Goal: Task Accomplishment & Management: Use online tool/utility

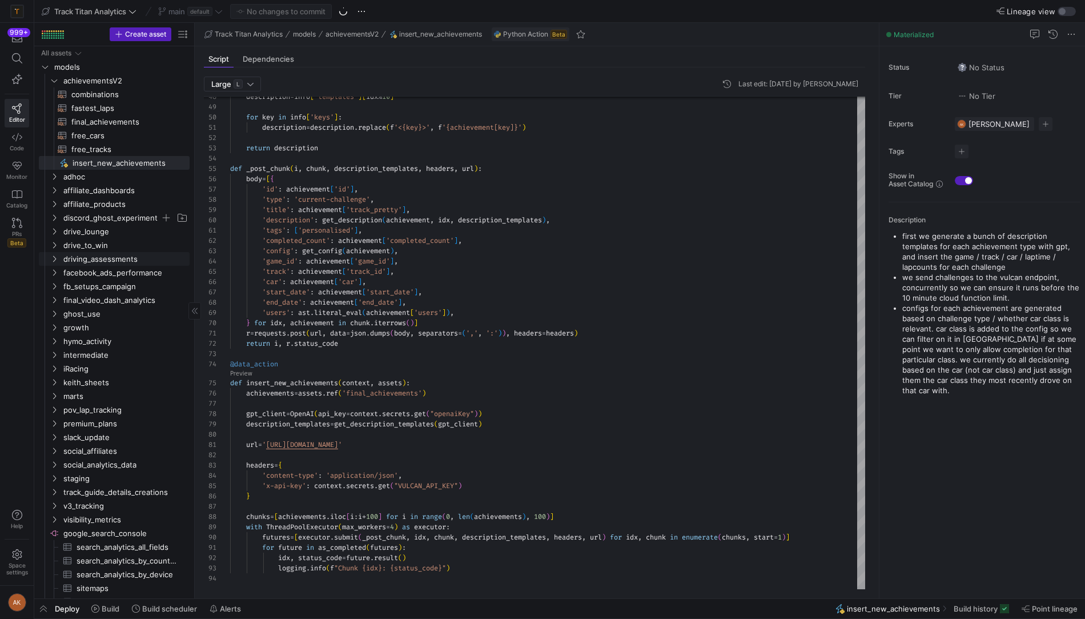
scroll to position [103, 0]
click at [104, 108] on span "fastest_laps​​​​​​​​​​" at bounding box center [123, 108] width 105 height 13
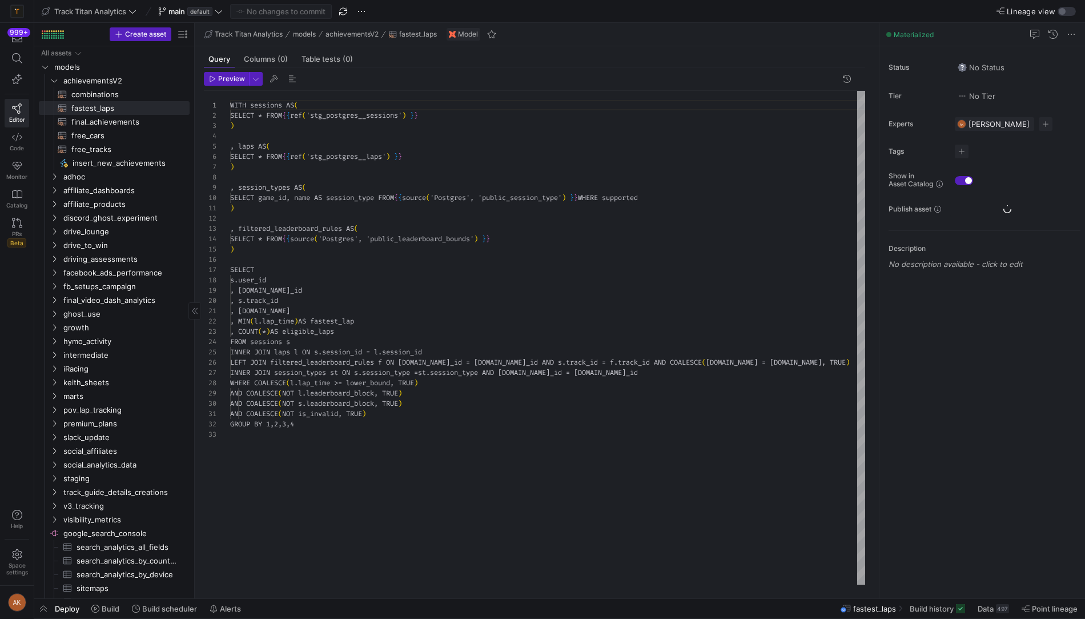
scroll to position [103, 0]
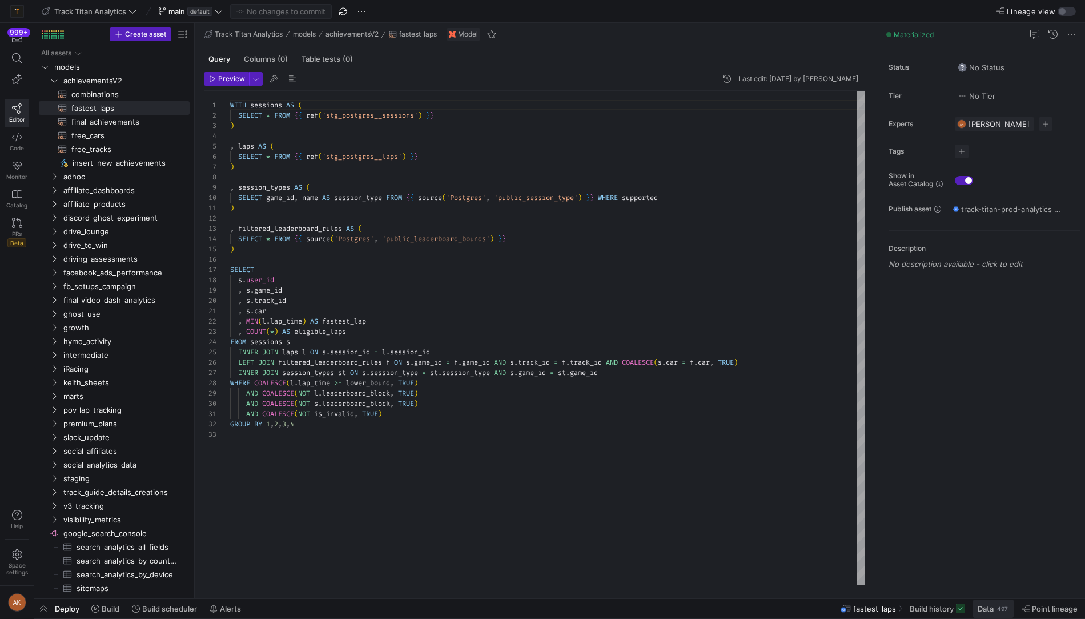
click at [1000, 609] on div "497" at bounding box center [1002, 608] width 13 height 9
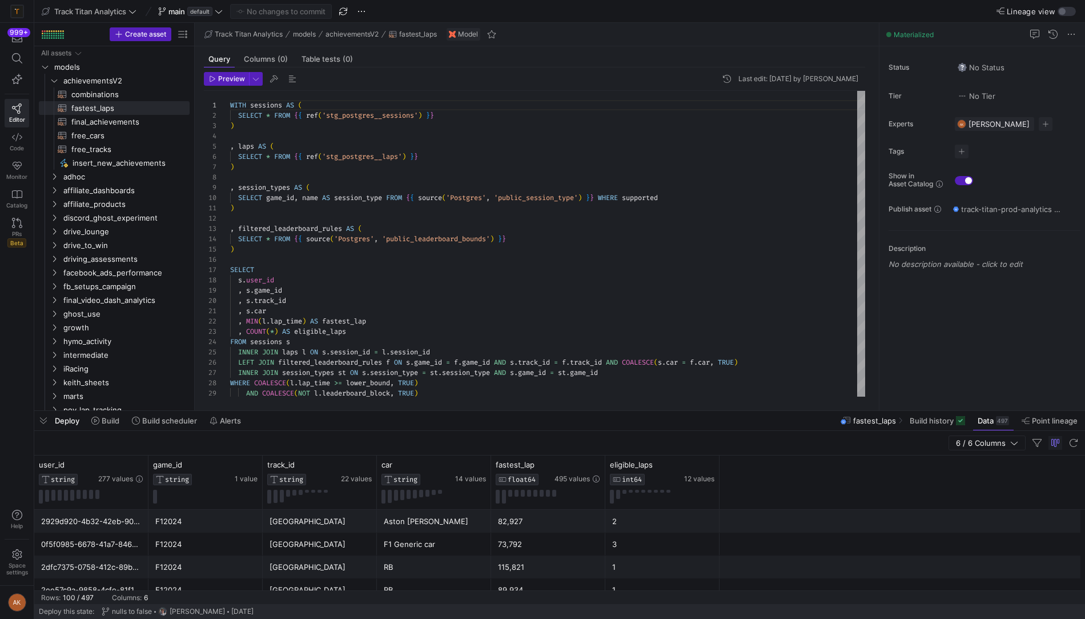
drag, startPoint x: 426, startPoint y: 407, endPoint x: 426, endPoint y: 451, distance: 43.4
click at [426, 413] on div at bounding box center [559, 410] width 1051 height 5
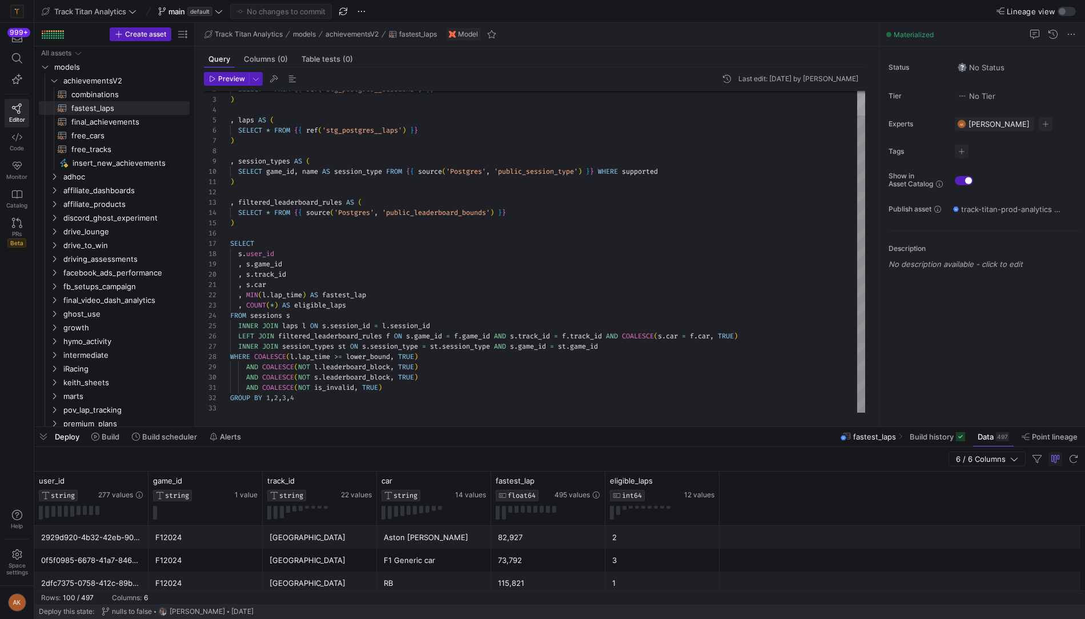
type textarea "AND COALESCE(NOT is_invalid, TRUE) GROUP BY 1,2,3,4"
click at [308, 396] on div "SELECT * FROM { { ref ( 'stg_postgres__sessions' ) } } ) , laps AS ( SELECT * F…" at bounding box center [547, 239] width 635 height 348
click at [524, 216] on span "Preview Data" at bounding box center [532, 219] width 47 height 9
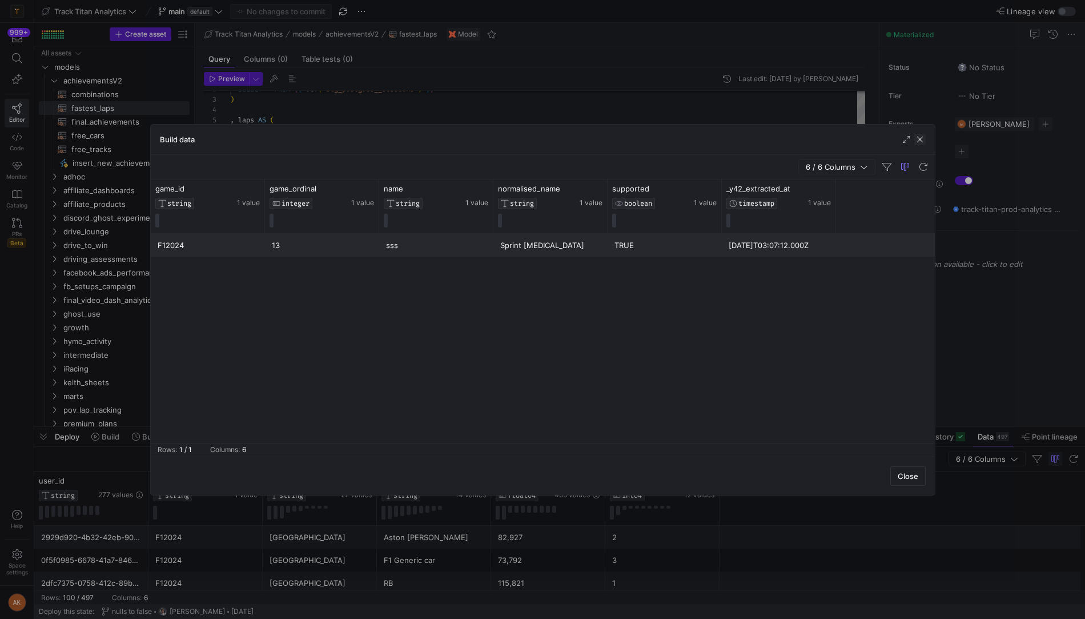
click at [923, 136] on span "button" at bounding box center [920, 139] width 11 height 11
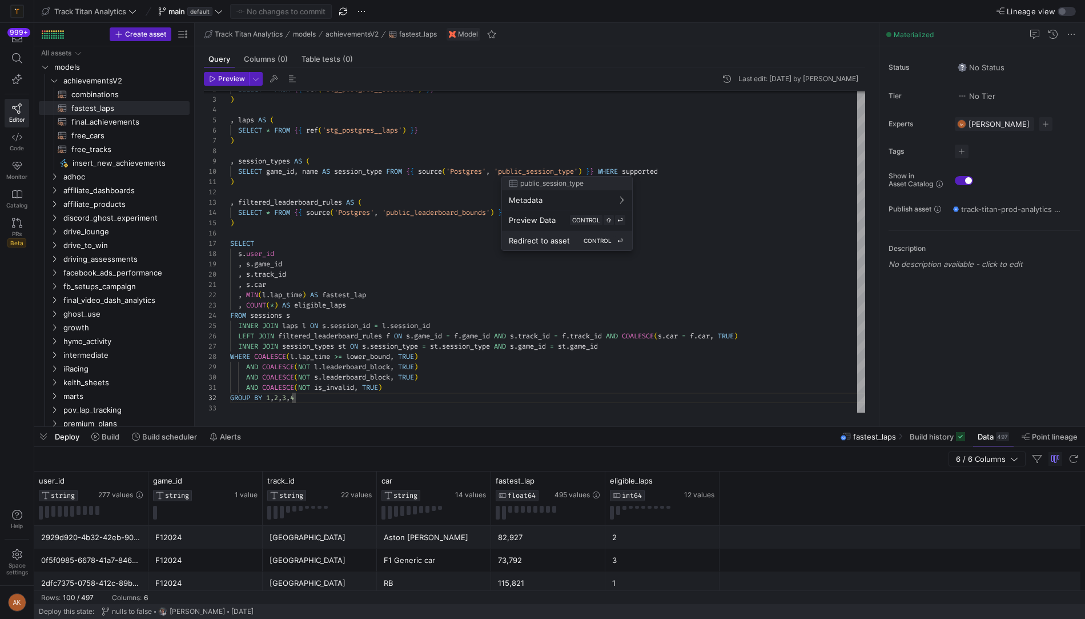
click at [540, 239] on span "Redirect to asset" at bounding box center [539, 240] width 61 height 9
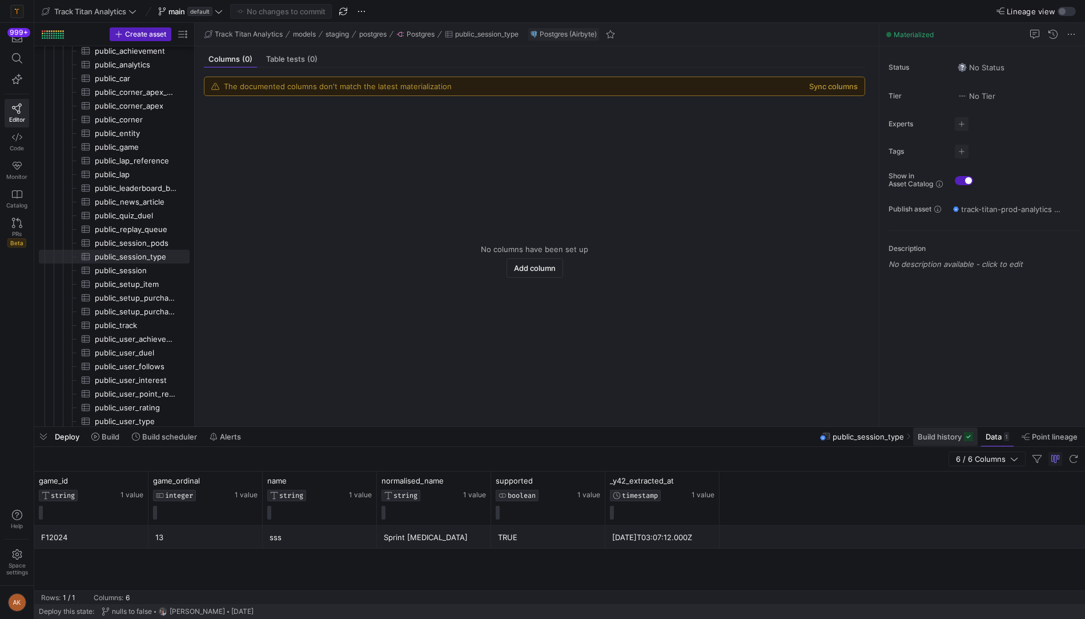
click at [947, 434] on span "Build history" at bounding box center [940, 436] width 44 height 9
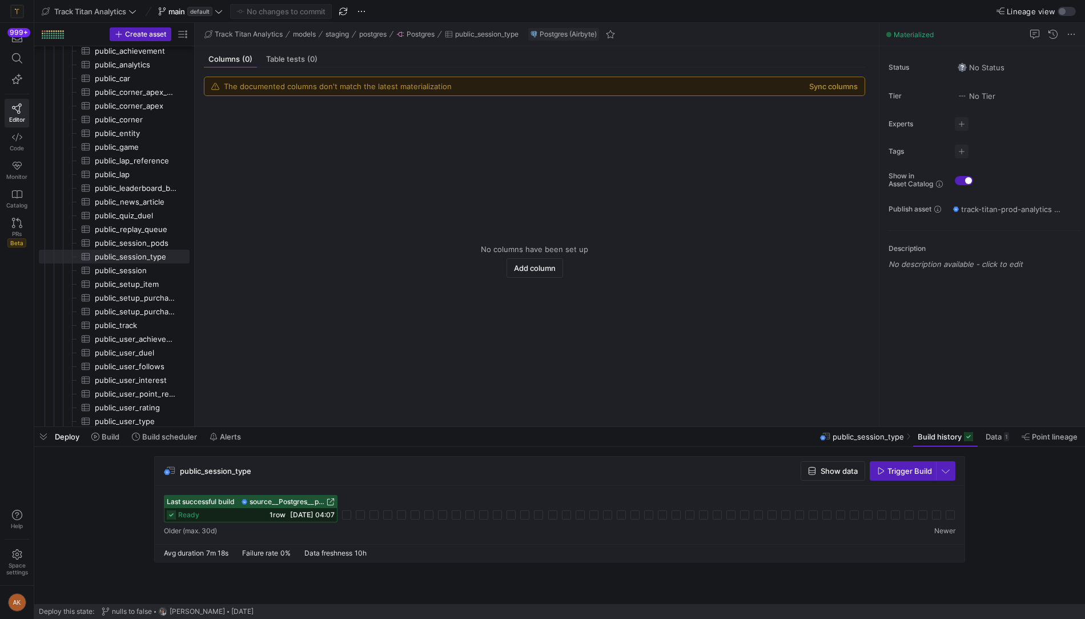
click at [895, 472] on span "Trigger Build" at bounding box center [910, 470] width 45 height 9
drag, startPoint x: 261, startPoint y: 469, endPoint x: 179, endPoint y: 471, distance: 81.1
click at [179, 471] on div "public_session_type Show data Trigger Build" at bounding box center [560, 470] width 810 height 29
copy span "public_session_type"
click at [234, 467] on span "public_session_type" at bounding box center [215, 470] width 71 height 9
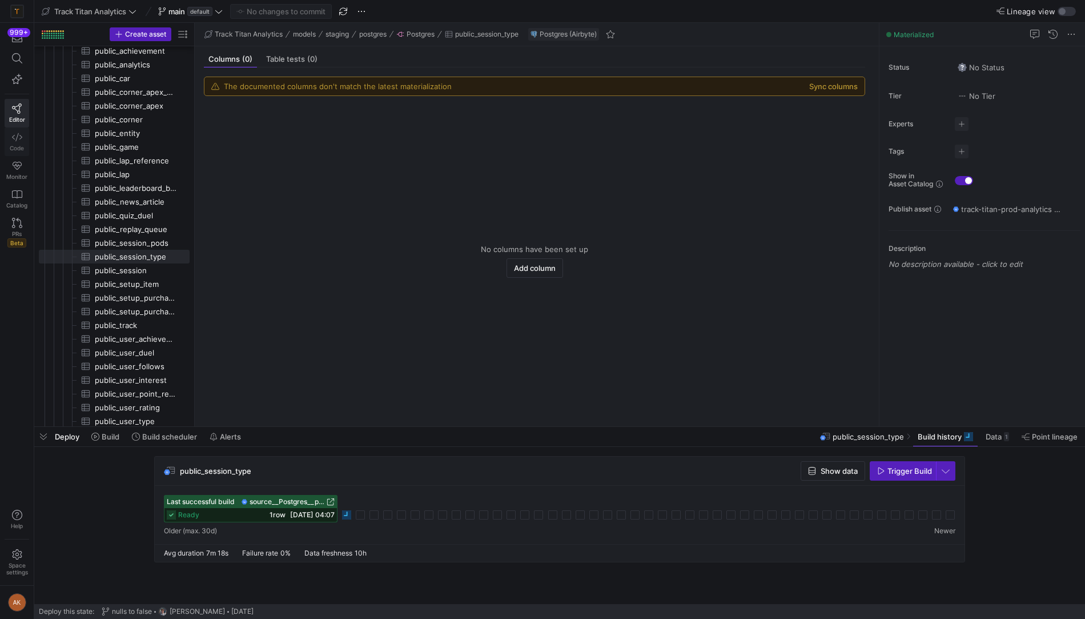
click at [19, 146] on span "Code" at bounding box center [17, 148] width 14 height 7
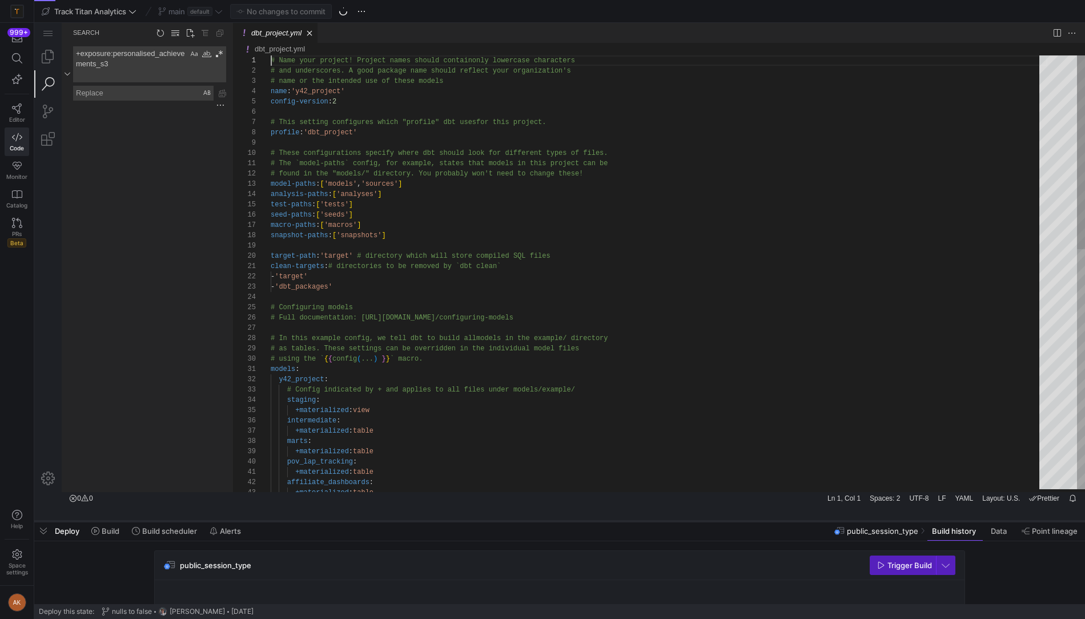
drag, startPoint x: 367, startPoint y: 426, endPoint x: 363, endPoint y: 487, distance: 61.2
click at [364, 519] on div at bounding box center [559, 521] width 1051 height 5
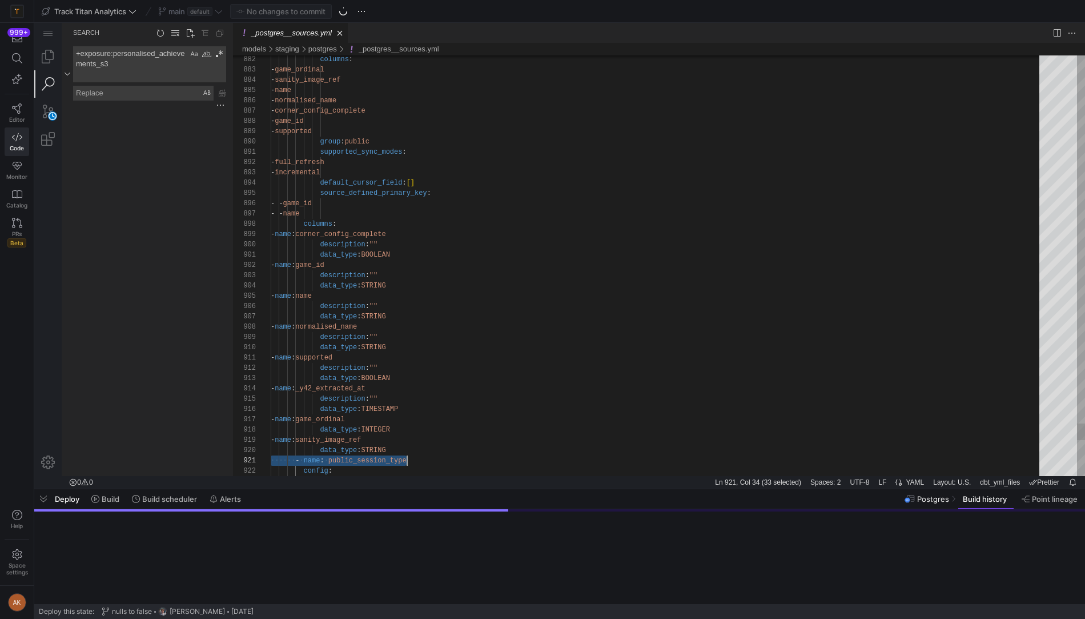
scroll to position [0, 135]
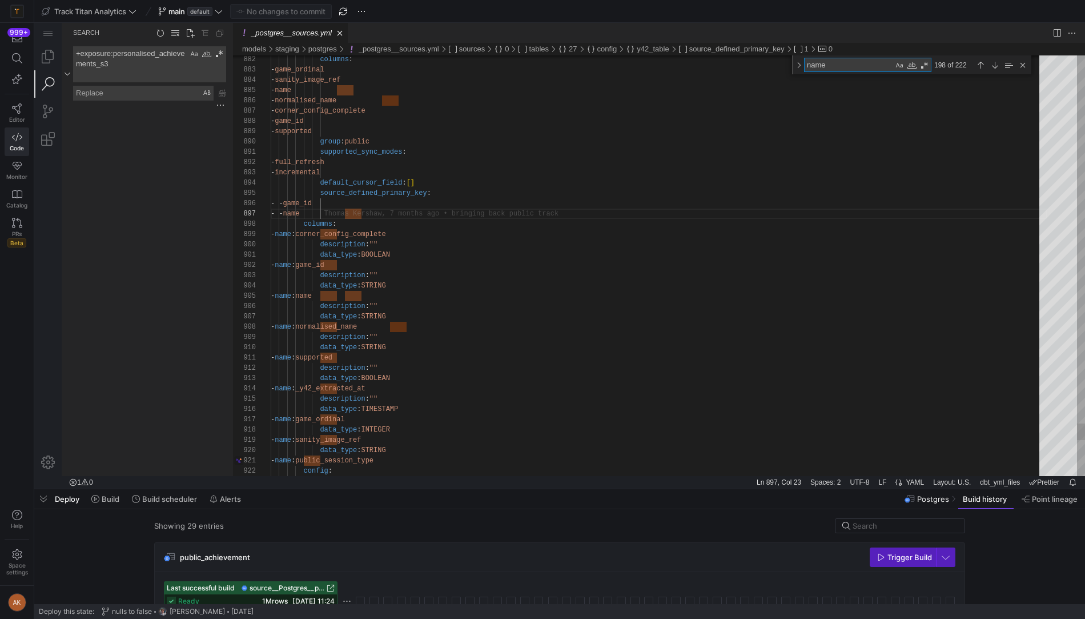
type textarea "- name: public_session_type config: y42_table: import: session_type columns: - …"
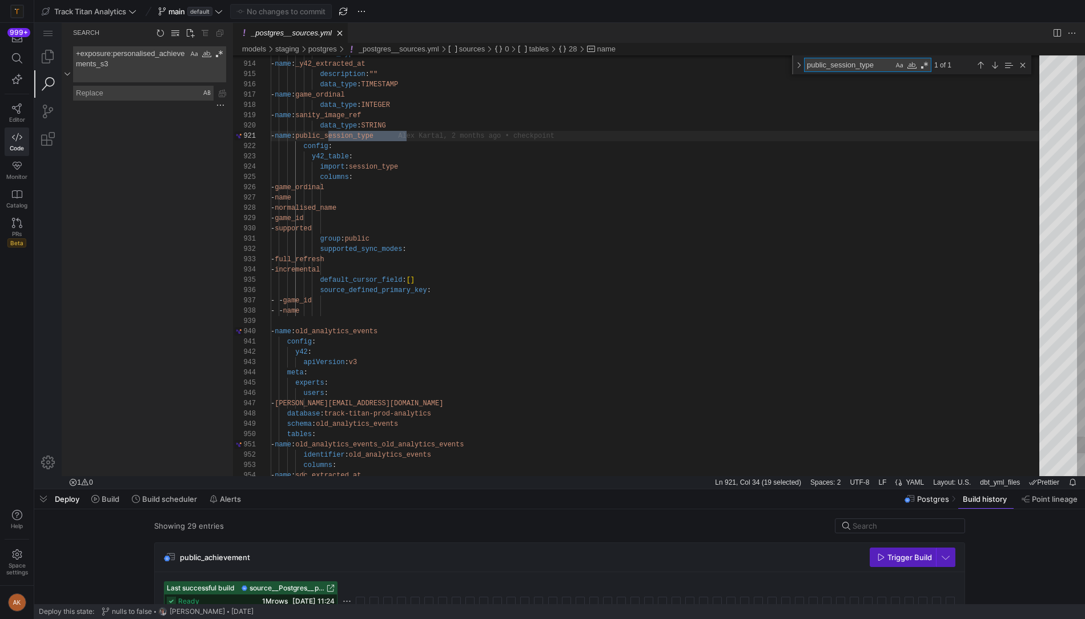
type textarea "public_session_type"
drag, startPoint x: 413, startPoint y: 268, endPoint x: 413, endPoint y: 260, distance: 8.6
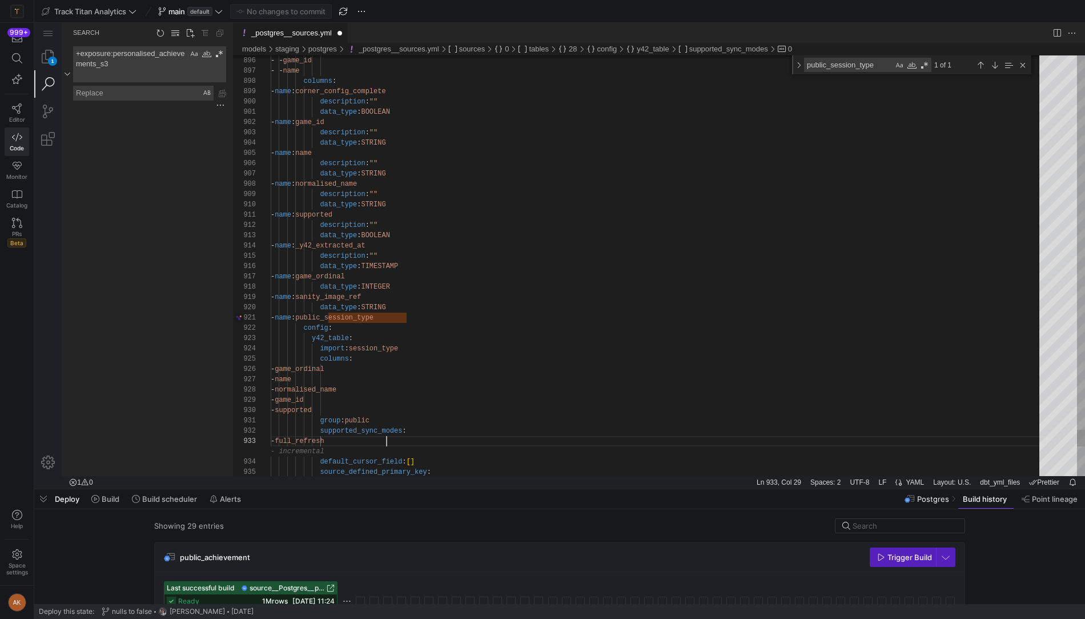
type textarea "data_type: BOOLEAN - name: game_id description: "" data_type: STRING - name: na…"
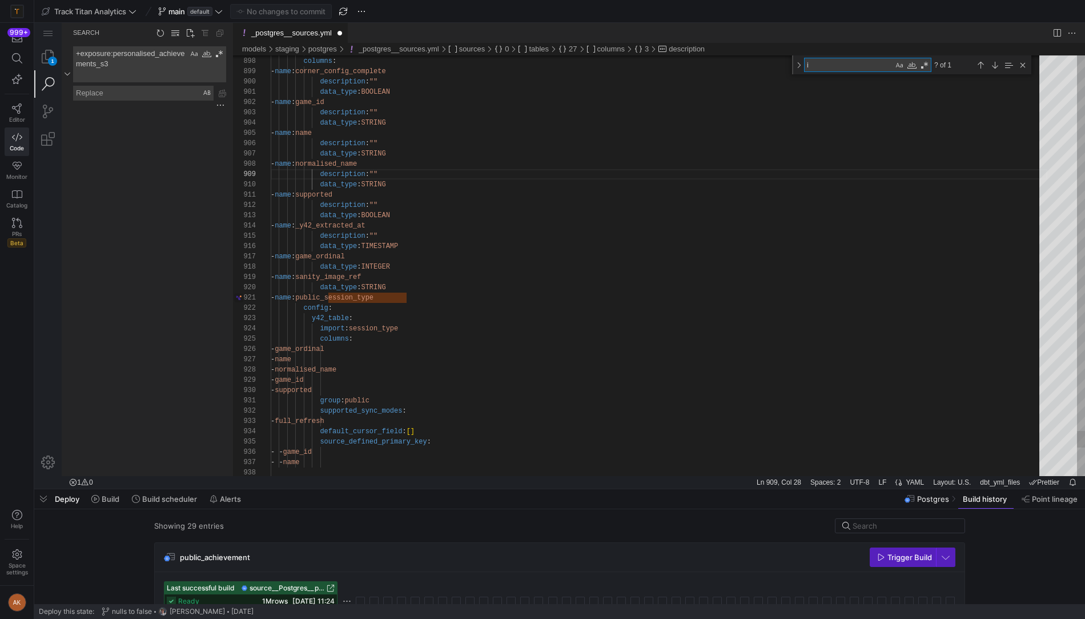
type textarea "in"
type textarea "- user_id - timestamp - rating group: public supported_sync_modes: - full_refre…"
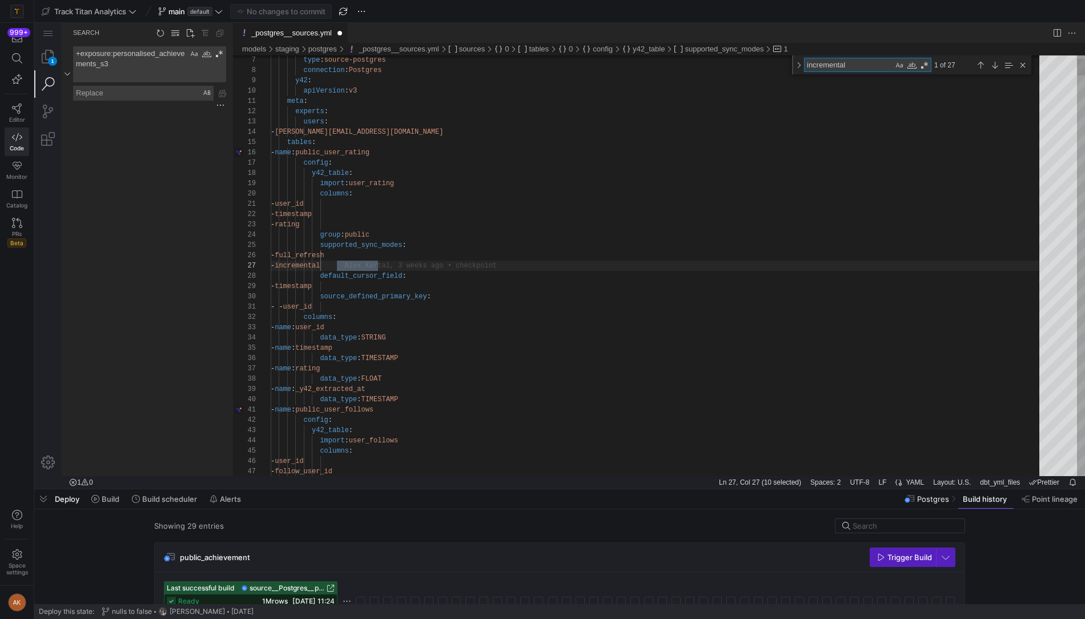
scroll to position [103, 111]
type textarea "incremental"
click at [994, 63] on div "Next Match (Enter)" at bounding box center [995, 65] width 13 height 13
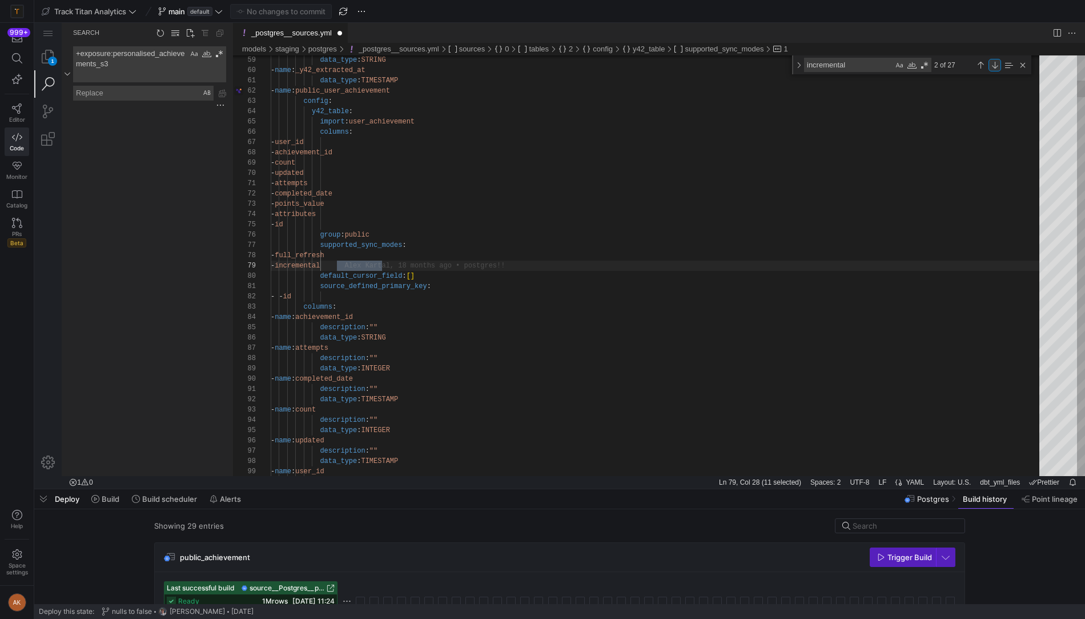
click at [994, 63] on div "Next Match (Enter)" at bounding box center [995, 65] width 13 height 13
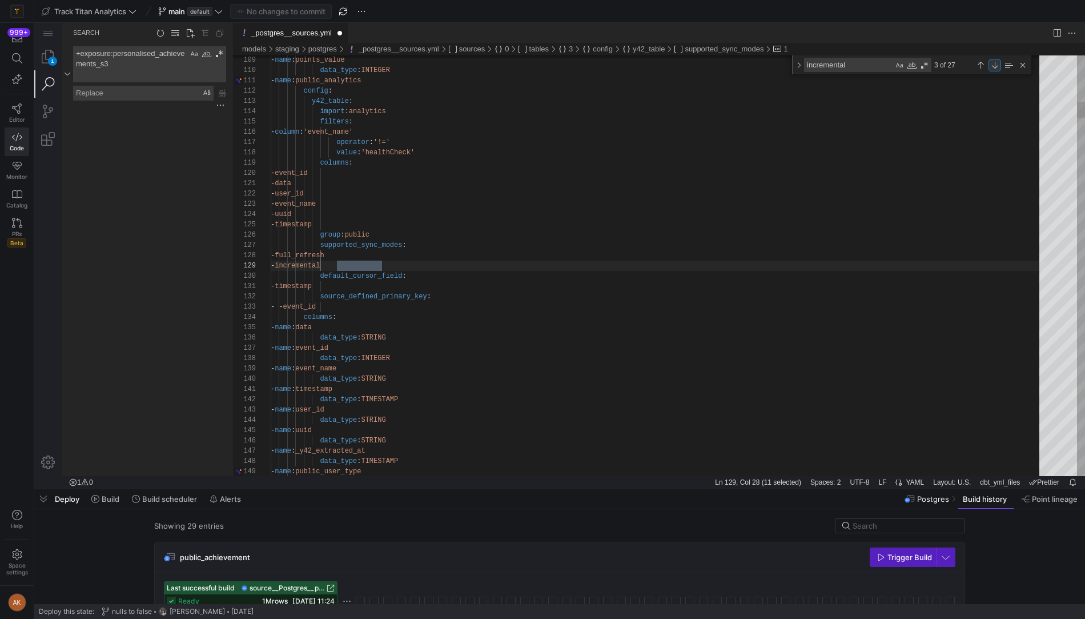
click at [994, 63] on div "Next Match (Enter)" at bounding box center [995, 65] width 13 height 13
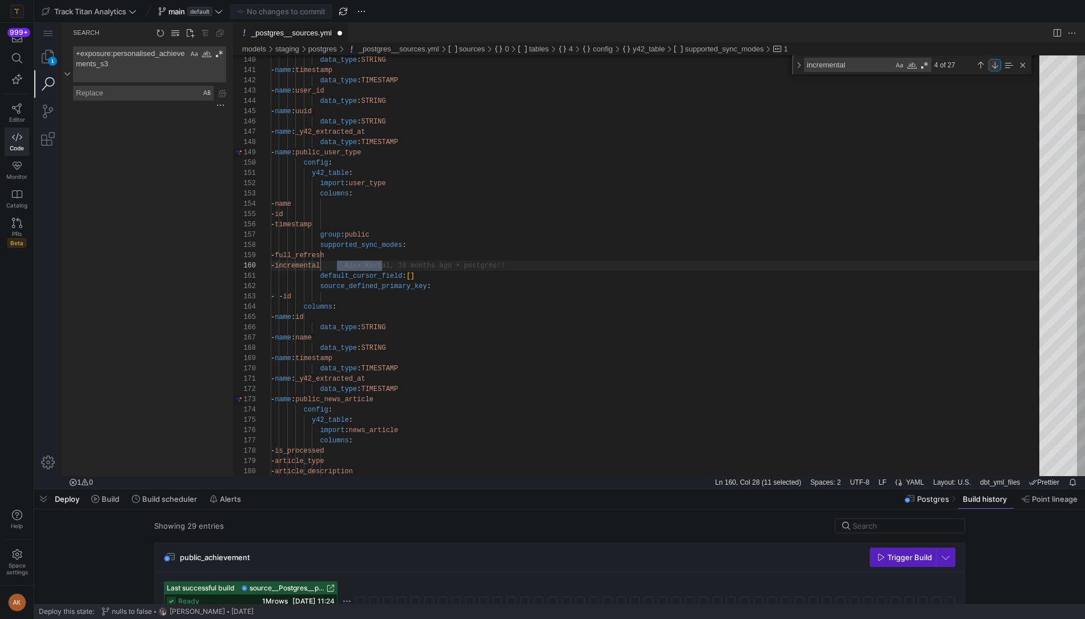
click at [994, 63] on div "Next Match (Enter)" at bounding box center [995, 65] width 13 height 13
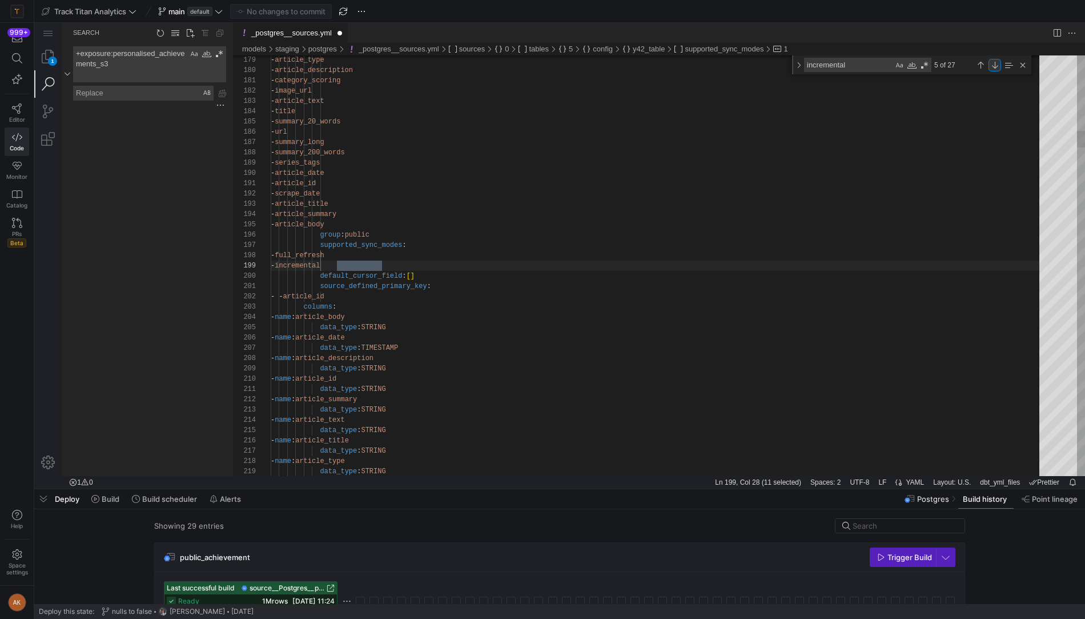
click at [994, 63] on div "Next Match (Enter)" at bounding box center [995, 65] width 13 height 13
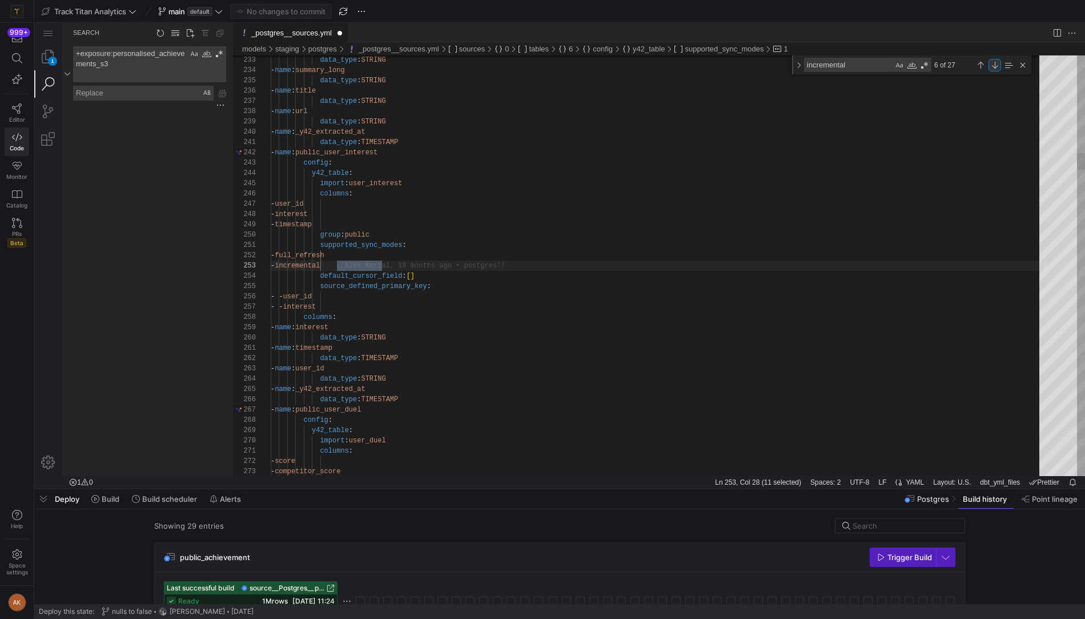
click at [994, 63] on div "Next Match (Enter)" at bounding box center [995, 65] width 13 height 13
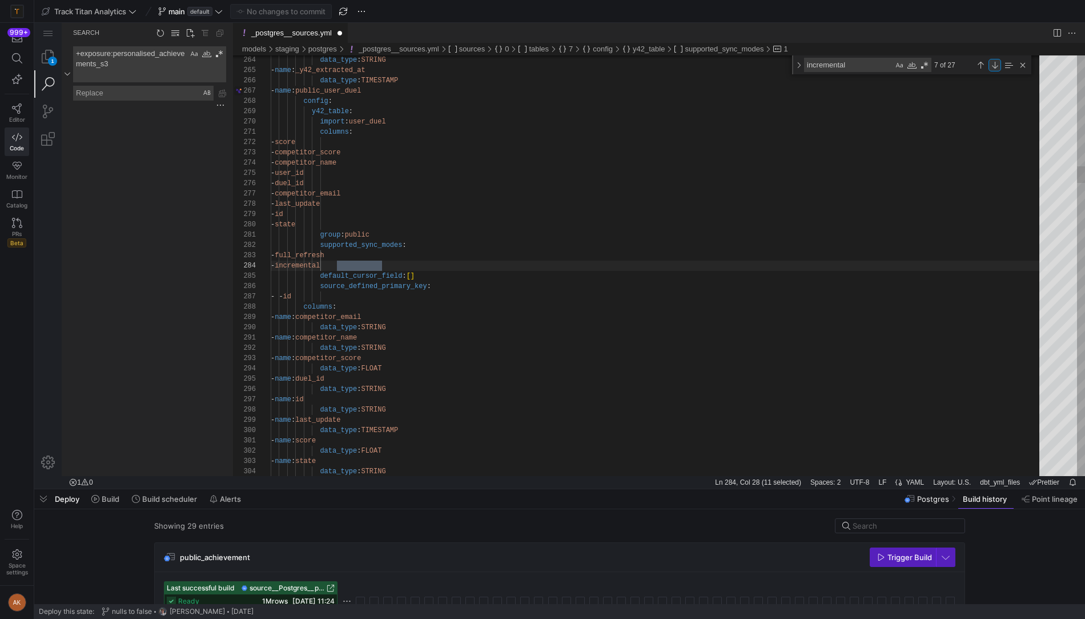
click at [994, 63] on div "Next Match (Enter)" at bounding box center [995, 65] width 13 height 13
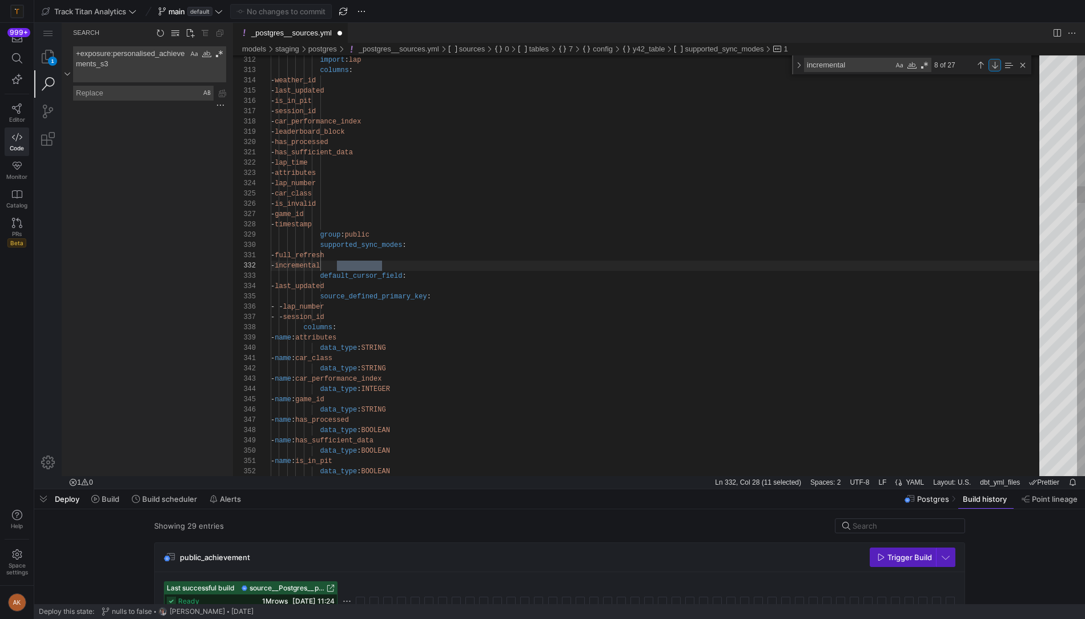
click at [994, 63] on div "Next Match (Enter)" at bounding box center [995, 65] width 13 height 13
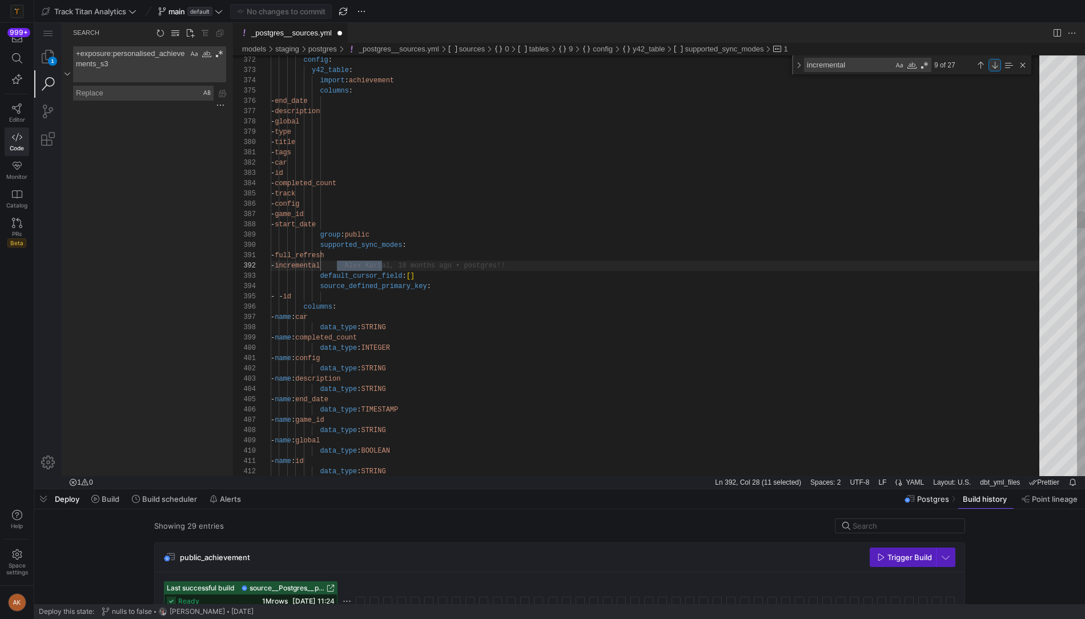
click at [994, 63] on div "Next Match (Enter)" at bounding box center [995, 65] width 13 height 13
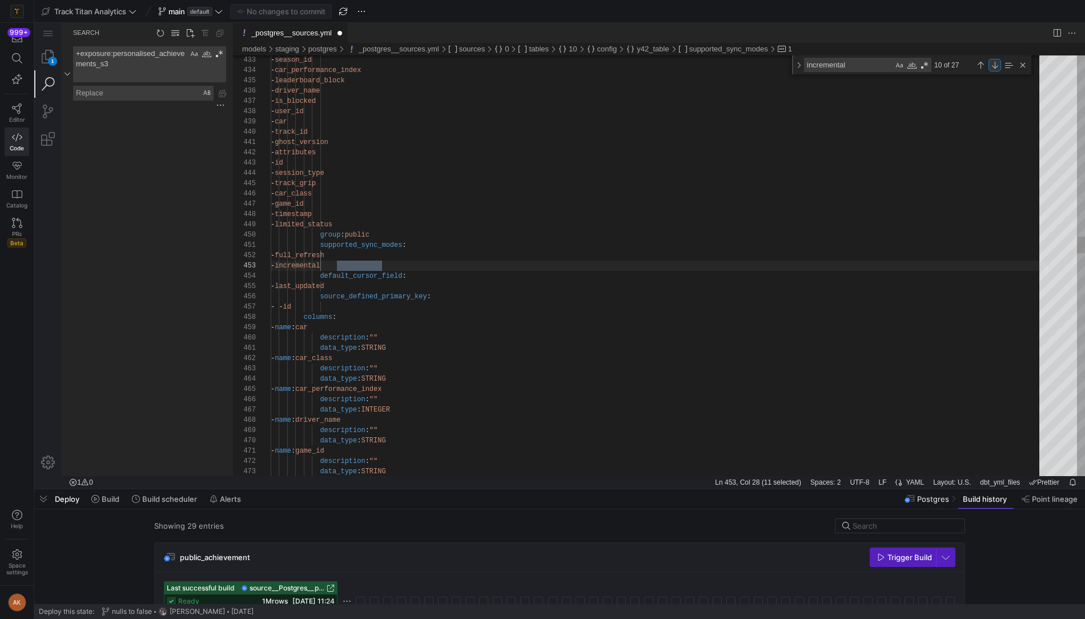
click at [994, 63] on div "Next Match (Enter)" at bounding box center [995, 65] width 13 height 13
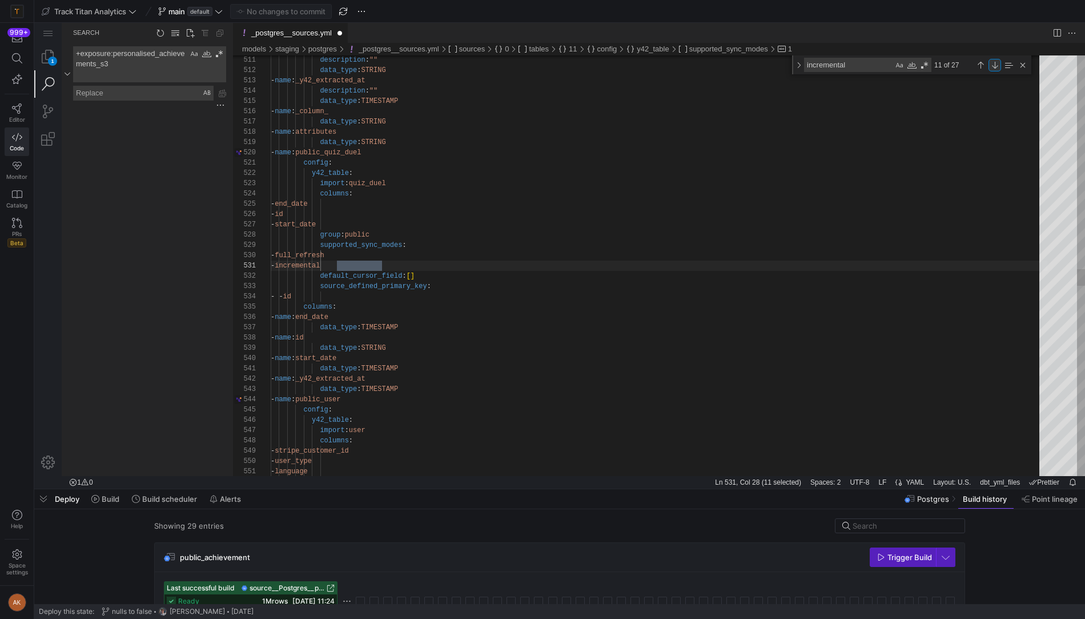
click at [994, 63] on div "Next Match (Enter)" at bounding box center [995, 65] width 13 height 13
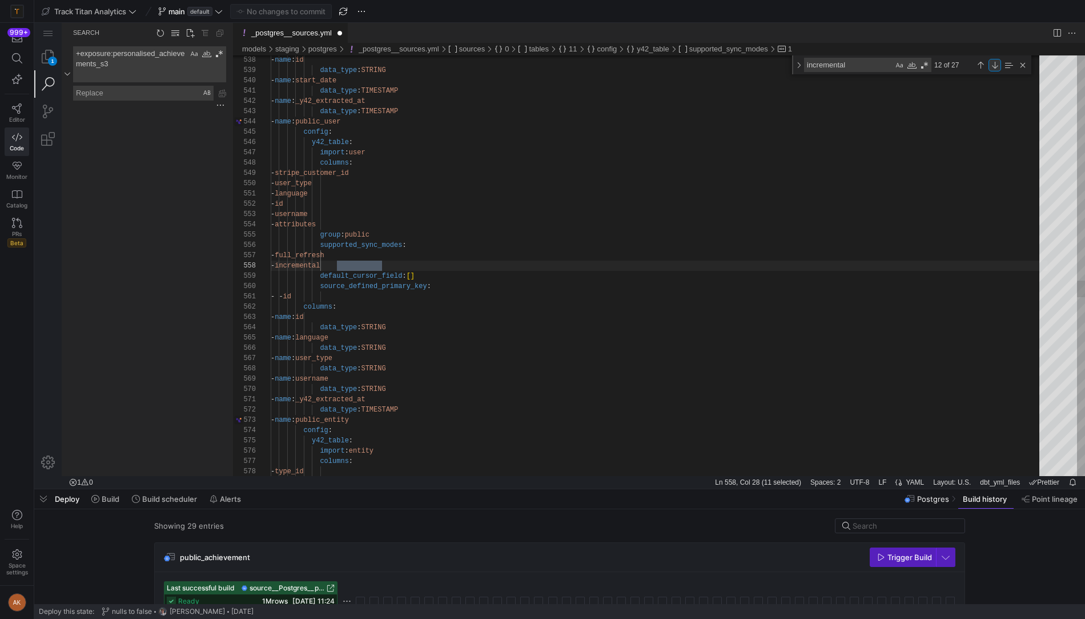
click at [994, 63] on div "Next Match (Enter)" at bounding box center [995, 65] width 13 height 13
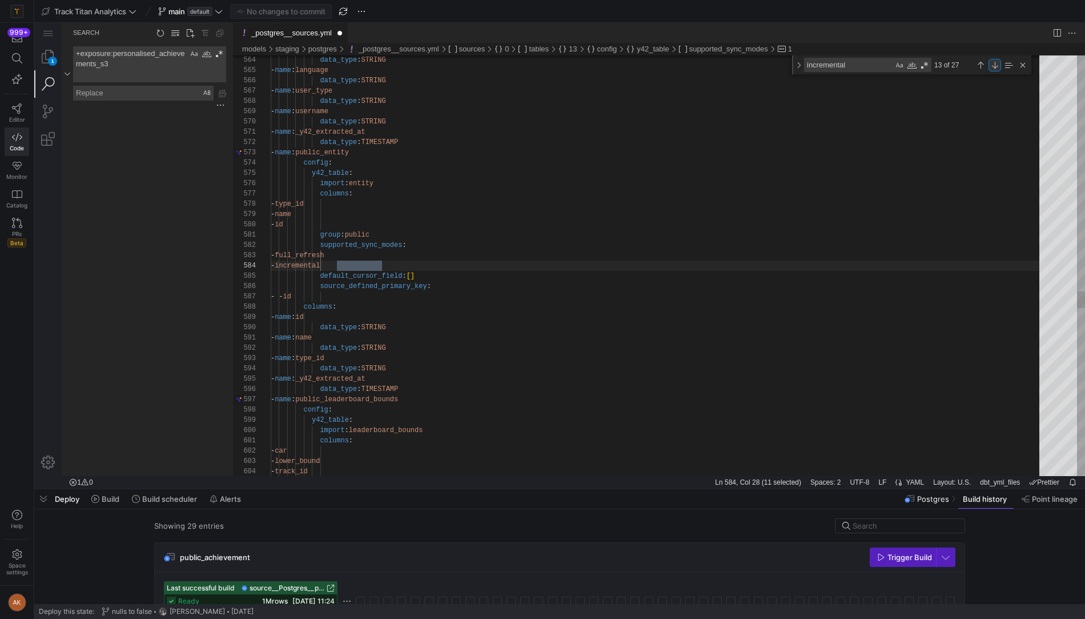
click at [994, 63] on div "Next Match (Enter)" at bounding box center [995, 65] width 13 height 13
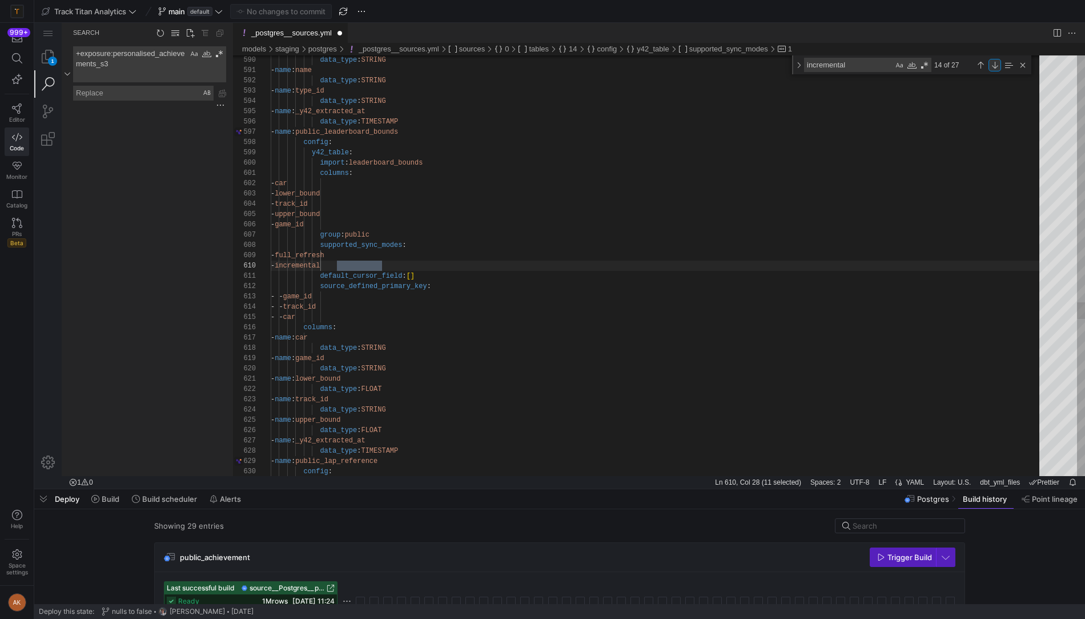
click at [994, 63] on div "Next Match (Enter)" at bounding box center [995, 65] width 13 height 13
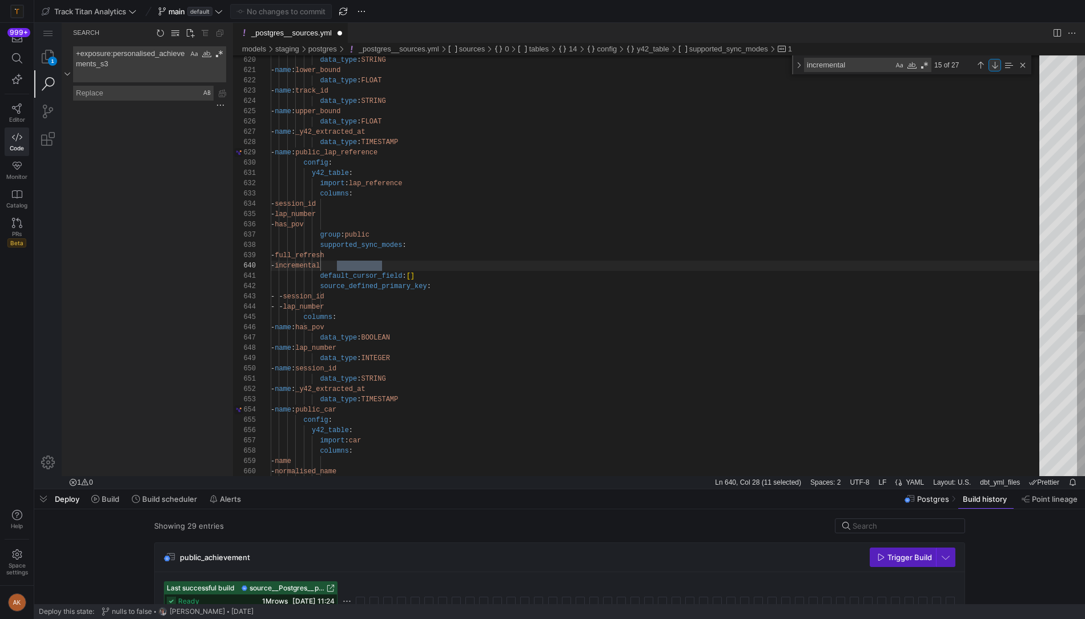
click at [994, 63] on div "Next Match (Enter)" at bounding box center [995, 65] width 13 height 13
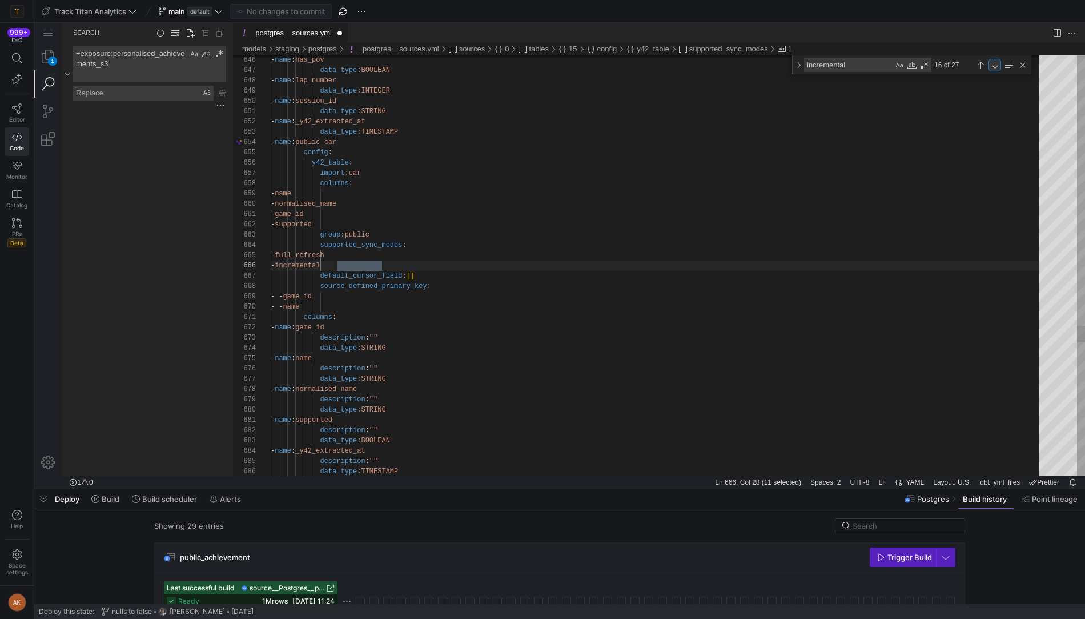
click at [994, 63] on div "Next Match (Enter)" at bounding box center [995, 65] width 13 height 13
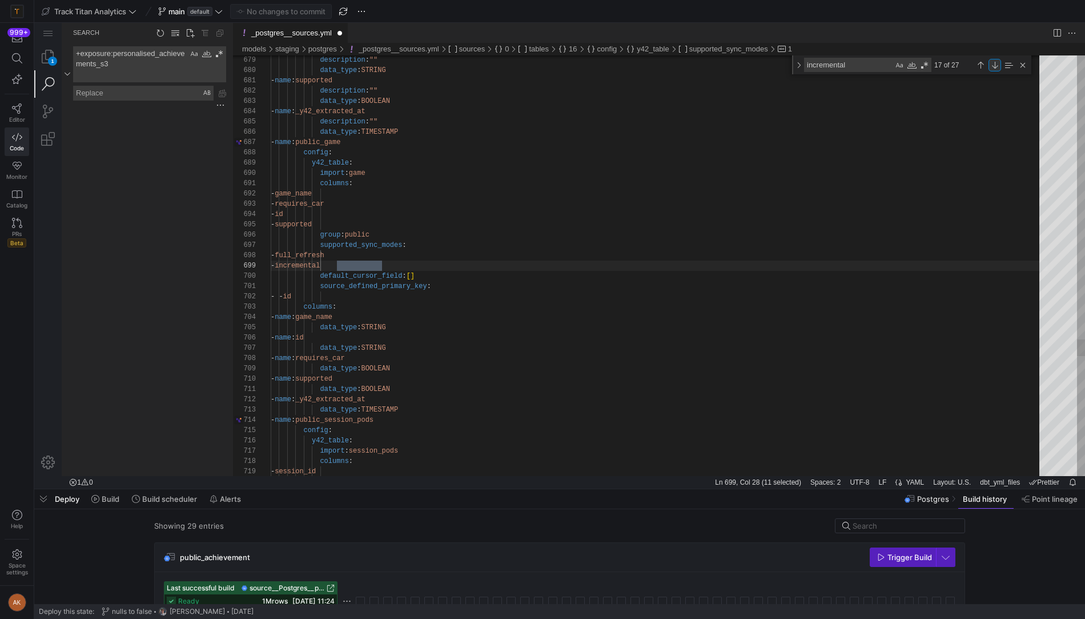
click at [994, 63] on div "Next Match (Enter)" at bounding box center [995, 65] width 13 height 13
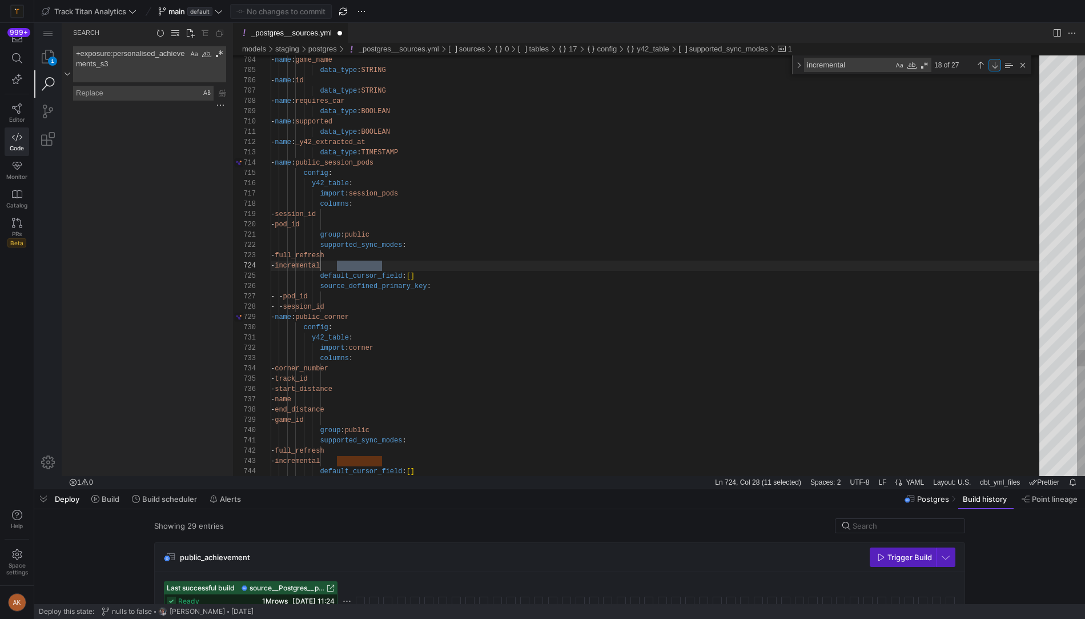
click at [994, 63] on div "Next Match (Enter)" at bounding box center [995, 65] width 13 height 13
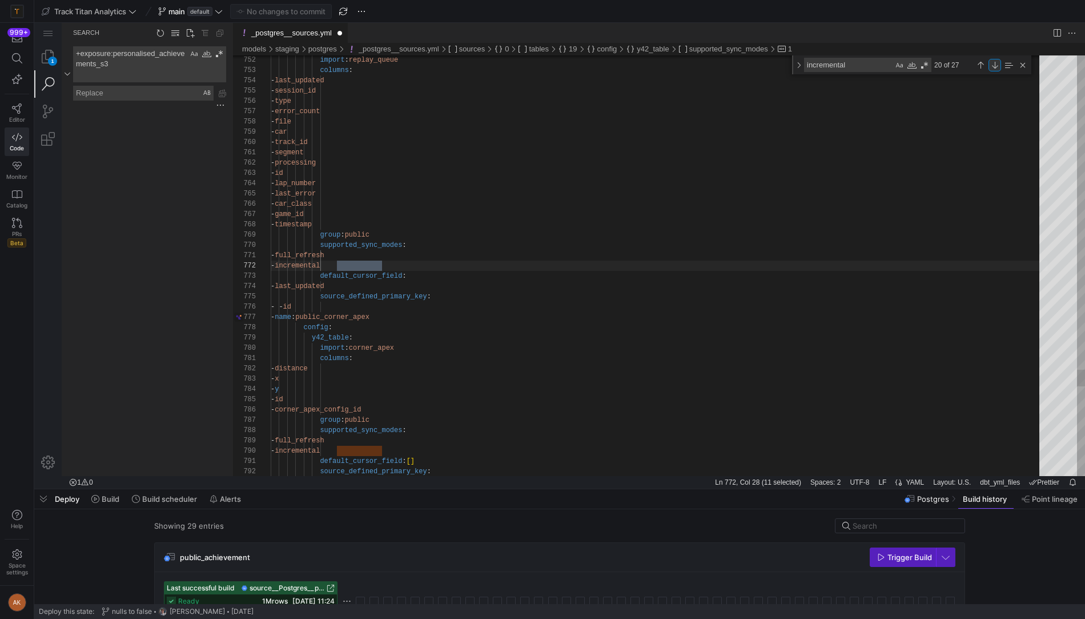
click at [994, 63] on div "Next Match (Enter)" at bounding box center [995, 65] width 13 height 13
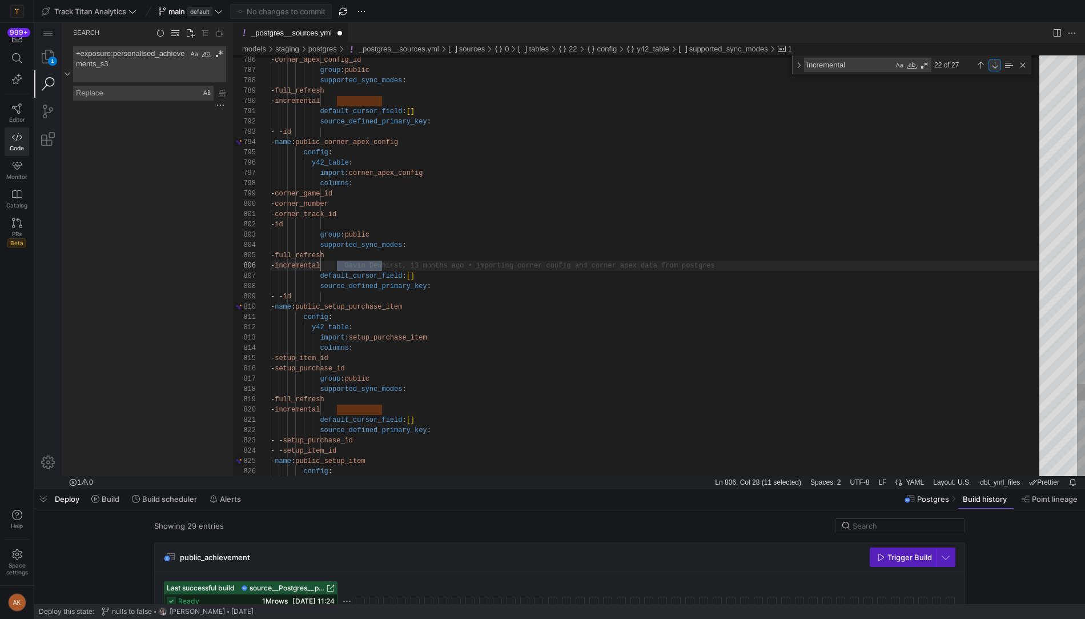
click at [994, 63] on div "Next Match (Enter)" at bounding box center [995, 65] width 13 height 13
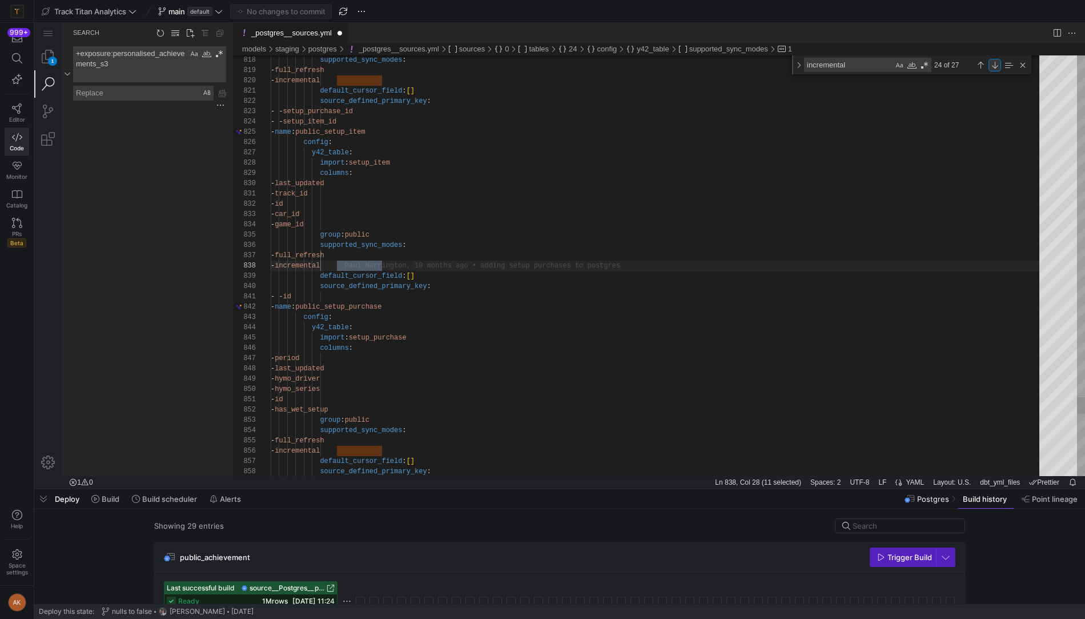
click at [994, 63] on div "Next Match (Enter)" at bounding box center [995, 65] width 13 height 13
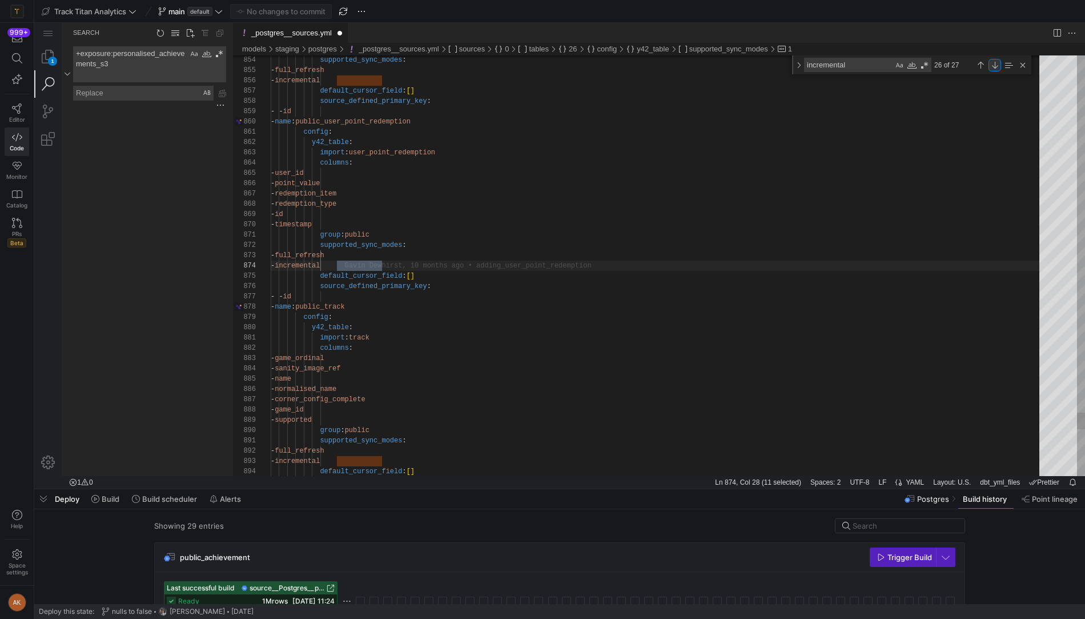
click at [994, 63] on div "Next Match (Enter)" at bounding box center [995, 65] width 13 height 13
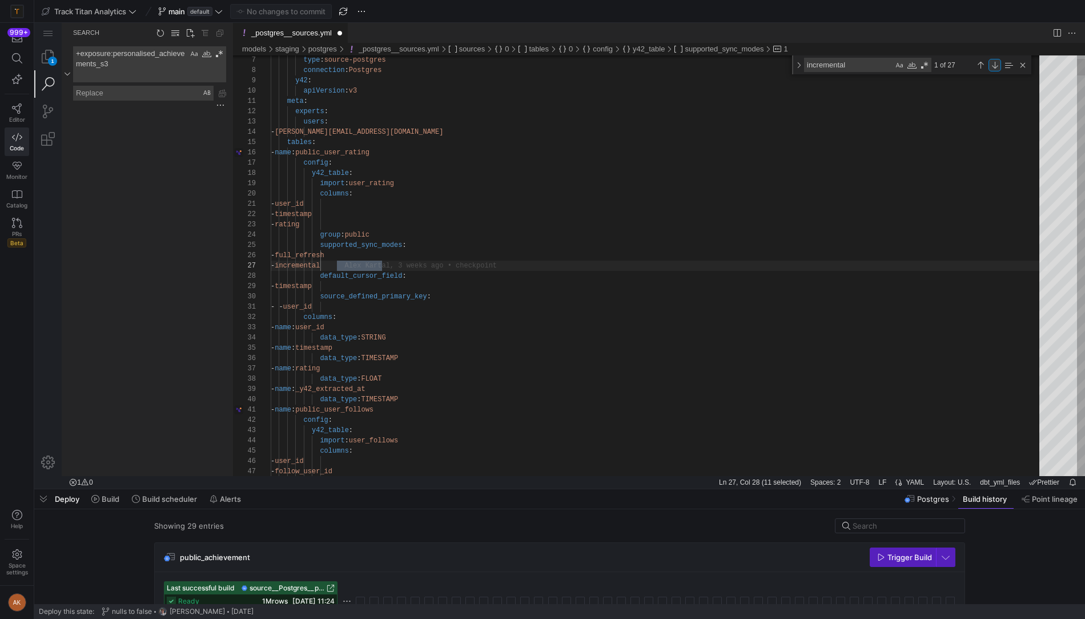
click at [994, 63] on div "Next Match (Enter)" at bounding box center [995, 65] width 13 height 13
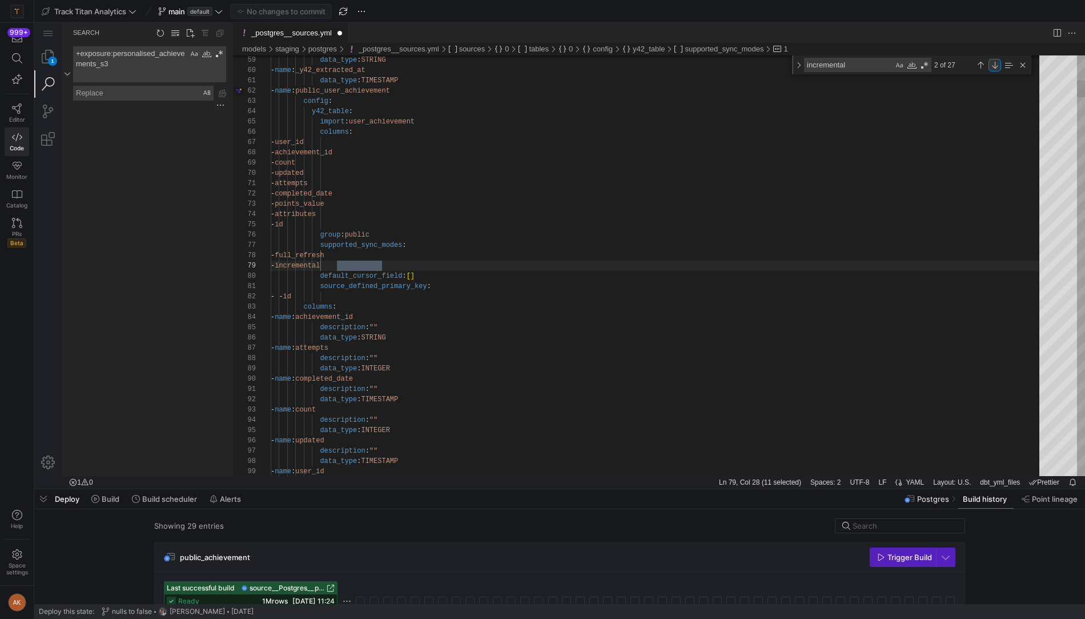
click at [994, 63] on div "Next Match (Enter)" at bounding box center [995, 65] width 13 height 13
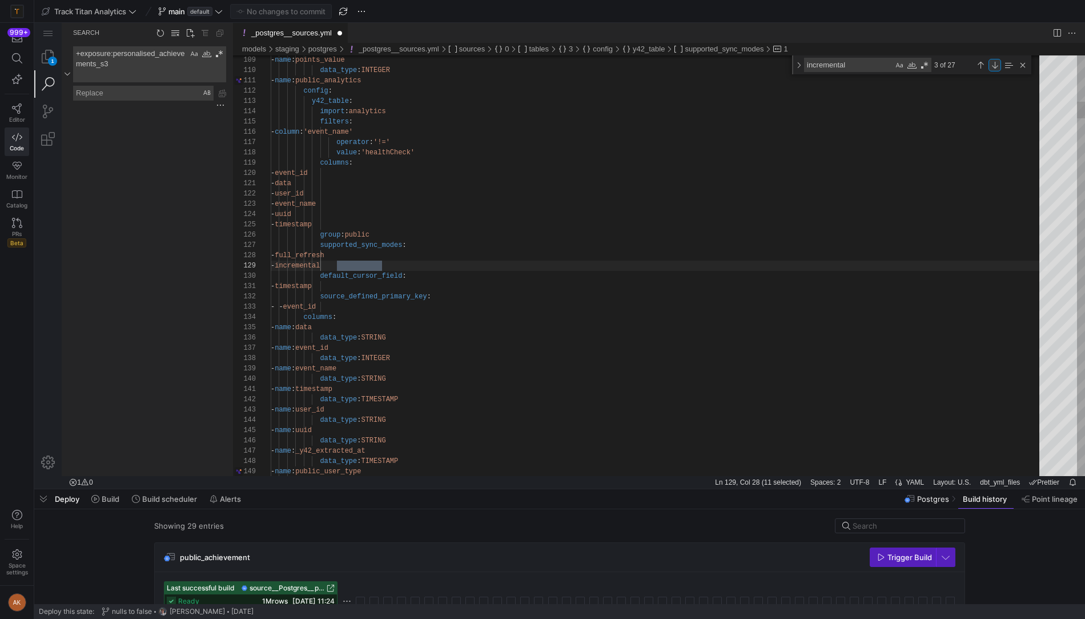
click at [994, 63] on div "Next Match (Enter)" at bounding box center [995, 65] width 13 height 13
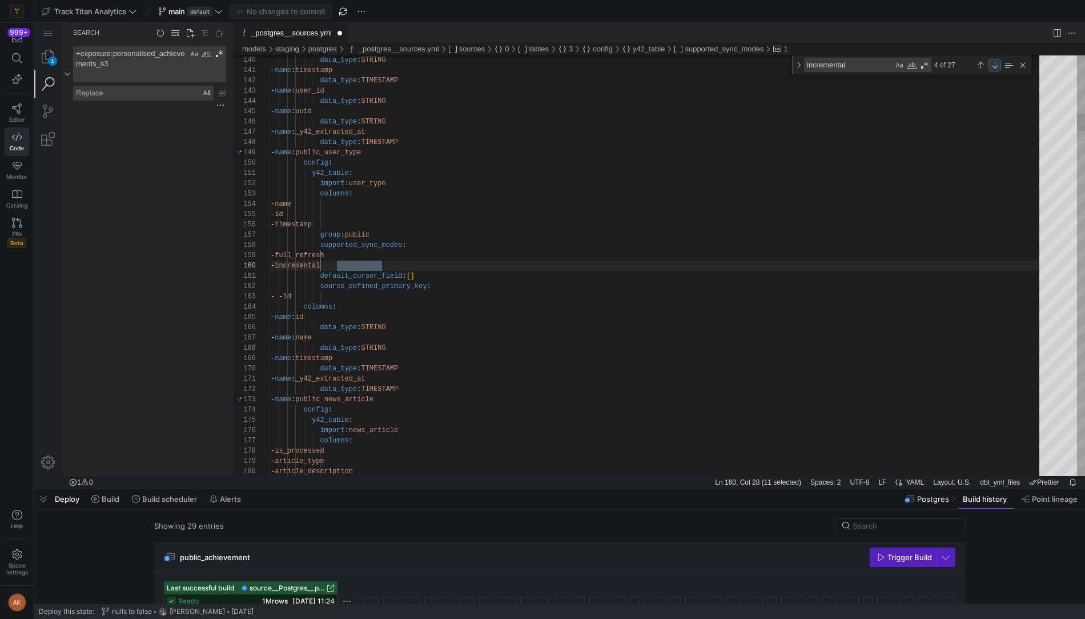
click at [994, 63] on div "Next Match (Enter)" at bounding box center [995, 65] width 13 height 13
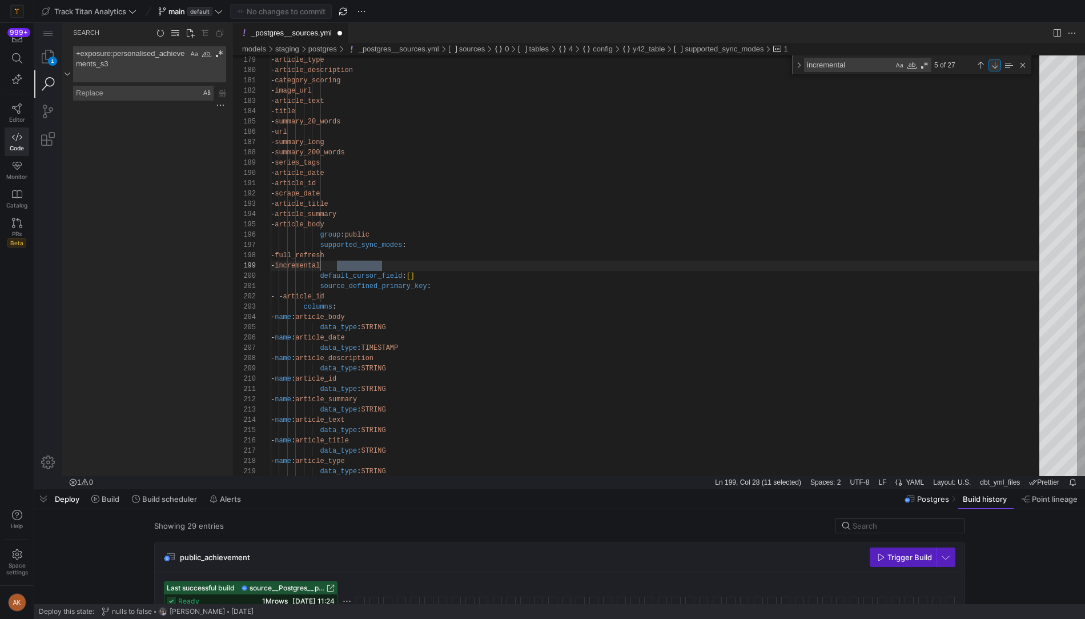
click at [994, 63] on div "Next Match (Enter)" at bounding box center [995, 65] width 13 height 13
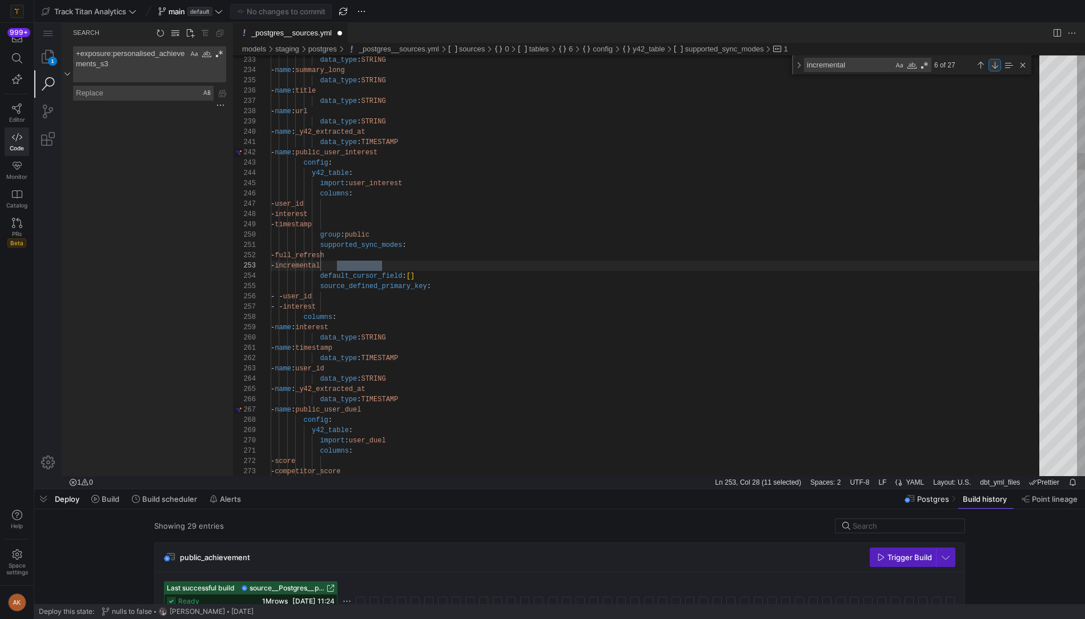
click at [994, 63] on div "Next Match (Enter)" at bounding box center [995, 65] width 13 height 13
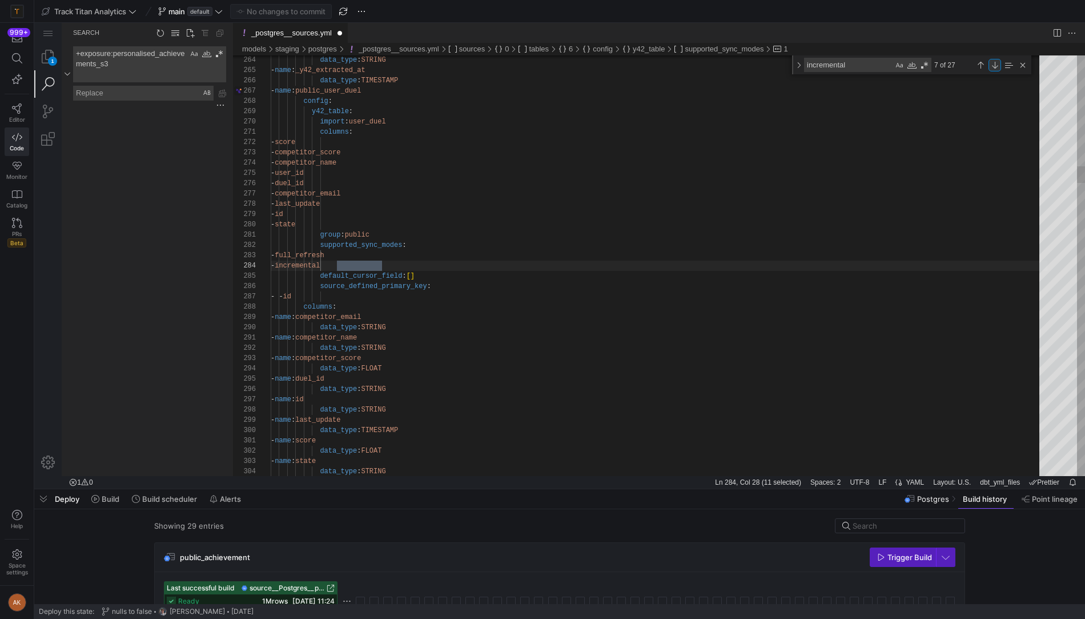
click at [994, 63] on div "Next Match (Enter)" at bounding box center [995, 65] width 13 height 13
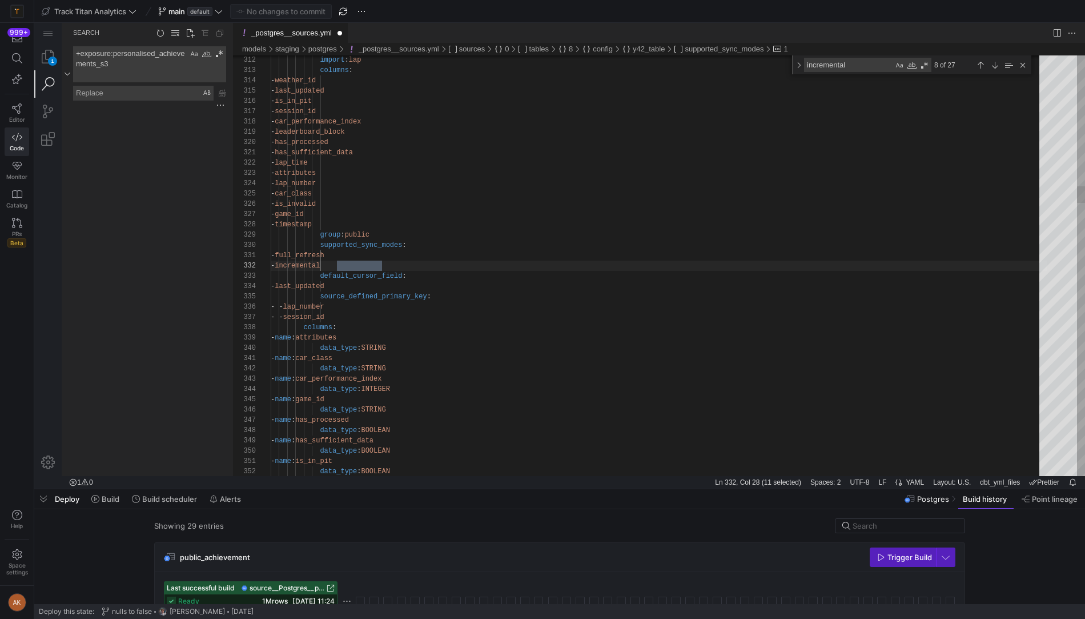
click at [881, 63] on textarea "incremental" at bounding box center [849, 64] width 89 height 13
type textarea "- full_refresh - incremental default_cursor_field: - last_updated source_define…"
type textarea "inc"
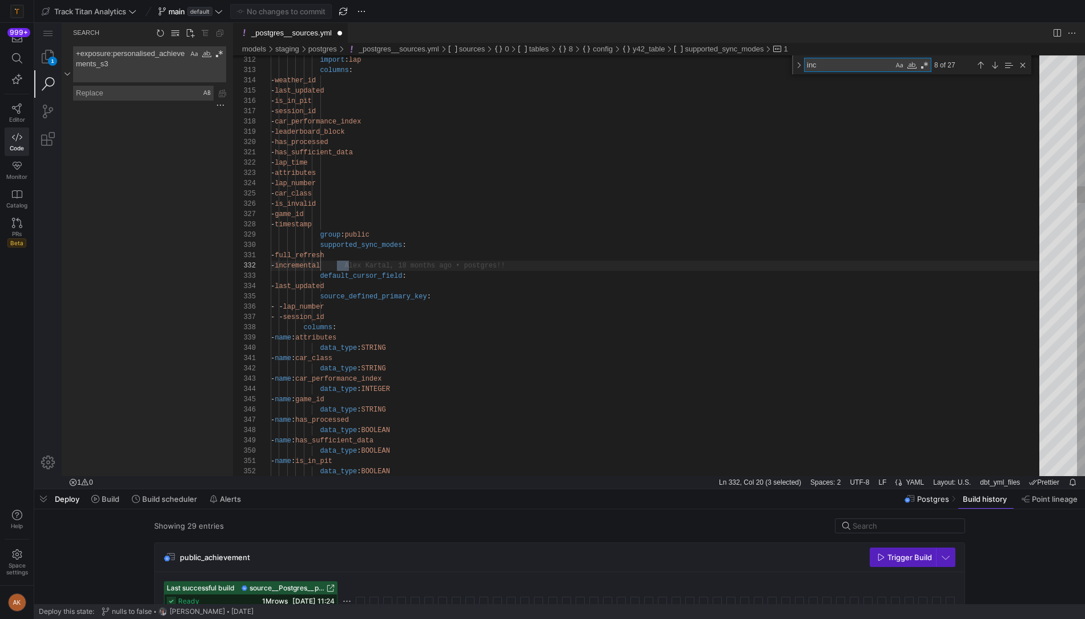
type textarea "- has_sufficient_data - lap_time - attributes - lap_number - car_class - is_inv…"
type textarea "i"
type textarea "- name: public_session_type config: y42_table: import: session_type columns: - …"
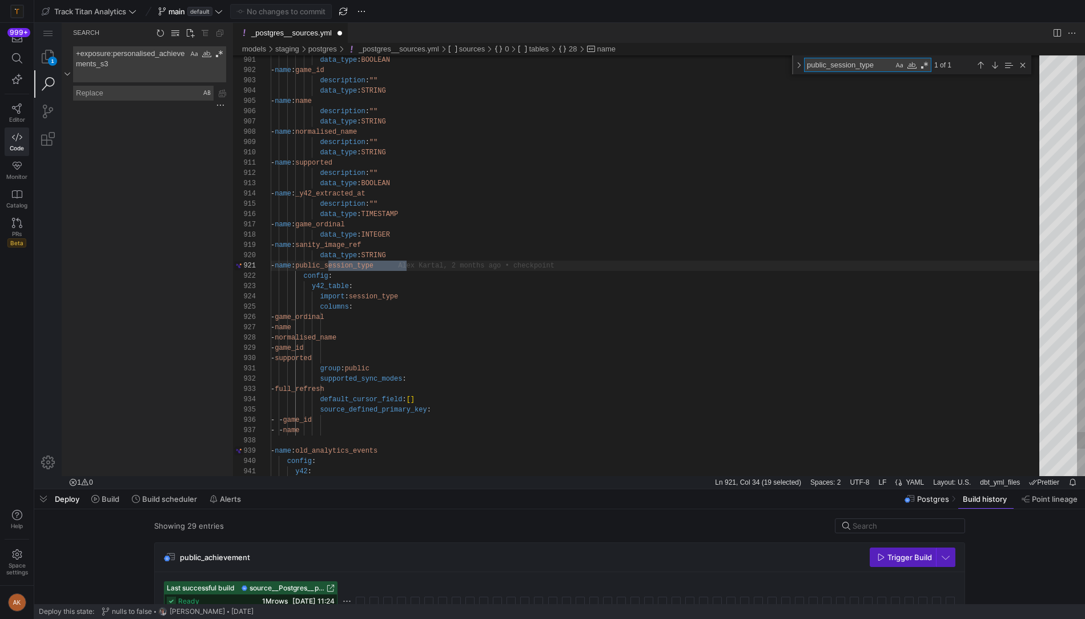
type textarea "public_session_type"
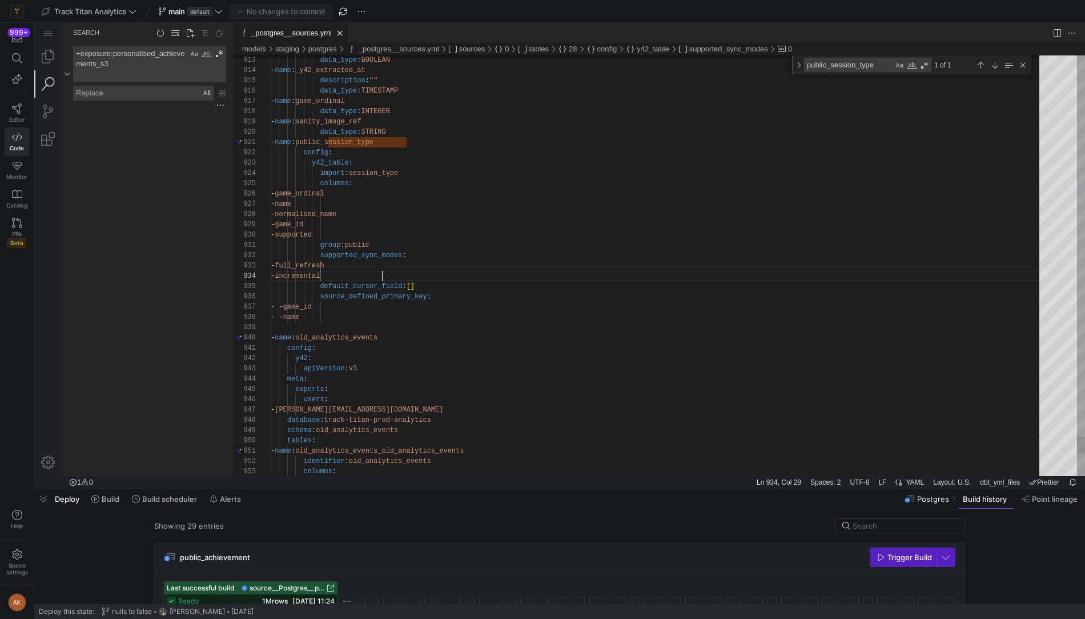
scroll to position [30, 111]
type textarea "group: public supported_sync_modes: - full_refresh default_cursor_field: [] sou…"
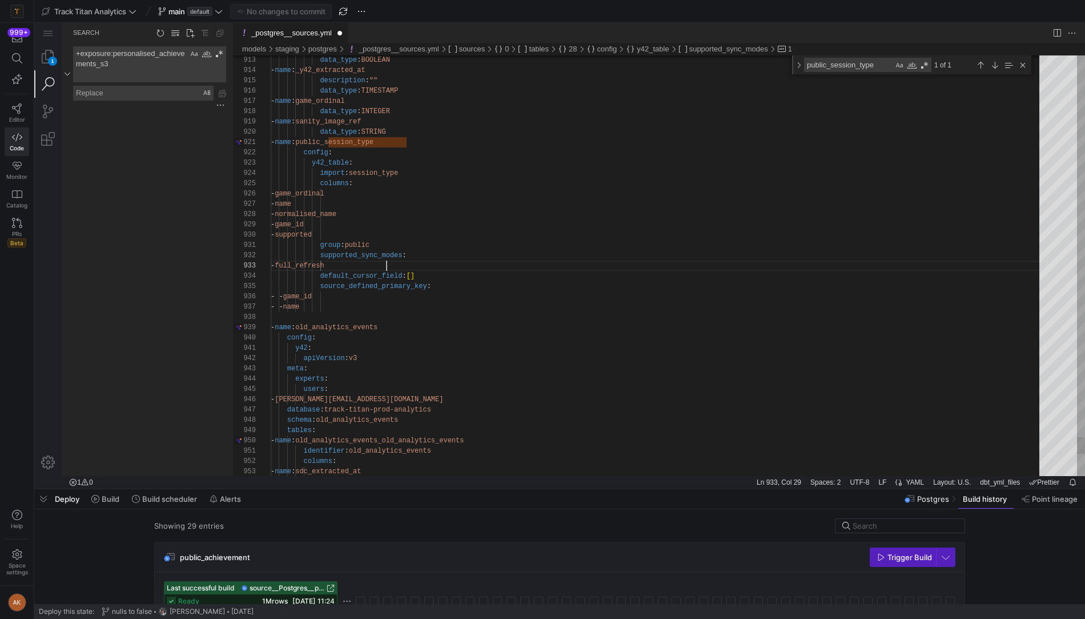
scroll to position [21, 115]
drag, startPoint x: 438, startPoint y: 511, endPoint x: 419, endPoint y: 315, distance: 196.8
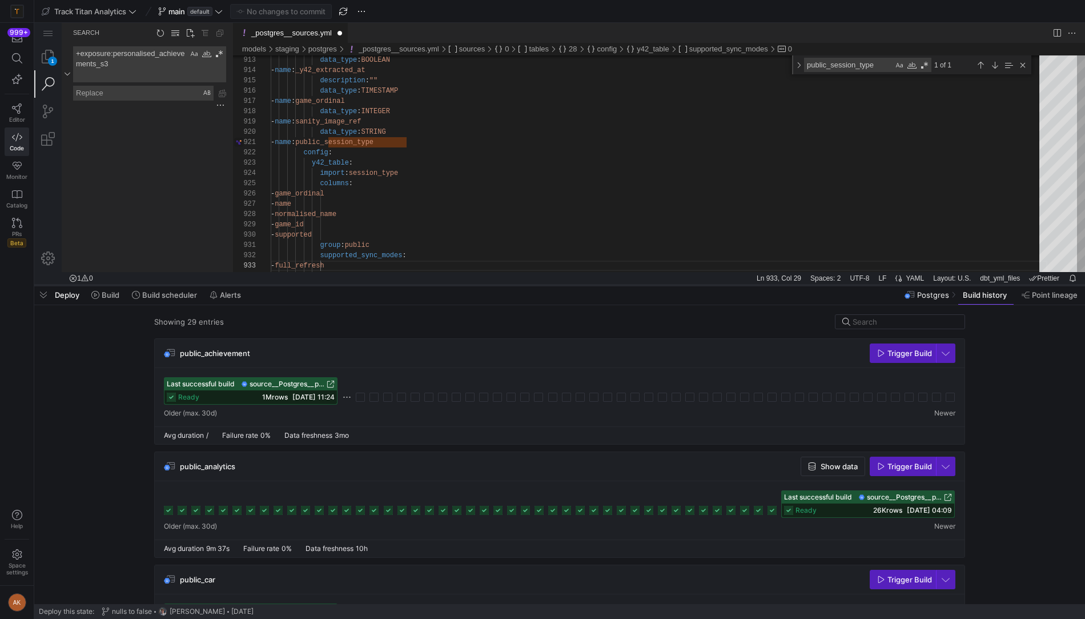
click at [419, 284] on div at bounding box center [559, 285] width 1051 height 5
click at [872, 324] on div at bounding box center [559, 452] width 1051 height 334
click at [869, 321] on div at bounding box center [559, 452] width 1051 height 334
click at [861, 321] on div at bounding box center [559, 452] width 1051 height 334
click at [14, 113] on link "Editor" at bounding box center [17, 113] width 25 height 29
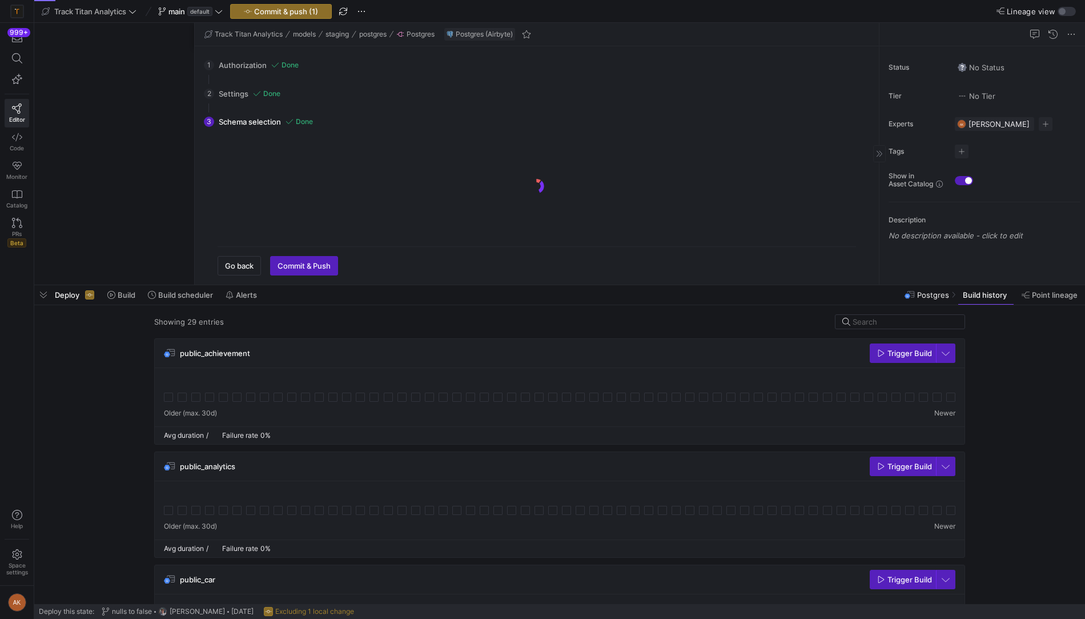
scroll to position [447, 0]
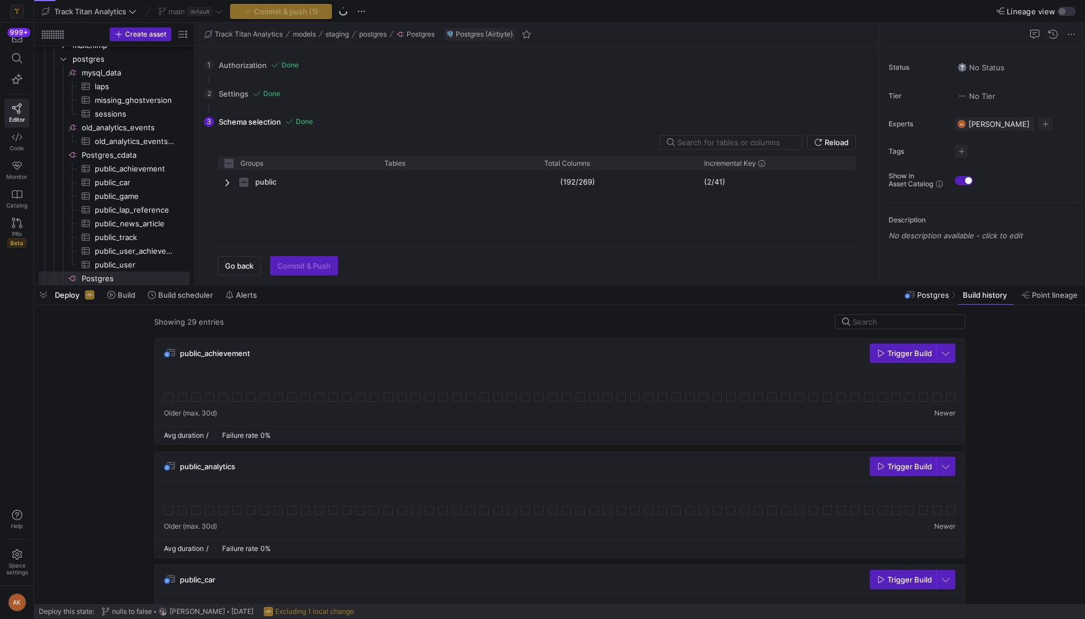
checkbox input "false"
click at [872, 313] on div at bounding box center [559, 452] width 1051 height 334
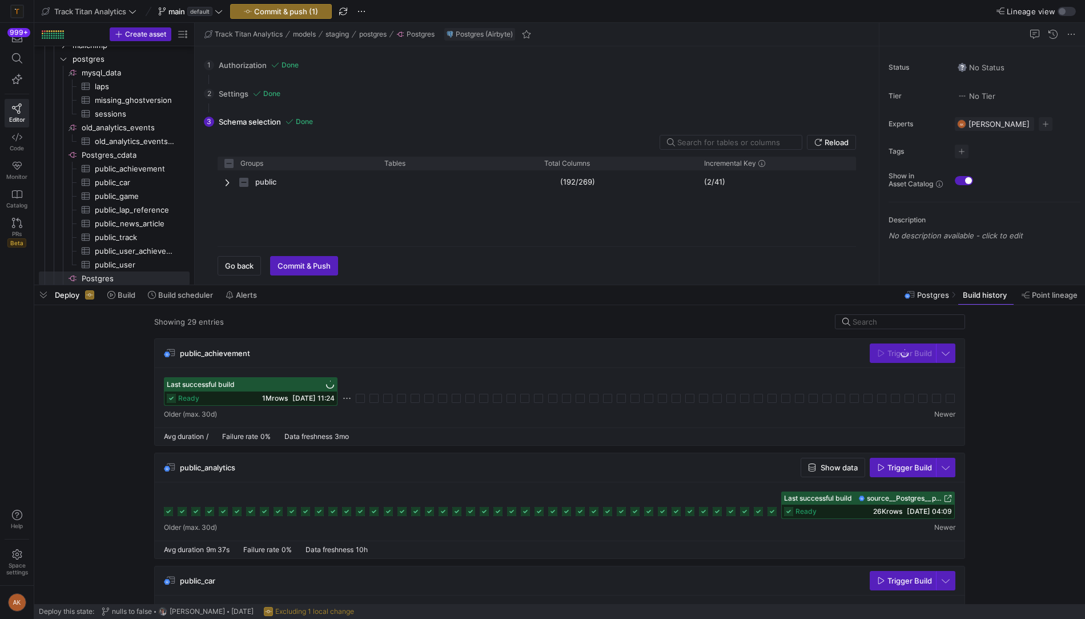
click at [860, 322] on div at bounding box center [559, 452] width 1051 height 334
click at [856, 318] on div at bounding box center [559, 452] width 1051 height 334
click at [871, 326] on div at bounding box center [559, 452] width 1051 height 334
click at [872, 322] on div at bounding box center [559, 452] width 1051 height 334
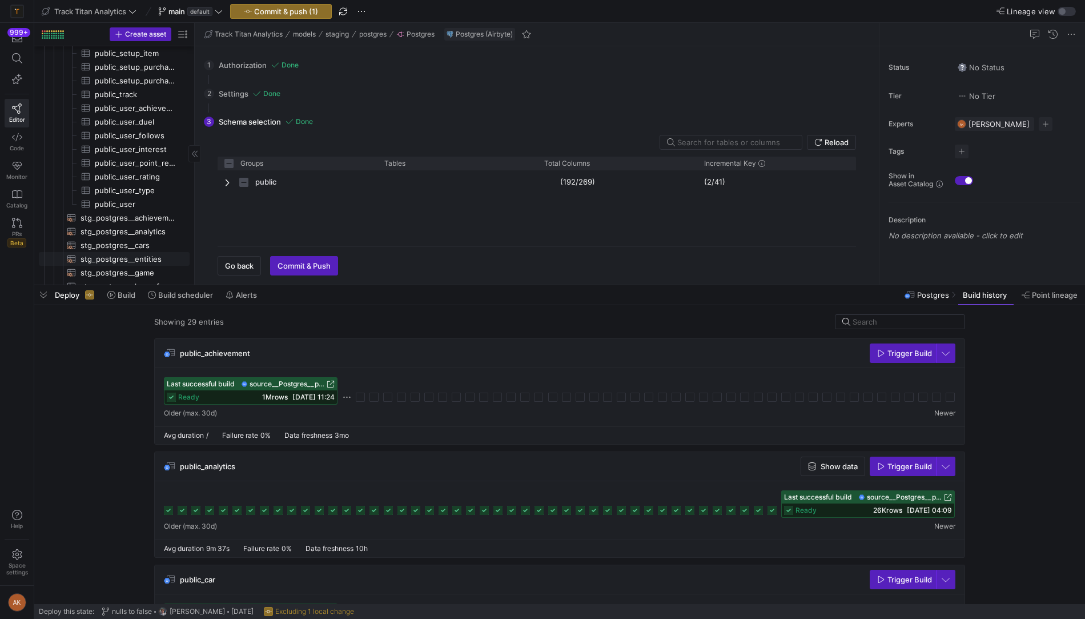
scroll to position [963, 0]
click at [134, 123] on span "public_session_type​​​​​​​​​" at bounding box center [136, 123] width 82 height 13
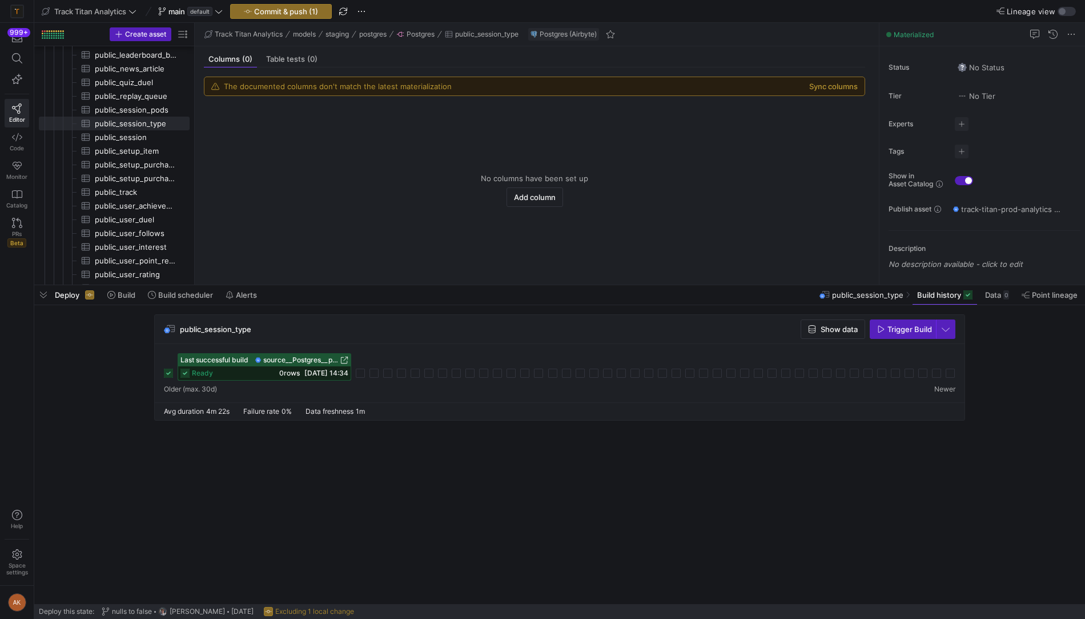
click at [950, 335] on div at bounding box center [559, 452] width 1051 height 334
click at [685, 328] on div at bounding box center [559, 452] width 1051 height 334
click at [407, 336] on div at bounding box center [559, 452] width 1051 height 334
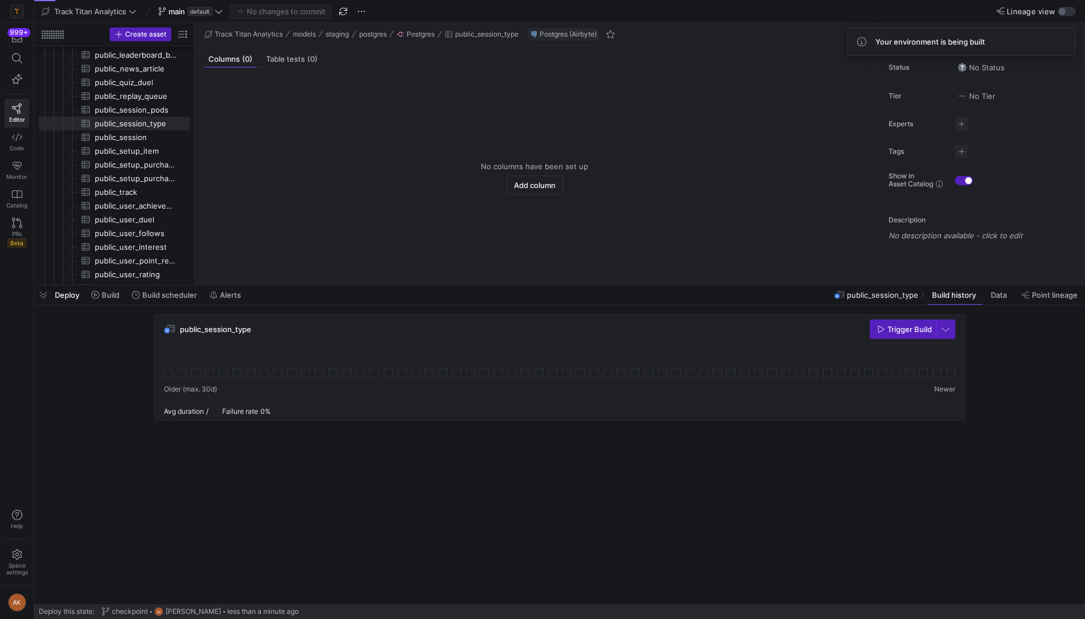
click at [467, 321] on div at bounding box center [559, 452] width 1051 height 334
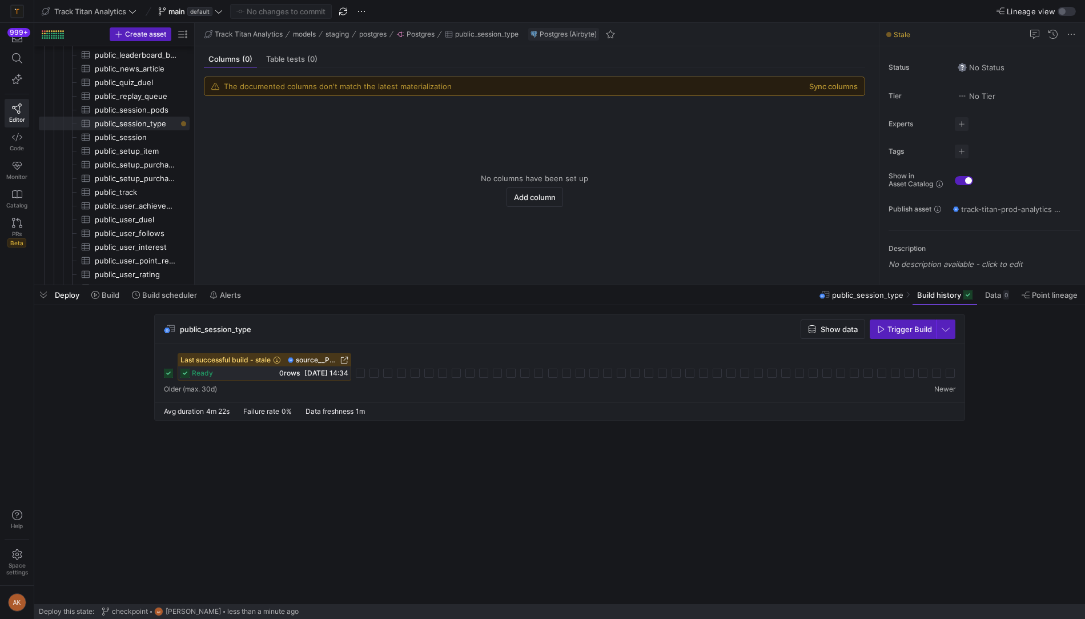
click at [989, 300] on div at bounding box center [559, 452] width 1051 height 334
click at [897, 326] on div at bounding box center [559, 452] width 1051 height 334
click at [940, 328] on div at bounding box center [559, 452] width 1051 height 334
click at [945, 332] on div at bounding box center [559, 452] width 1051 height 334
click at [945, 330] on div at bounding box center [559, 452] width 1051 height 334
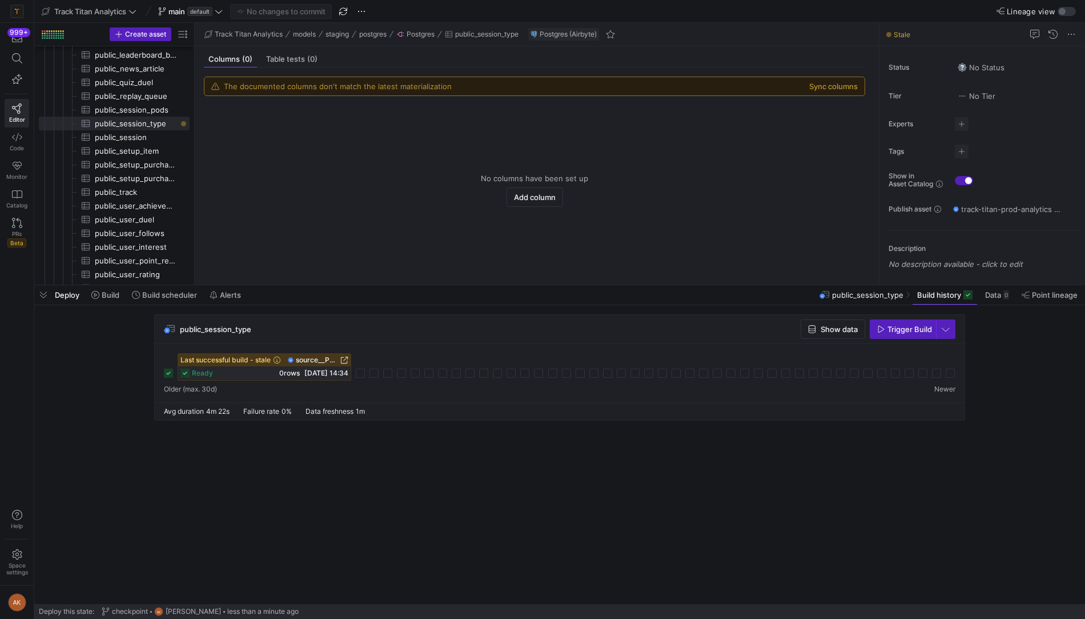
click at [114, 291] on div at bounding box center [559, 452] width 1051 height 334
click at [87, 291] on div at bounding box center [559, 452] width 1051 height 334
click at [437, 284] on div at bounding box center [559, 285] width 1051 height 5
drag, startPoint x: 437, startPoint y: 284, endPoint x: 447, endPoint y: 264, distance: 22.0
click at [447, 264] on as-split "Track Titan Analytics main default No changes to commit Lineage view Create ass…" at bounding box center [559, 309] width 1051 height 619
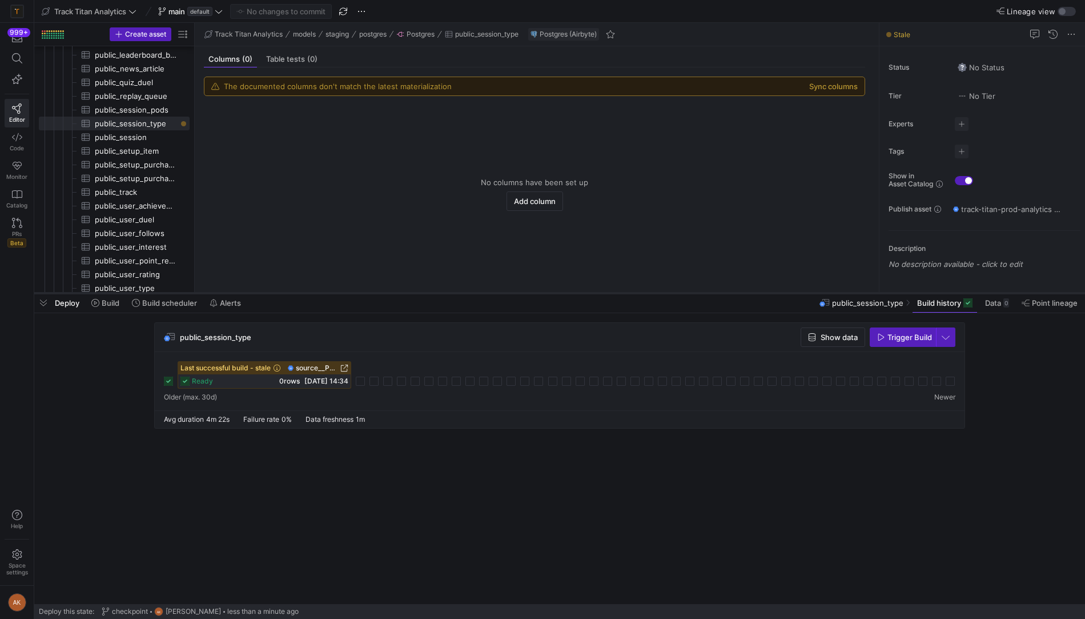
drag, startPoint x: 447, startPoint y: 286, endPoint x: 470, endPoint y: 223, distance: 66.7
click at [470, 291] on div at bounding box center [559, 293] width 1051 height 5
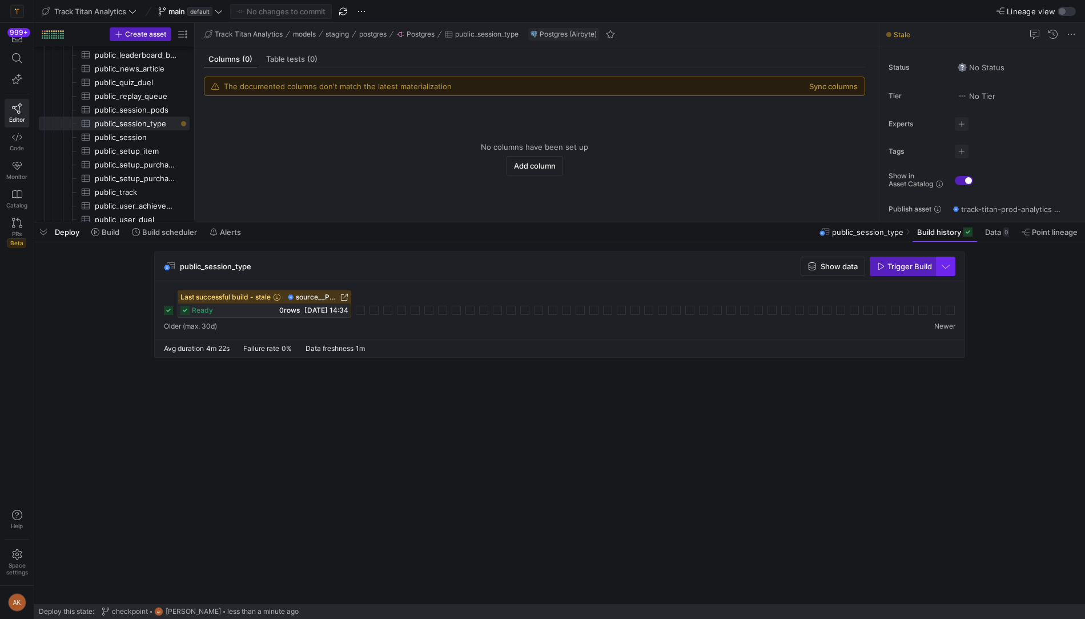
click at [951, 275] on span "button" at bounding box center [946, 266] width 18 height 18
click at [933, 306] on span "Full Refresh Build" at bounding box center [913, 303] width 72 height 9
click at [1006, 272] on div "public_session_type Show data Trigger Build Last successful build - stale sourc…" at bounding box center [557, 307] width 1047 height 113
click at [107, 236] on span "Build" at bounding box center [111, 231] width 18 height 9
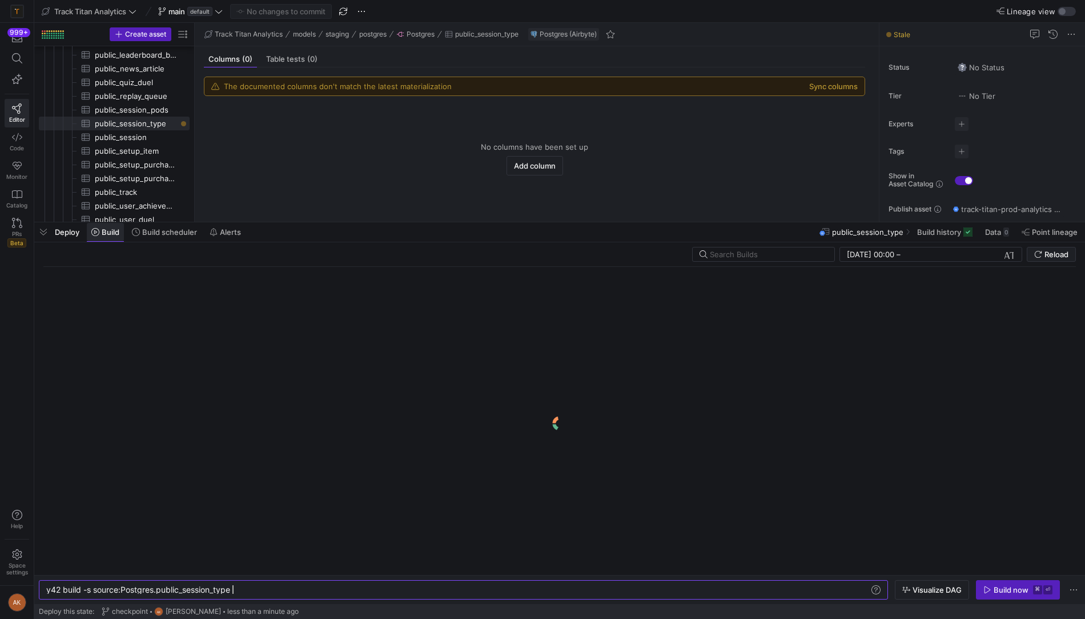
scroll to position [0, 186]
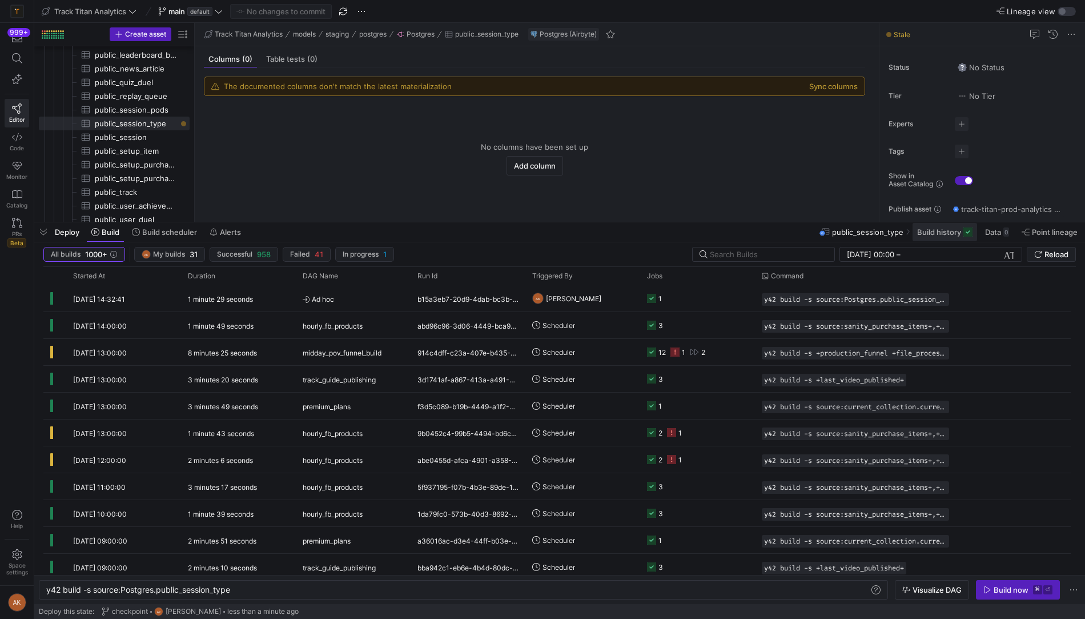
click at [938, 230] on span "Build history" at bounding box center [939, 231] width 44 height 9
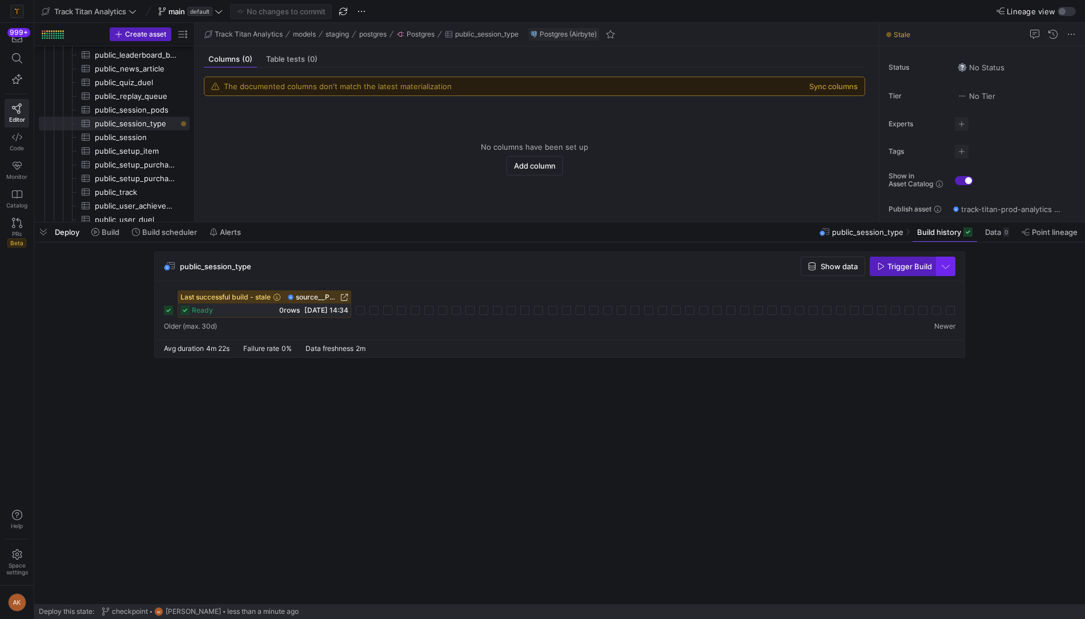
click at [945, 271] on span "button" at bounding box center [946, 266] width 18 height 18
click at [906, 307] on span "Full Refresh Build" at bounding box center [913, 303] width 72 height 9
click at [941, 266] on span "button" at bounding box center [946, 266] width 18 height 18
click at [974, 264] on div at bounding box center [542, 309] width 1085 height 619
click at [95, 230] on icon at bounding box center [95, 232] width 8 height 8
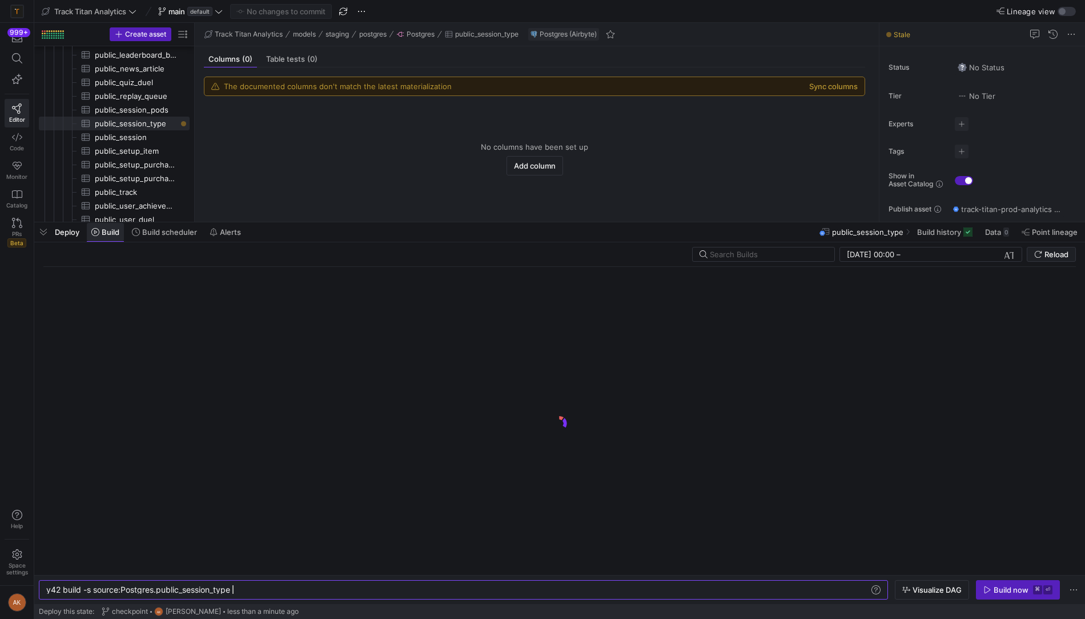
scroll to position [0, 186]
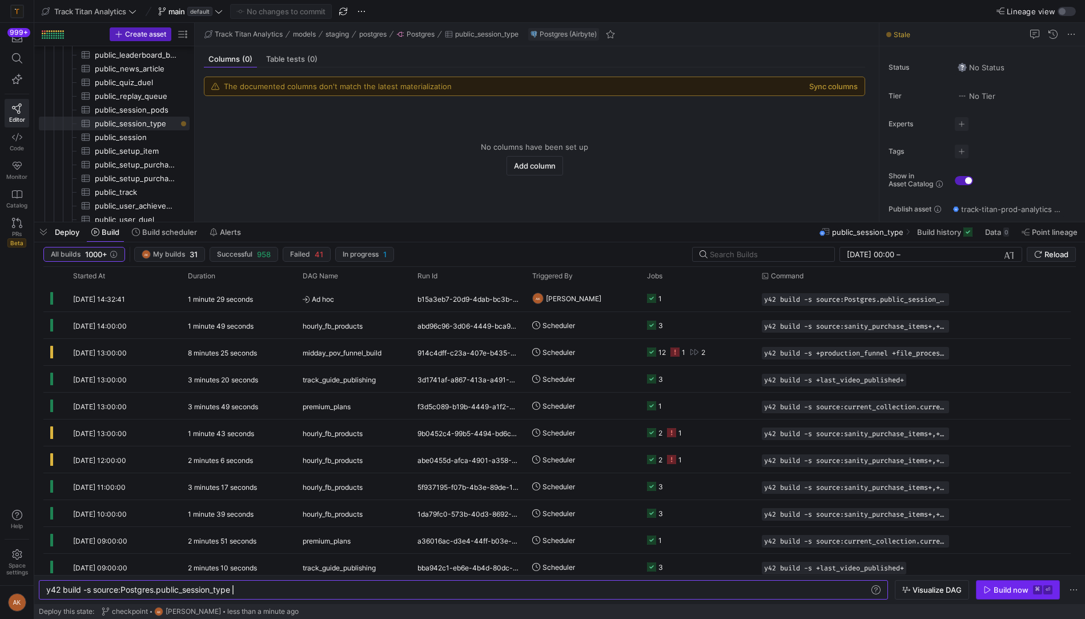
click at [1002, 590] on div "Build now" at bounding box center [1011, 589] width 35 height 9
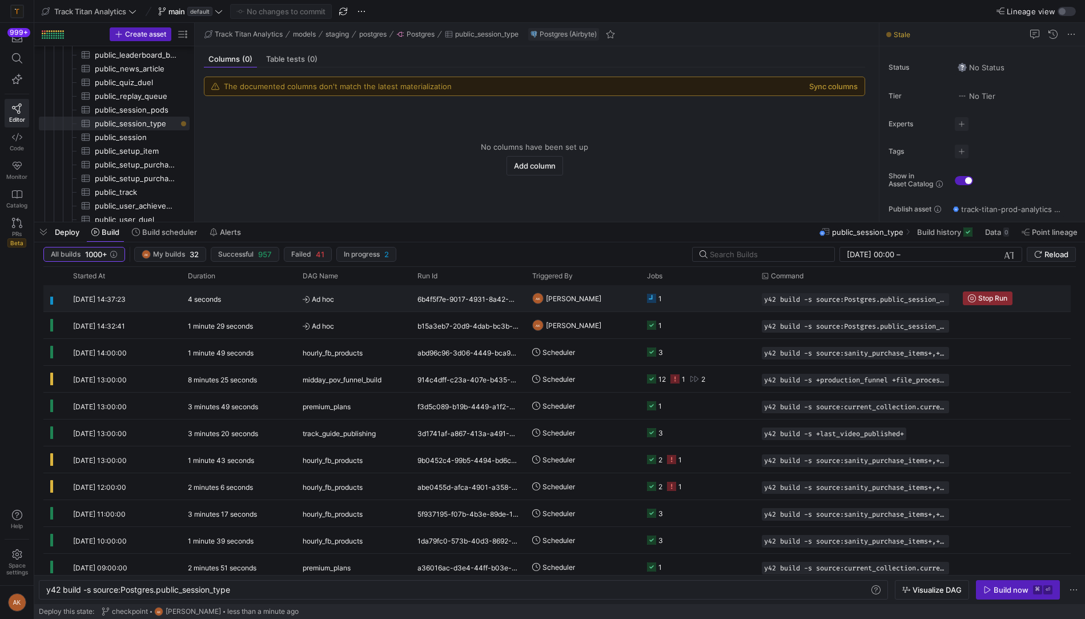
click at [311, 306] on span "Ad hoc" at bounding box center [353, 299] width 101 height 27
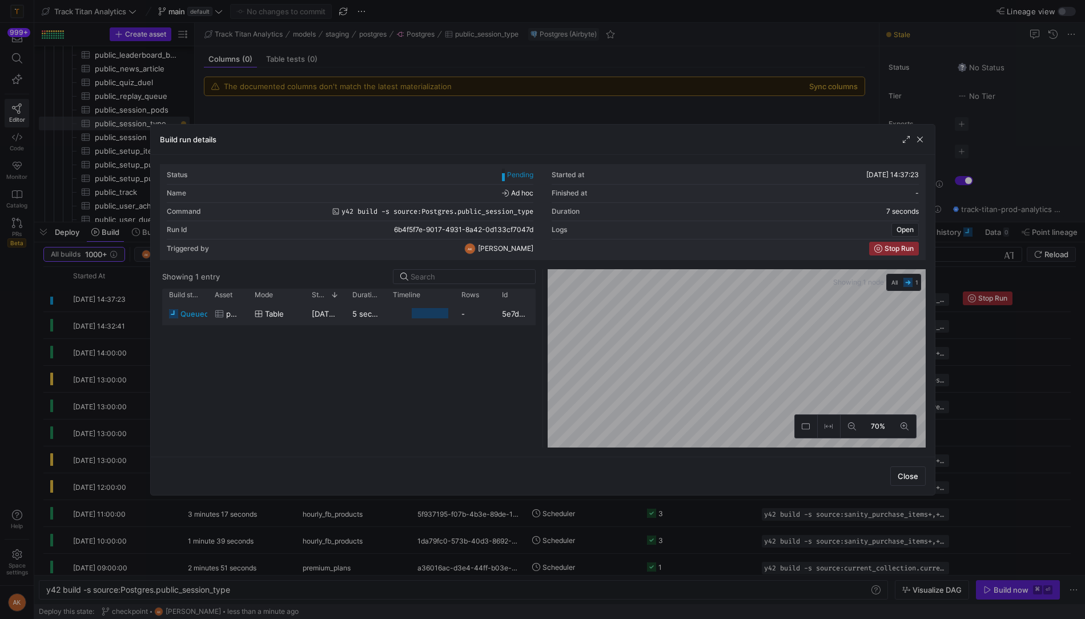
click at [316, 307] on div "05/09/25, 14:37:25" at bounding box center [325, 313] width 41 height 22
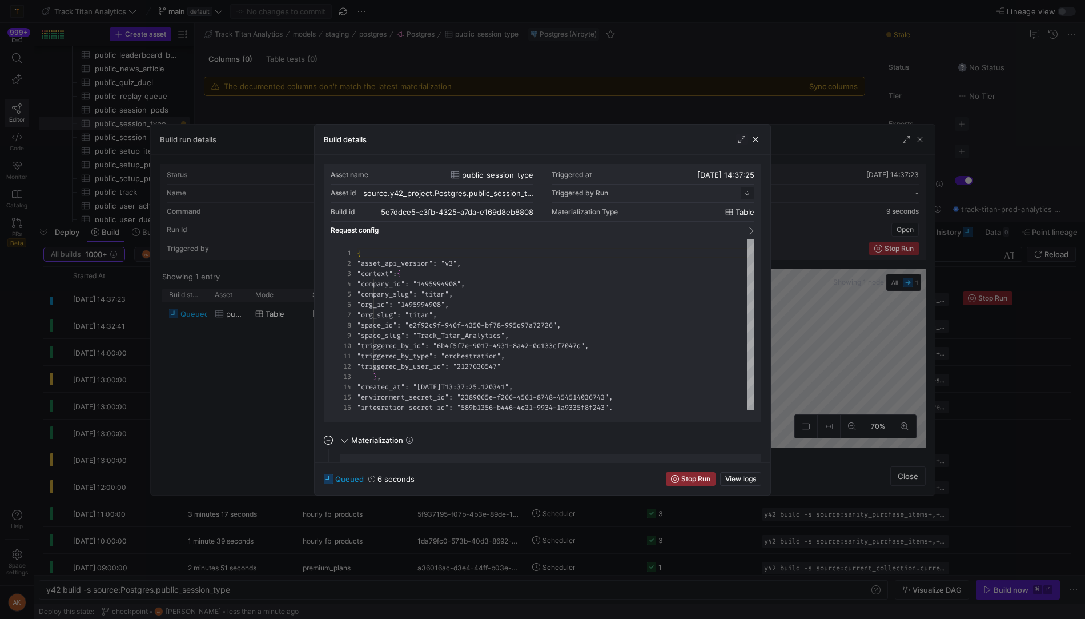
scroll to position [103, 0]
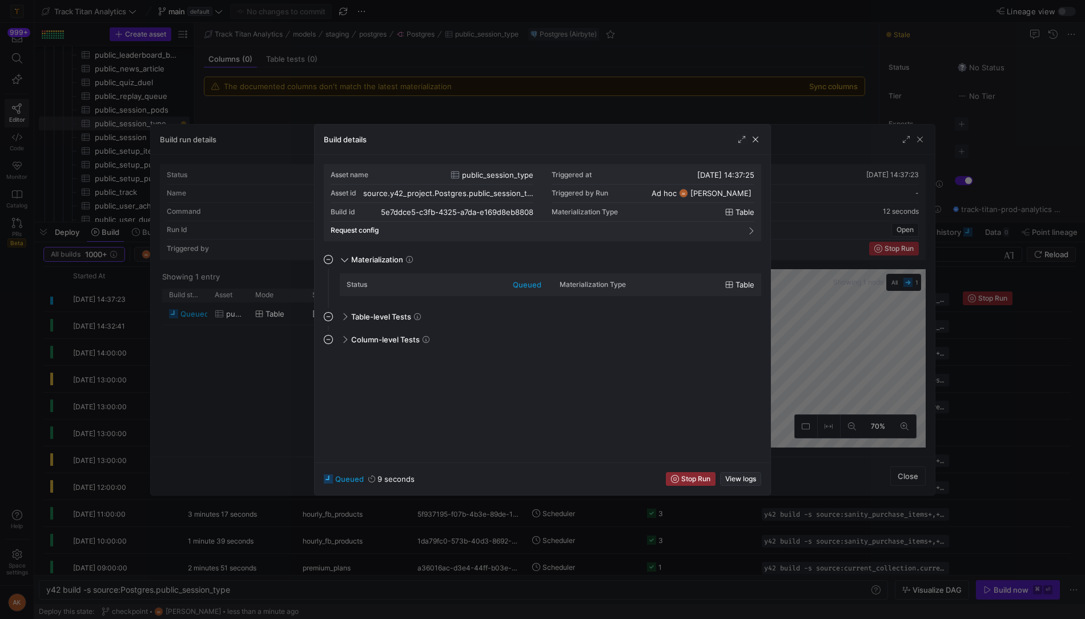
click at [750, 480] on span "View logs" at bounding box center [741, 479] width 31 height 8
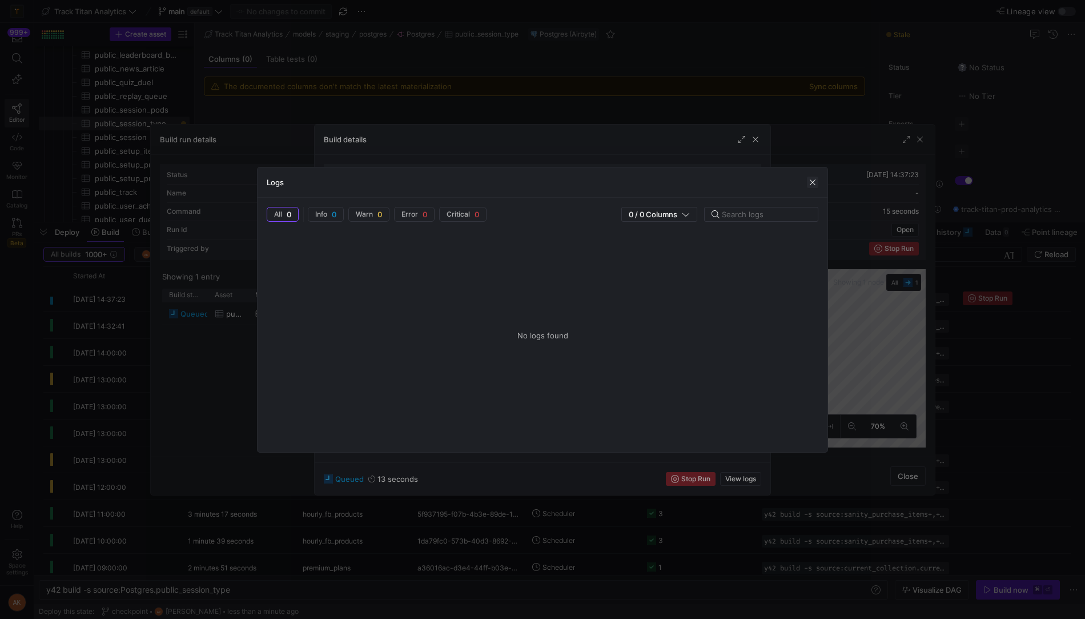
click at [811, 178] on span "button" at bounding box center [812, 182] width 11 height 11
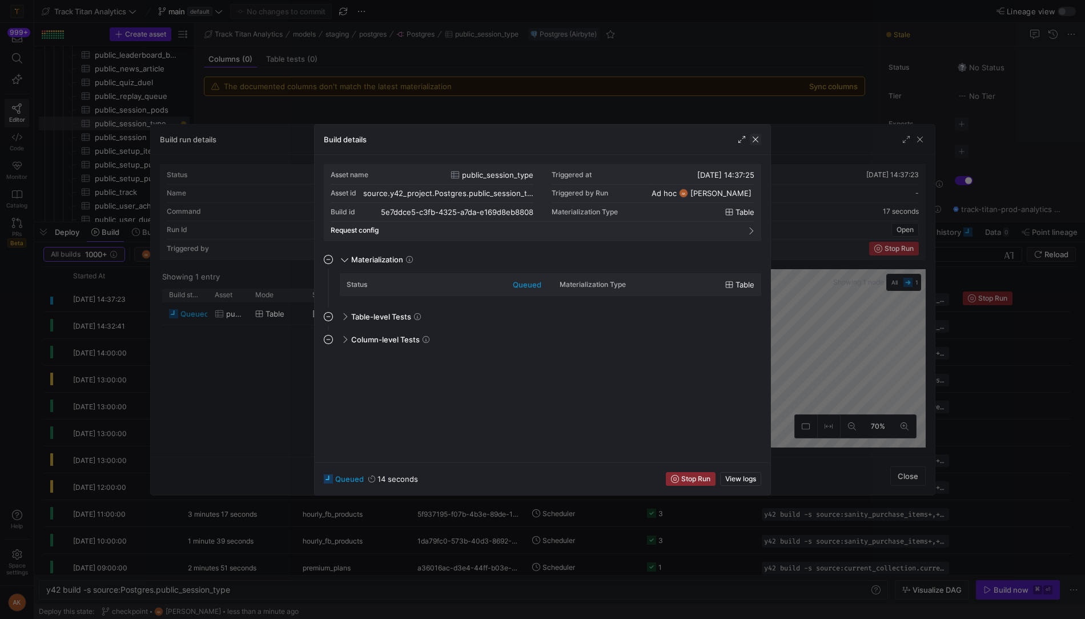
click at [754, 134] on span "button" at bounding box center [755, 139] width 11 height 11
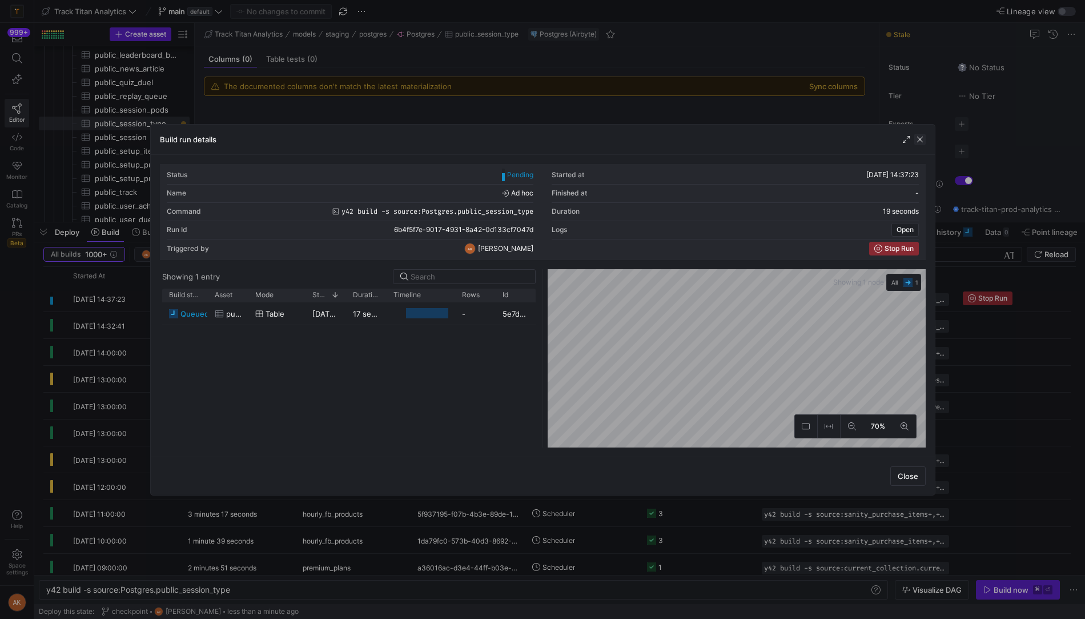
click at [921, 136] on span "button" at bounding box center [920, 139] width 11 height 11
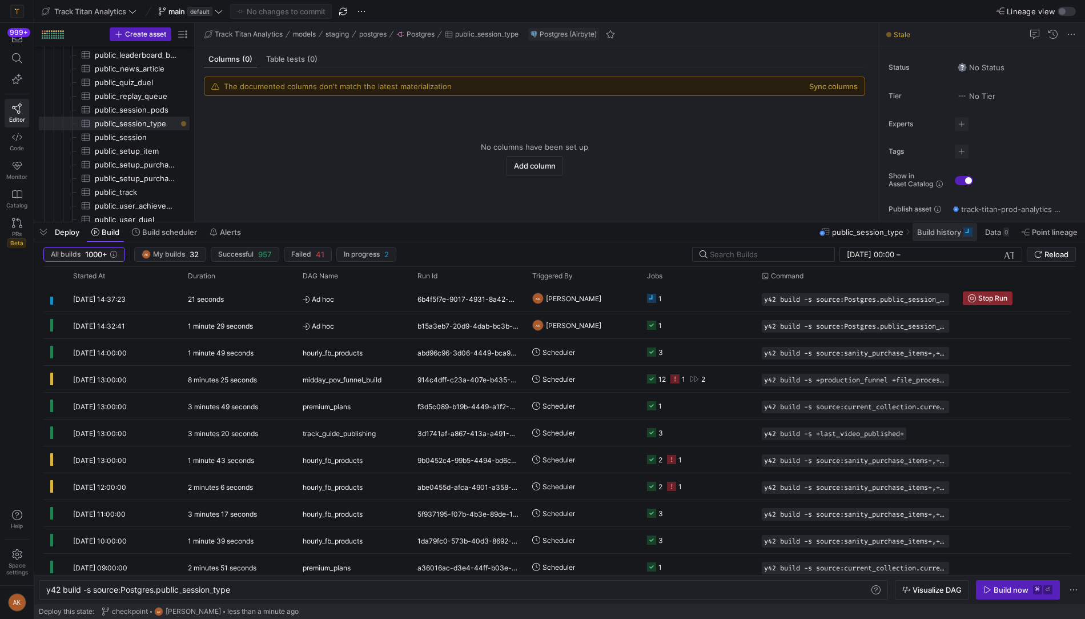
click at [928, 230] on span "Build history" at bounding box center [939, 231] width 44 height 9
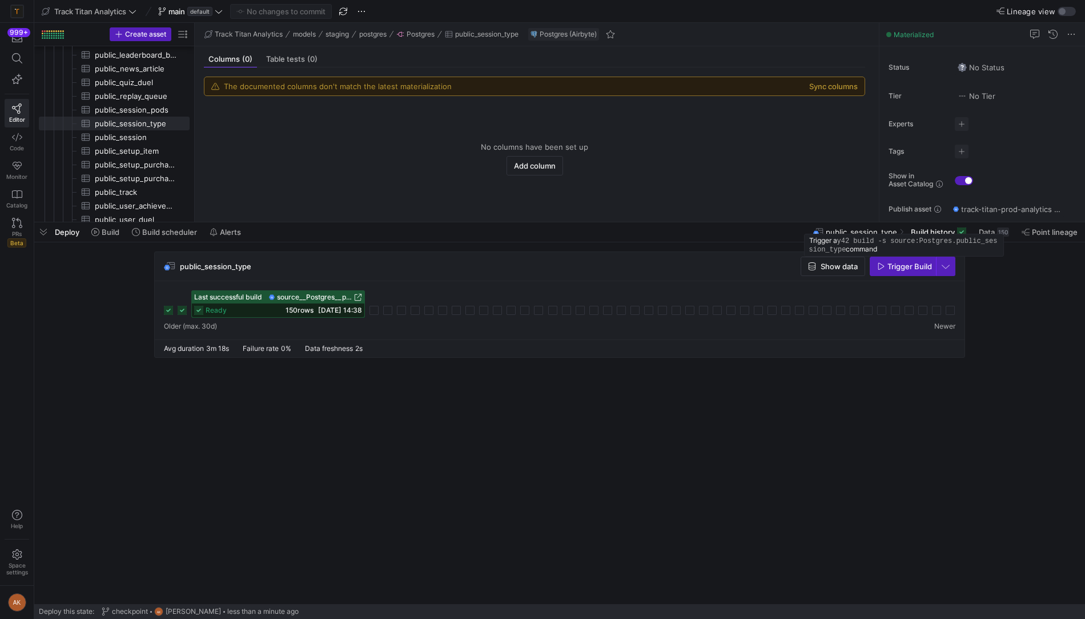
click at [984, 237] on div "Trigger a y42 build -s source:Postgres.public_session_type command" at bounding box center [904, 245] width 200 height 23
click at [984, 230] on span "Data" at bounding box center [987, 231] width 16 height 9
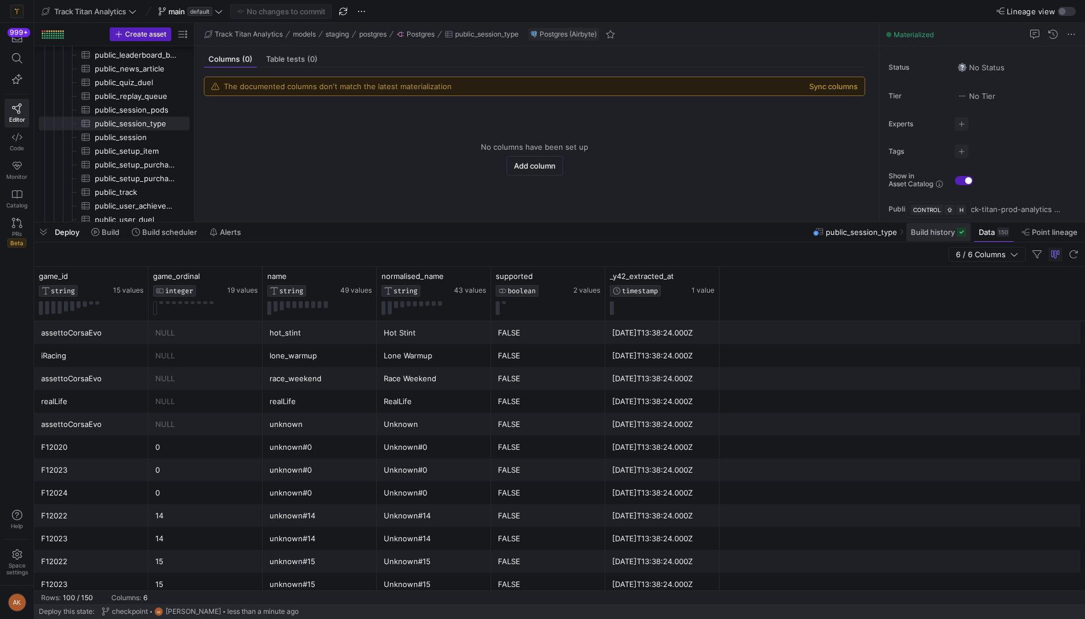
click at [923, 230] on span "Build history" at bounding box center [933, 231] width 44 height 9
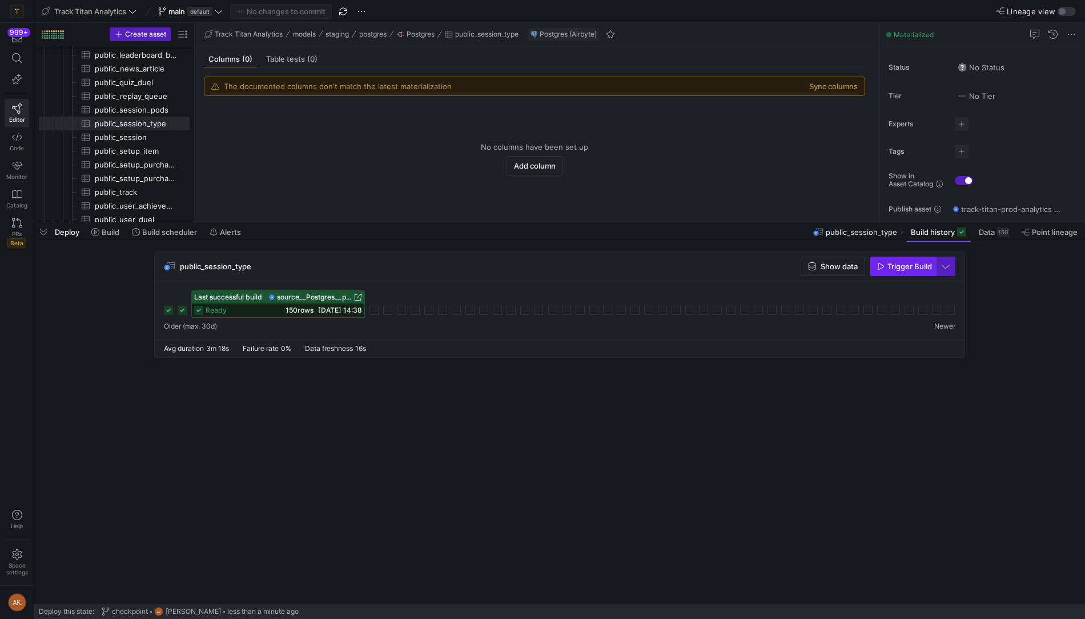
click at [902, 264] on span "Trigger Build" at bounding box center [910, 266] width 45 height 9
click at [370, 310] on icon at bounding box center [374, 310] width 9 height 9
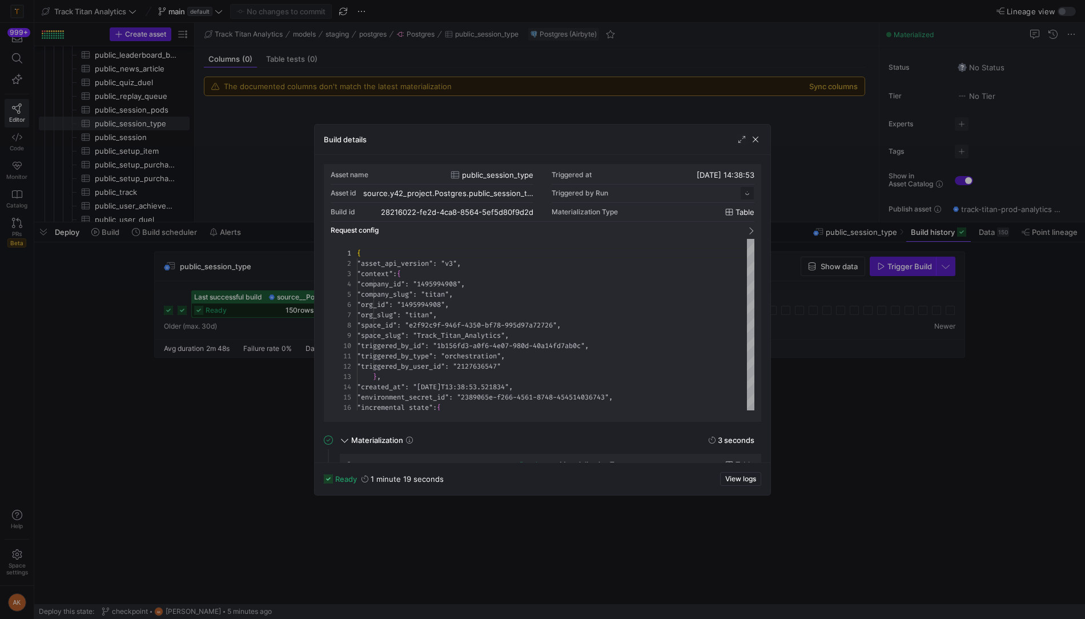
scroll to position [103, 0]
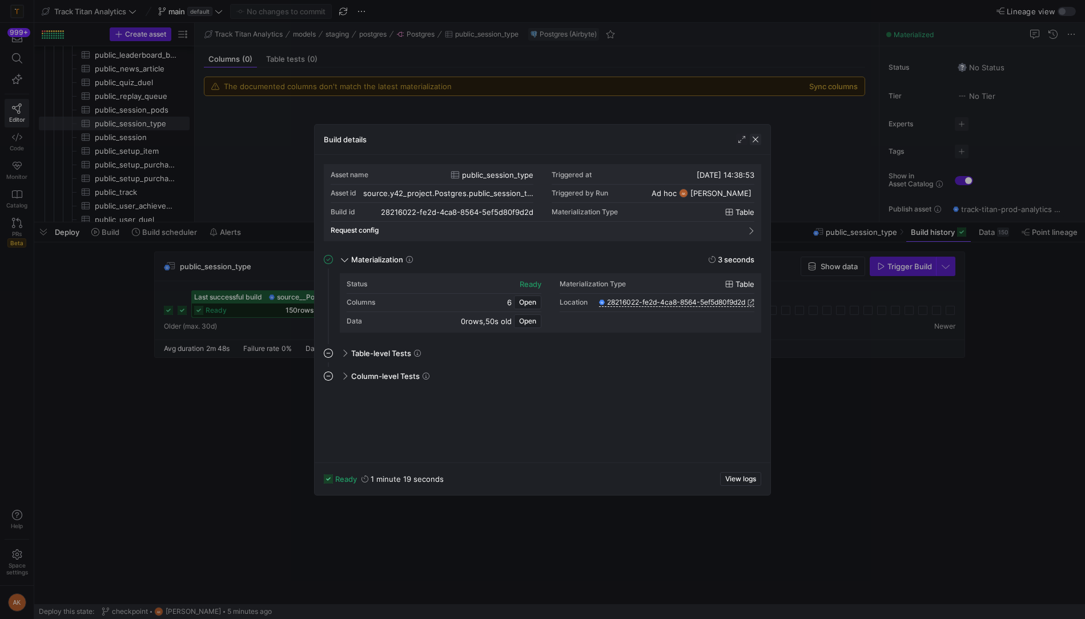
click at [755, 134] on span "button" at bounding box center [755, 139] width 11 height 11
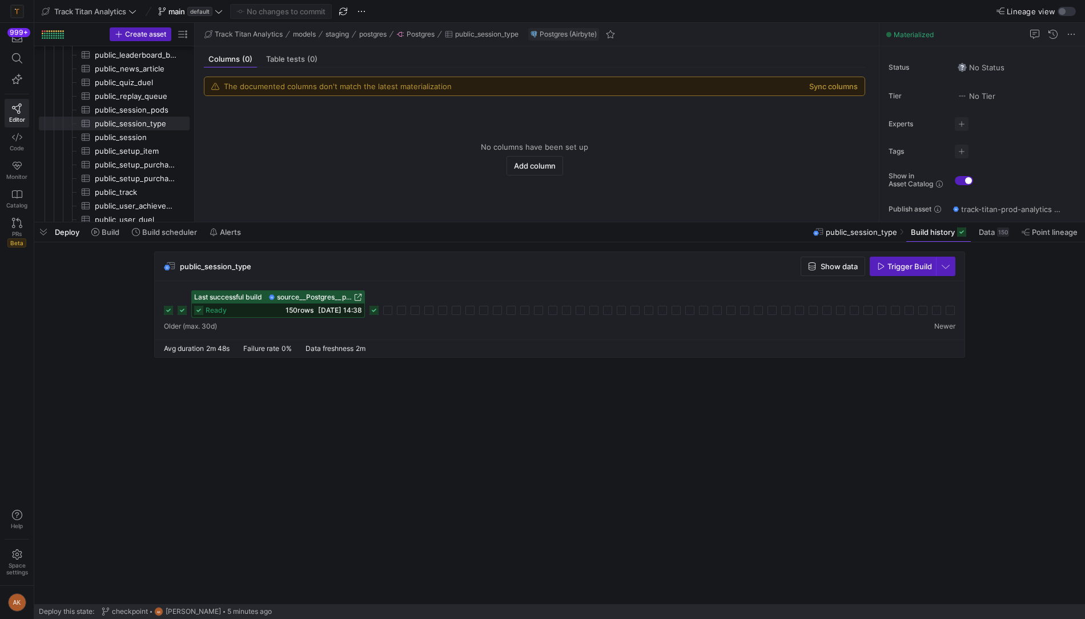
click at [372, 312] on icon at bounding box center [374, 310] width 9 height 9
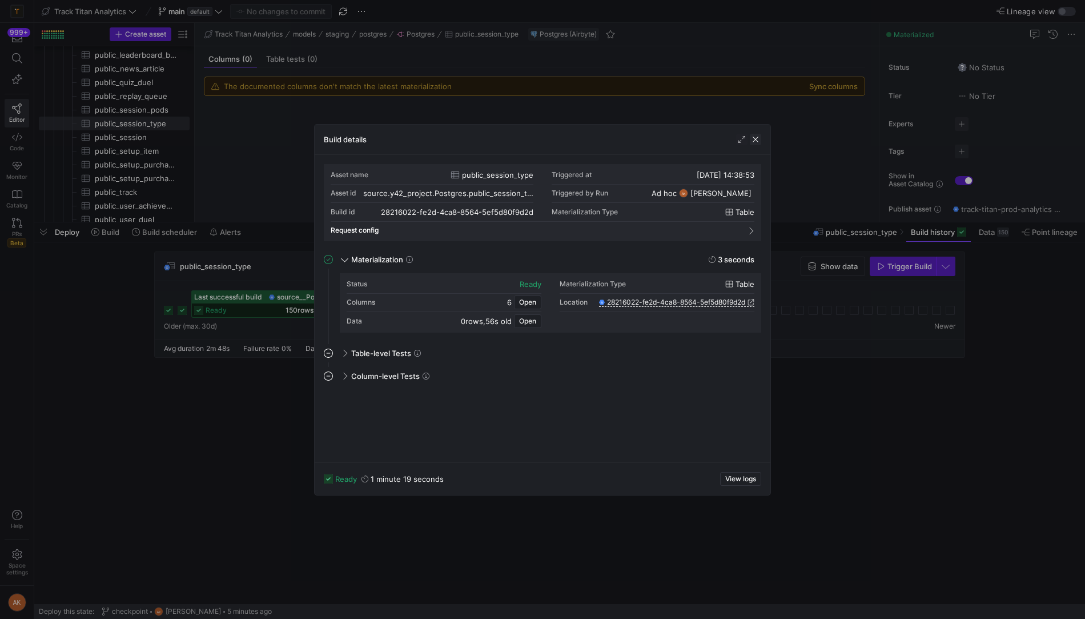
click at [755, 134] on span "button" at bounding box center [755, 139] width 11 height 11
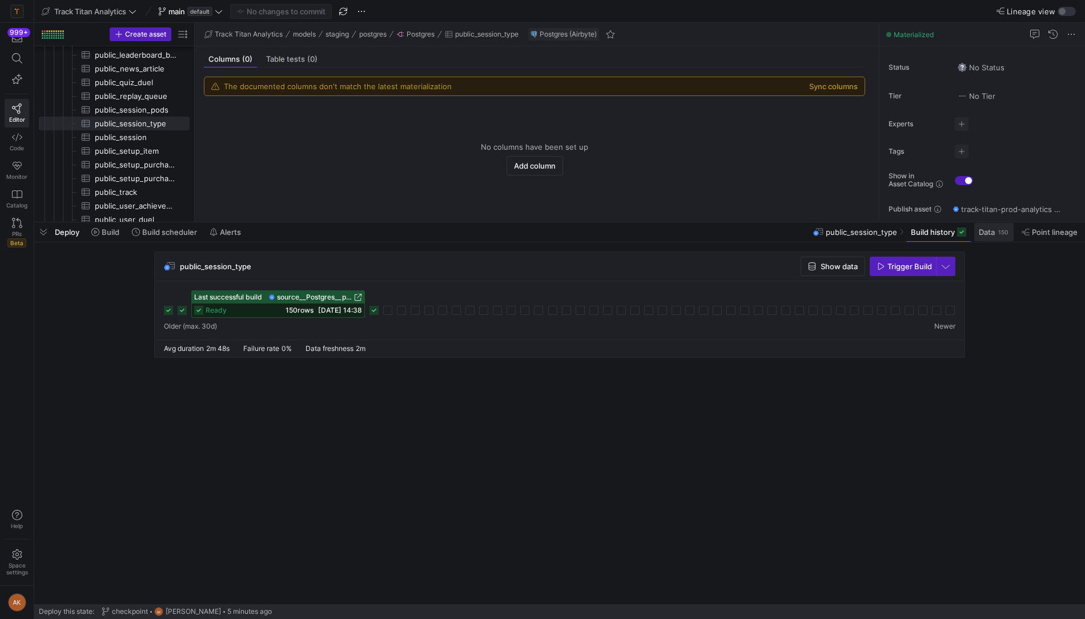
click at [984, 234] on span "Data" at bounding box center [987, 231] width 16 height 9
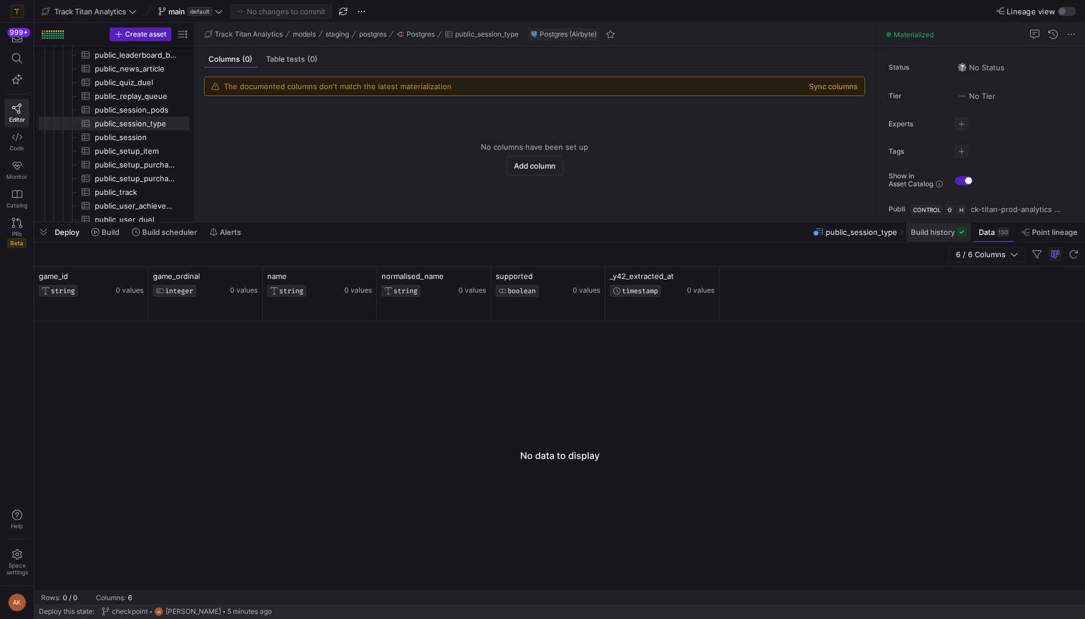
click at [943, 231] on span "Build history" at bounding box center [933, 231] width 44 height 9
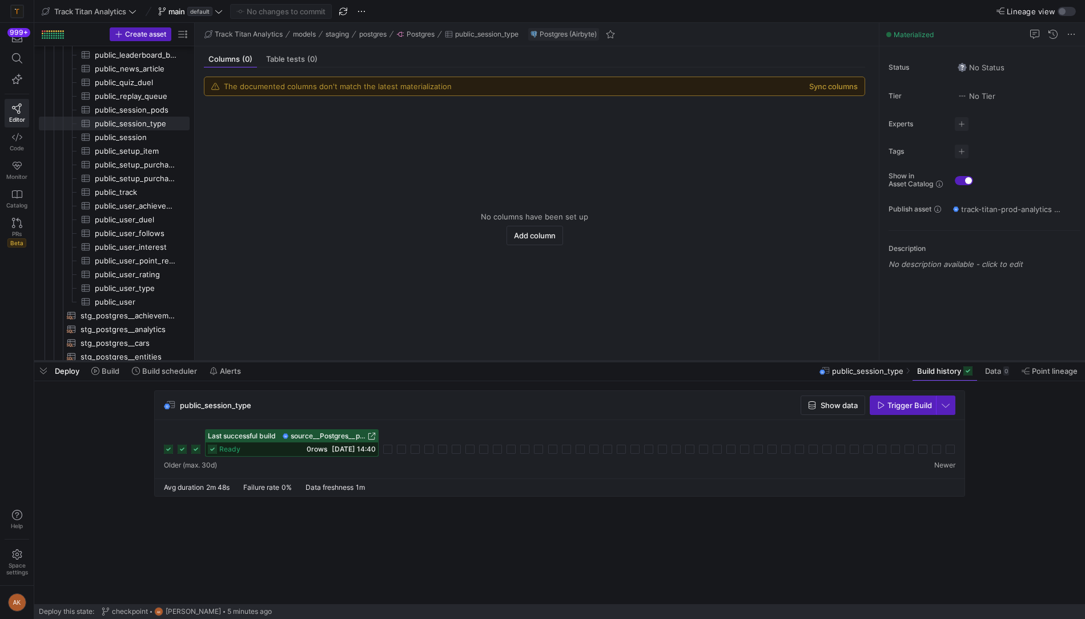
drag, startPoint x: 563, startPoint y: 220, endPoint x: 563, endPoint y: 394, distance: 173.7
click at [563, 363] on div at bounding box center [559, 361] width 1051 height 5
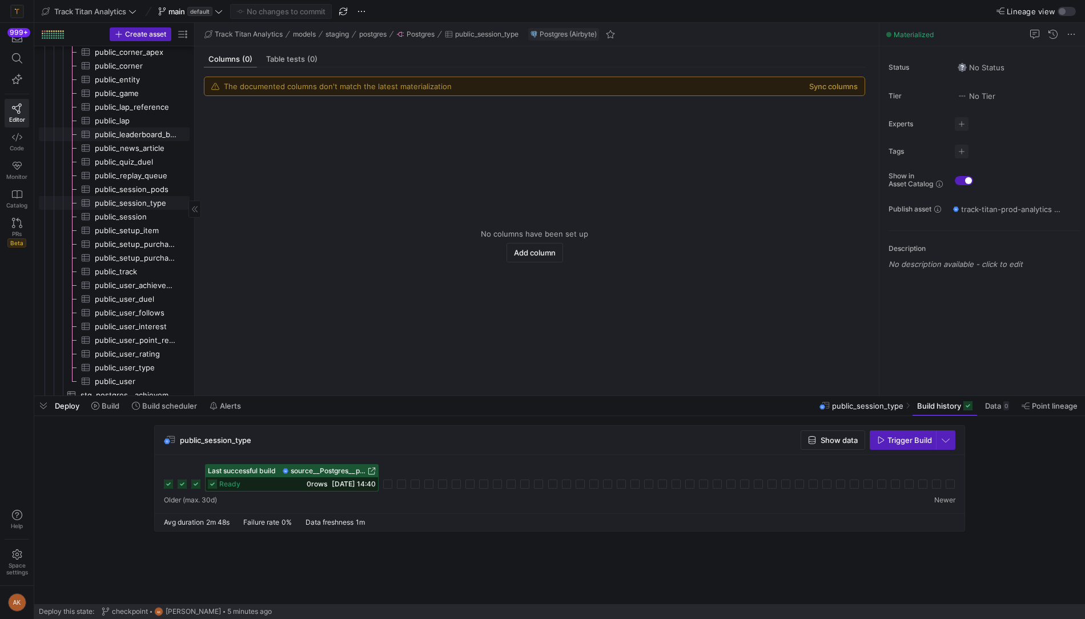
scroll to position [742, 0]
click at [211, 482] on icon at bounding box center [212, 483] width 9 height 9
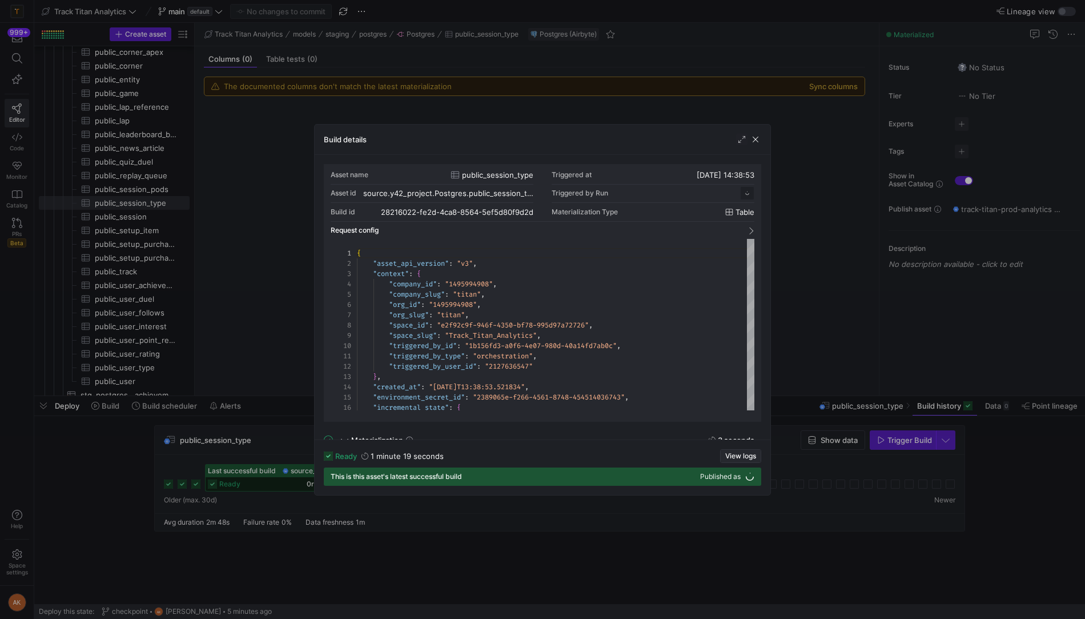
scroll to position [103, 0]
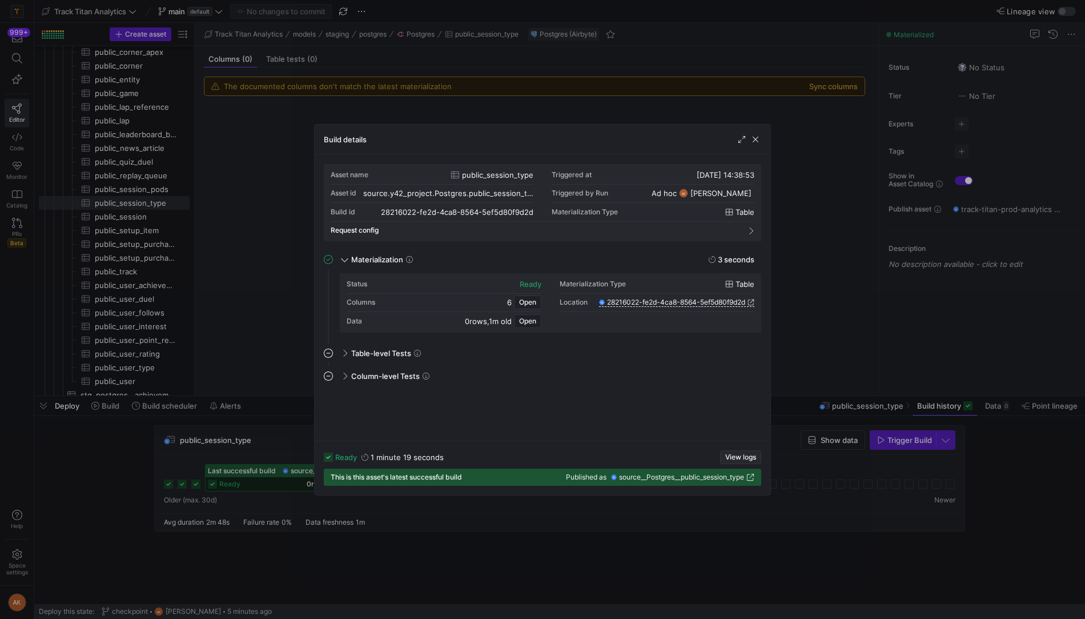
click at [736, 459] on span "View logs" at bounding box center [741, 457] width 31 height 8
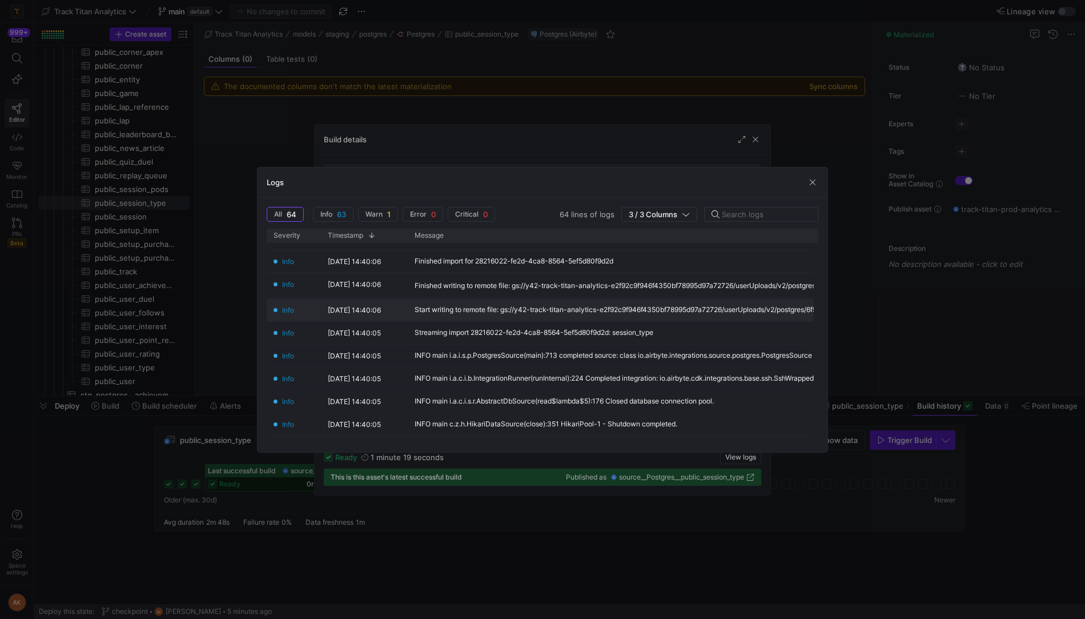
scroll to position [24, 0]
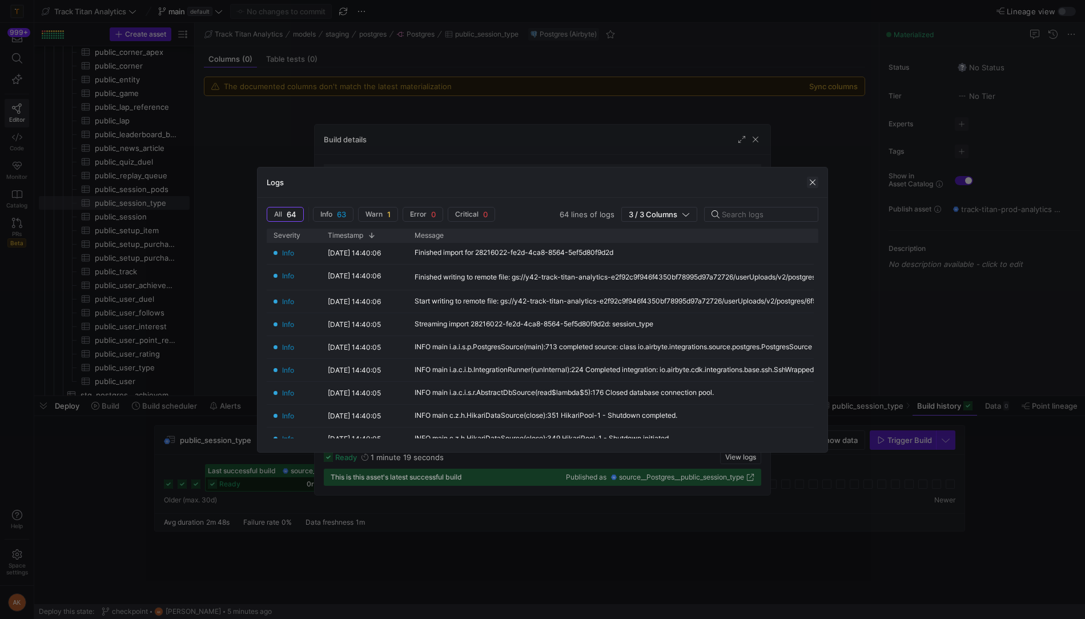
click at [812, 179] on span "button" at bounding box center [812, 182] width 11 height 11
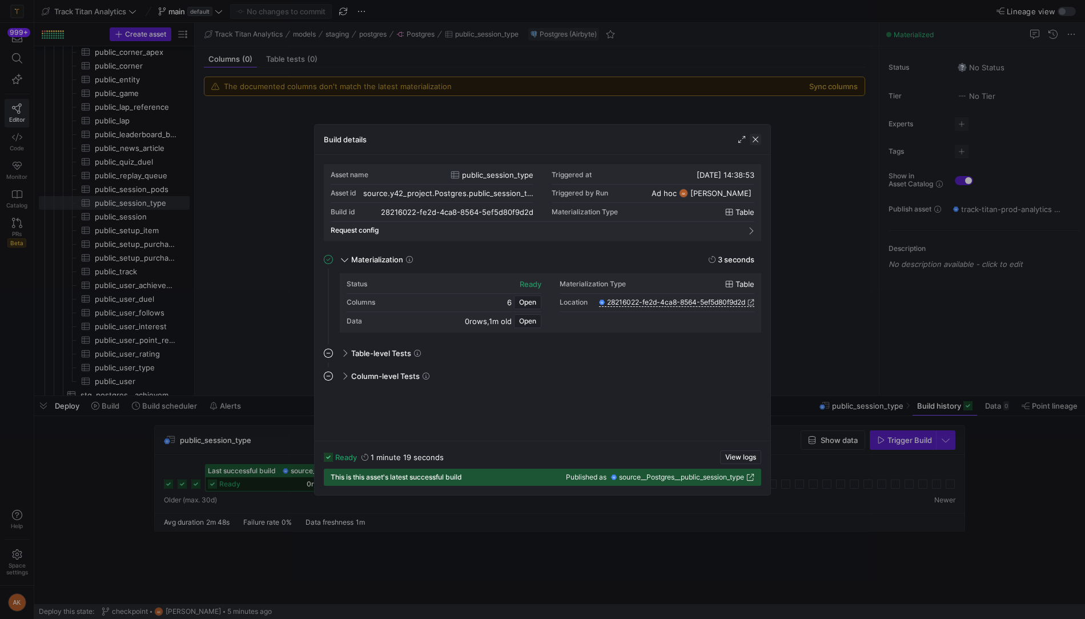
click at [752, 139] on span "button" at bounding box center [755, 139] width 11 height 11
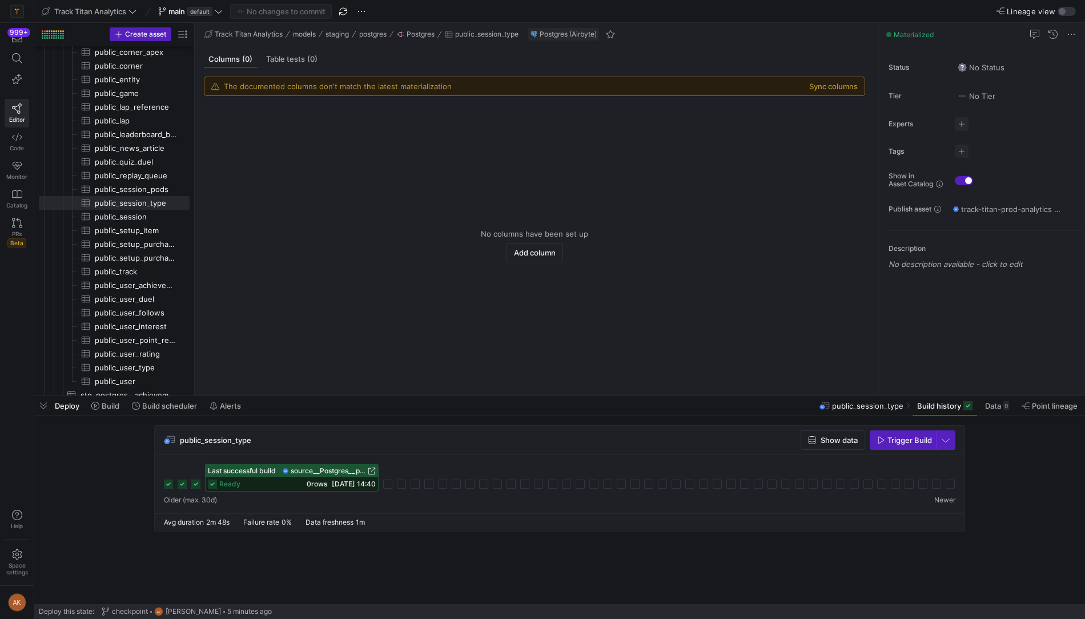
click at [945, 450] on div "public_session_type Show data Trigger Build" at bounding box center [560, 440] width 810 height 29
click at [945, 445] on span "button" at bounding box center [946, 440] width 18 height 18
click at [896, 476] on span "Full Refresh Build" at bounding box center [913, 477] width 72 height 9
click at [899, 440] on span "Trigger Build" at bounding box center [910, 439] width 45 height 9
click at [989, 406] on span "Data" at bounding box center [993, 405] width 16 height 9
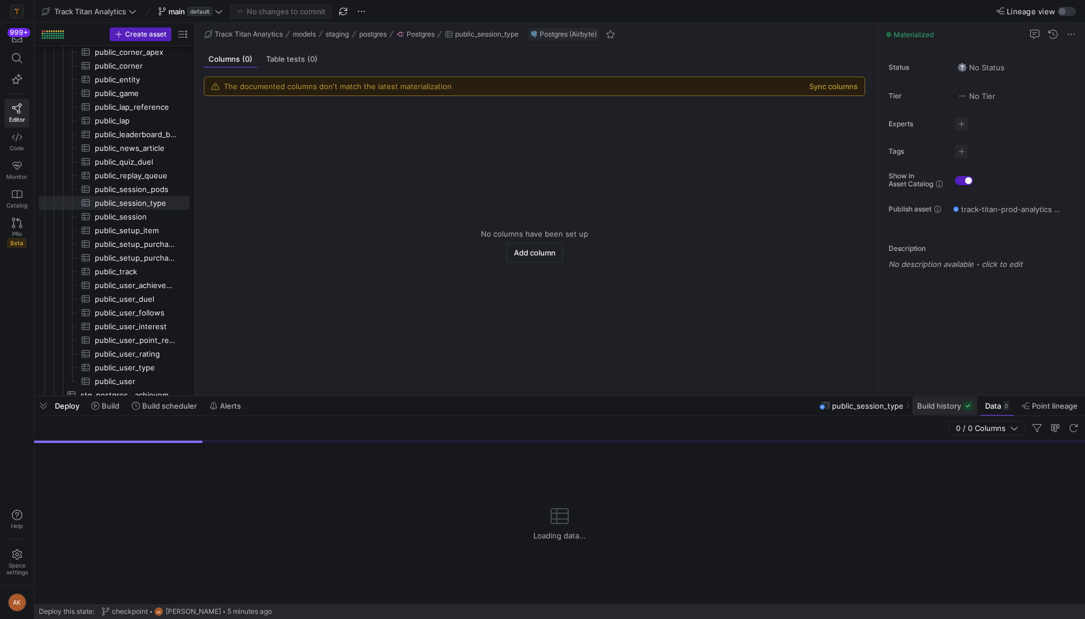
click at [935, 407] on span "Build history" at bounding box center [939, 405] width 44 height 9
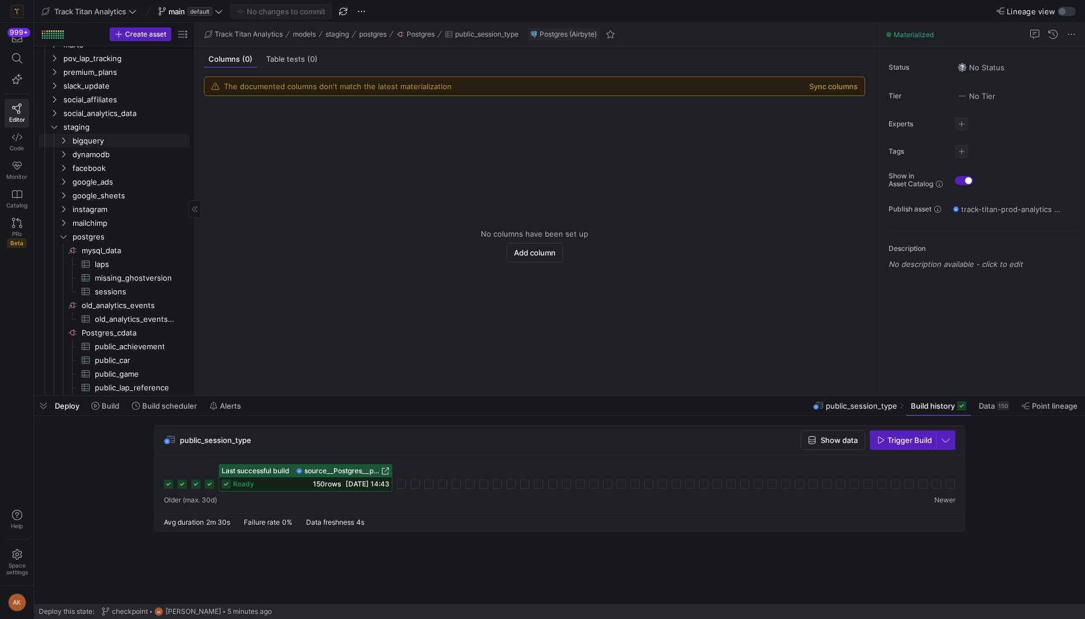
scroll to position [279, 0]
click at [168, 223] on span "Press SPACE to select this row." at bounding box center [166, 226] width 11 height 11
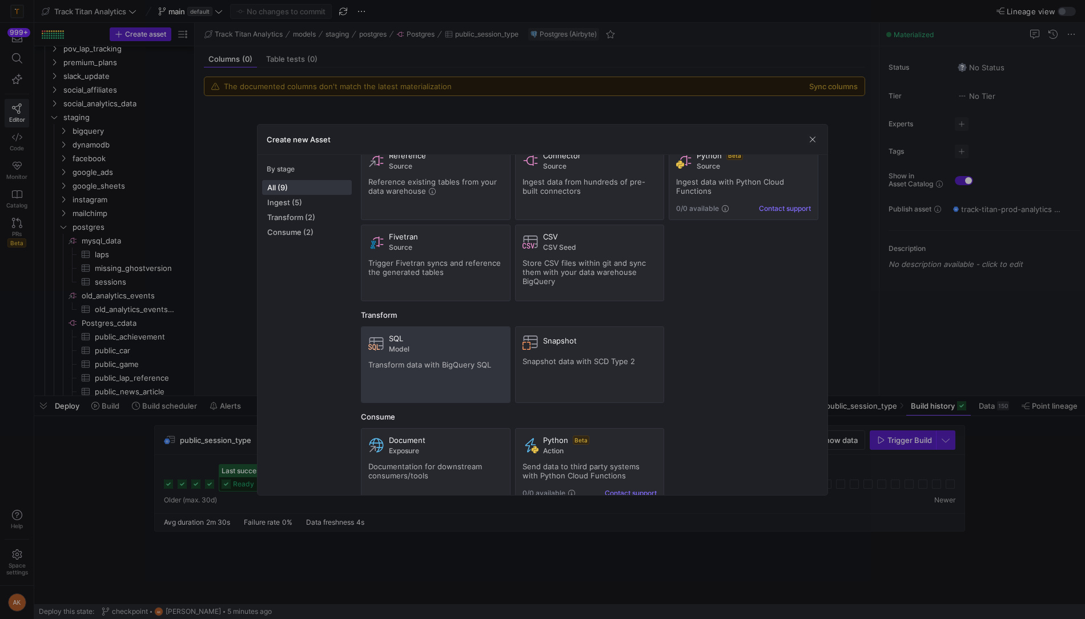
scroll to position [52, 0]
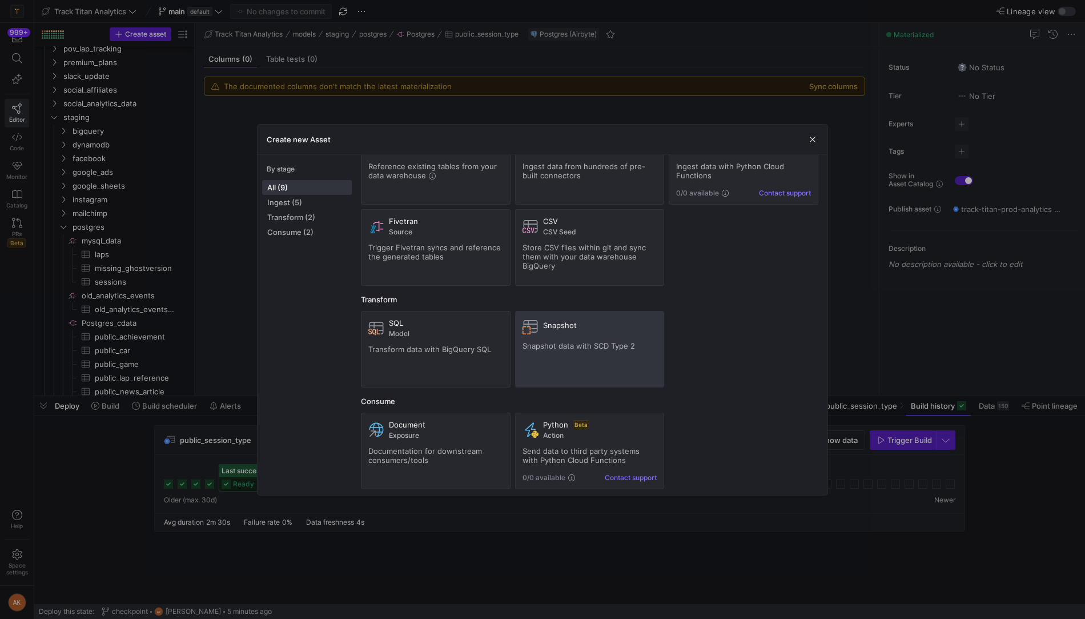
click at [577, 337] on div "Snapshot Snapshot data with SCD Type 2" at bounding box center [590, 349] width 135 height 62
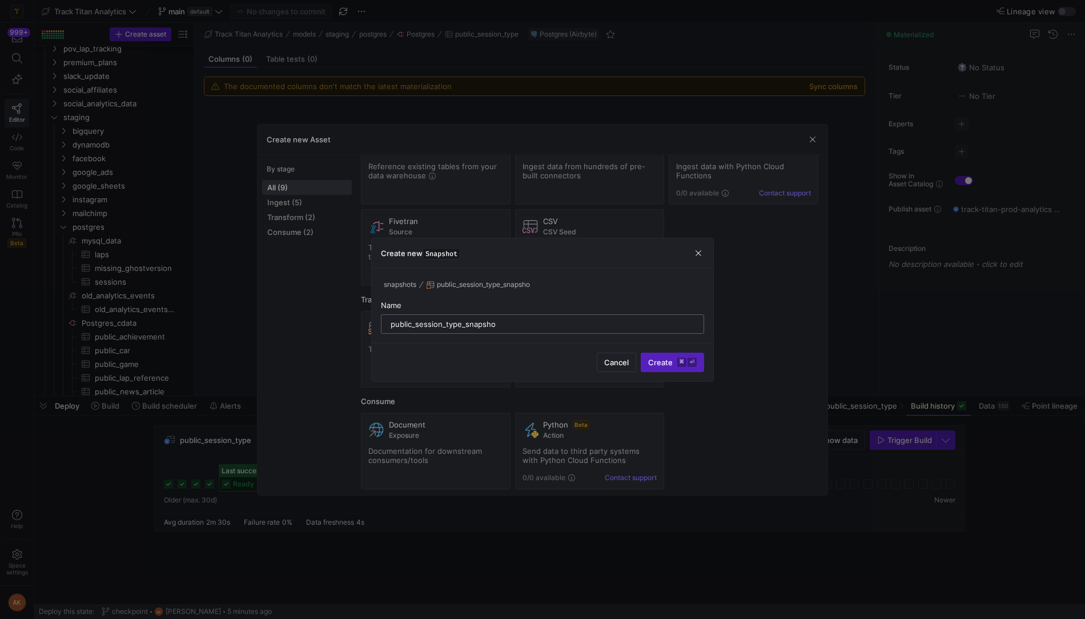
type input "public_session_type_snapshot"
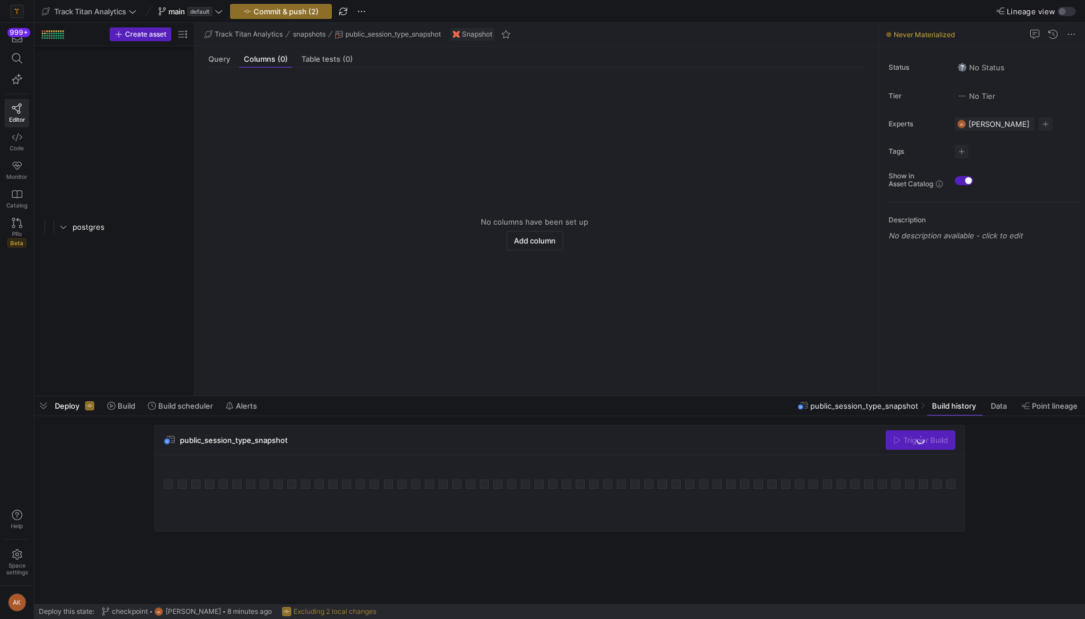
scroll to position [1446, 0]
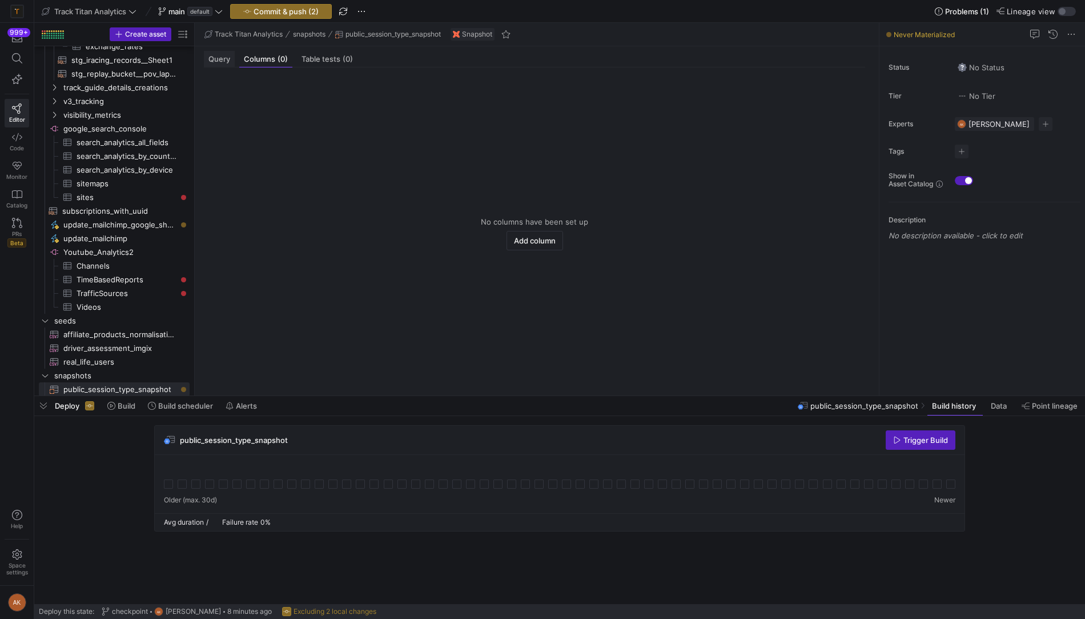
click at [214, 57] on span "Query" at bounding box center [220, 58] width 22 height 7
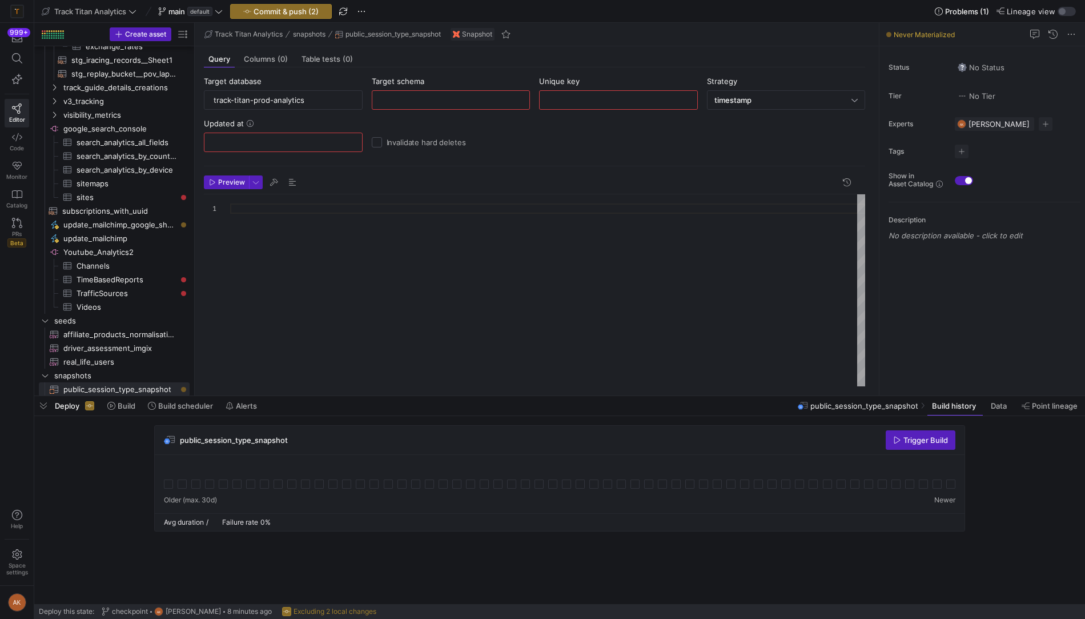
click at [409, 97] on input "text" at bounding box center [451, 99] width 139 height 9
click at [603, 99] on input "text" at bounding box center [618, 99] width 139 height 9
click at [740, 95] on span "timestamp" at bounding box center [733, 99] width 37 height 9
click at [728, 134] on span "check" at bounding box center [786, 138] width 149 height 9
click at [738, 97] on div "check" at bounding box center [784, 99] width 138 height 9
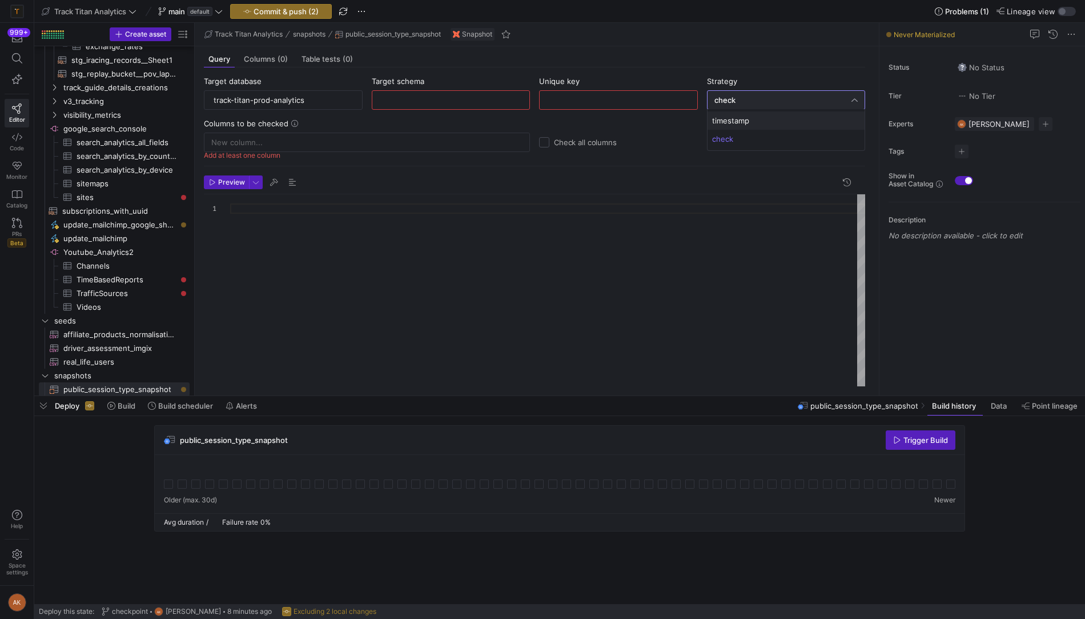
click at [737, 119] on span "timestamp" at bounding box center [786, 120] width 149 height 9
click at [247, 123] on icon at bounding box center [250, 123] width 7 height 7
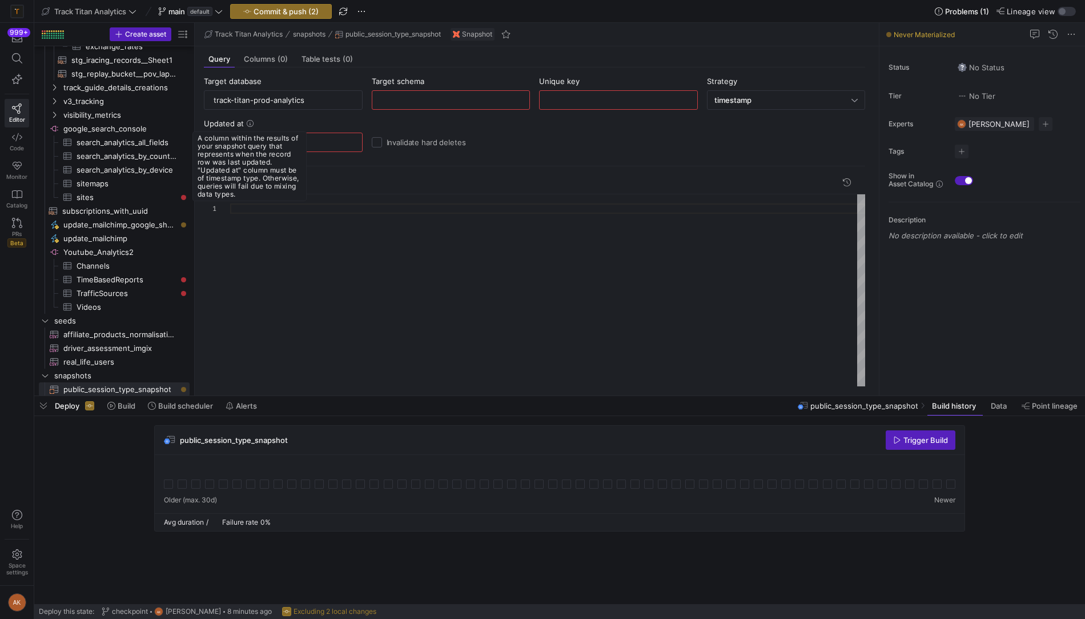
click at [251, 120] on icon at bounding box center [250, 123] width 7 height 7
click at [415, 103] on input "text" at bounding box center [451, 99] width 139 height 9
click at [396, 96] on input "text" at bounding box center [451, 99] width 139 height 9
type input "public_session_type"
click at [572, 96] on input "text" at bounding box center [618, 99] width 139 height 9
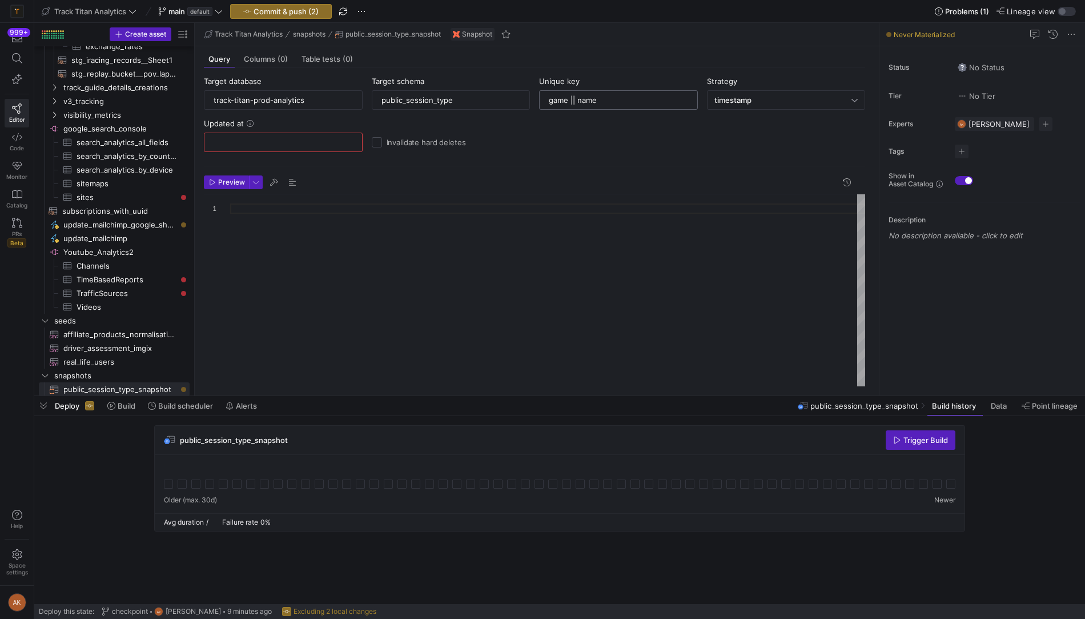
click at [568, 99] on input "game || name" at bounding box center [618, 99] width 139 height 9
type input "game_id || name"
click at [750, 95] on span "timestamp" at bounding box center [733, 99] width 37 height 9
click at [750, 95] on div at bounding box center [542, 309] width 1085 height 619
click at [750, 95] on span "timestamp" at bounding box center [733, 99] width 37 height 9
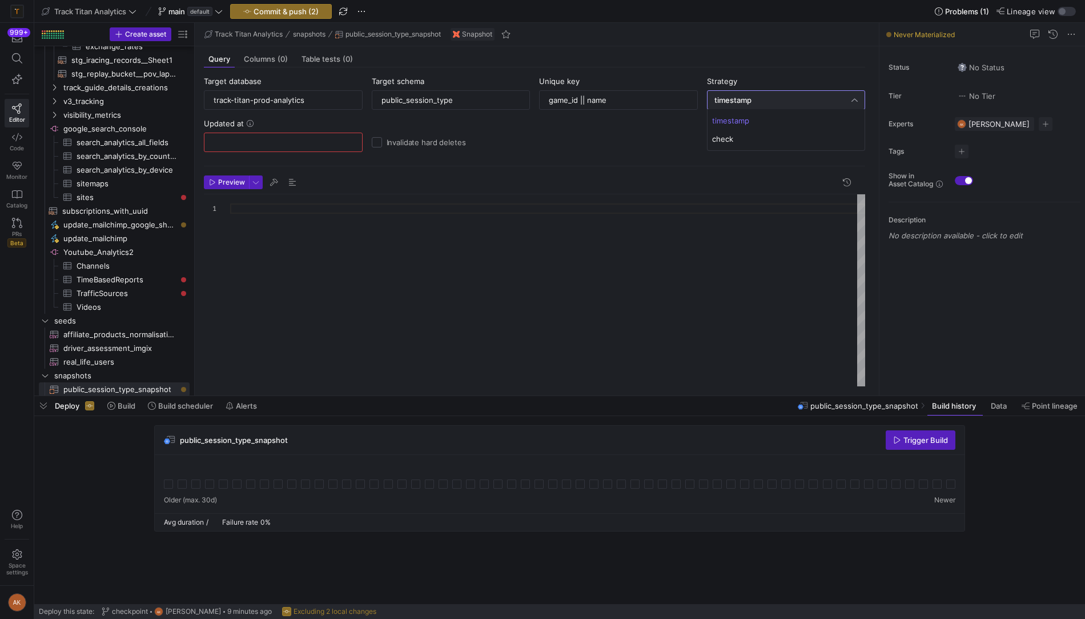
click at [750, 95] on div at bounding box center [542, 309] width 1085 height 619
click at [308, 139] on input "text" at bounding box center [283, 142] width 139 height 9
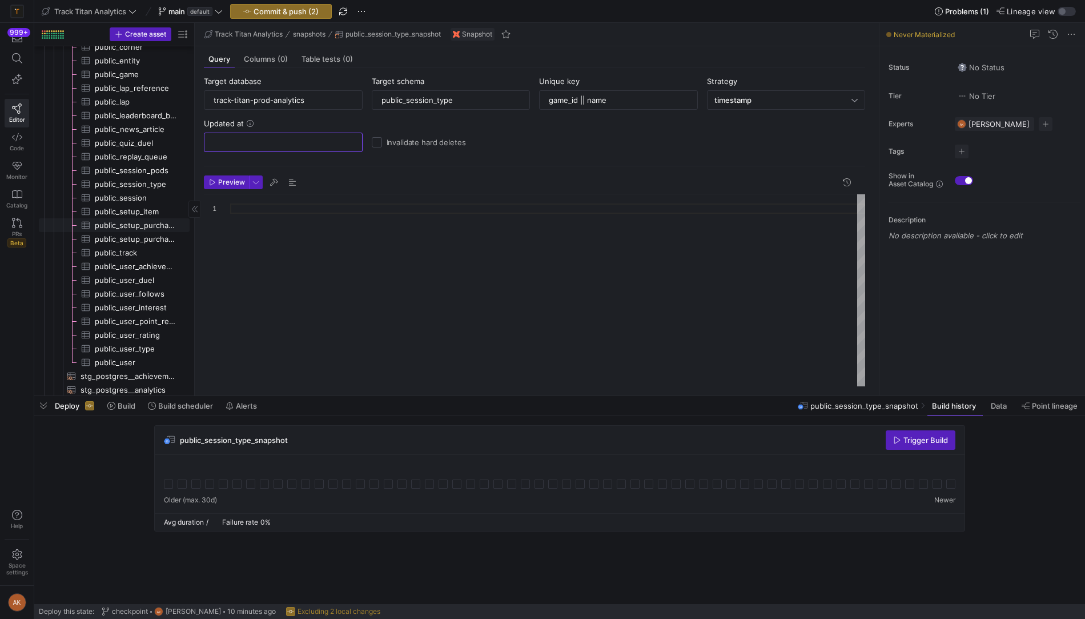
scroll to position [720, 0]
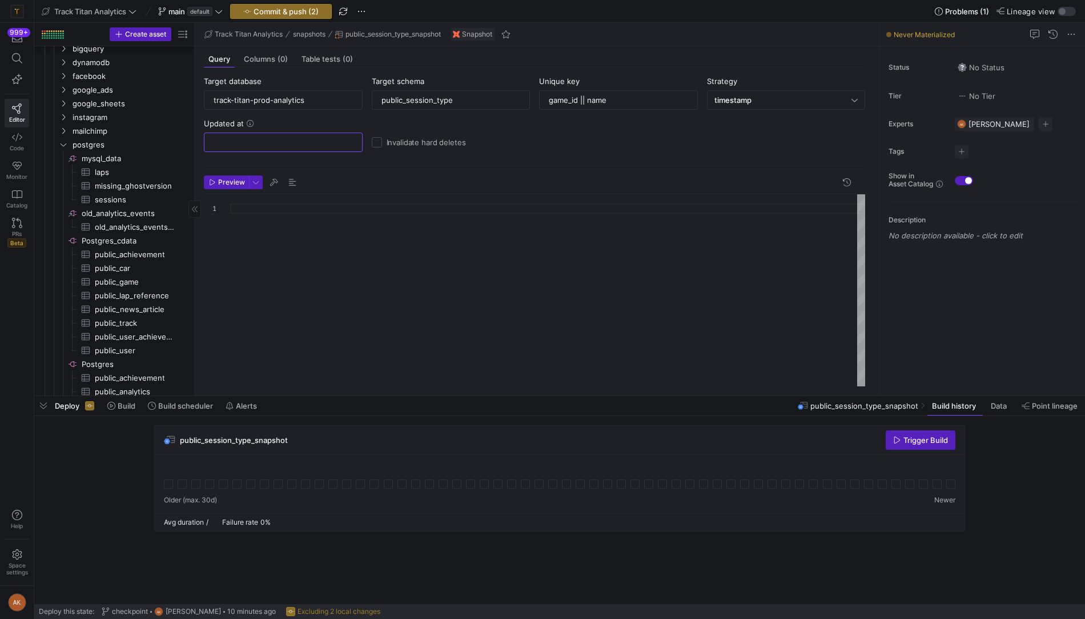
click at [289, 3] on y42-top-nav "Track Titan Analytics main default Commit & push (2) Problems (1) Lineage view" at bounding box center [559, 11] width 1051 height 23
click at [286, 9] on span "Commit & push (2)" at bounding box center [286, 11] width 65 height 9
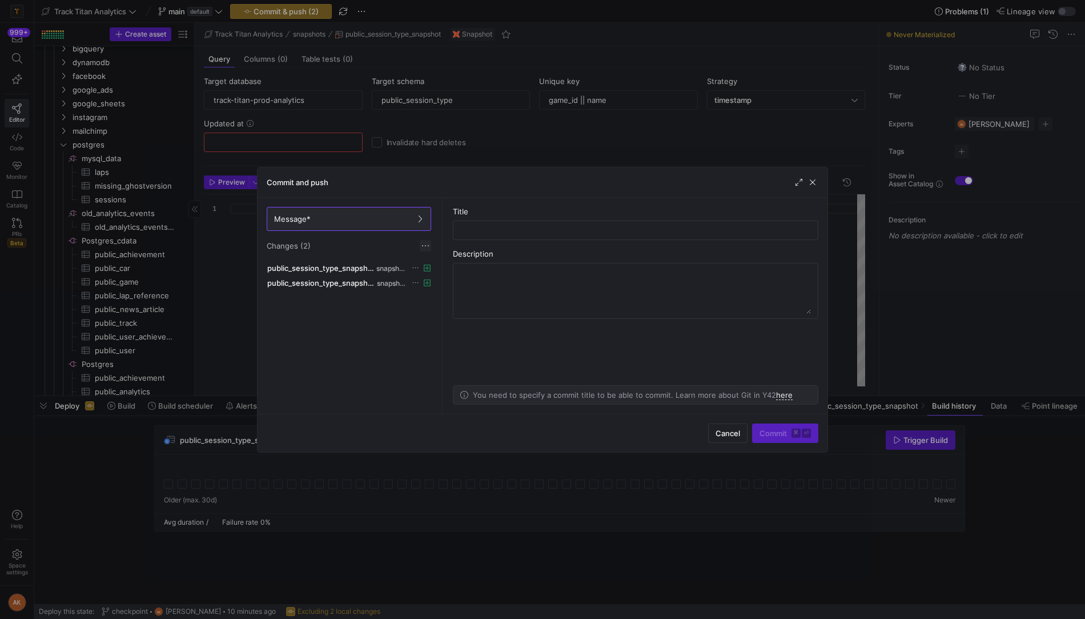
click at [426, 246] on span at bounding box center [425, 245] width 11 height 11
click at [434, 274] on span "Discard all changes" at bounding box center [466, 278] width 79 height 9
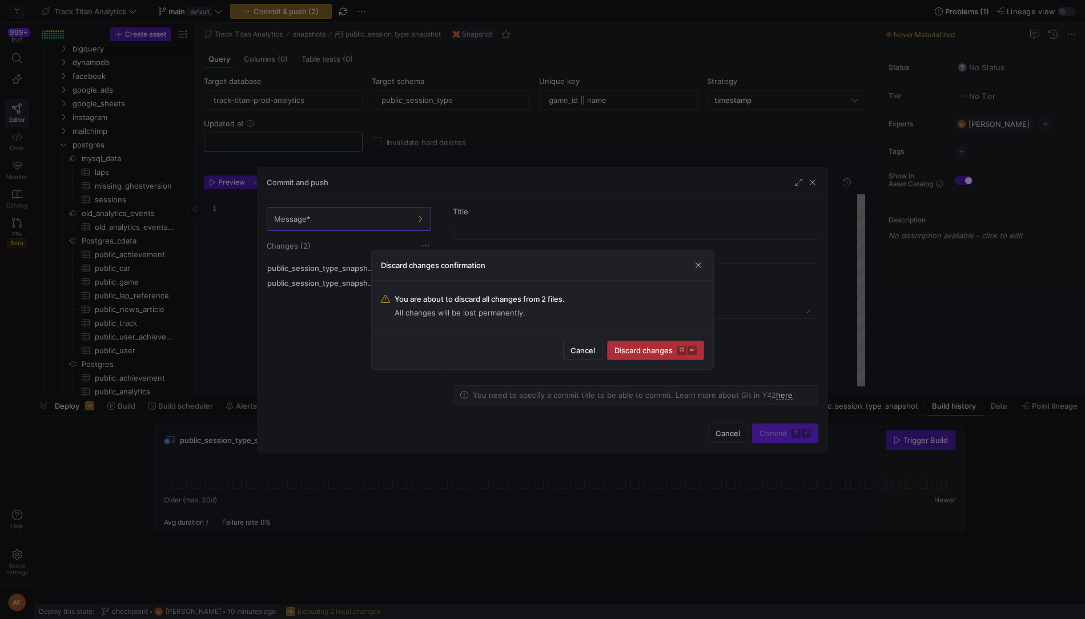
click at [634, 354] on span "Discard changes ⌘ ⏎" at bounding box center [656, 350] width 82 height 9
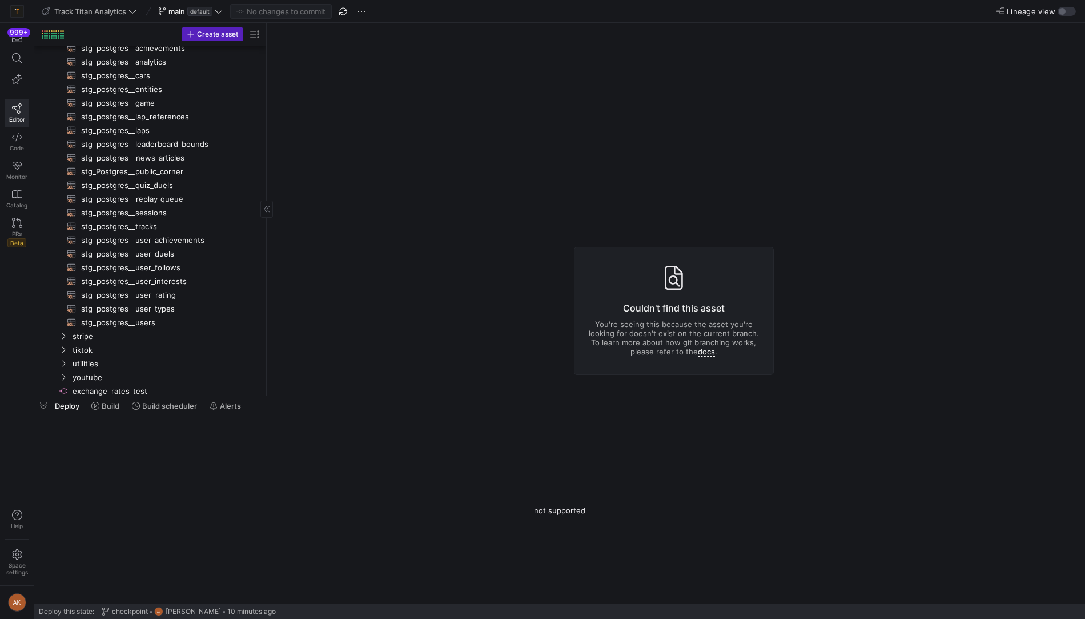
drag, startPoint x: 195, startPoint y: 117, endPoint x: 270, endPoint y: 117, distance: 74.8
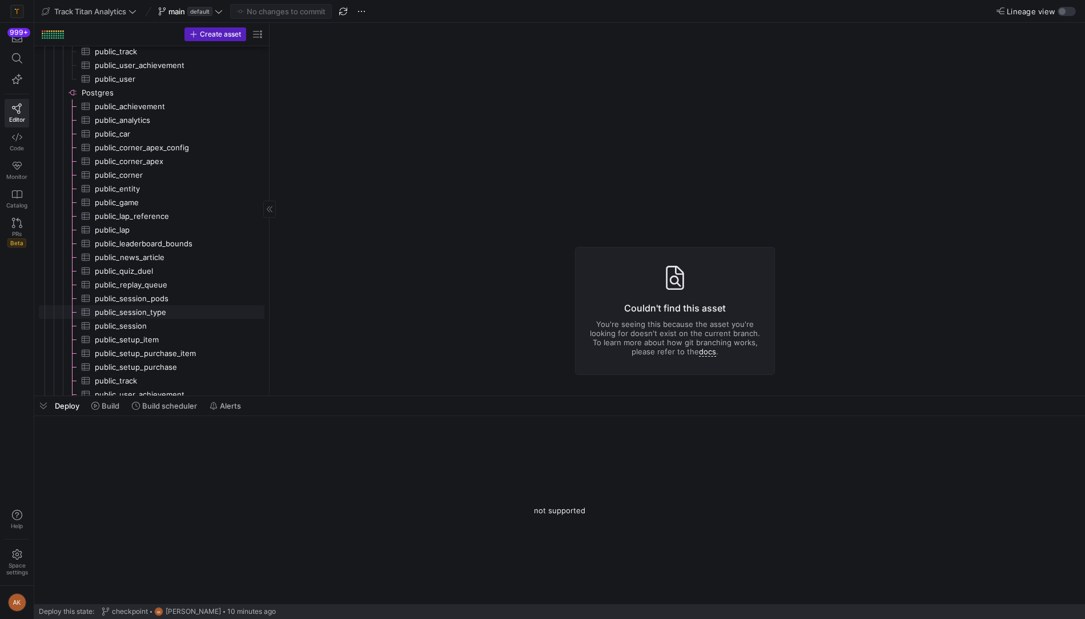
click at [151, 310] on span "public_session_type​​​​​​​​​" at bounding box center [173, 312] width 157 height 13
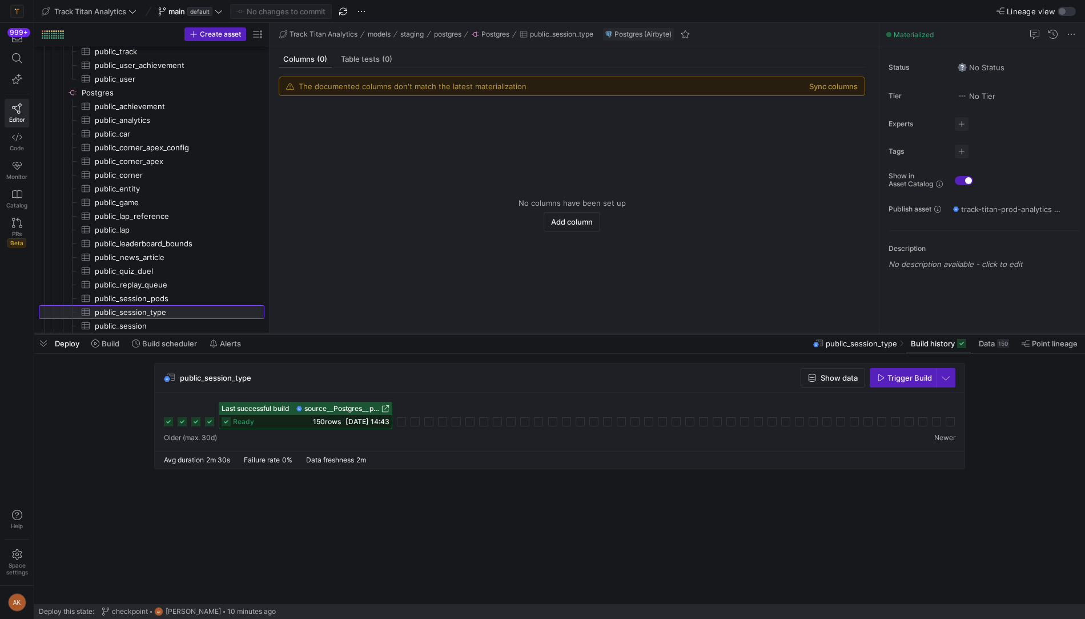
drag, startPoint x: 381, startPoint y: 395, endPoint x: 394, endPoint y: 295, distance: 100.3
click at [394, 331] on div at bounding box center [559, 333] width 1051 height 5
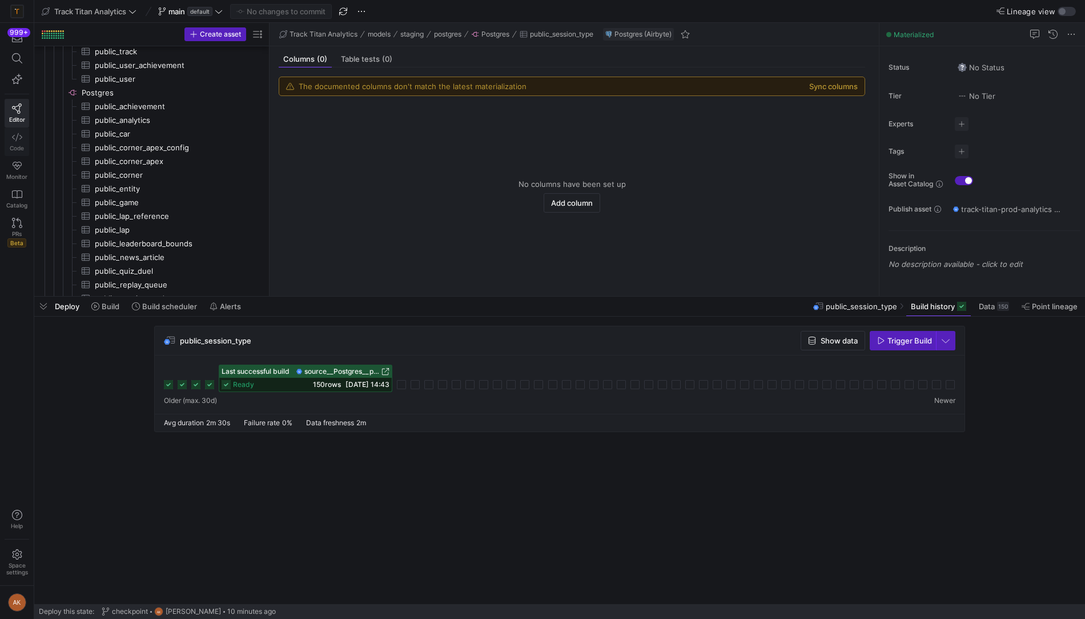
click at [15, 138] on icon at bounding box center [17, 137] width 10 height 10
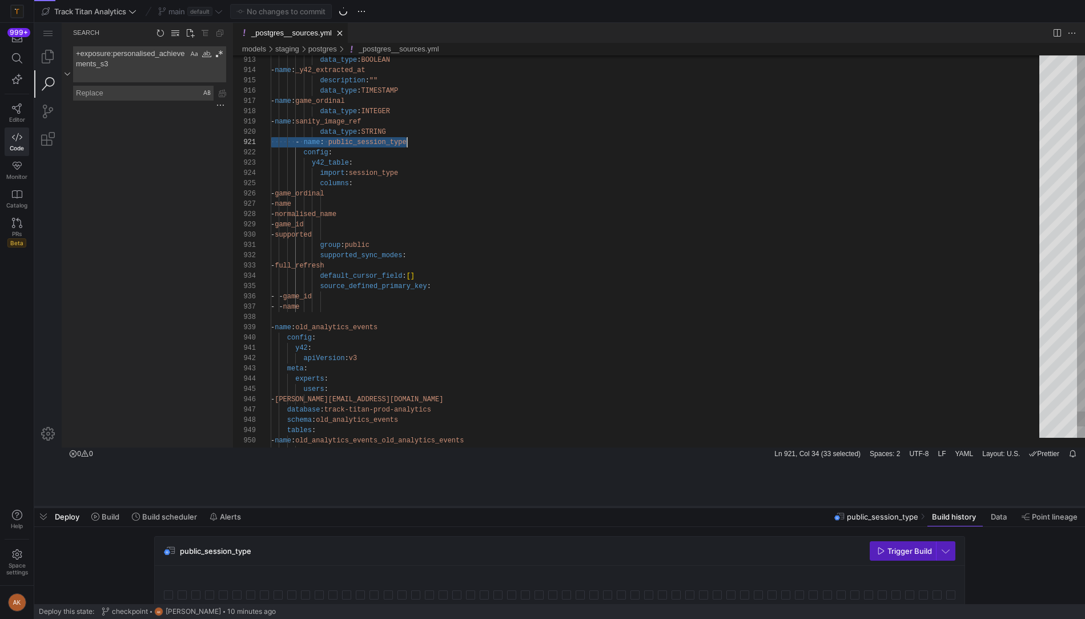
drag, startPoint x: 483, startPoint y: 295, endPoint x: 428, endPoint y: 516, distance: 227.2
click at [428, 509] on div at bounding box center [559, 506] width 1051 height 5
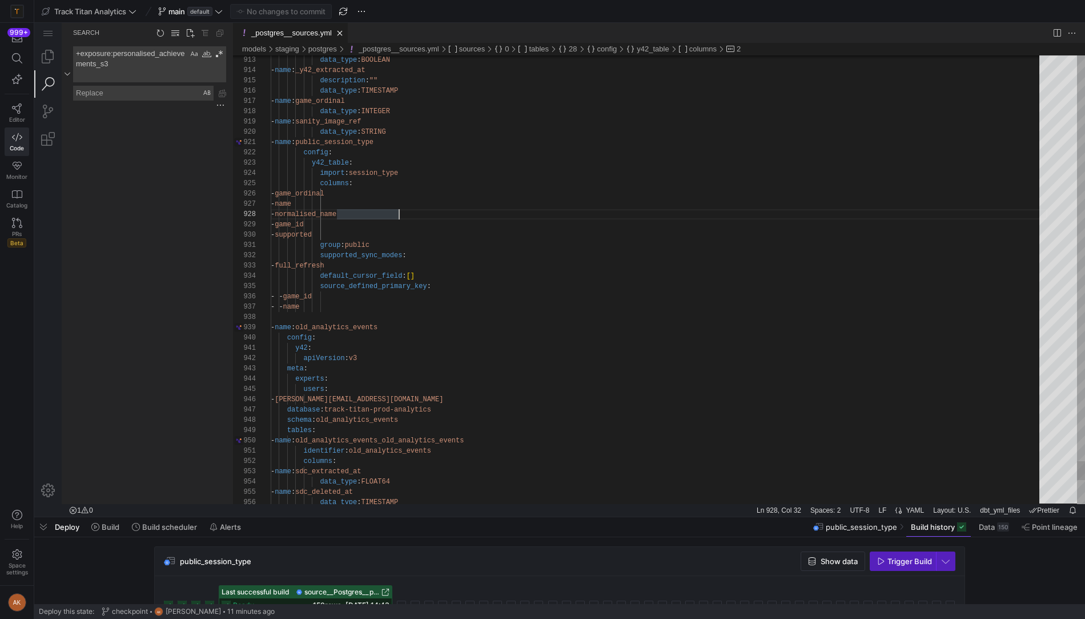
type textarea "y42: apiVersion: v3 meta: experts: users: - alex@titanacademy.io database: trac…"
type textarea "p"
type textarea "meta: experts: users: - alex@titanacademy.io tables: - name: public_user_rating…"
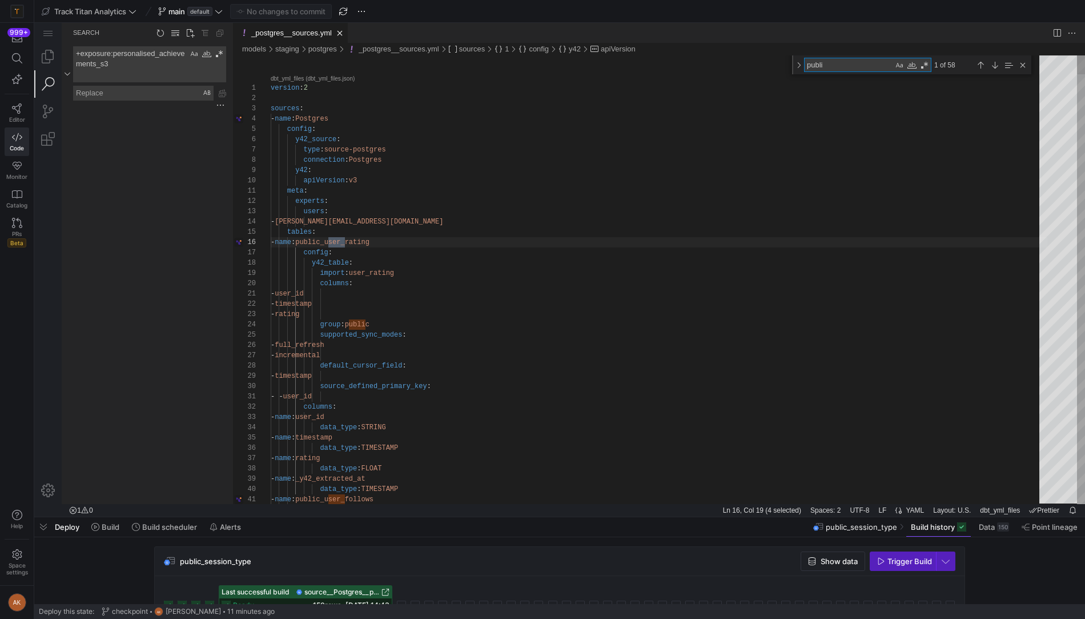
type textarea "public"
type textarea "public_"
type textarea "- name: type data_type: STRING - name: _y42_extracted_at data_type: TIMESTAMP -…"
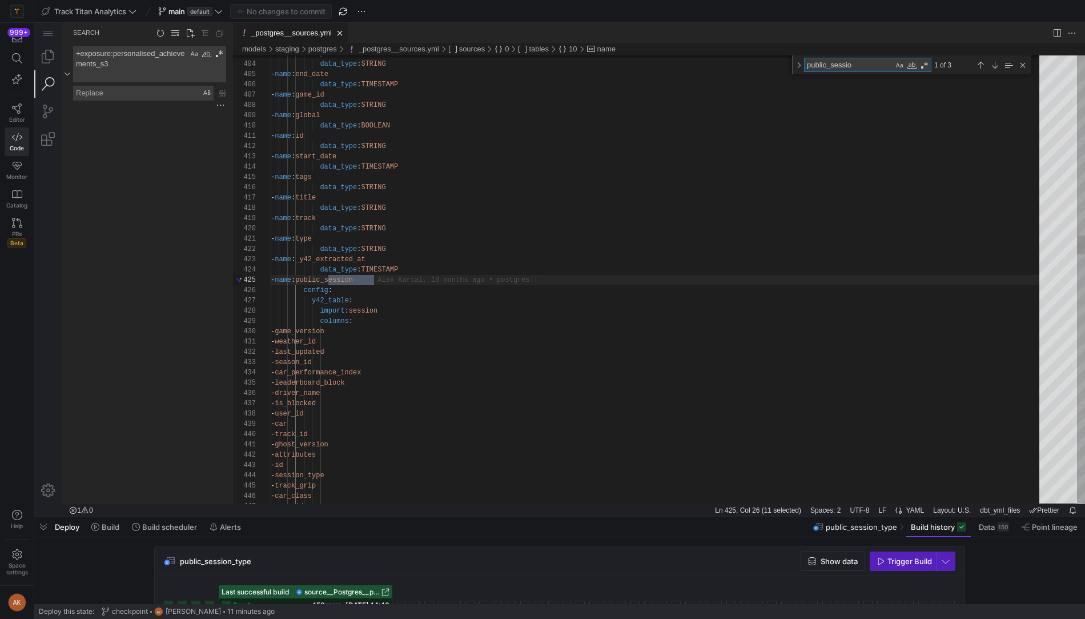
type textarea "public_session"
type textarea "data_type: BOOLEAN - name: _y42_extracted_at data_type: TIMESTAMP - name: publi…"
type textarea "public_session_"
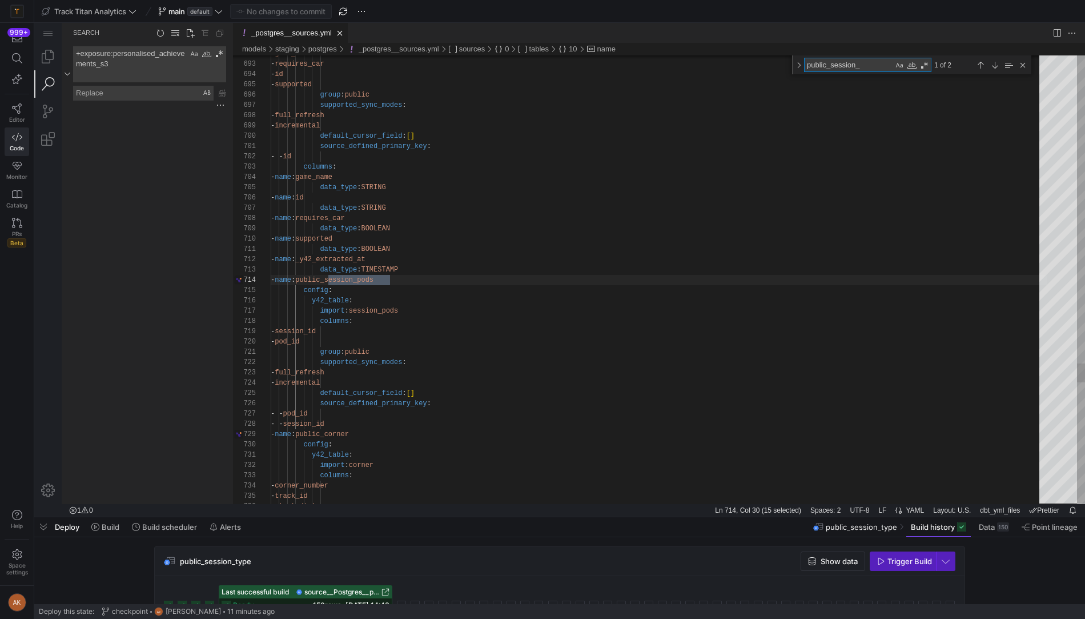
type textarea "- name: public_session_type config: y42_table: import: session_type columns: - …"
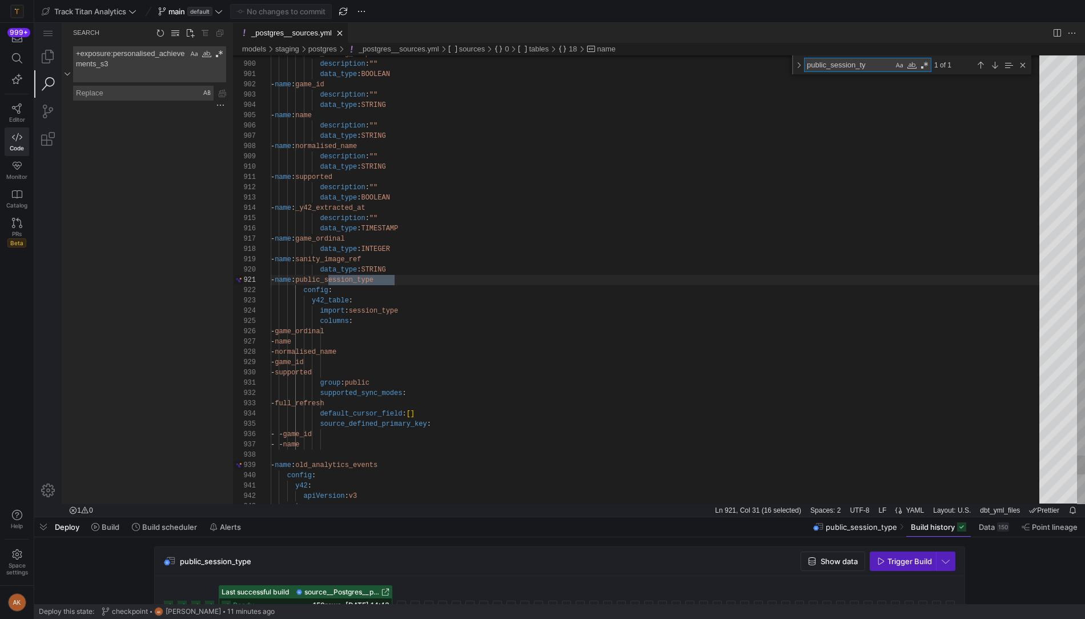
scroll to position [103, 127]
type textarea "public_session_ty"
click at [14, 111] on icon at bounding box center [17, 108] width 10 height 10
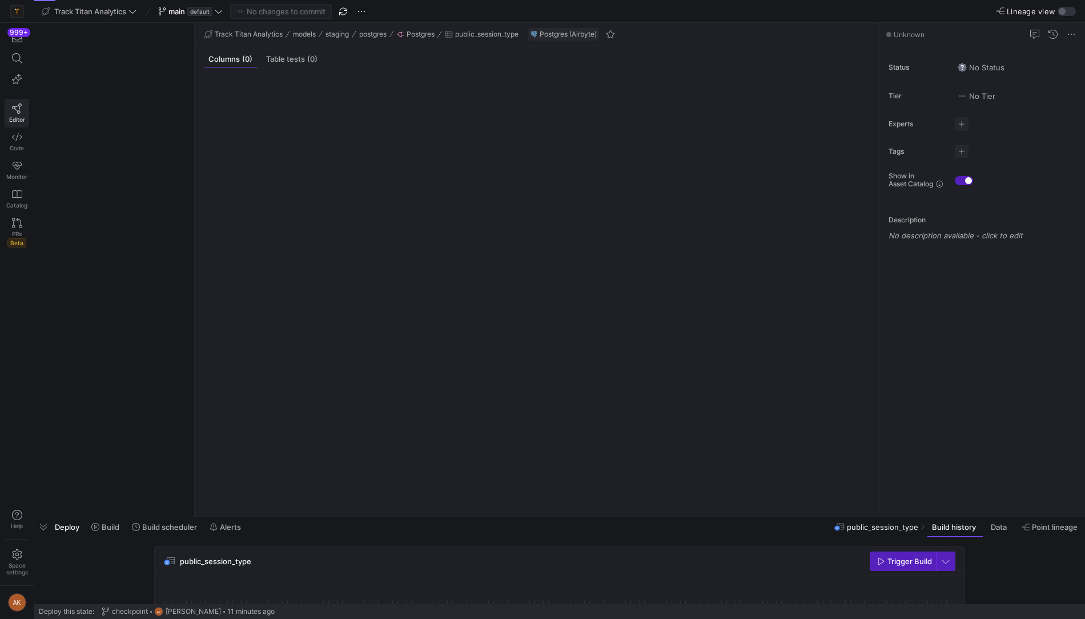
scroll to position [434, 0]
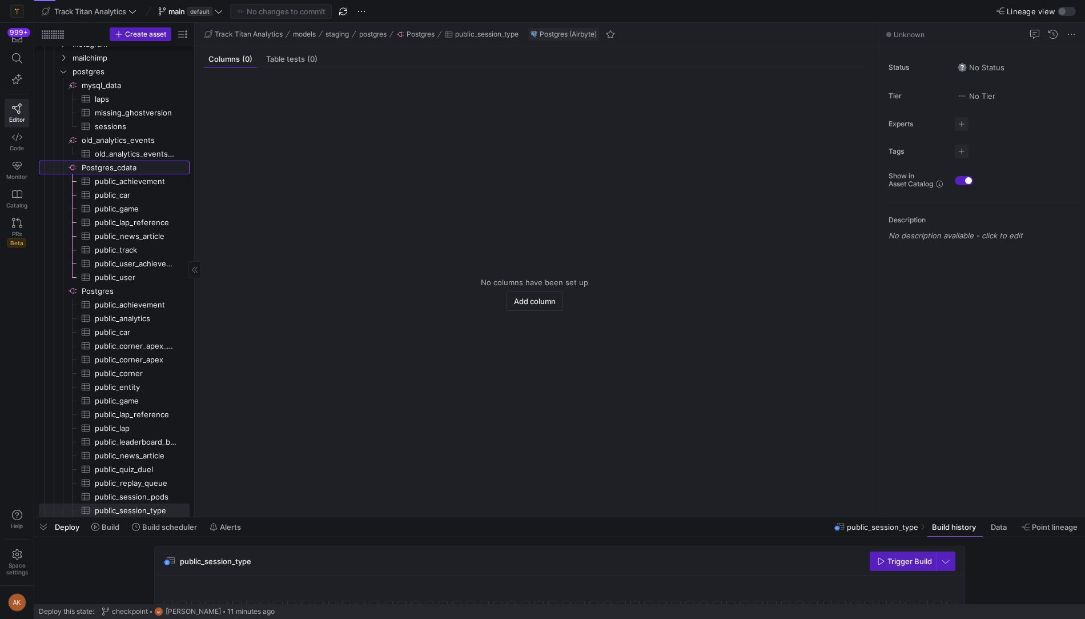
click at [127, 165] on span "Postgres_cdata​​​​​​​​" at bounding box center [135, 167] width 106 height 13
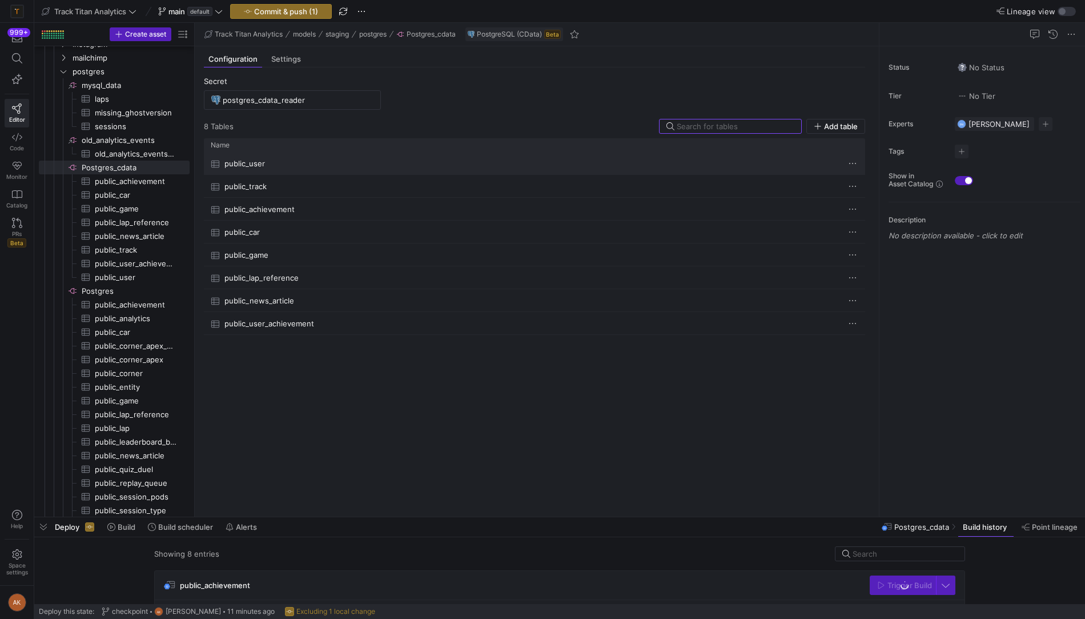
click at [853, 158] on span "Press SPACE to select this row." at bounding box center [852, 163] width 11 height 11
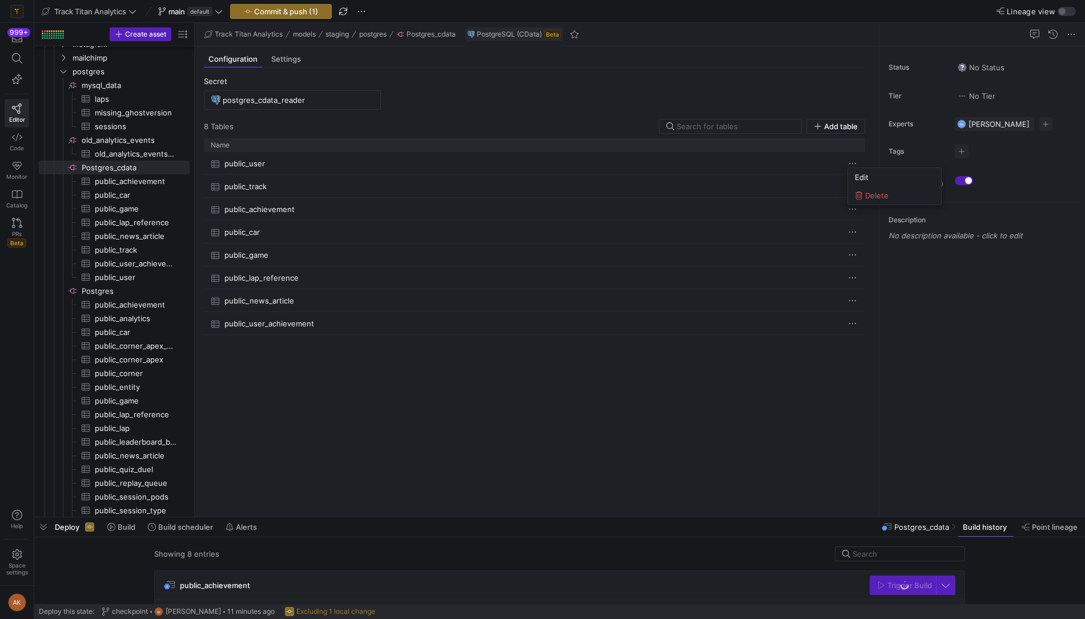
click at [857, 131] on div at bounding box center [542, 309] width 1085 height 619
click at [850, 131] on span "button" at bounding box center [836, 126] width 58 height 14
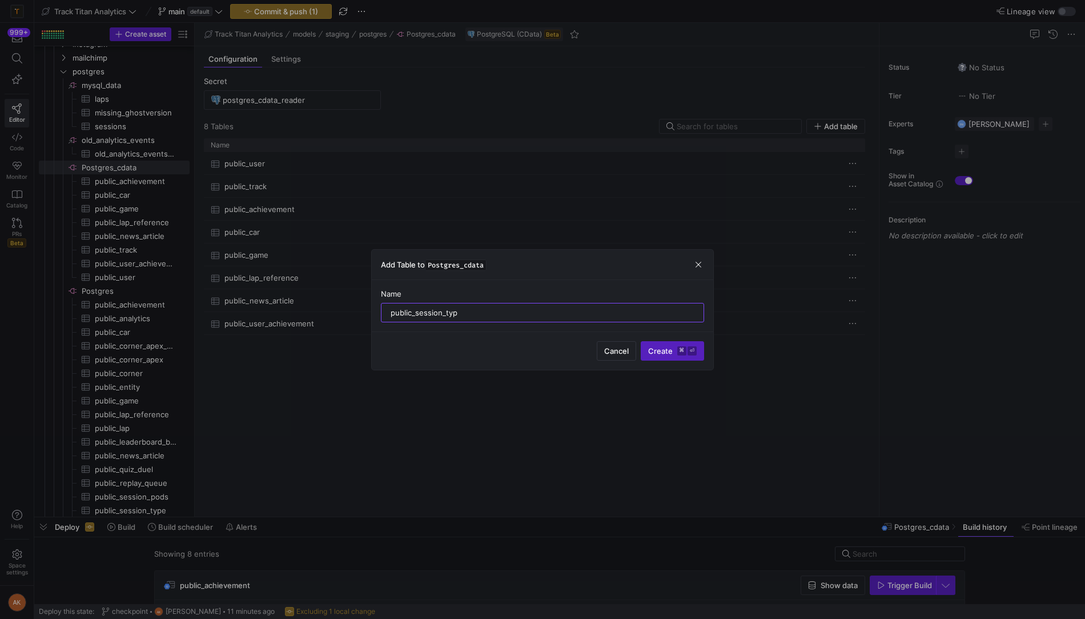
type input "public_session_type"
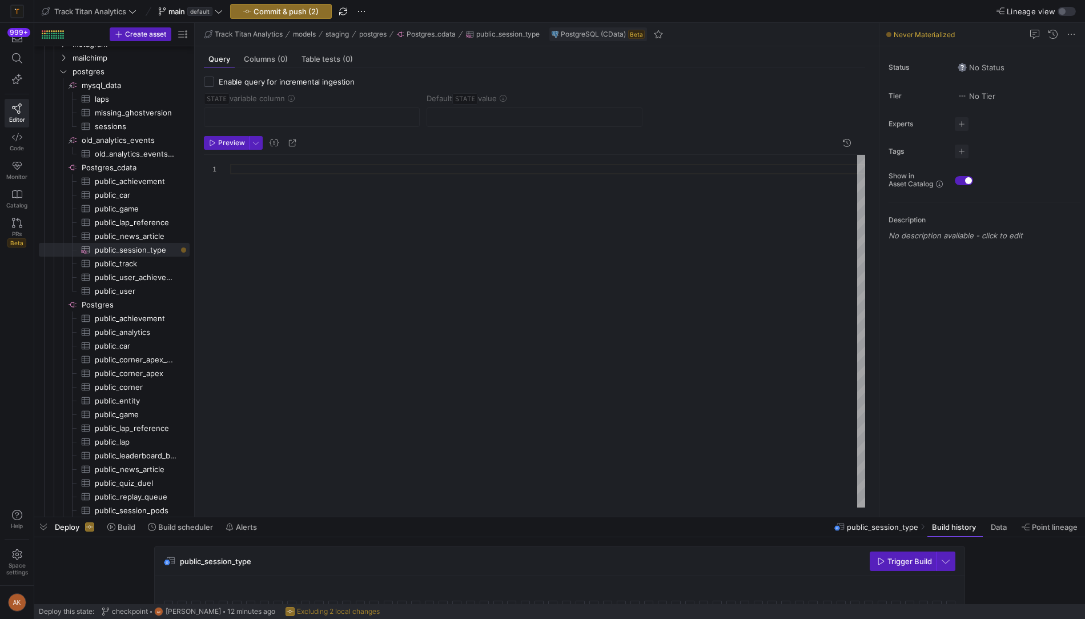
click at [324, 182] on div at bounding box center [547, 332] width 635 height 354
click at [276, 144] on span "button" at bounding box center [274, 143] width 14 height 14
type textarea "'{{ var('STATE') }}'"
click at [353, 167] on div "'{{ var(' STATE ') }}'" at bounding box center [547, 332] width 635 height 354
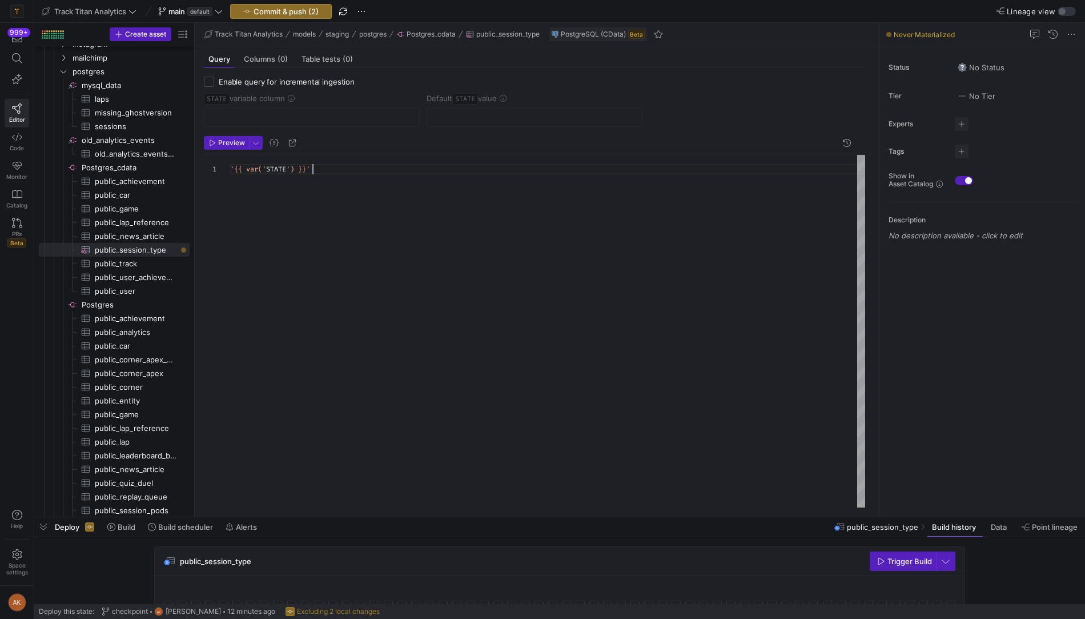
scroll to position [0, 0]
click at [283, 12] on span "Commit & push (2)" at bounding box center [286, 11] width 65 height 9
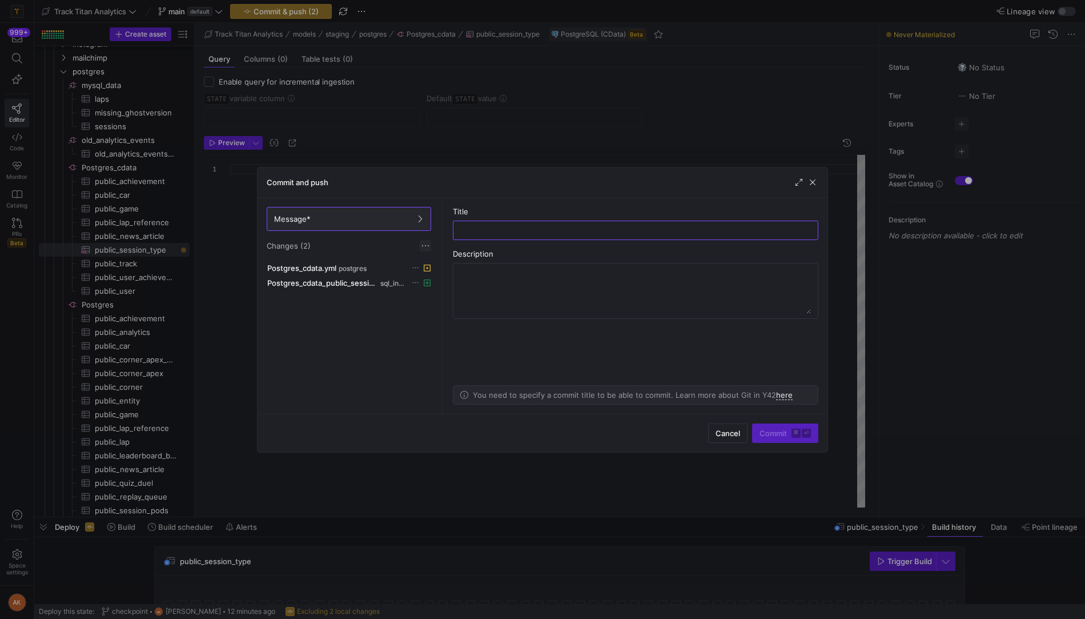
click at [427, 240] on span at bounding box center [425, 245] width 11 height 11
click at [458, 282] on span "Discard all changes" at bounding box center [466, 278] width 79 height 9
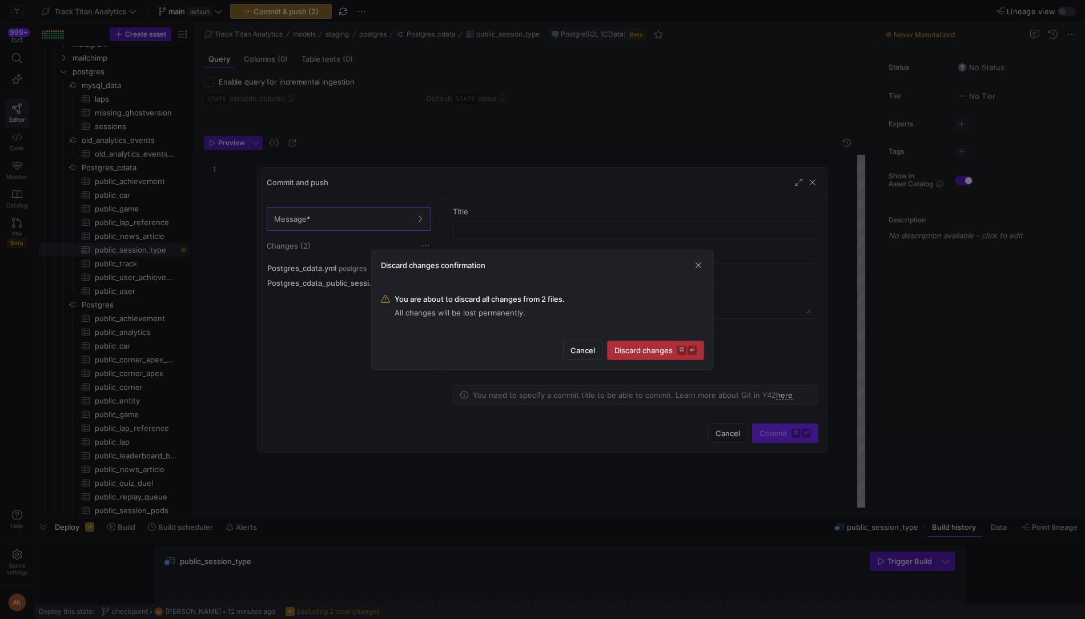
click at [634, 348] on span "Discard changes ⌘ ⏎" at bounding box center [656, 350] width 82 height 9
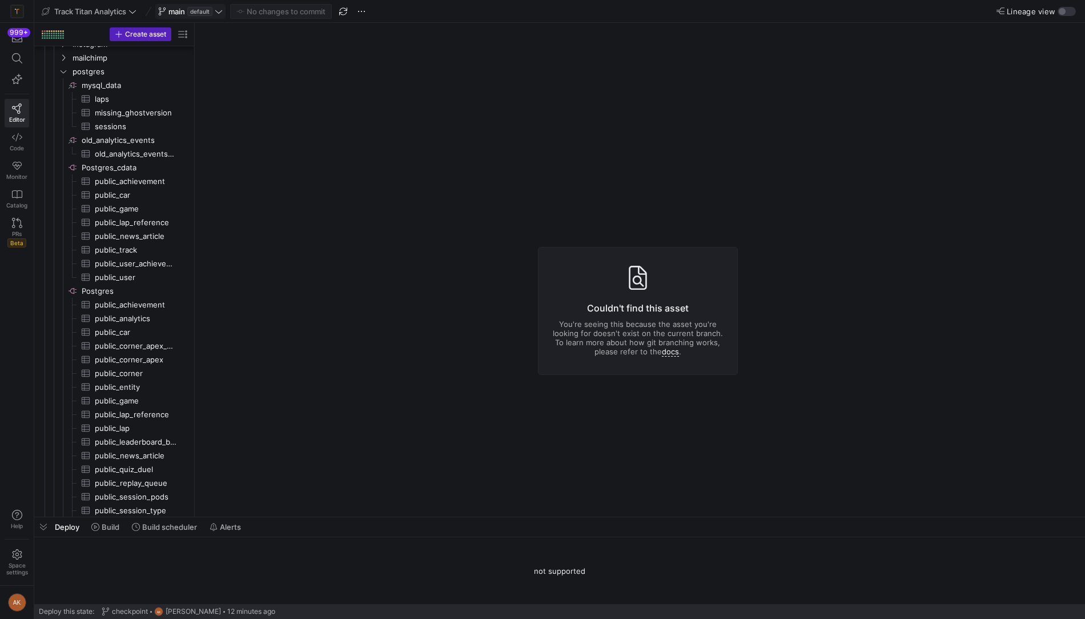
click at [214, 13] on span "main default" at bounding box center [190, 11] width 65 height 9
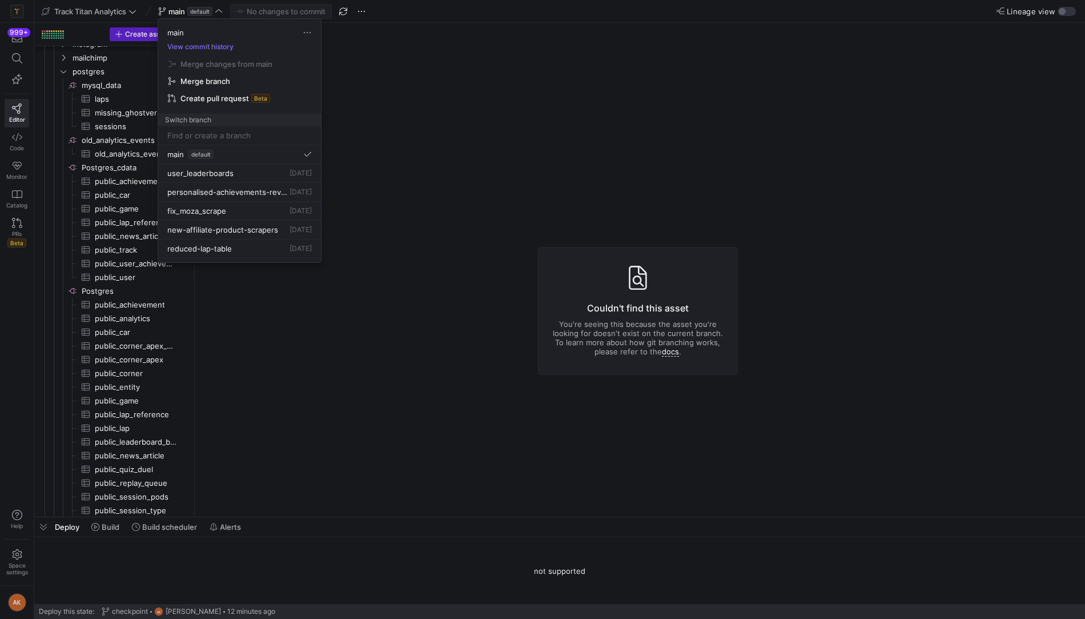
click at [202, 135] on input at bounding box center [239, 135] width 145 height 9
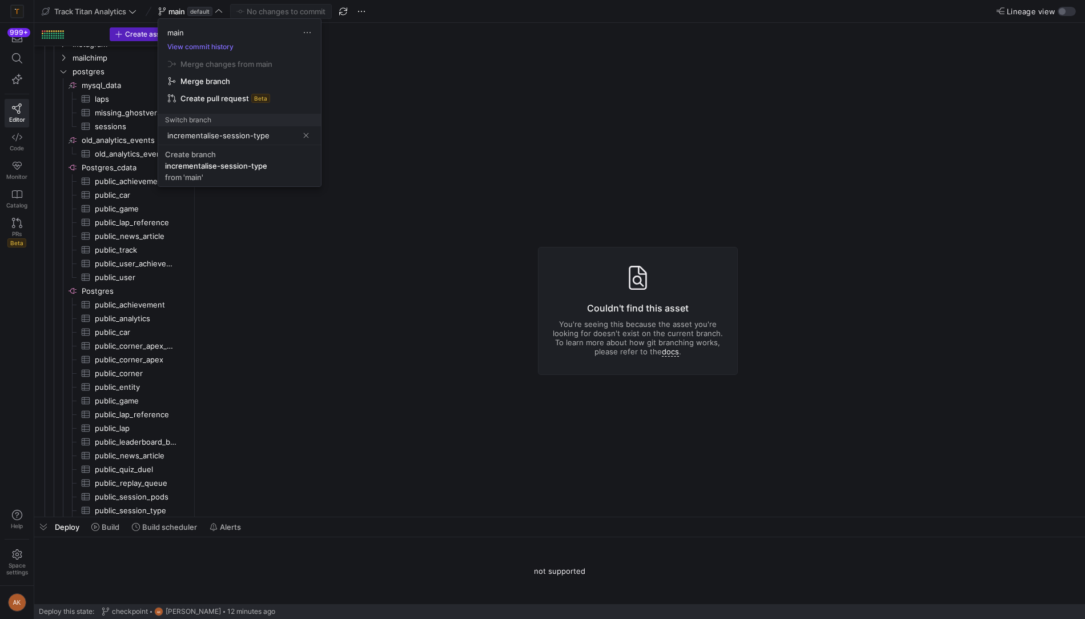
type input "incrementalise-session-type"
click at [199, 169] on span "Create branch incrementalise-session-type from 'main'" at bounding box center [239, 166] width 149 height 32
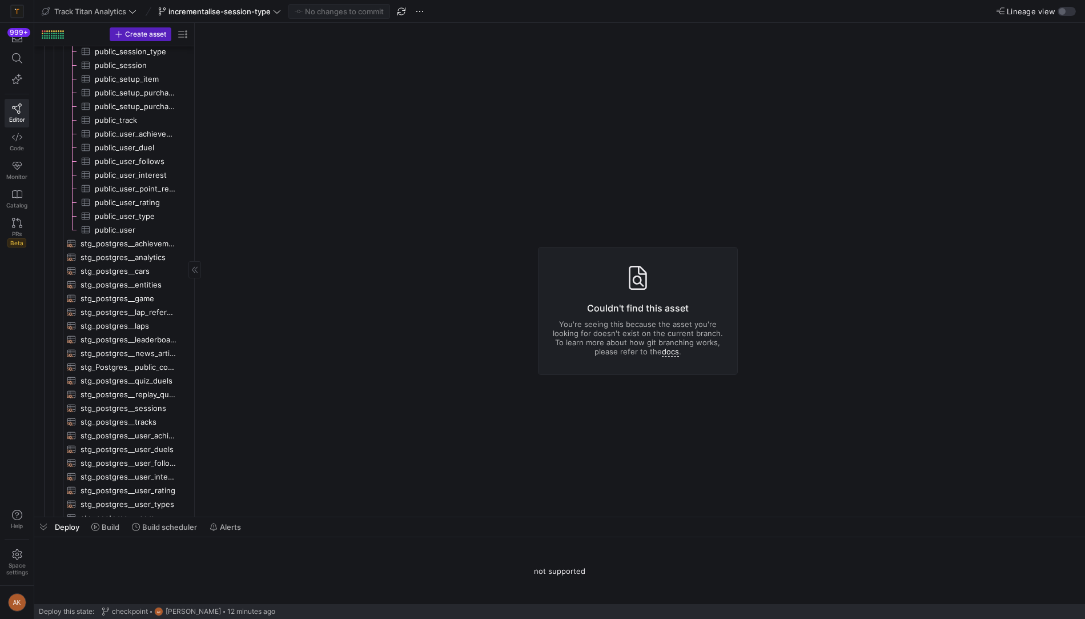
scroll to position [698, 0]
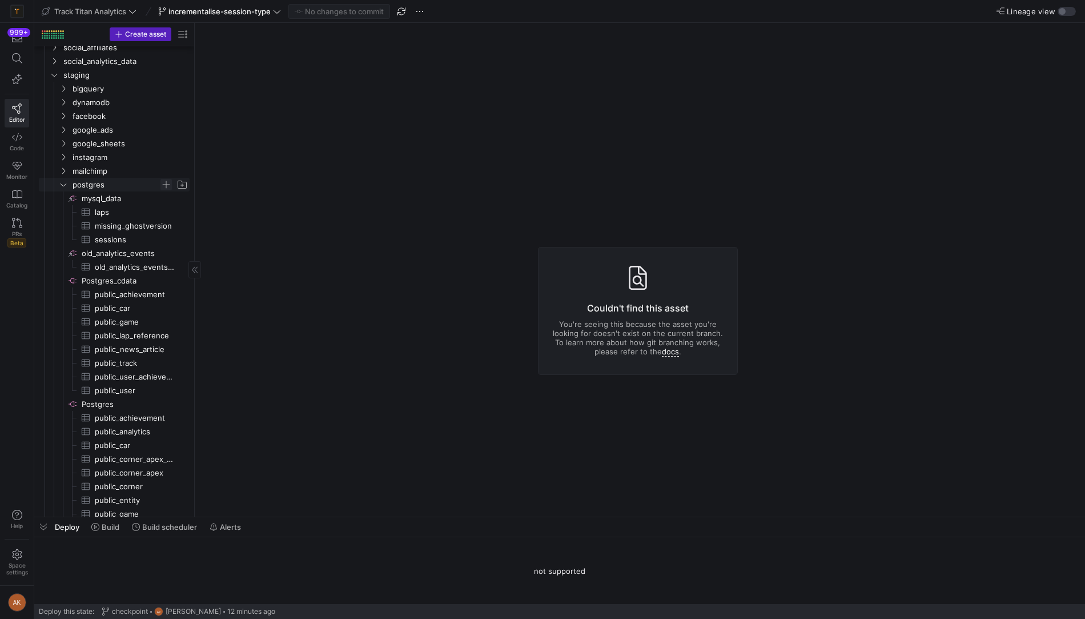
click at [167, 185] on span "Press SPACE to select this row." at bounding box center [166, 184] width 11 height 11
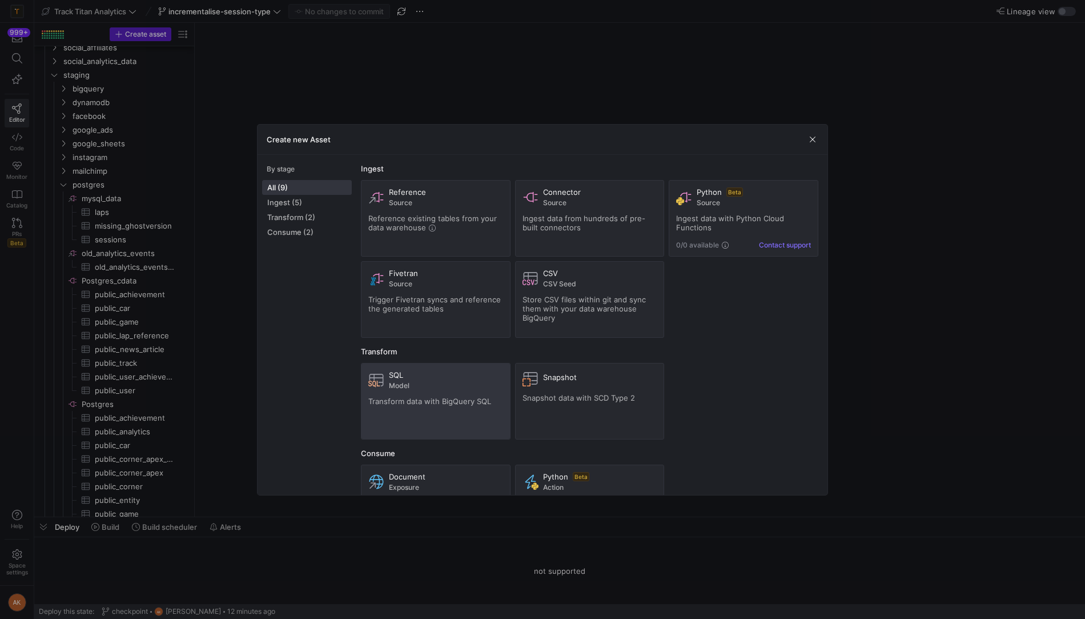
click at [434, 385] on span "Model" at bounding box center [446, 386] width 114 height 8
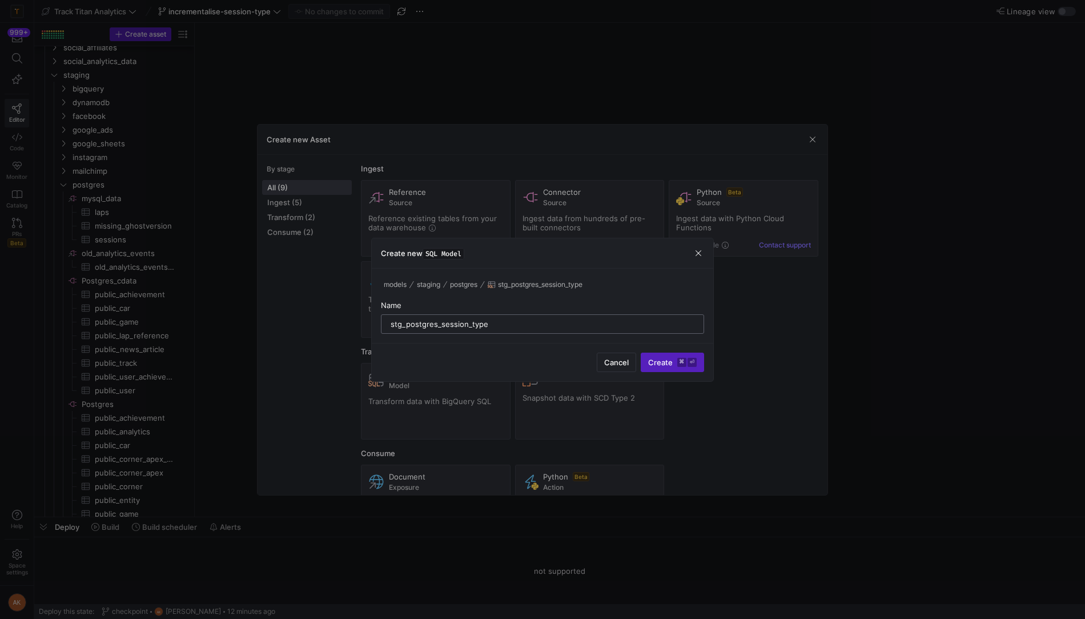
type input "stg_postgres__session_type"
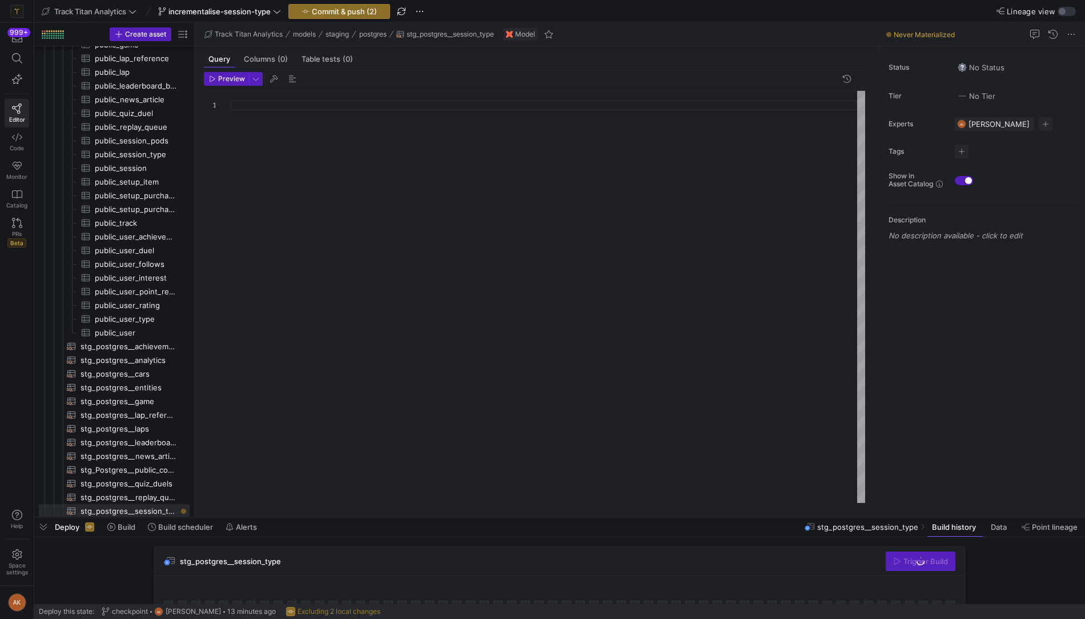
click at [474, 209] on div at bounding box center [547, 297] width 635 height 412
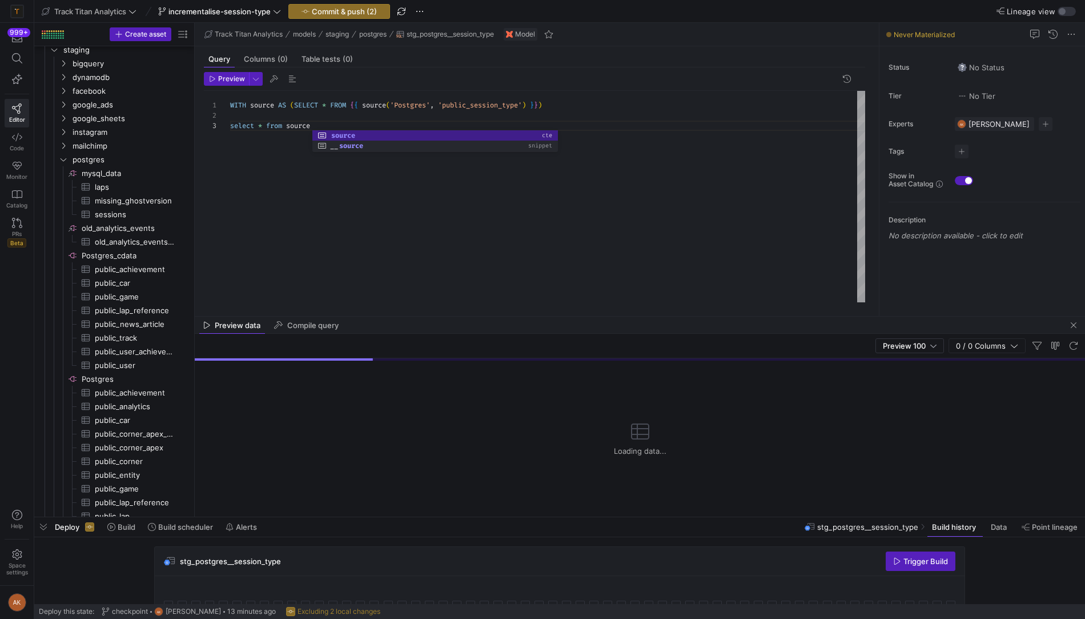
click at [578, 105] on div "WITH source AS ( SELECT * FROM { { source ( 'Postgres' , 'public_session_type' …" at bounding box center [547, 197] width 635 height 212
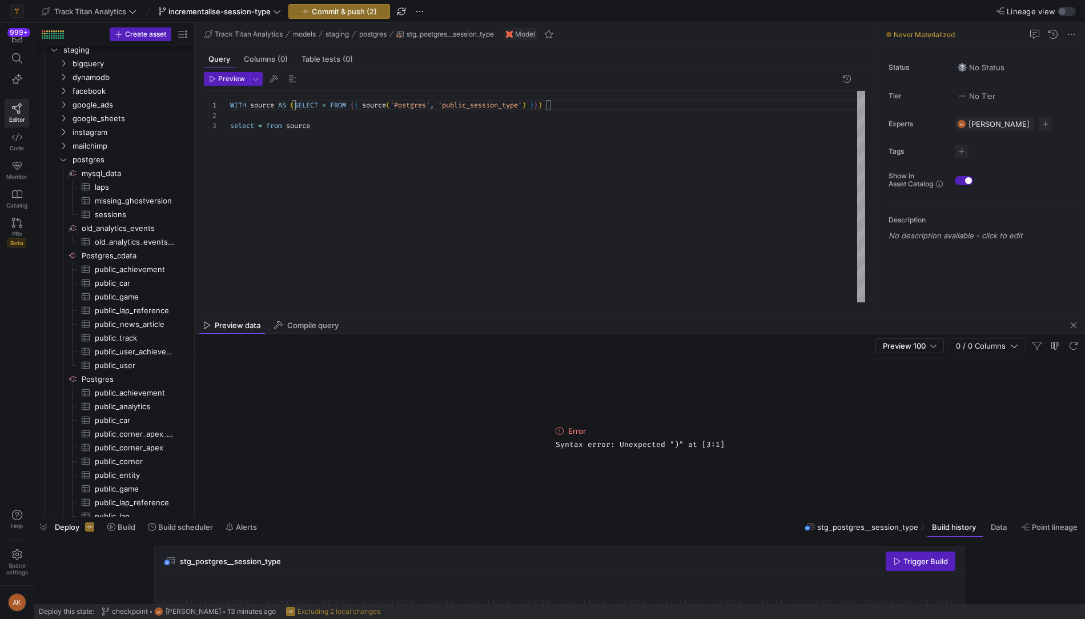
click at [569, 118] on div "WITH source AS ( SELECT * FROM { { source ( 'Postgres' , 'public_session_type' …" at bounding box center [547, 197] width 635 height 212
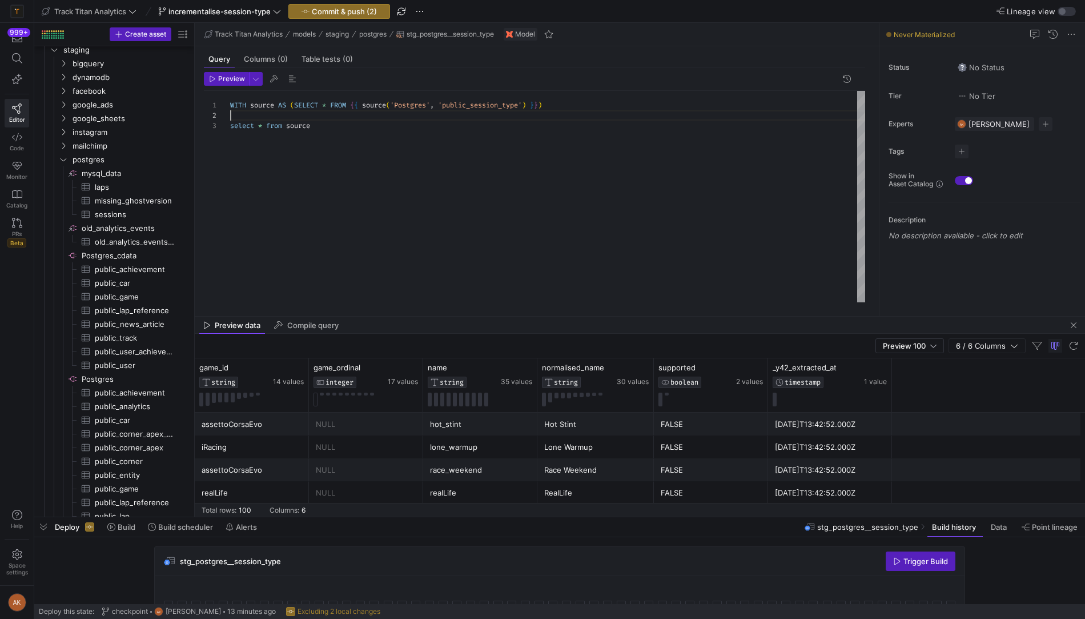
type textarea "WITH source AS (SELECT * FROM {{ source('Postgres', 'public_session_type') }}) …"
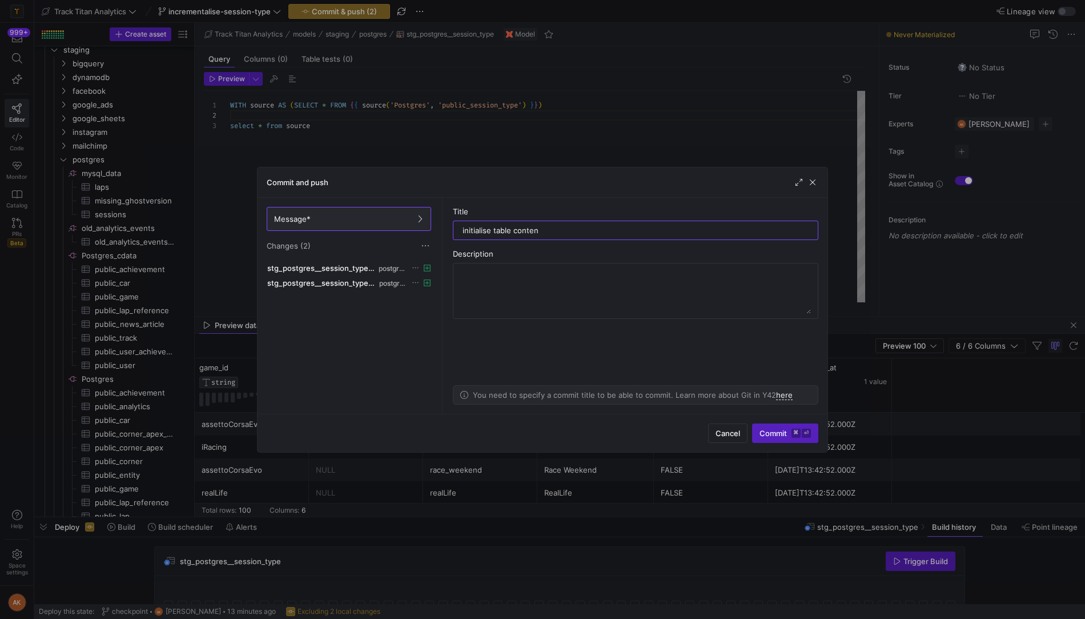
type input "initialise table content"
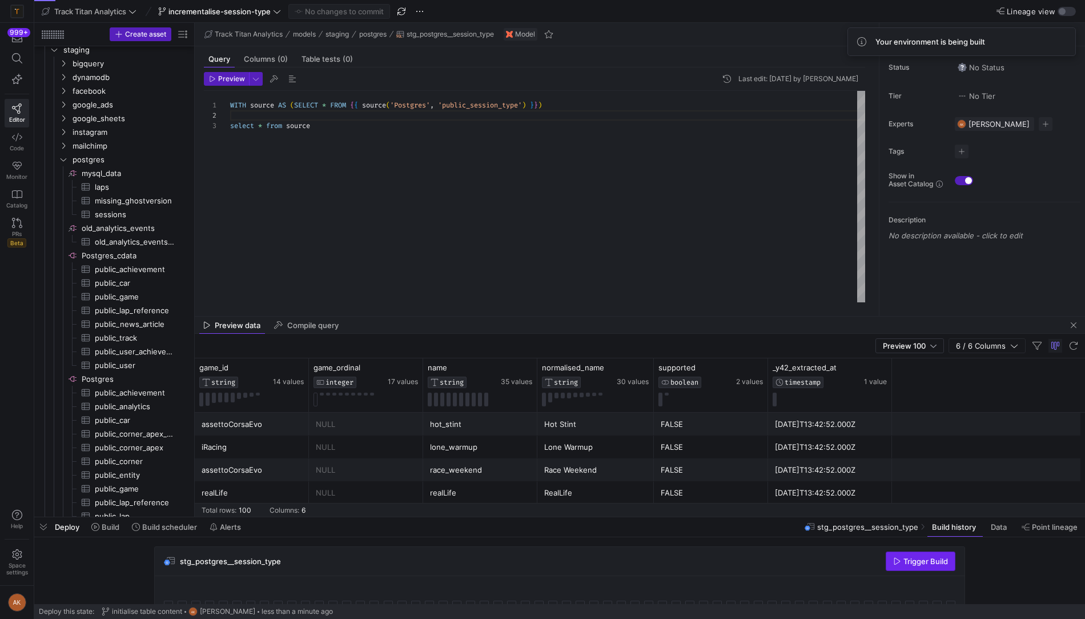
click at [923, 559] on span "Trigger Build" at bounding box center [926, 560] width 45 height 9
click at [404, 132] on div "WITH source AS ( SELECT * FROM { { source ( 'Postgres' , 'public_session_type' …" at bounding box center [547, 197] width 635 height 212
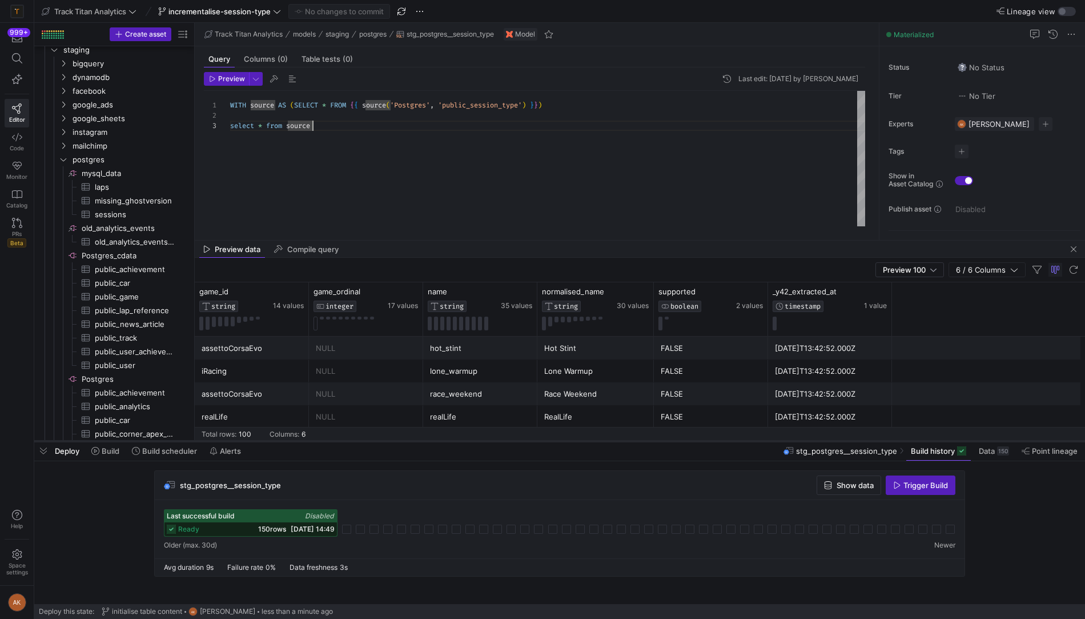
drag, startPoint x: 352, startPoint y: 515, endPoint x: 352, endPoint y: 439, distance: 76.0
click at [352, 439] on div at bounding box center [559, 441] width 1051 height 5
click at [1071, 245] on span "button" at bounding box center [1074, 249] width 14 height 14
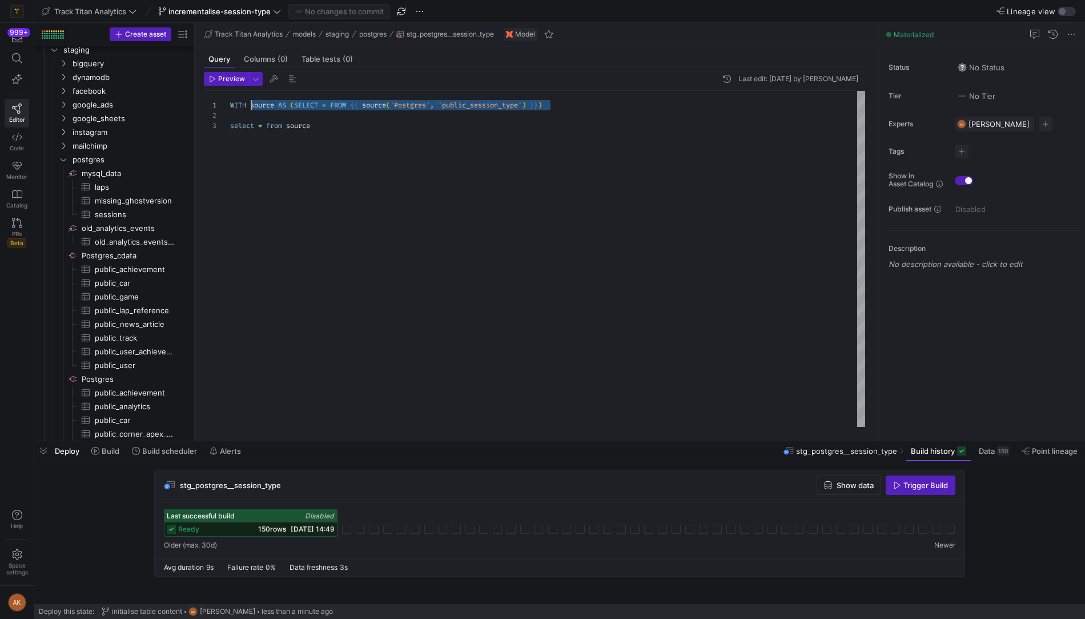
scroll to position [0, 21]
drag, startPoint x: 561, startPoint y: 106, endPoint x: 251, endPoint y: 108, distance: 310.2
click at [251, 108] on div "WITH source AS ( SELECT * FROM { { source ( 'Postgres' , 'public_session_type' …" at bounding box center [547, 259] width 635 height 336
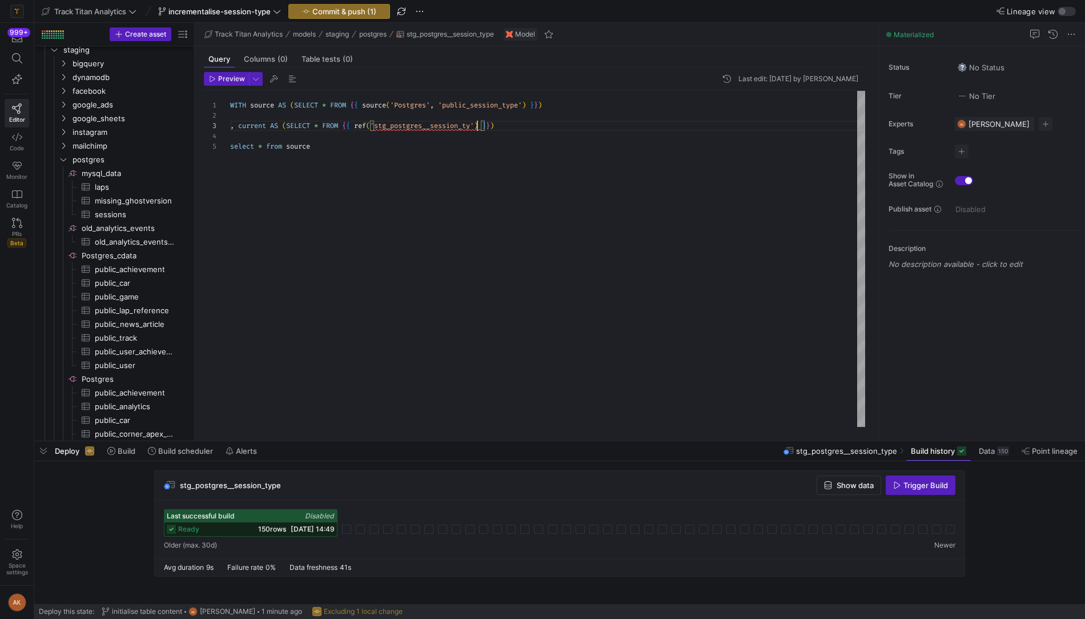
scroll to position [21, 255]
click at [569, 139] on div at bounding box center [542, 309] width 1085 height 619
click at [318, 143] on div "WITH source AS ( SELECT * FROM { { source ( 'Postgres' , 'public_session_type' …" at bounding box center [547, 259] width 635 height 336
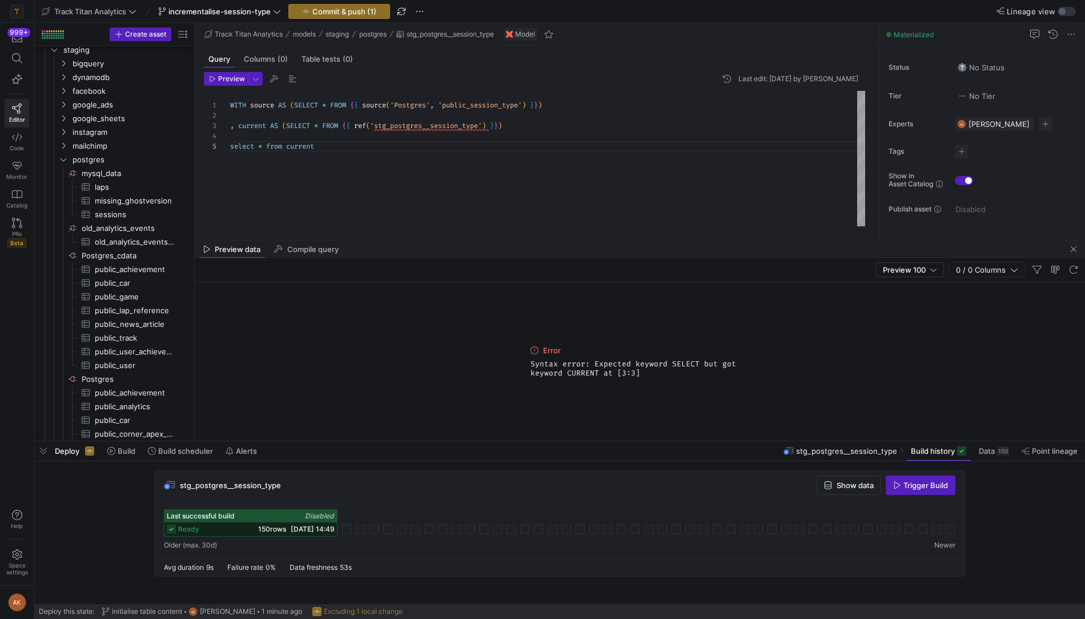
click at [266, 127] on div "WITH source AS ( SELECT * FROM { { source ( 'Postgres' , 'public_session_type' …" at bounding box center [547, 159] width 635 height 136
click at [335, 150] on div "WITH source AS ( SELECT * FROM { { source ( 'Postgres' , 'public_session_type' …" at bounding box center [547, 159] width 635 height 136
click at [549, 129] on div "WITH source AS ( SELECT * FROM { { source ( 'Postgres' , 'public_session_type' …" at bounding box center [547, 159] width 635 height 136
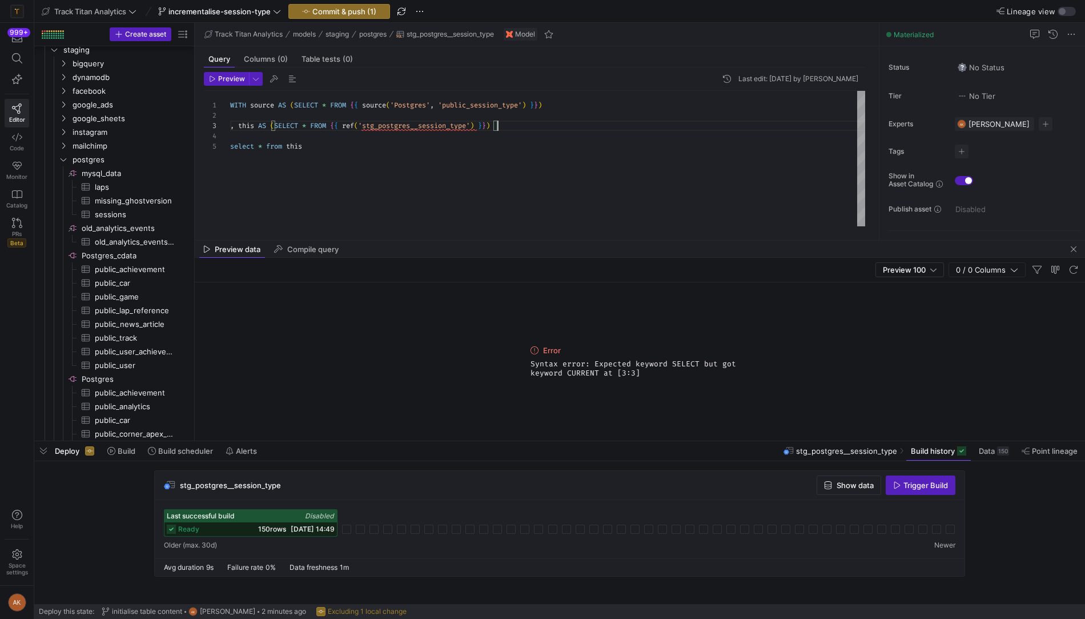
scroll to position [21, 267]
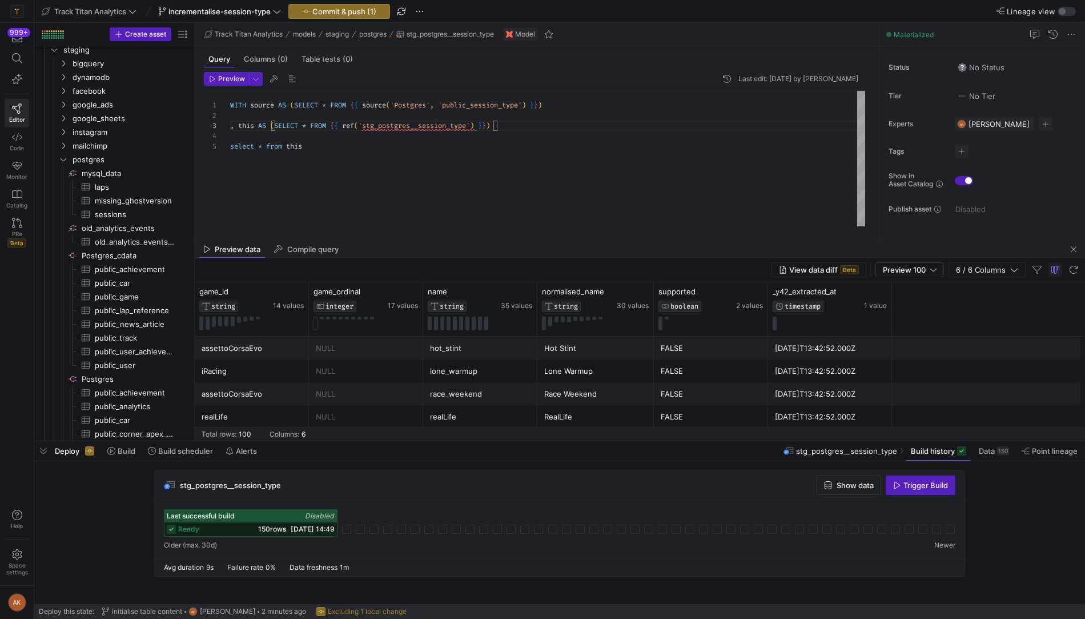
click at [316, 146] on div "WITH source AS ( SELECT * FROM { { source ( 'Postgres' , 'public_session_type' …" at bounding box center [547, 159] width 635 height 136
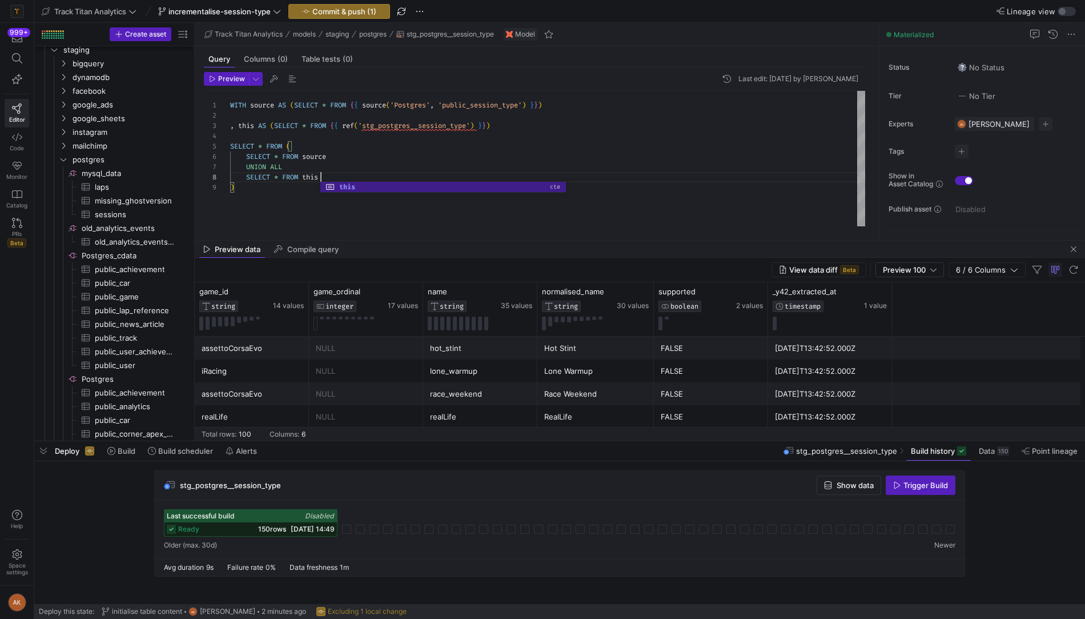
scroll to position [72, 90]
click at [363, 161] on div "WITH source AS ( SELECT * FROM { { source ( 'Postgres' , 'public_session_type' …" at bounding box center [547, 159] width 635 height 136
click at [347, 178] on div "WITH source AS ( SELECT * FROM { { source ( 'Postgres' , 'public_session_type' …" at bounding box center [547, 159] width 635 height 136
click at [245, 189] on div "WITH source AS ( SELECT * FROM { { source ( 'Postgres' , 'public_session_type' …" at bounding box center [547, 159] width 635 height 136
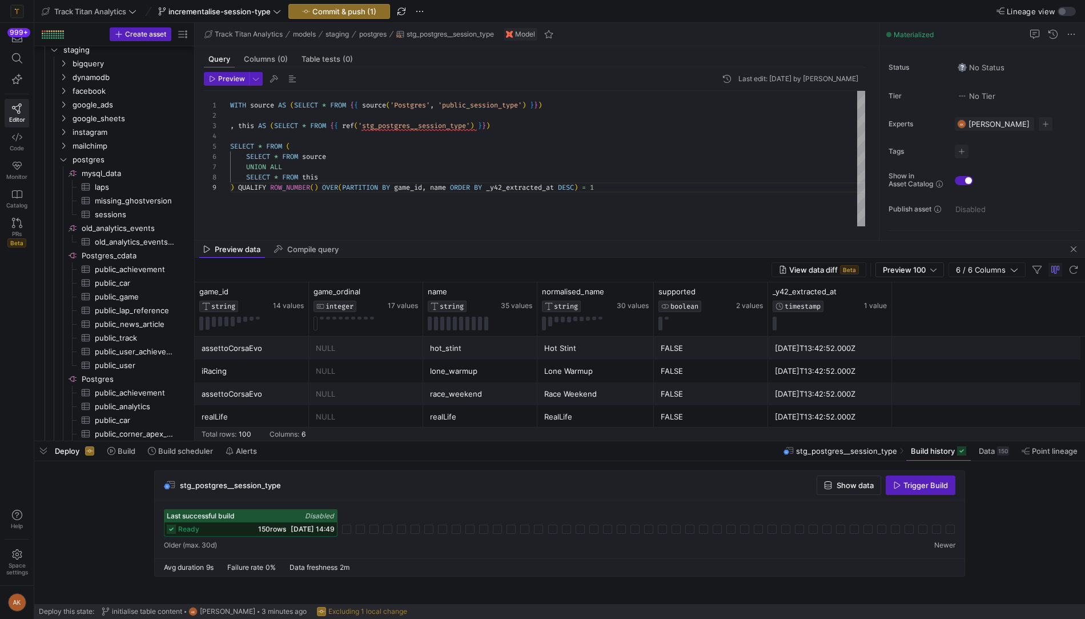
click at [575, 173] on div "WITH source AS ( SELECT * FROM { { source ( 'Postgres' , 'public_session_type' …" at bounding box center [547, 159] width 635 height 136
type textarea "WITH source AS (SELECT * FROM {{ source('Postgres', 'public_session_type') }}) …"
click at [919, 270] on span "Preview 100" at bounding box center [904, 269] width 43 height 9
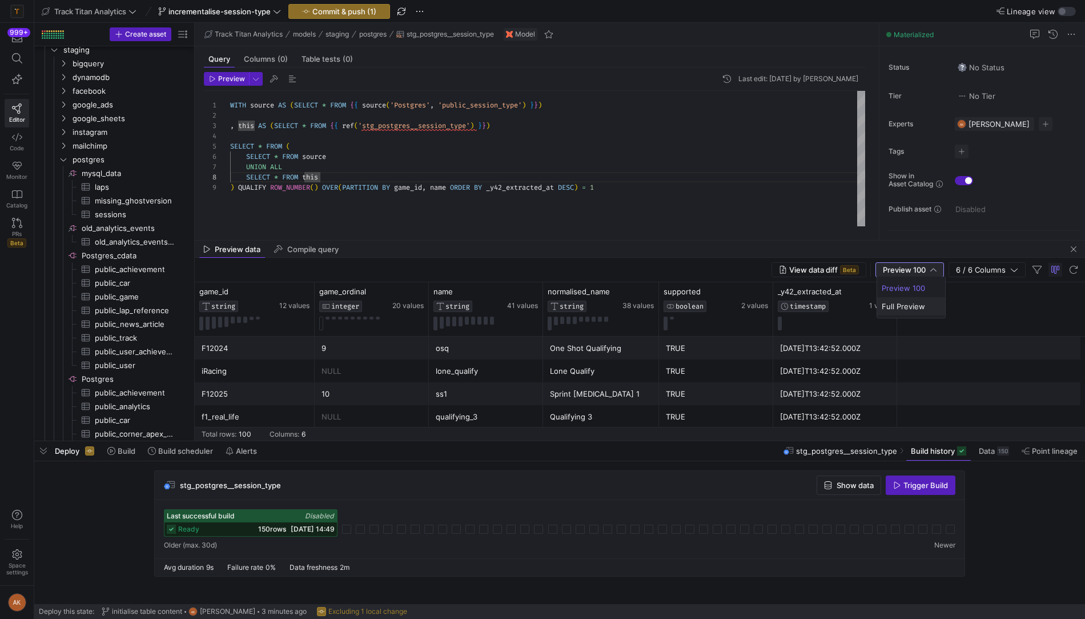
click at [899, 302] on span "Full Preview" at bounding box center [911, 306] width 58 height 9
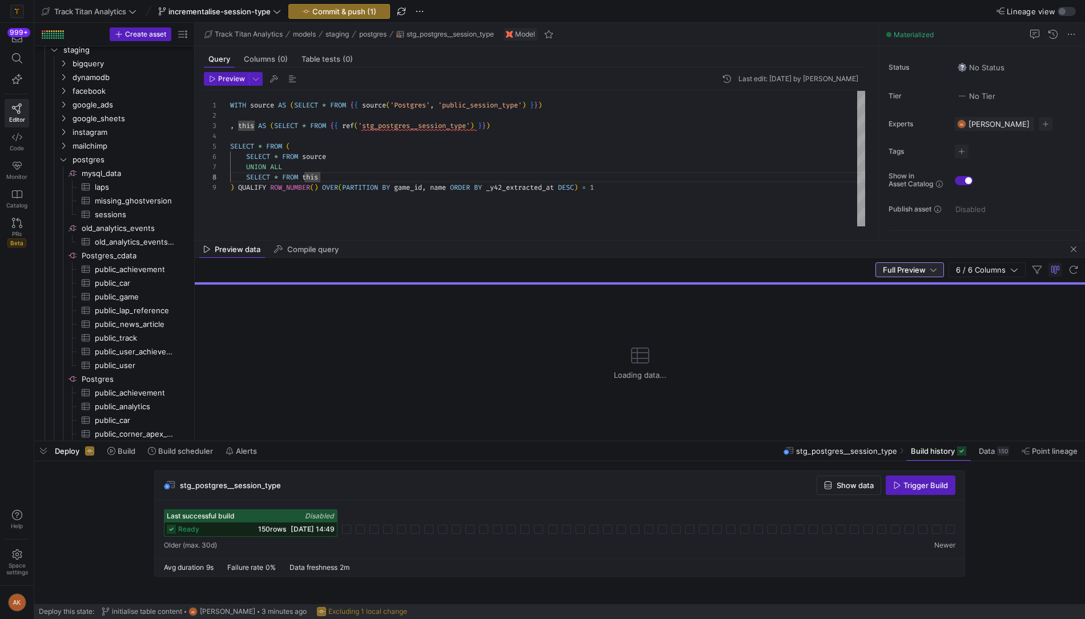
click at [693, 186] on div "WITH source AS ( SELECT * FROM { { source ( 'Postgres' , 'public_session_type' …" at bounding box center [547, 159] width 635 height 136
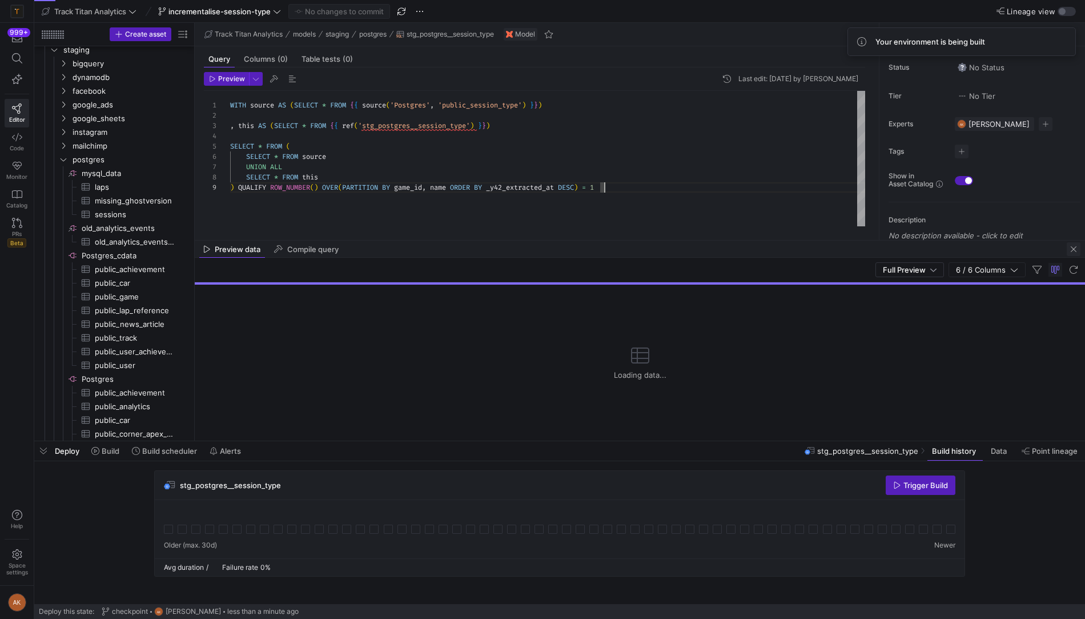
click at [1075, 246] on span "button" at bounding box center [1074, 249] width 14 height 14
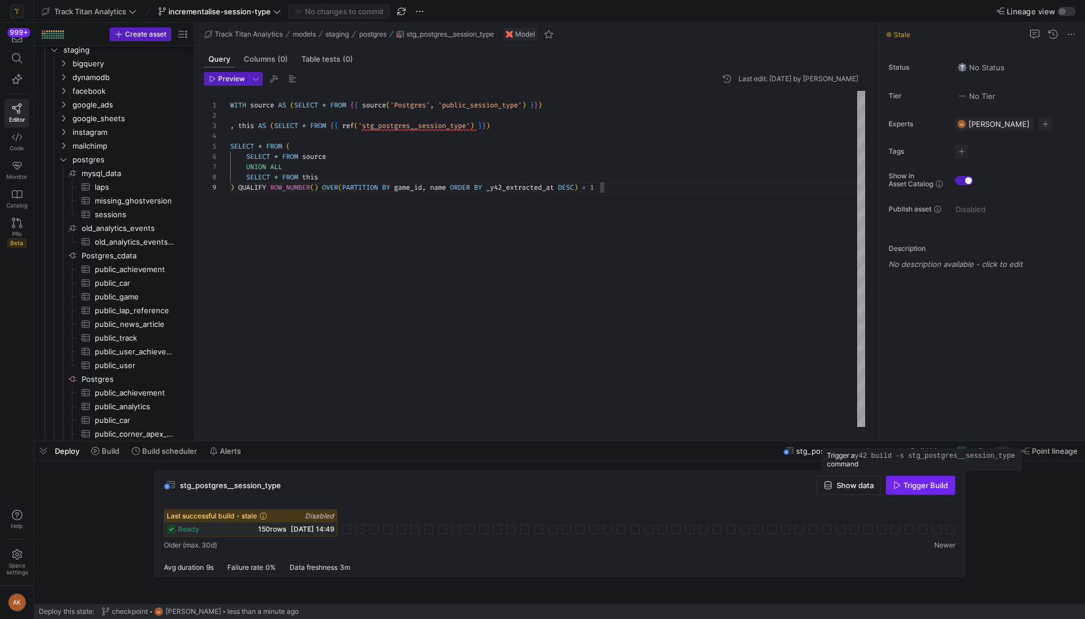
click at [905, 486] on span "Trigger Build" at bounding box center [926, 484] width 45 height 9
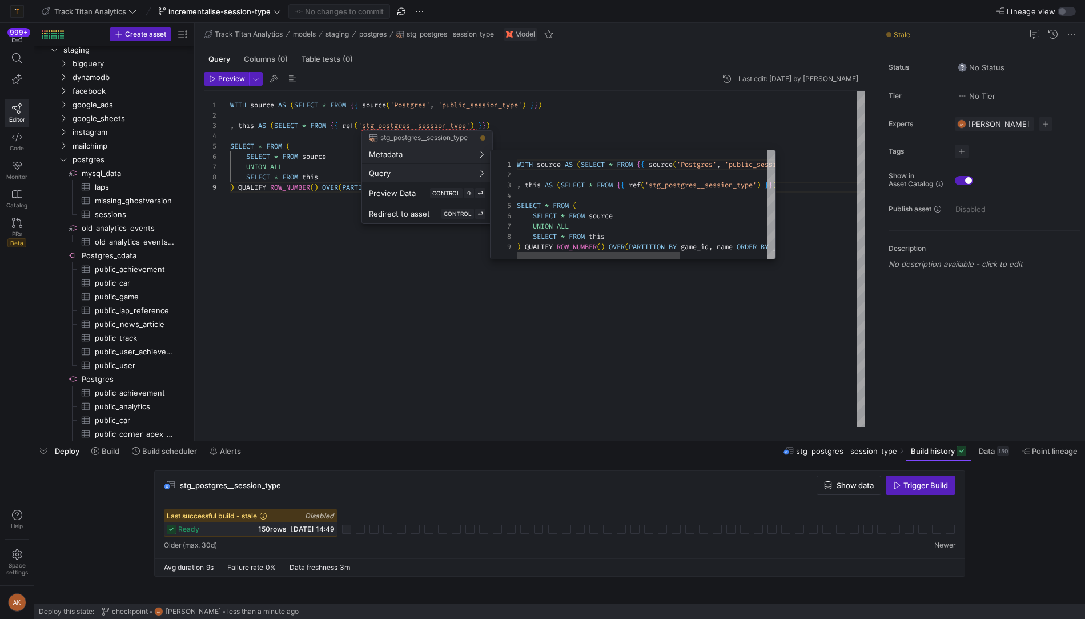
scroll to position [82, 0]
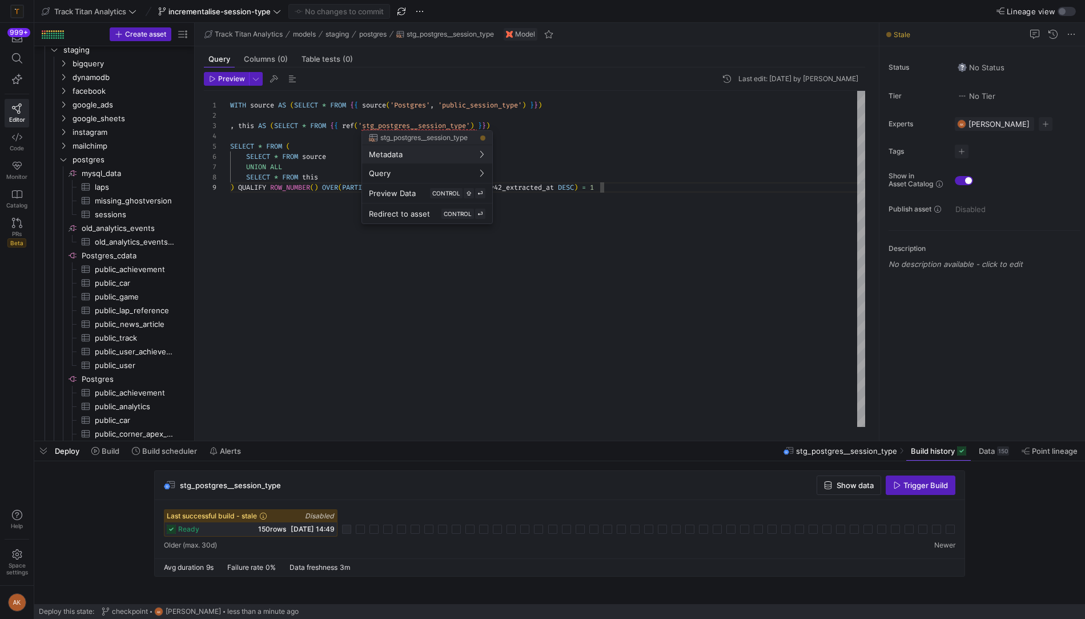
click at [113, 451] on div at bounding box center [542, 309] width 1085 height 619
click at [101, 451] on span "Build" at bounding box center [105, 450] width 28 height 9
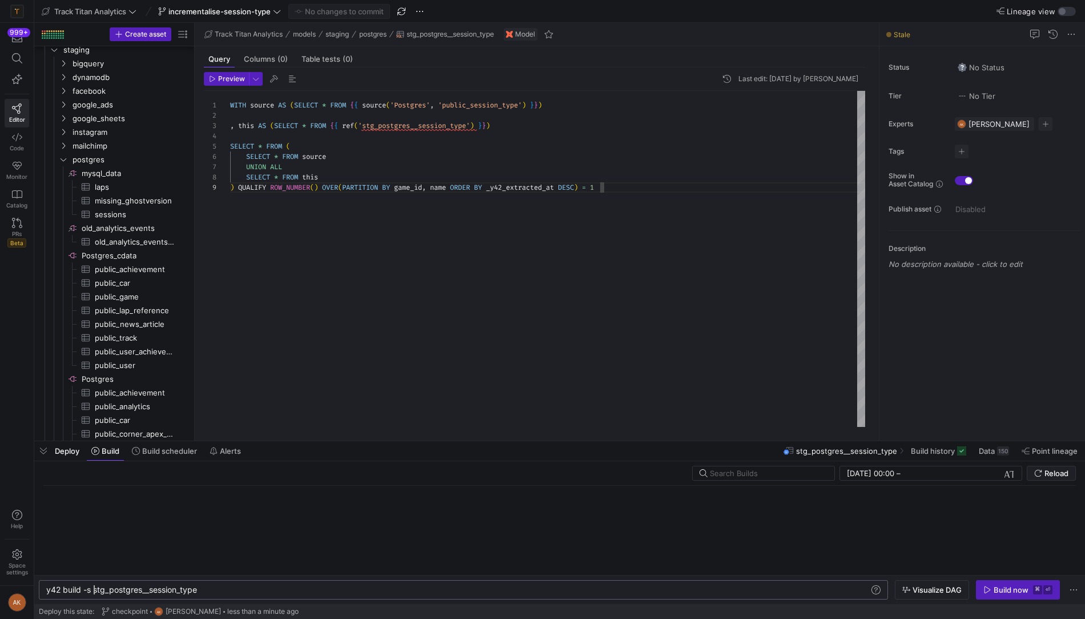
scroll to position [0, 47]
click at [94, 590] on div "y42 build -s stg_postgres__session_type" at bounding box center [458, 589] width 825 height 9
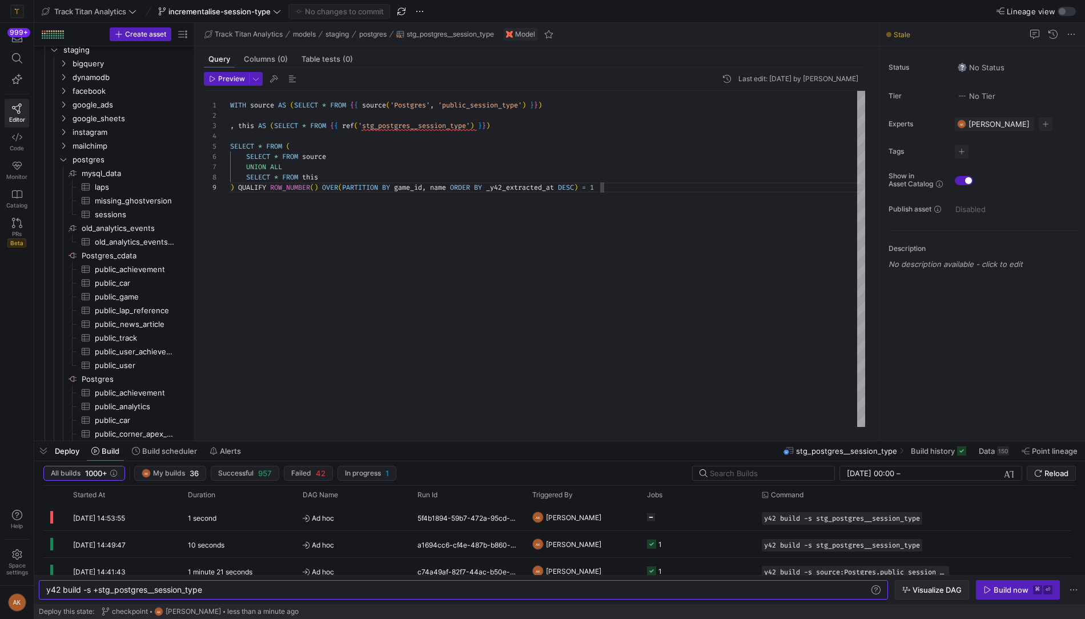
click at [932, 588] on span "Visualize DAG" at bounding box center [937, 589] width 49 height 9
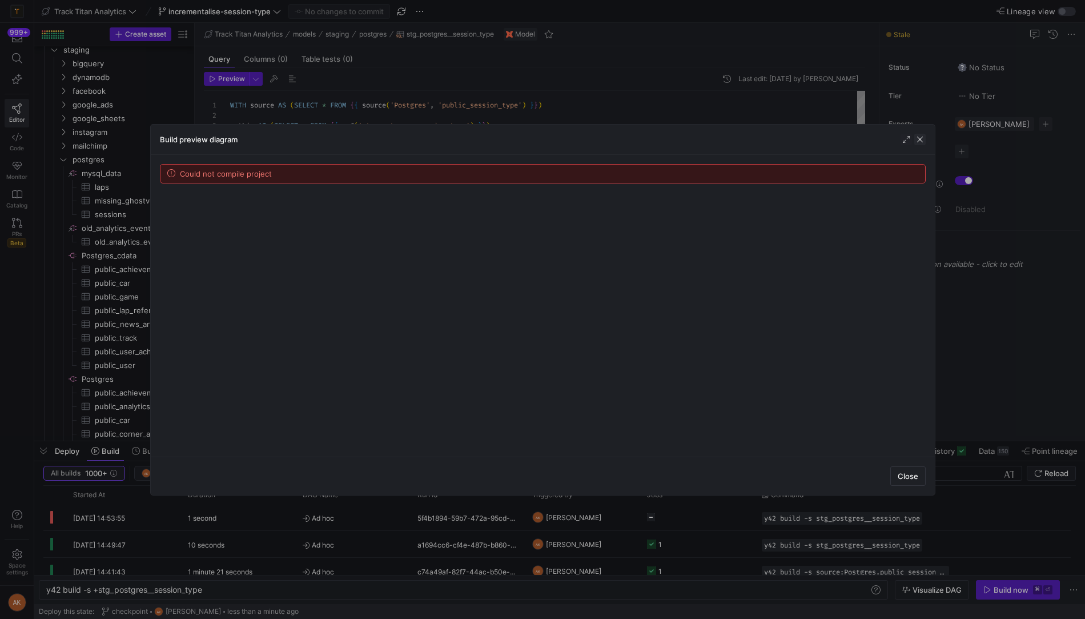
click at [917, 137] on span "button" at bounding box center [920, 139] width 11 height 11
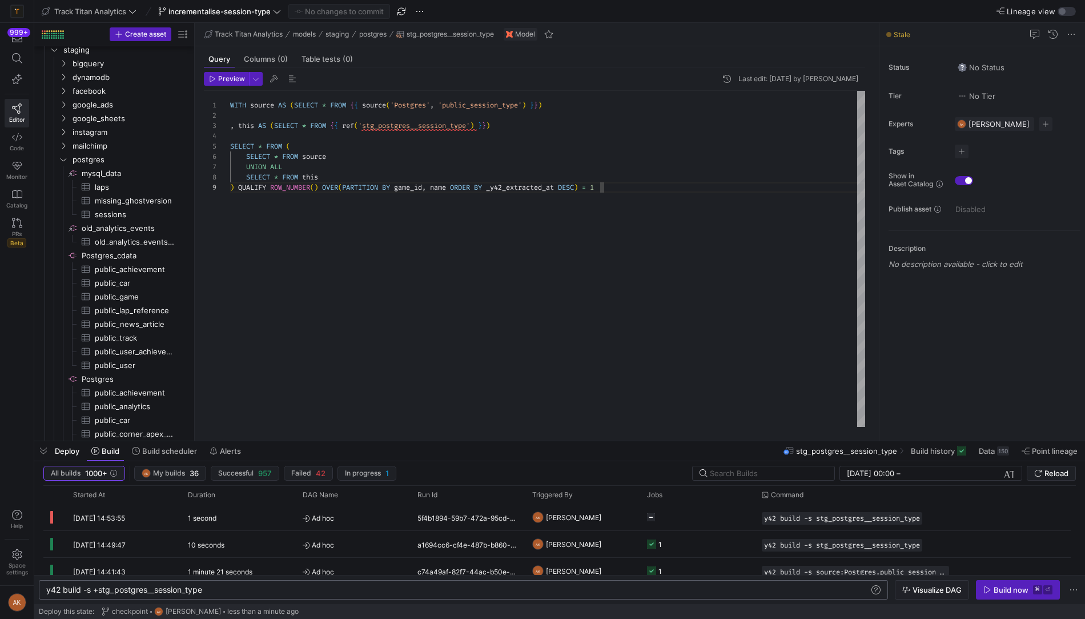
click at [98, 590] on div "y42 build -s +stg_postgres__session_type" at bounding box center [458, 589] width 825 height 9
type textarea "y42 build -s stg_postgres__session_type"
click at [937, 592] on span "Visualize DAG" at bounding box center [937, 589] width 49 height 9
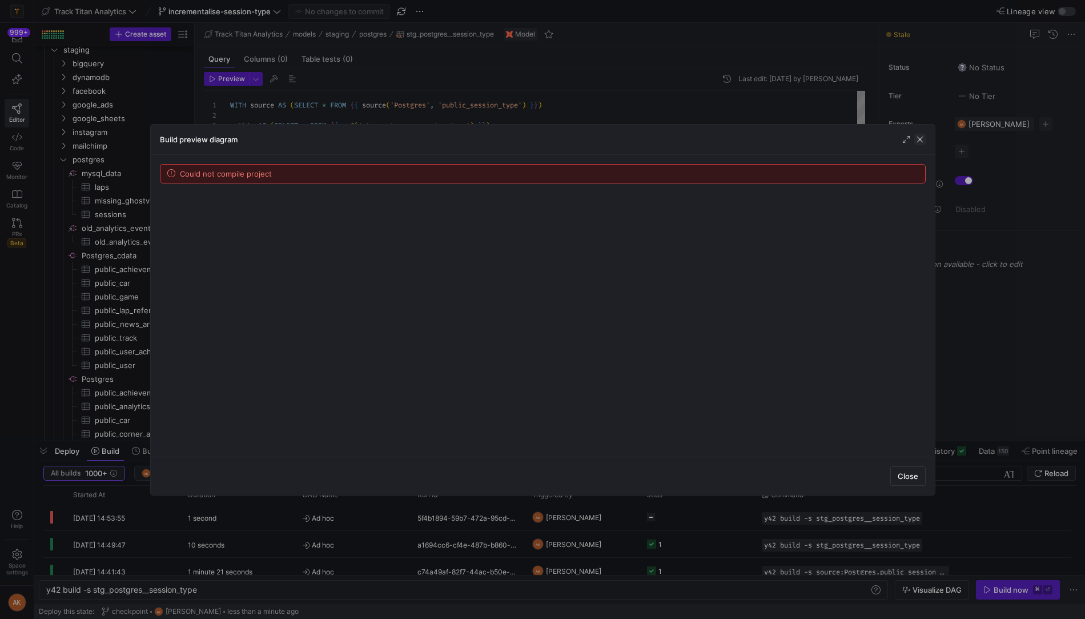
click at [919, 138] on span "button" at bounding box center [920, 139] width 11 height 11
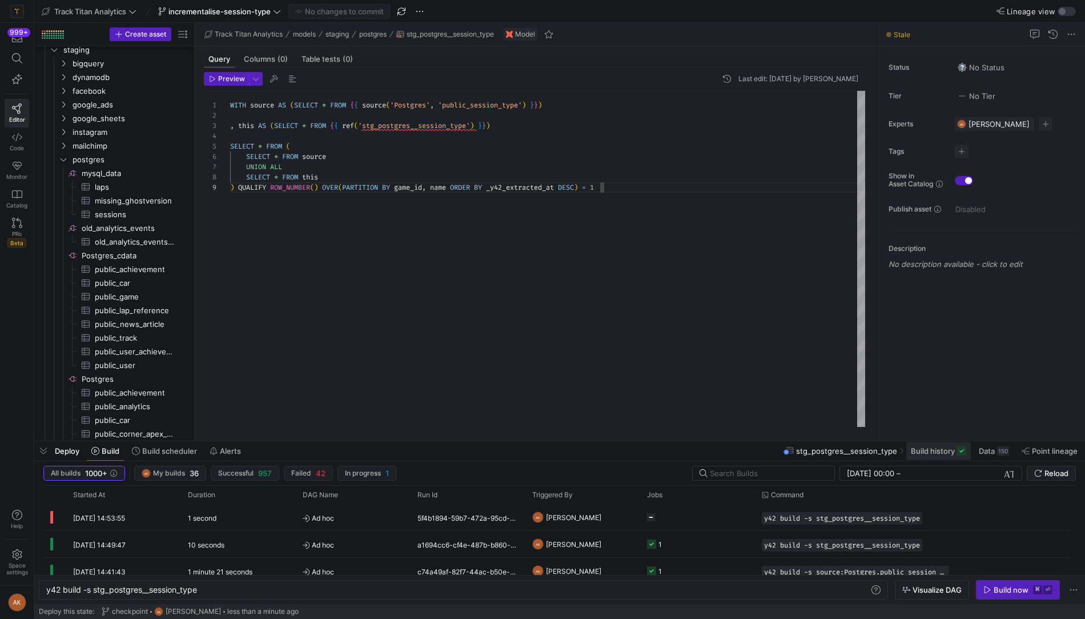
click at [931, 449] on span "Build history" at bounding box center [933, 450] width 44 height 9
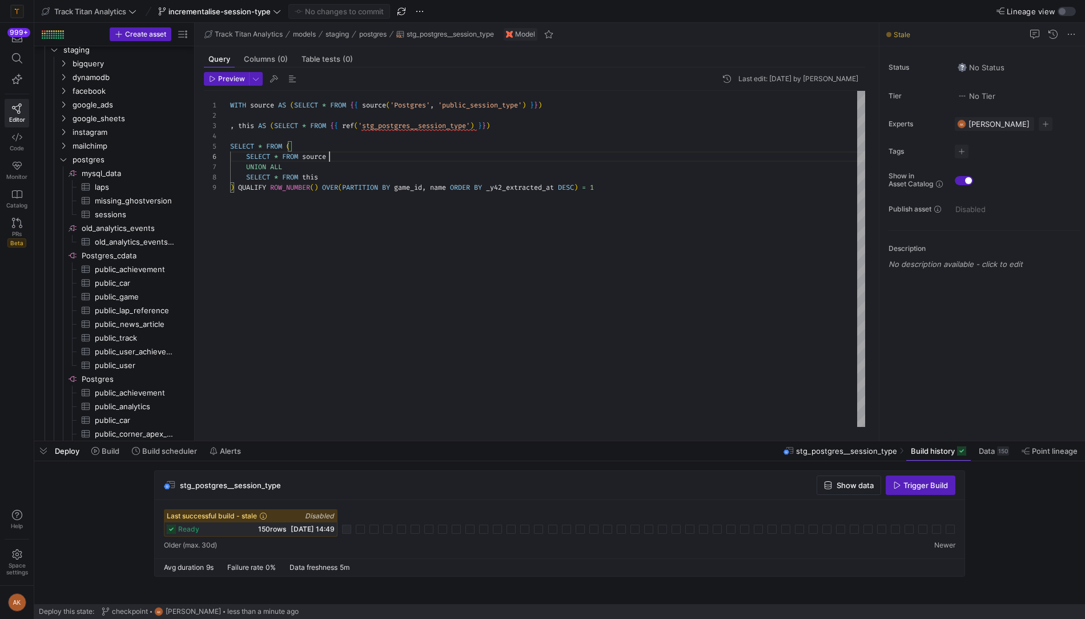
click at [459, 158] on div "WITH source AS ( SELECT * FROM { { source ( 'Postgres' , 'public_session_type' …" at bounding box center [547, 259] width 635 height 336
click at [1071, 26] on div "Stale" at bounding box center [983, 34] width 206 height 23
click at [1071, 29] on span at bounding box center [1072, 34] width 14 height 14
click at [671, 34] on div at bounding box center [542, 309] width 1085 height 619
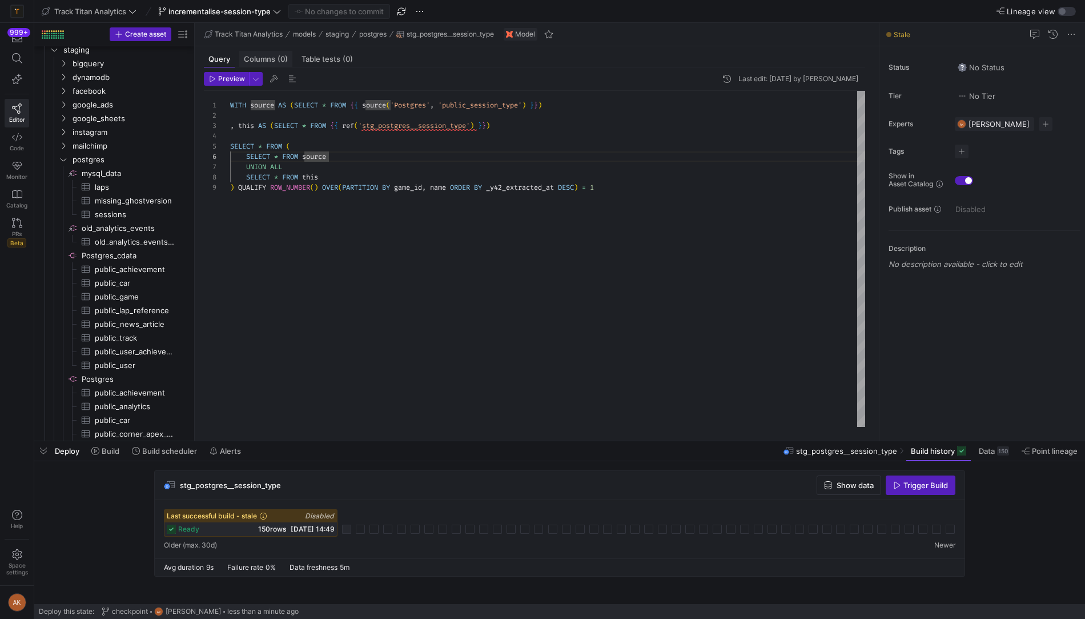
click at [281, 57] on span "(0)" at bounding box center [283, 58] width 10 height 7
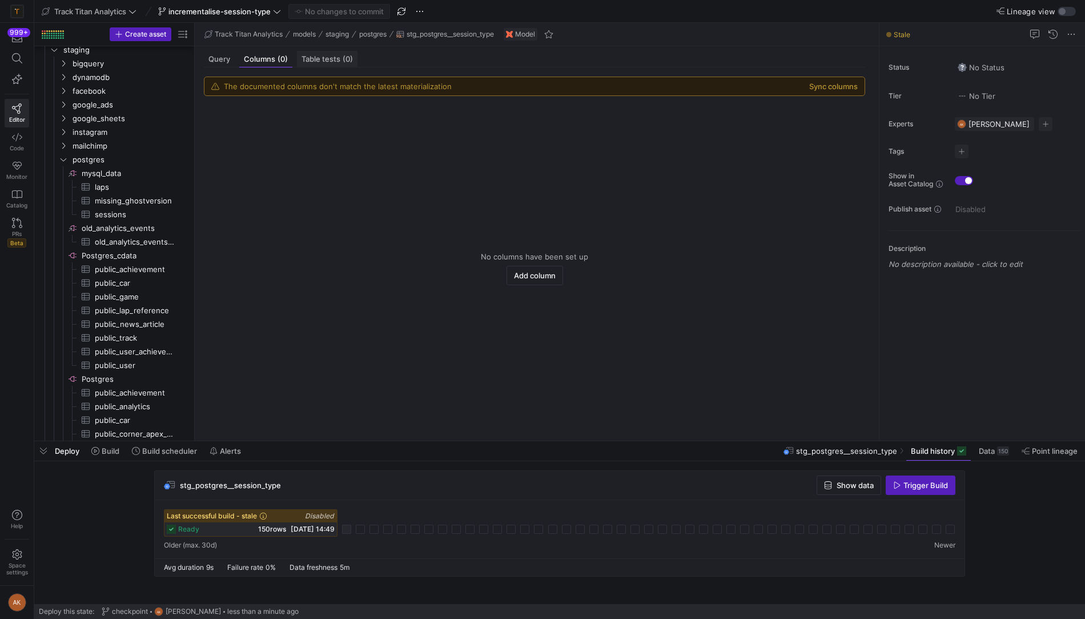
click at [322, 58] on span "Table tests (0)" at bounding box center [327, 58] width 51 height 7
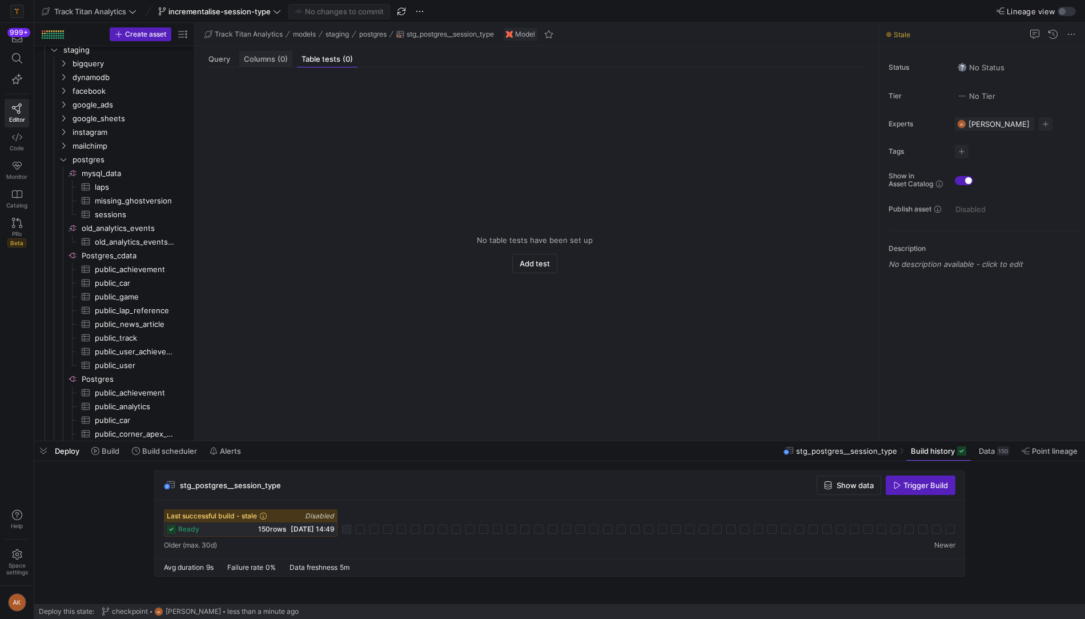
click at [275, 53] on div "Columns (0)" at bounding box center [265, 59] width 53 height 17
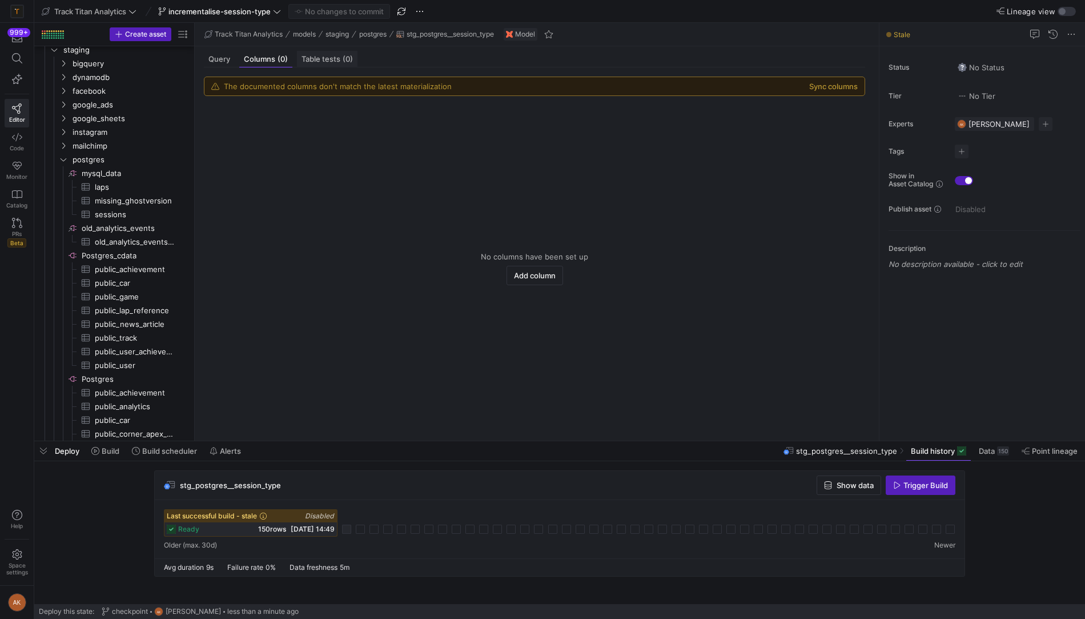
click at [311, 57] on span "Table tests (0)" at bounding box center [327, 58] width 51 height 7
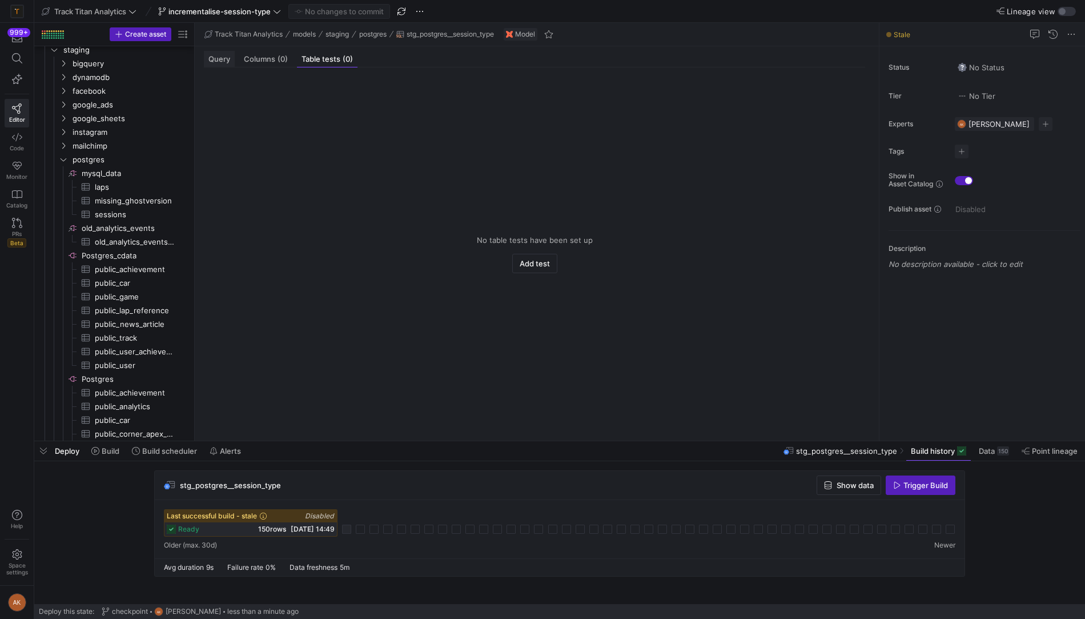
click at [220, 51] on div "Query" at bounding box center [219, 59] width 31 height 17
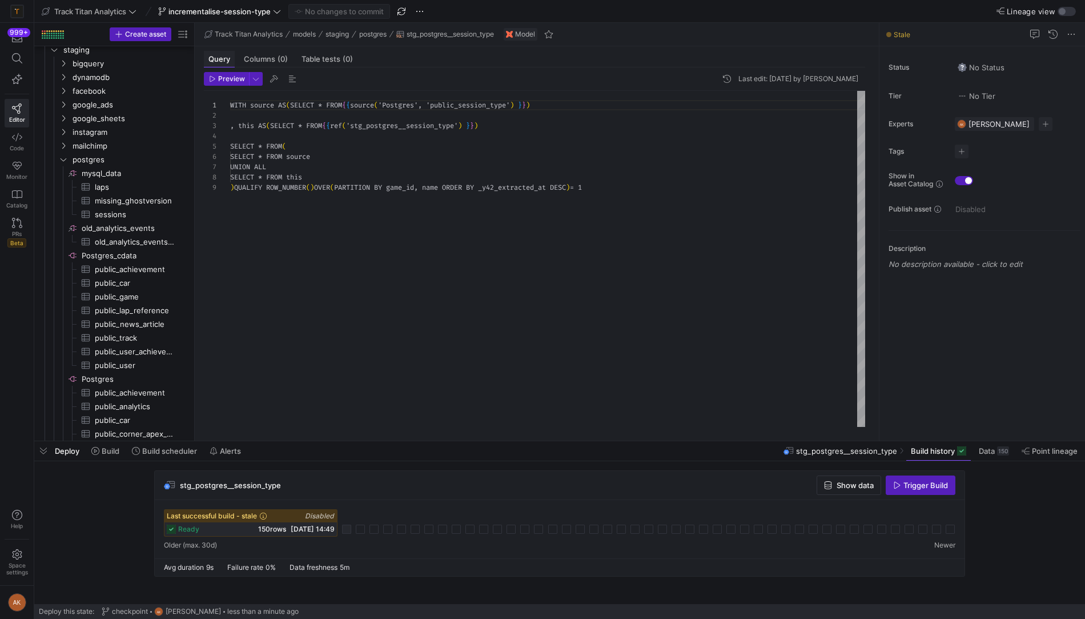
scroll to position [82, 0]
click at [103, 446] on span "Build" at bounding box center [111, 450] width 18 height 9
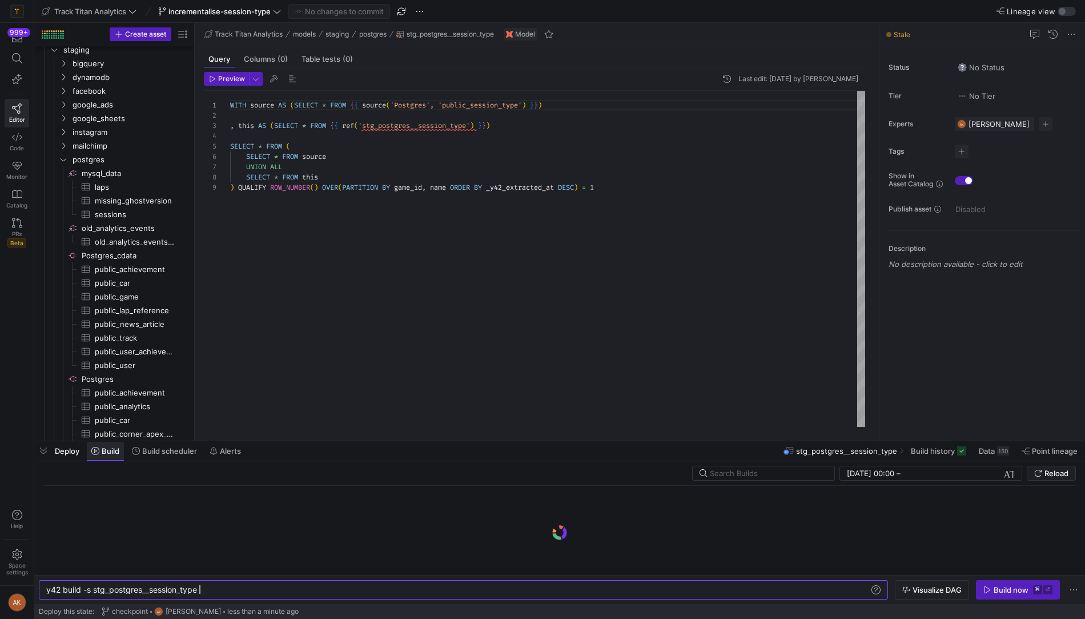
scroll to position [0, 152]
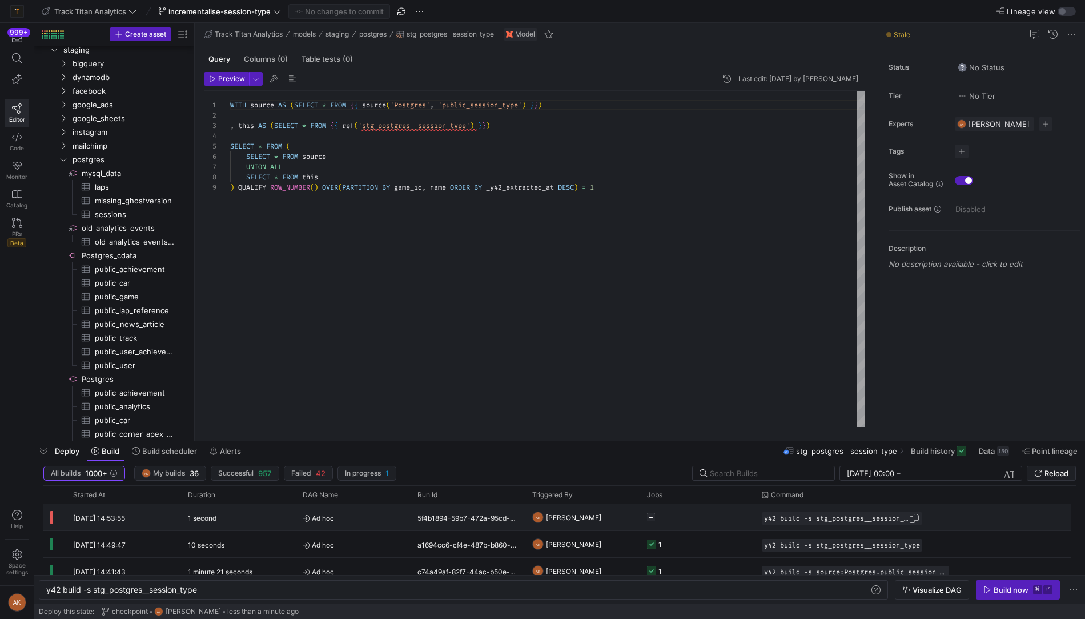
click at [839, 518] on span "y42 build -s stg_postgres__session_type" at bounding box center [836, 518] width 145 height 8
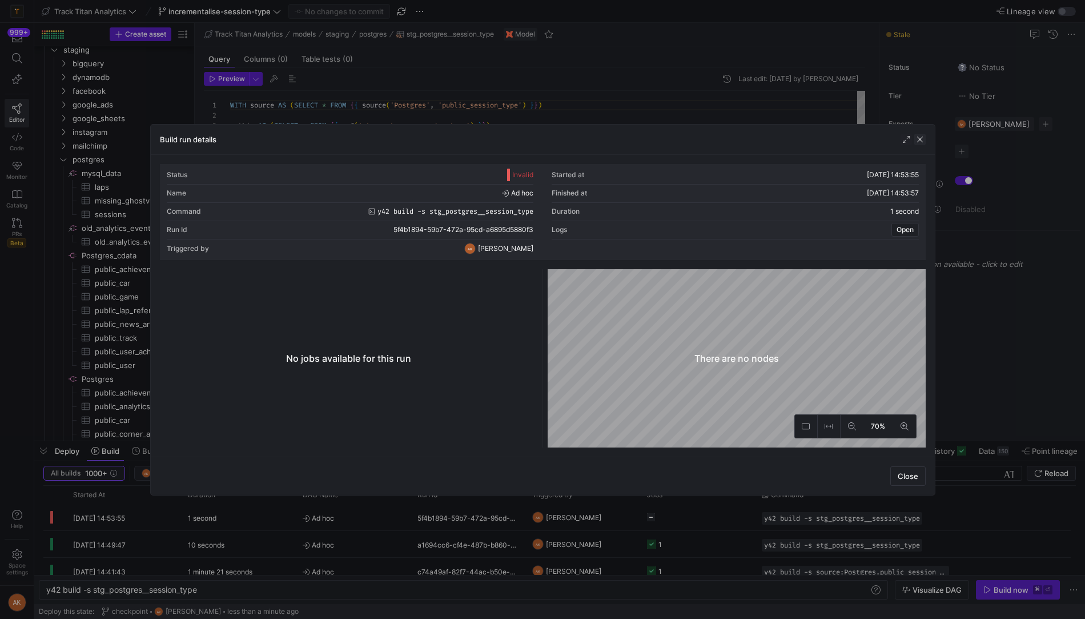
click at [919, 138] on span "button" at bounding box center [920, 139] width 11 height 11
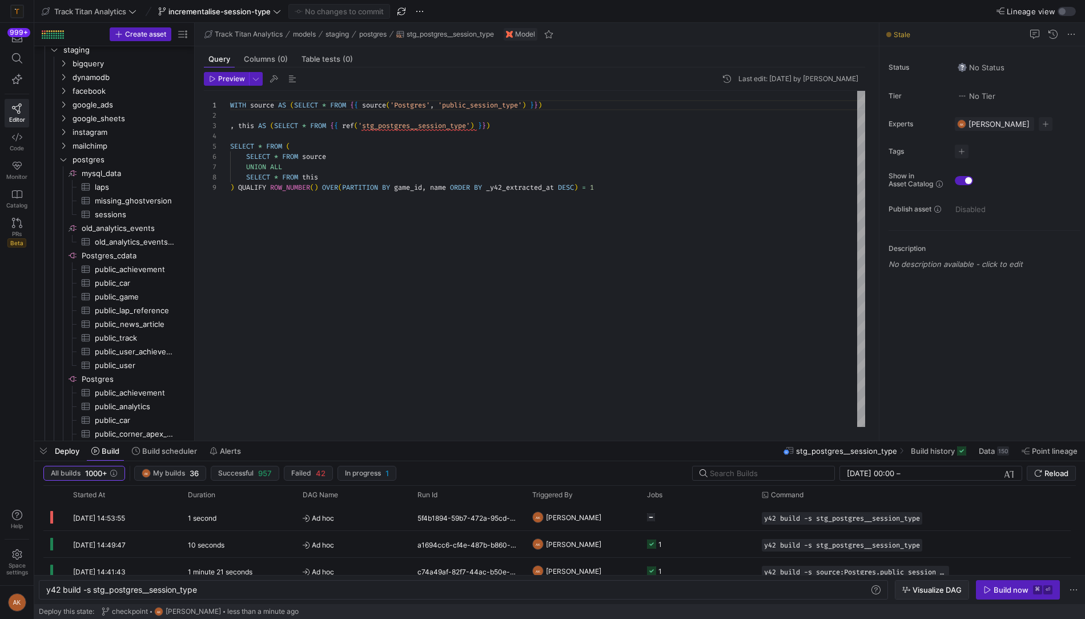
click at [917, 586] on span "Visualize DAG" at bounding box center [937, 589] width 49 height 9
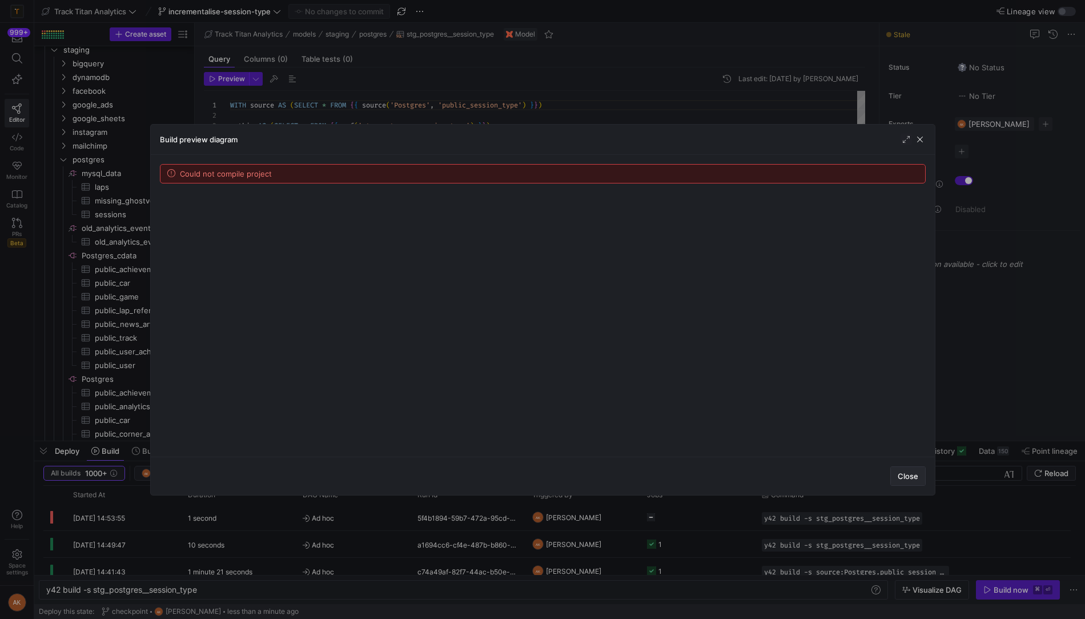
click at [903, 473] on span "Close" at bounding box center [908, 475] width 21 height 9
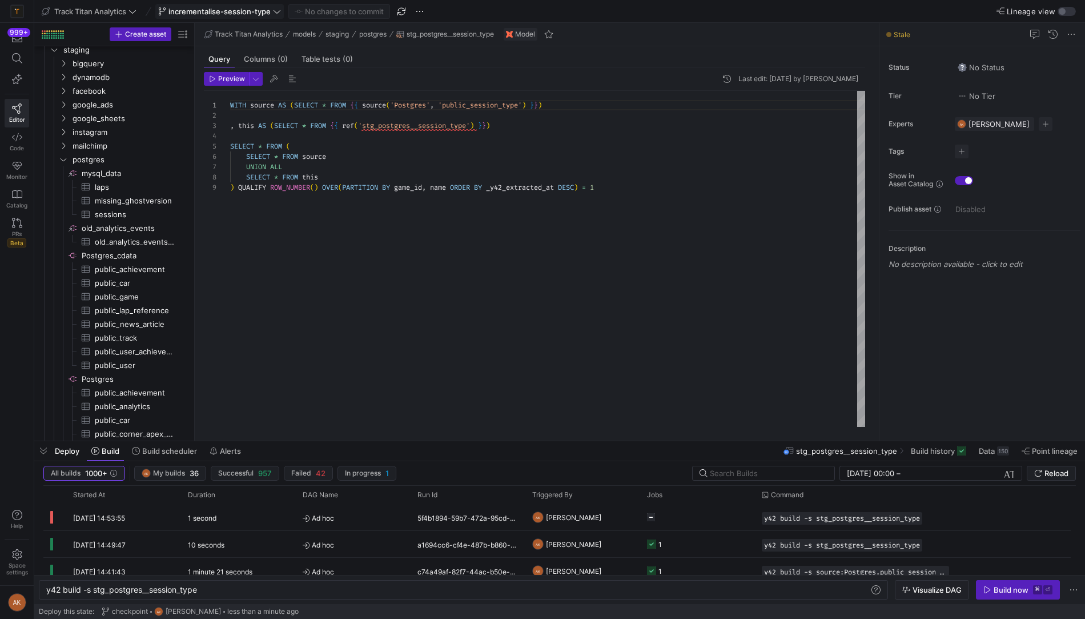
click at [266, 14] on span "incrementalise-session-type" at bounding box center [220, 11] width 102 height 9
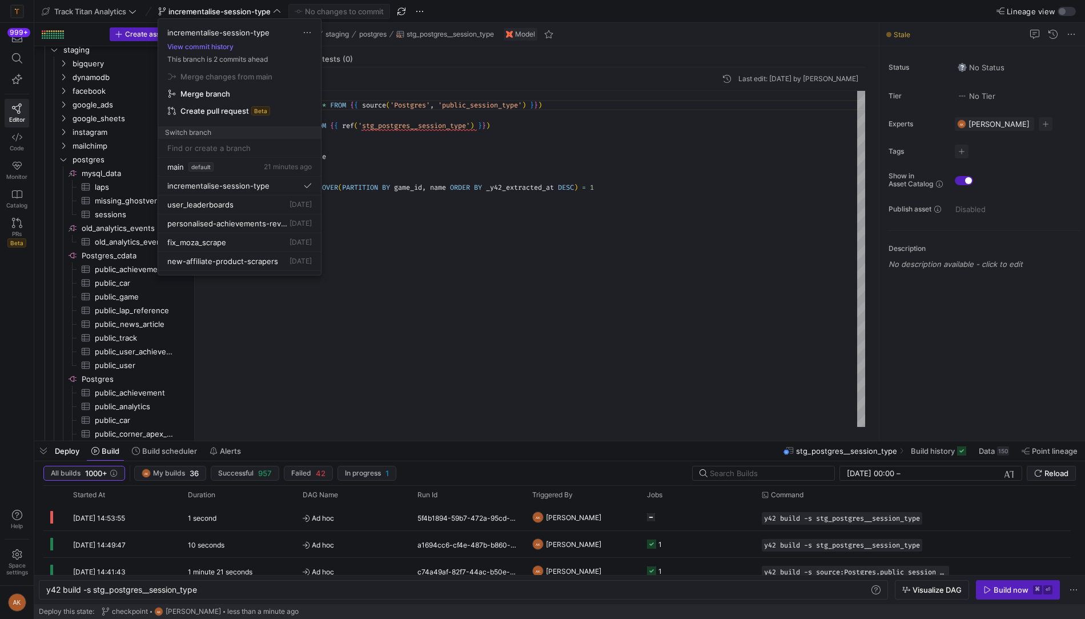
click at [402, 181] on div at bounding box center [542, 309] width 1085 height 619
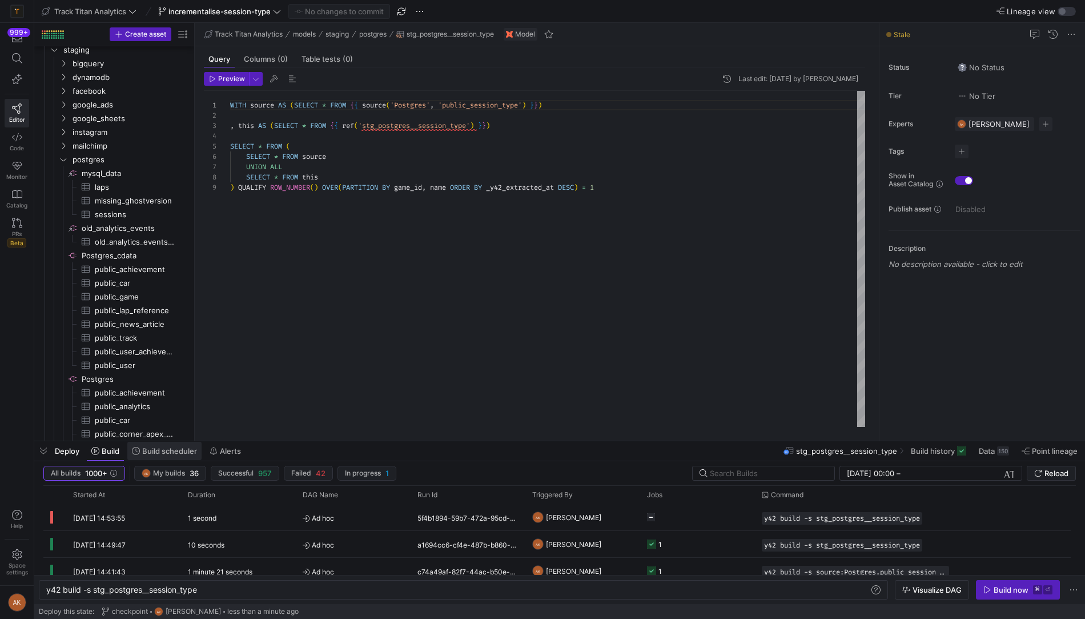
click at [160, 446] on span "Build scheduler" at bounding box center [169, 450] width 55 height 9
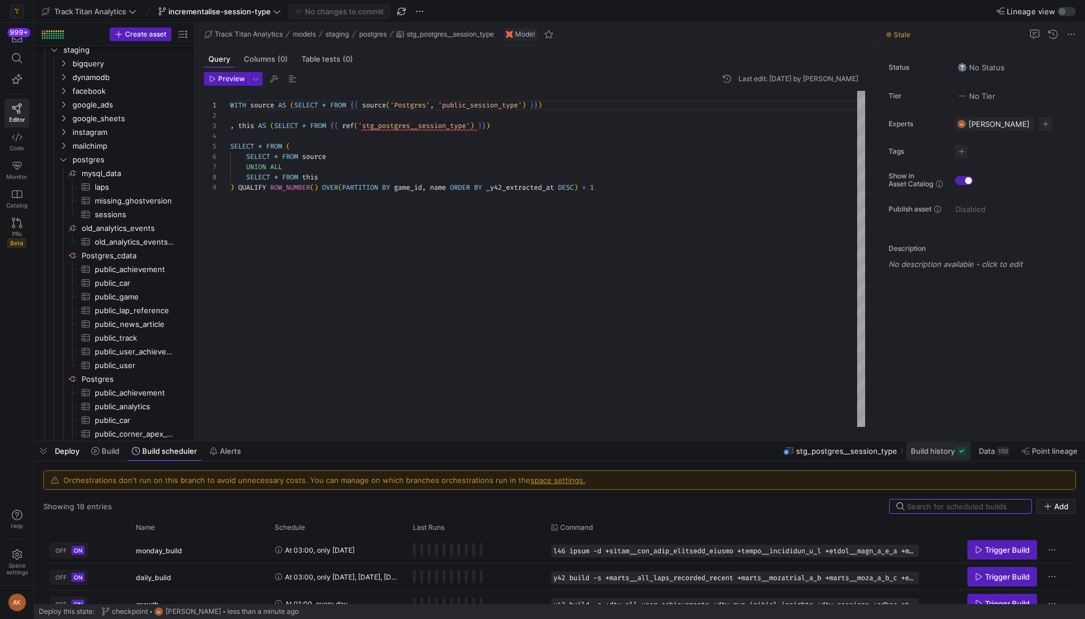
click at [944, 451] on span "Build history" at bounding box center [933, 450] width 44 height 9
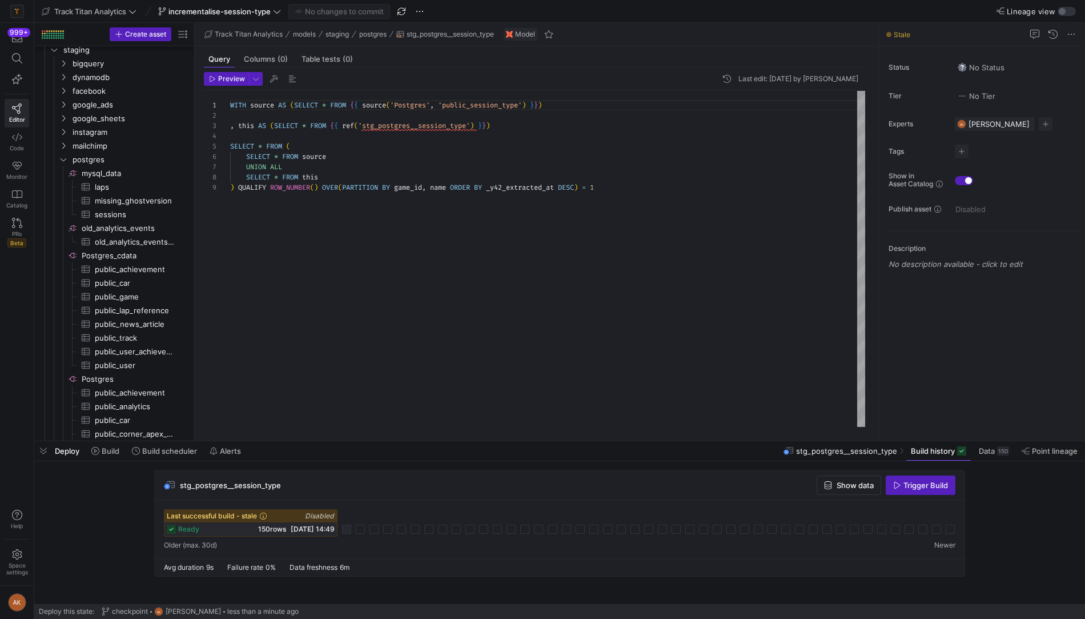
click at [343, 527] on div at bounding box center [346, 528] width 9 height 9
click at [281, 9] on icon at bounding box center [277, 11] width 8 height 8
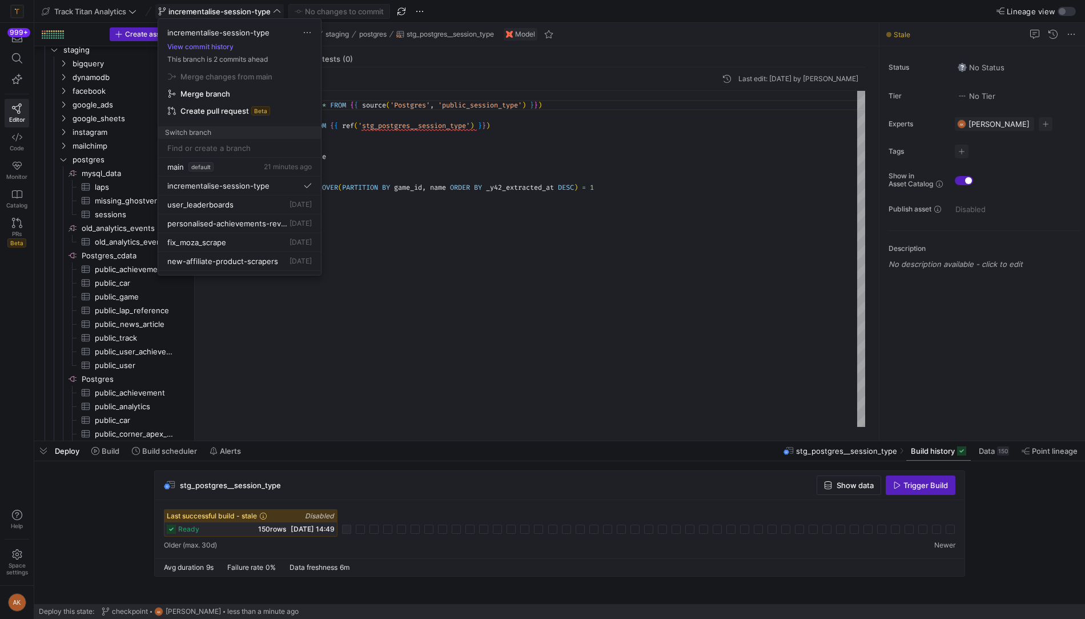
click at [396, 235] on div at bounding box center [542, 309] width 1085 height 619
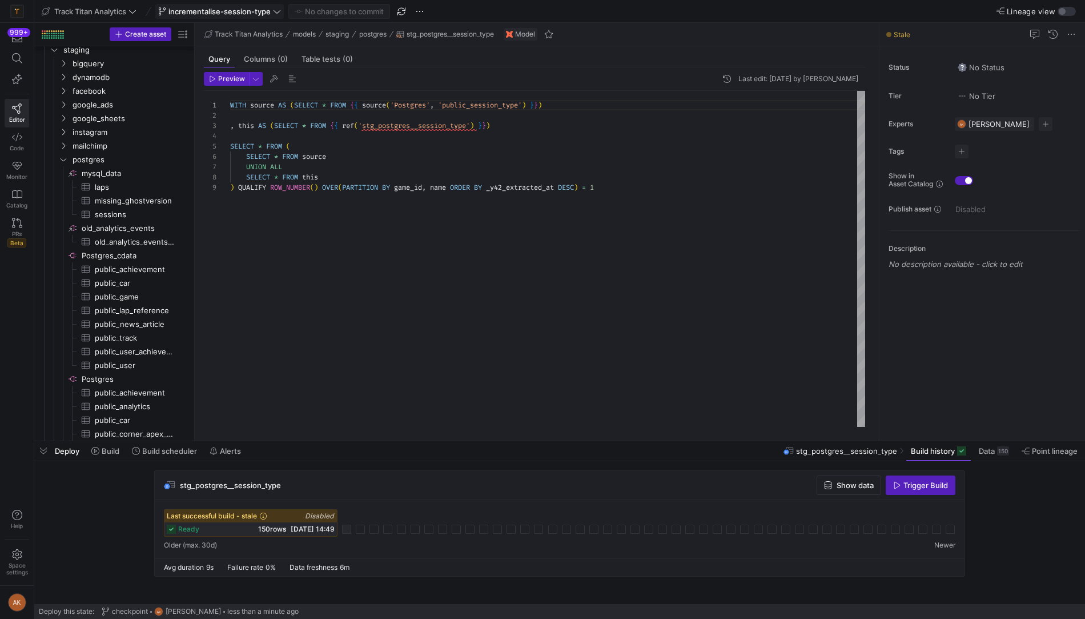
click at [238, 7] on span "incrementalise-session-type" at bounding box center [220, 11] width 102 height 9
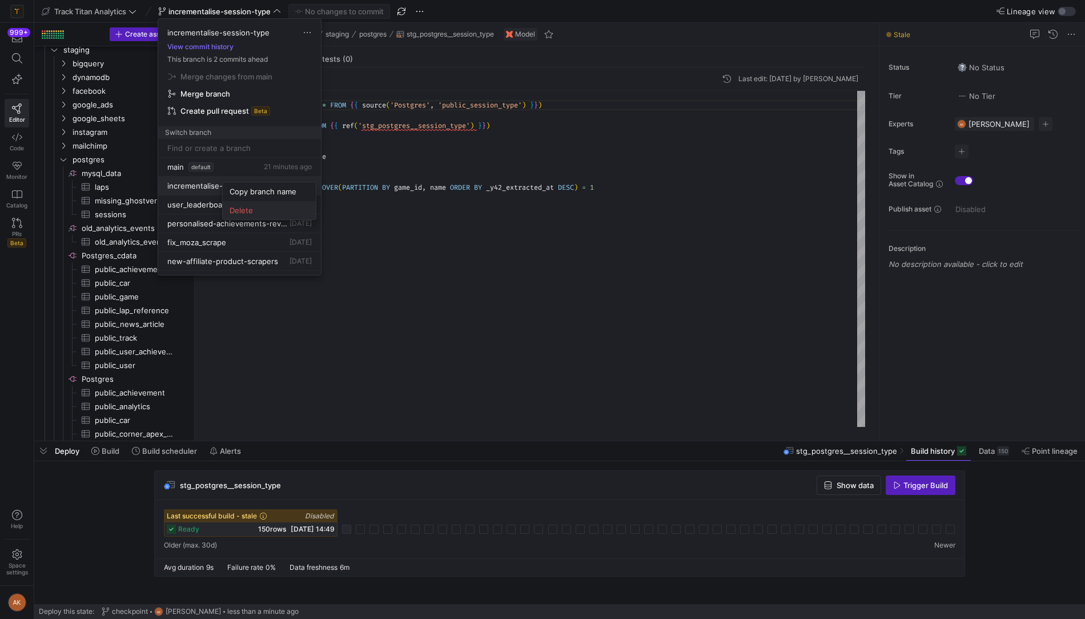
click at [234, 207] on span "Delete" at bounding box center [269, 210] width 79 height 9
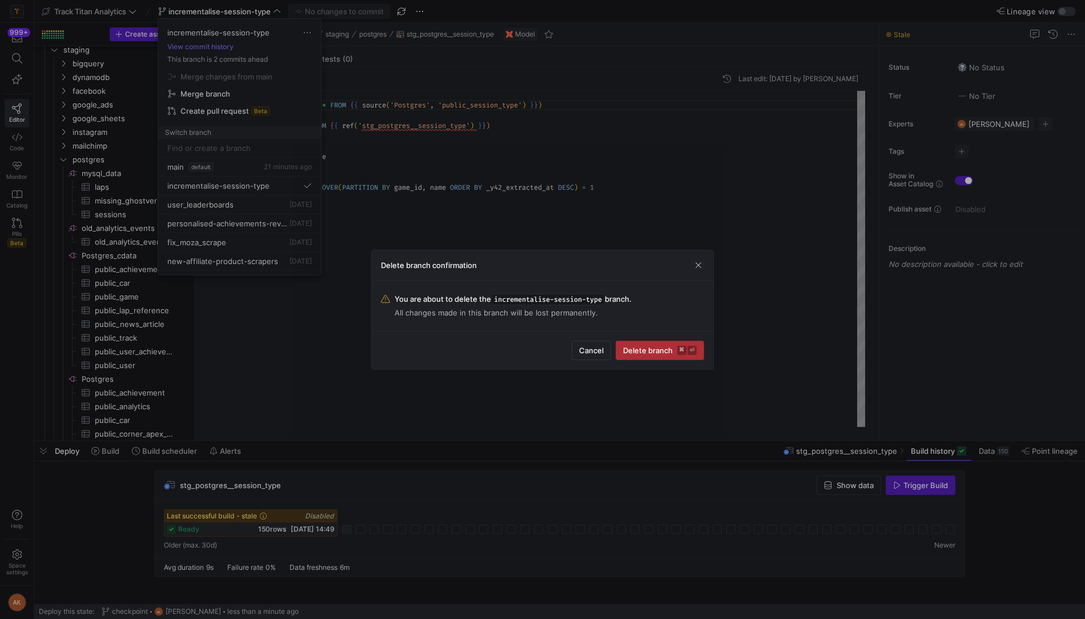
click at [656, 350] on span "Delete branch ⌘ ⏎" at bounding box center [660, 350] width 74 height 9
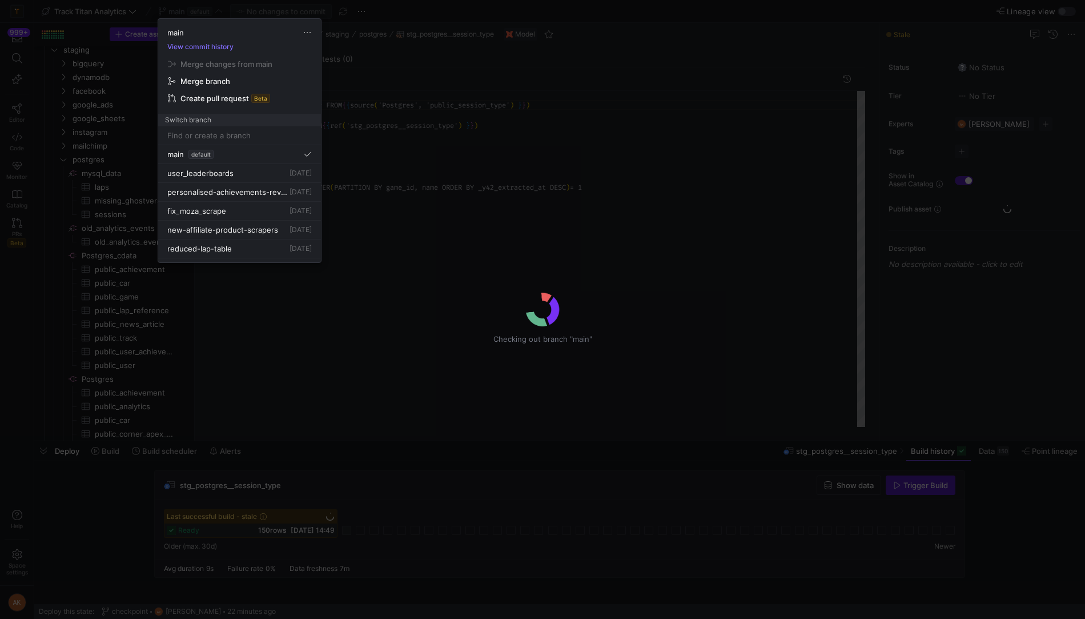
scroll to position [82, 0]
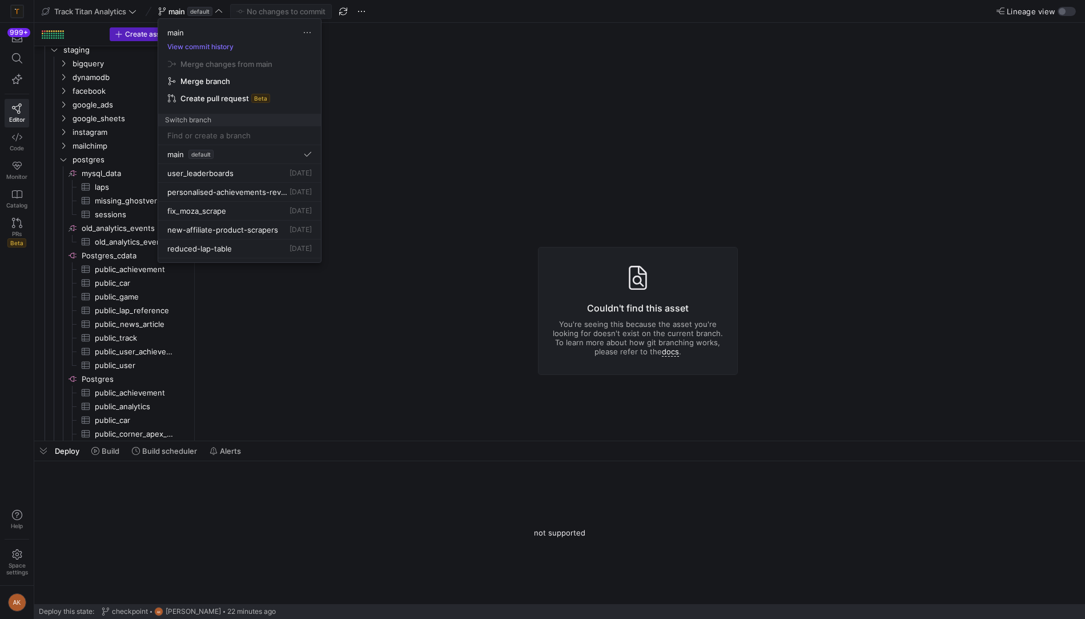
click at [449, 193] on div at bounding box center [542, 309] width 1085 height 619
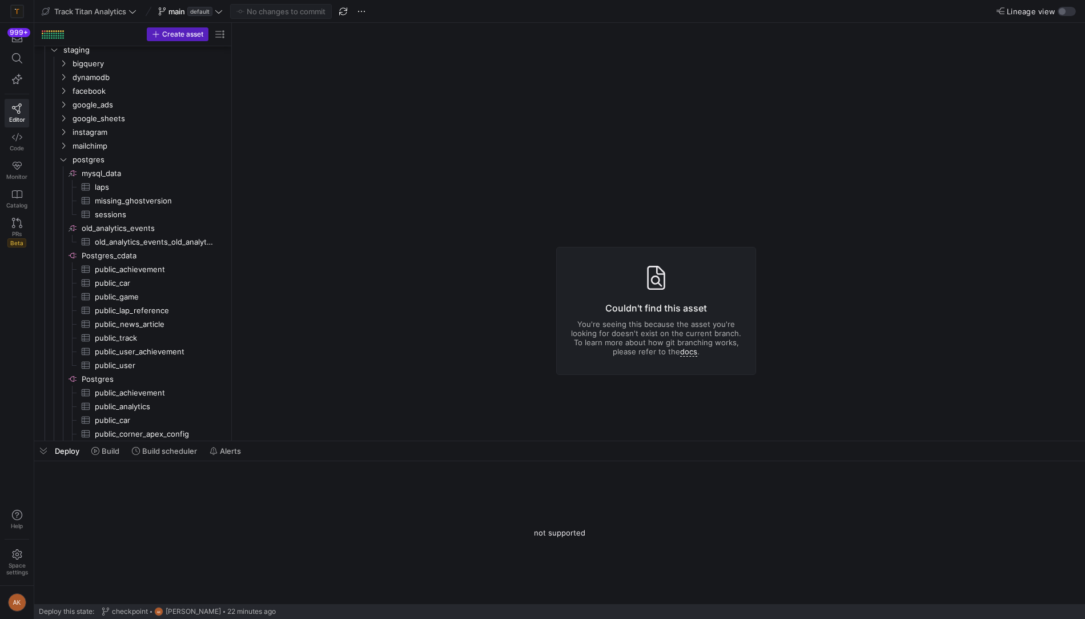
drag, startPoint x: 194, startPoint y: 201, endPoint x: 383, endPoint y: 185, distance: 189.2
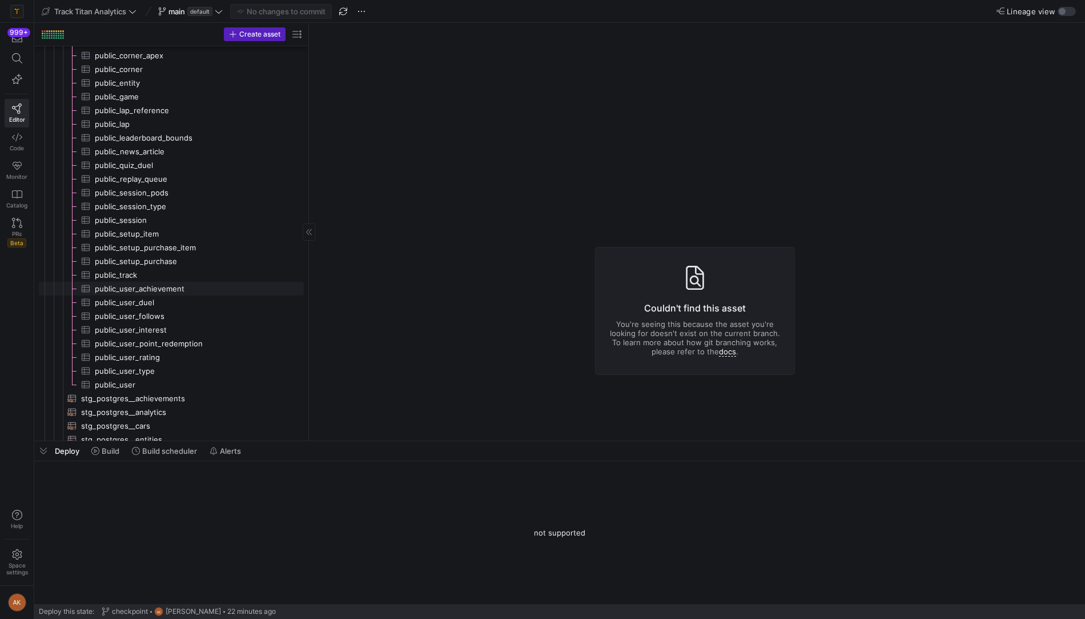
scroll to position [706, 0]
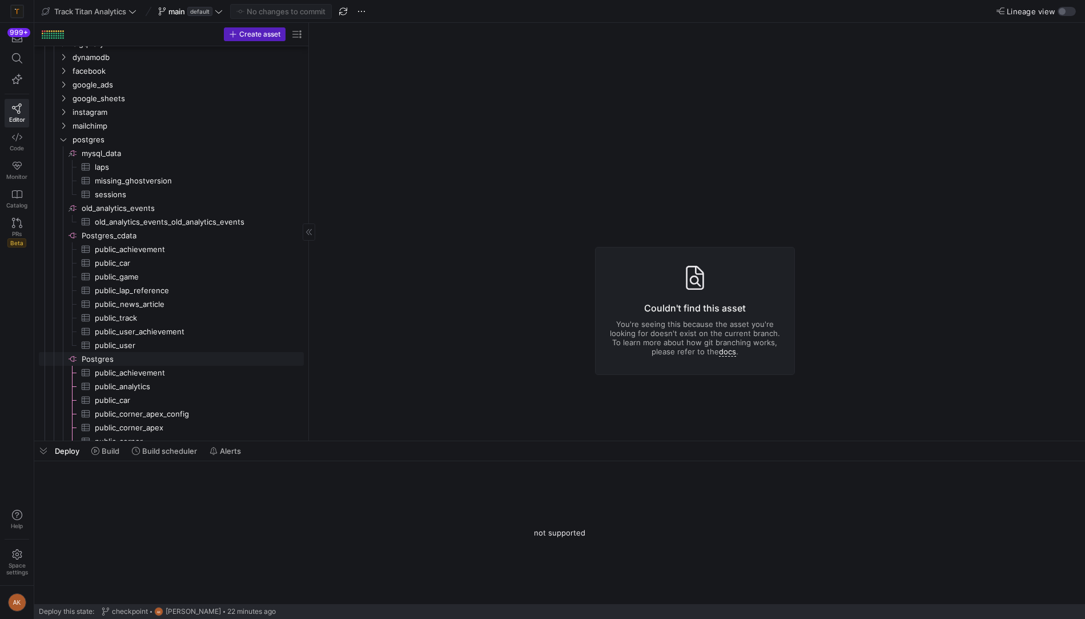
click at [119, 359] on span "Postgres​​​​​​​​" at bounding box center [192, 358] width 221 height 13
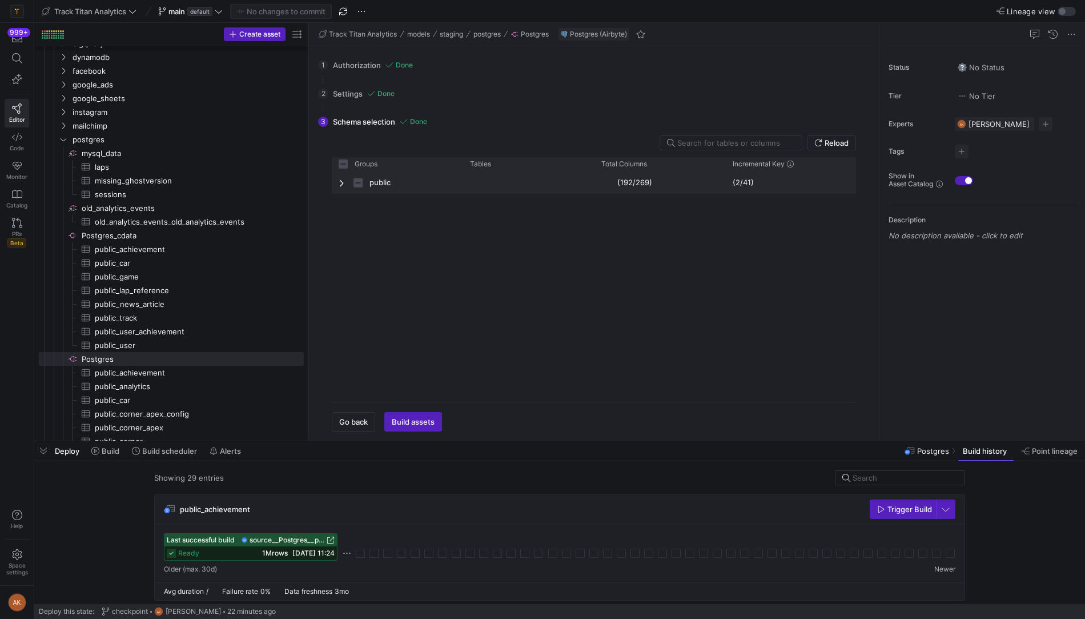
click at [342, 183] on span "Press SPACE to select this row." at bounding box center [343, 182] width 8 height 9
checkbox input "false"
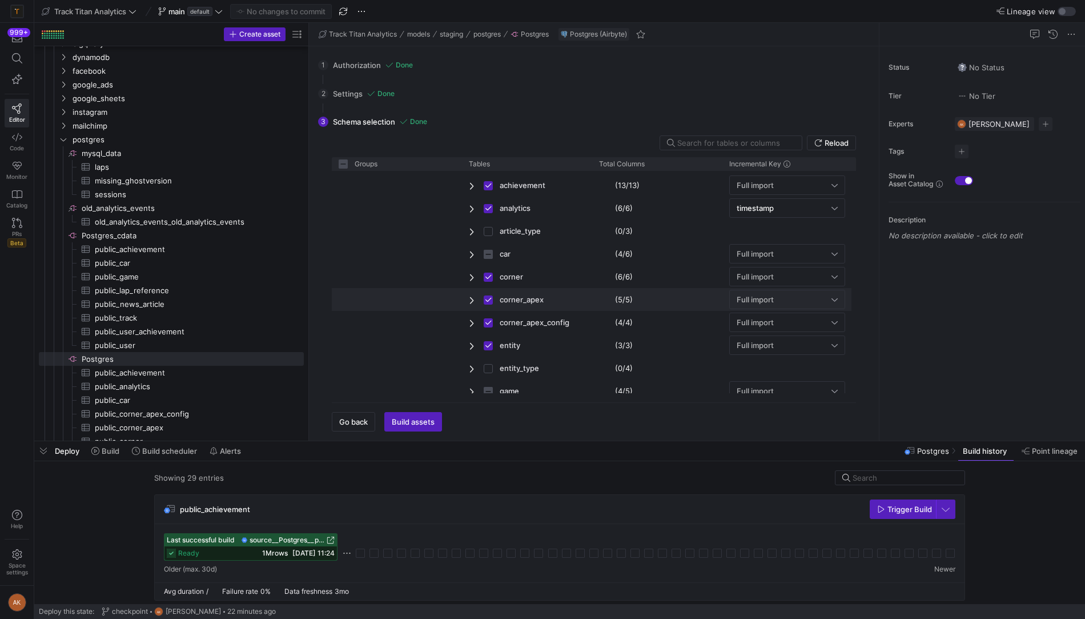
scroll to position [7, 0]
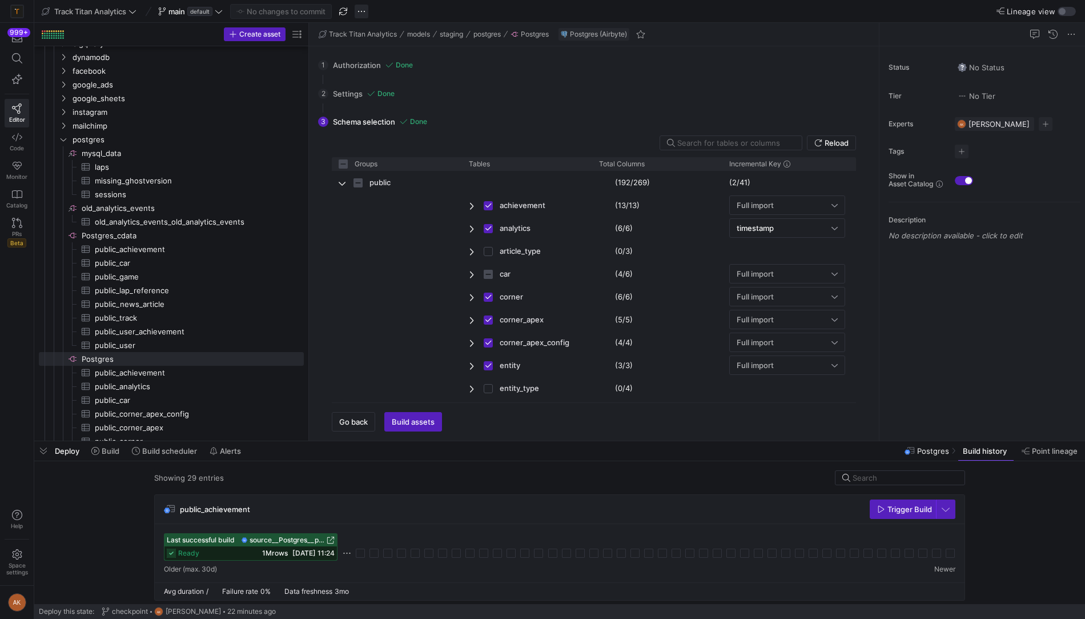
click at [367, 13] on span "button" at bounding box center [362, 12] width 14 height 14
click at [390, 62] on span "Open Git history" at bounding box center [403, 64] width 59 height 9
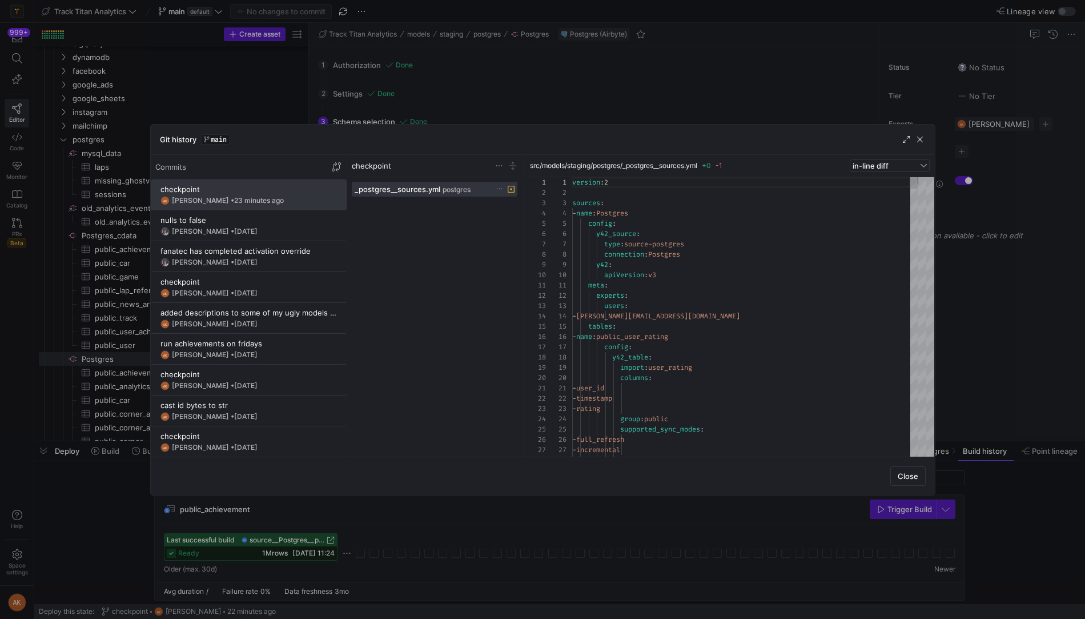
click at [500, 189] on icon at bounding box center [499, 188] width 7 height 7
click at [514, 199] on span "Revert file changes" at bounding box center [542, 201] width 79 height 9
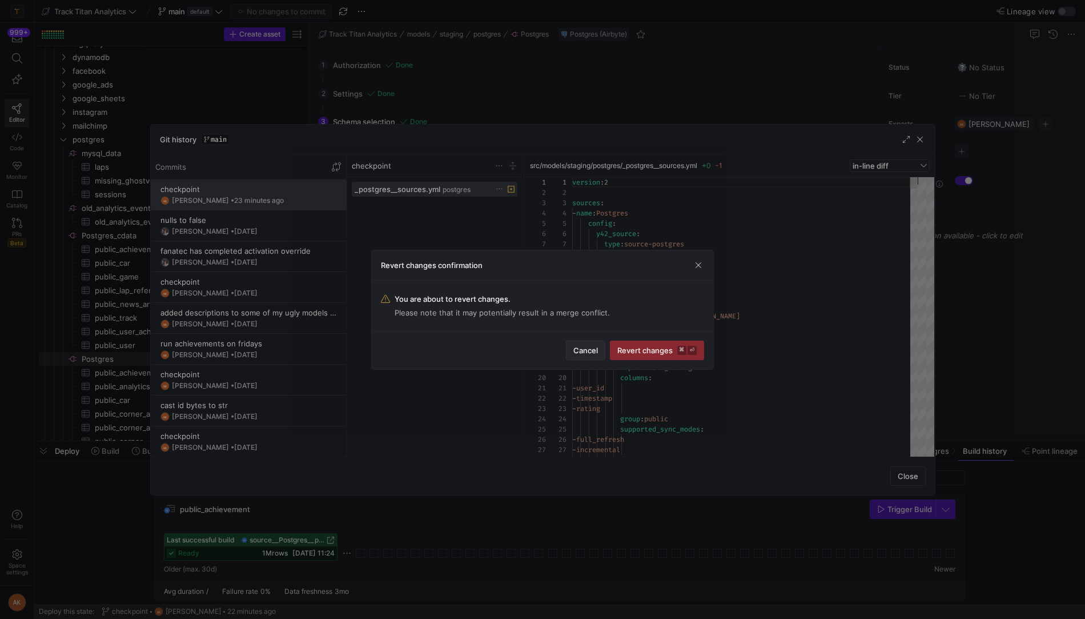
click at [580, 346] on span "Cancel" at bounding box center [586, 350] width 25 height 9
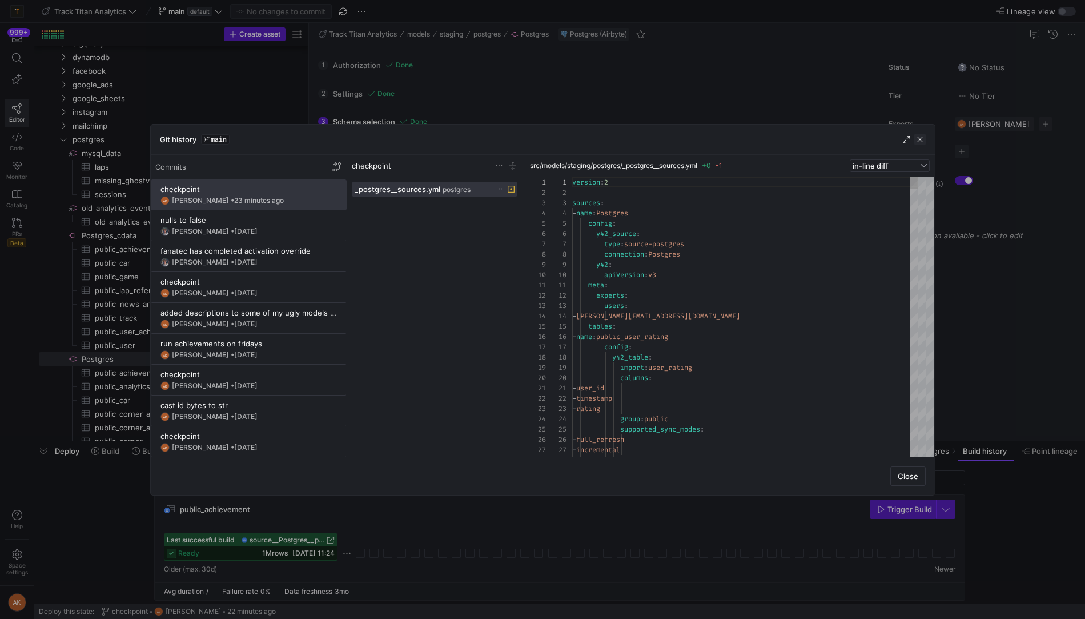
click at [923, 142] on span "button" at bounding box center [920, 139] width 11 height 11
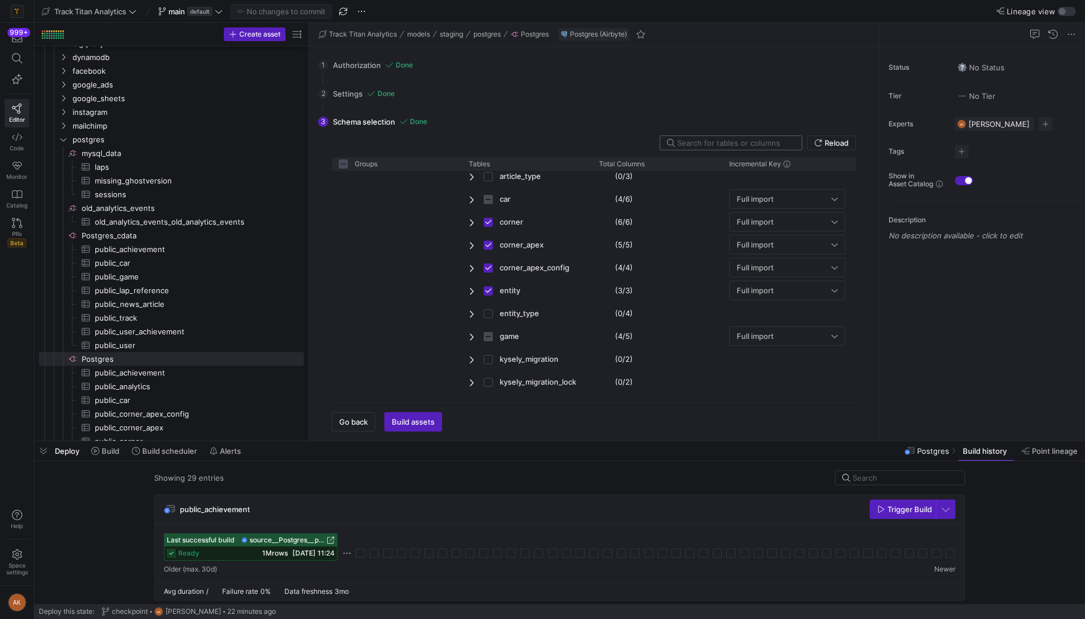
click at [720, 138] on input "text" at bounding box center [735, 142] width 115 height 9
type input "s"
checkbox input "false"
type input "se"
checkbox input "false"
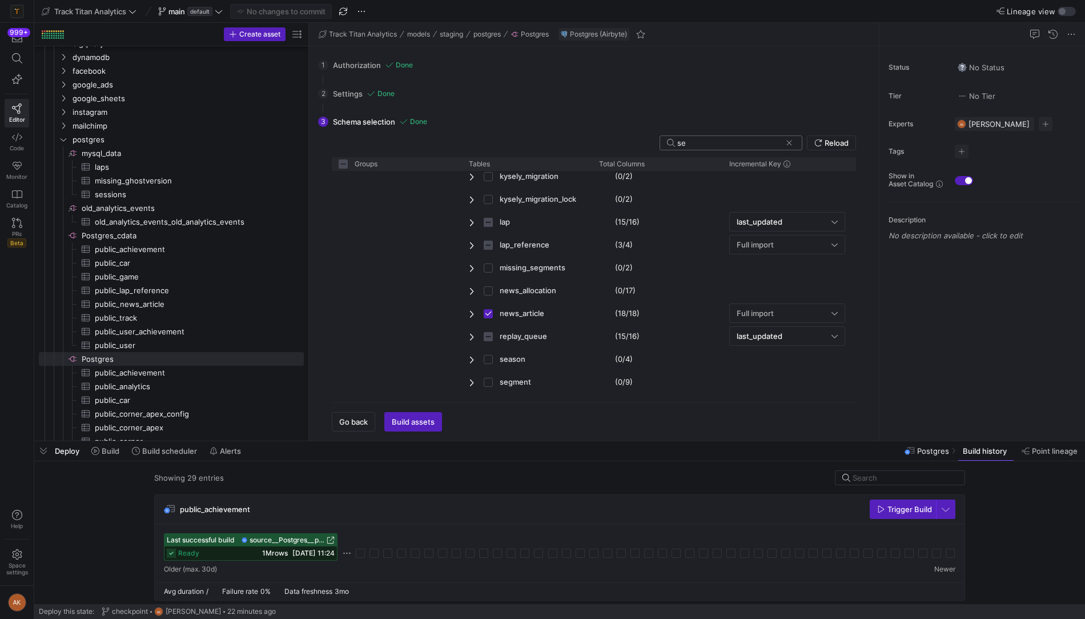
type input "ses"
checkbox input "false"
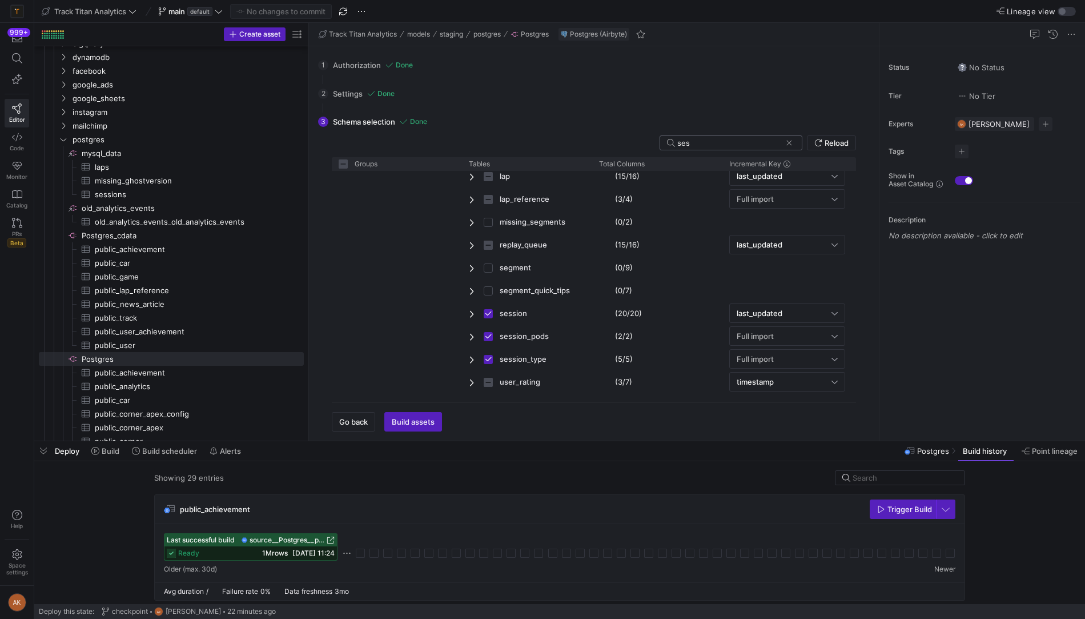
type input "sess"
checkbox input "false"
type input "sessi"
checkbox input "false"
type input "sessio"
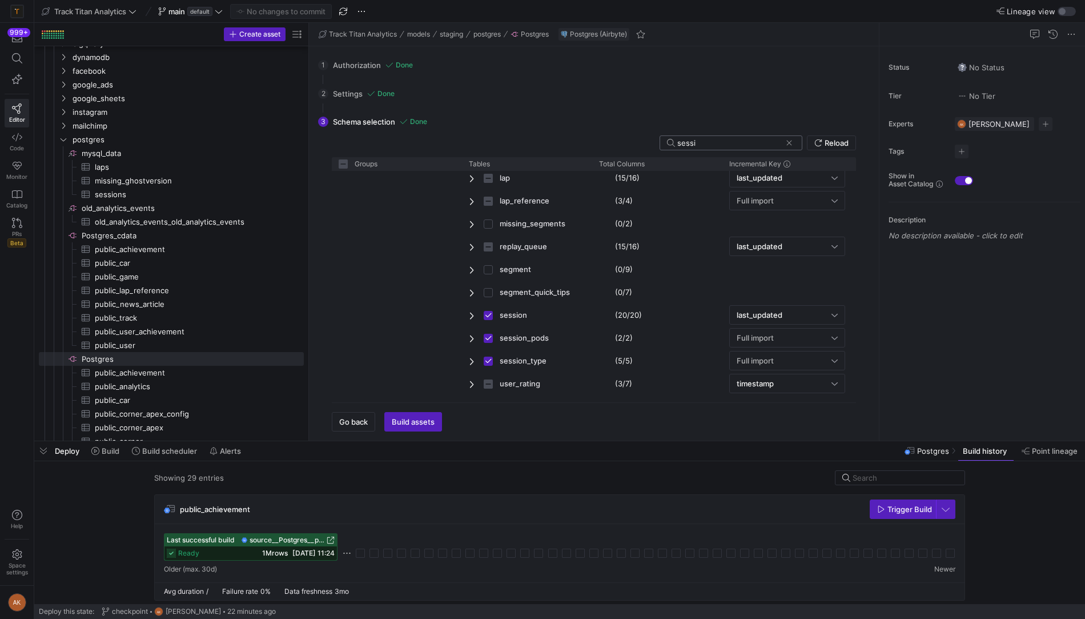
checkbox input "false"
type input "session"
checkbox input "false"
type input "session"
click at [831, 351] on div "Full import" at bounding box center [787, 360] width 101 height 18
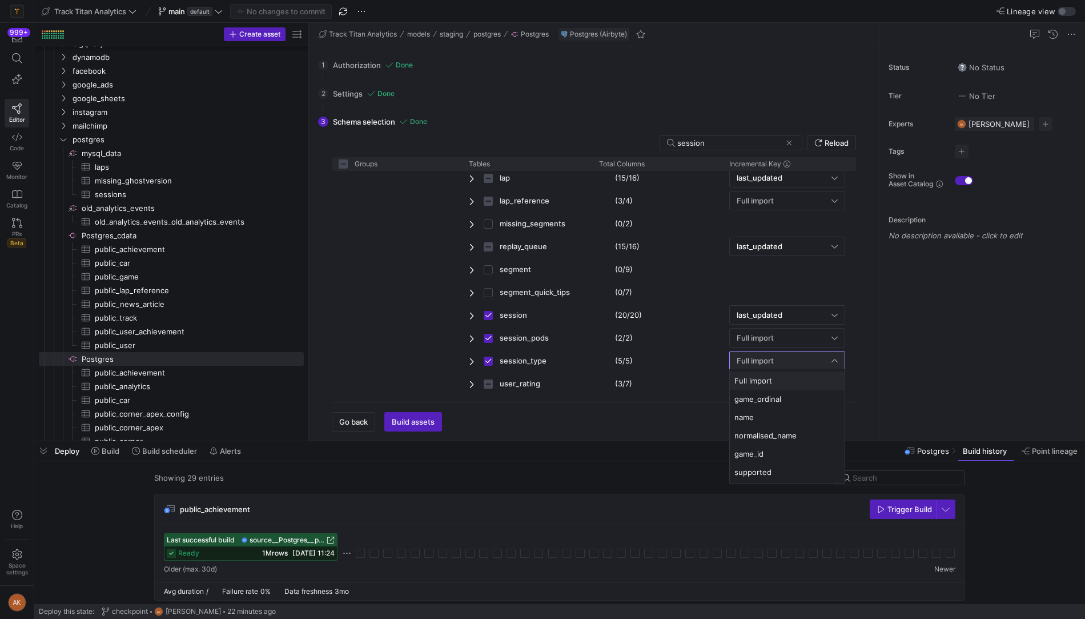
click at [788, 382] on span "Full import" at bounding box center [788, 380] width 106 height 9
click at [835, 146] on span "Reload" at bounding box center [837, 142] width 24 height 9
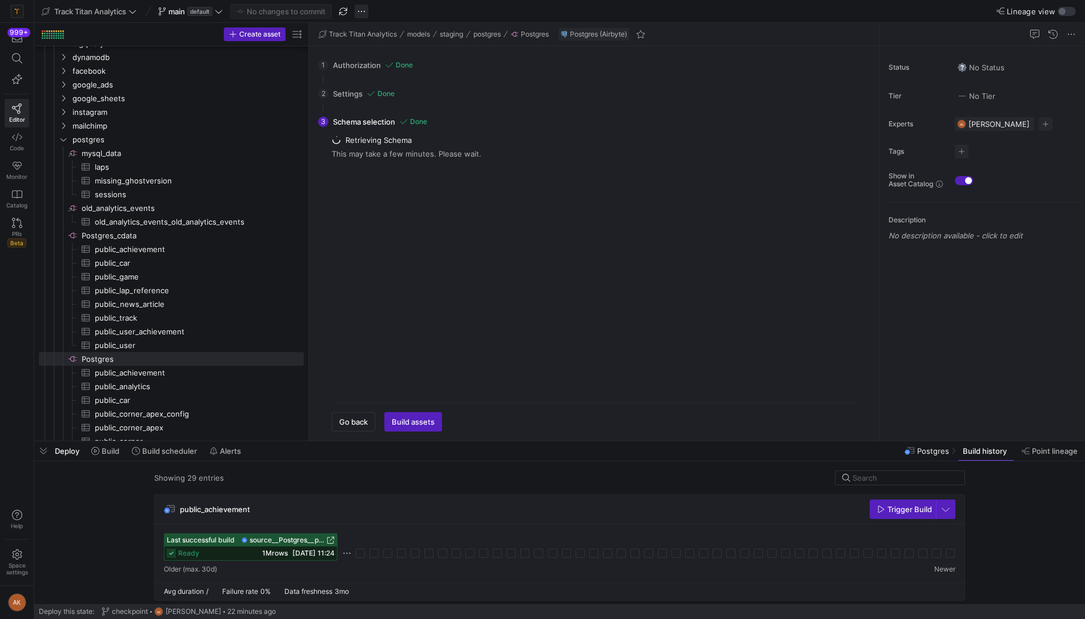
click at [363, 14] on span "button" at bounding box center [362, 12] width 14 height 14
click at [384, 66] on span "Open Git history" at bounding box center [403, 64] width 59 height 9
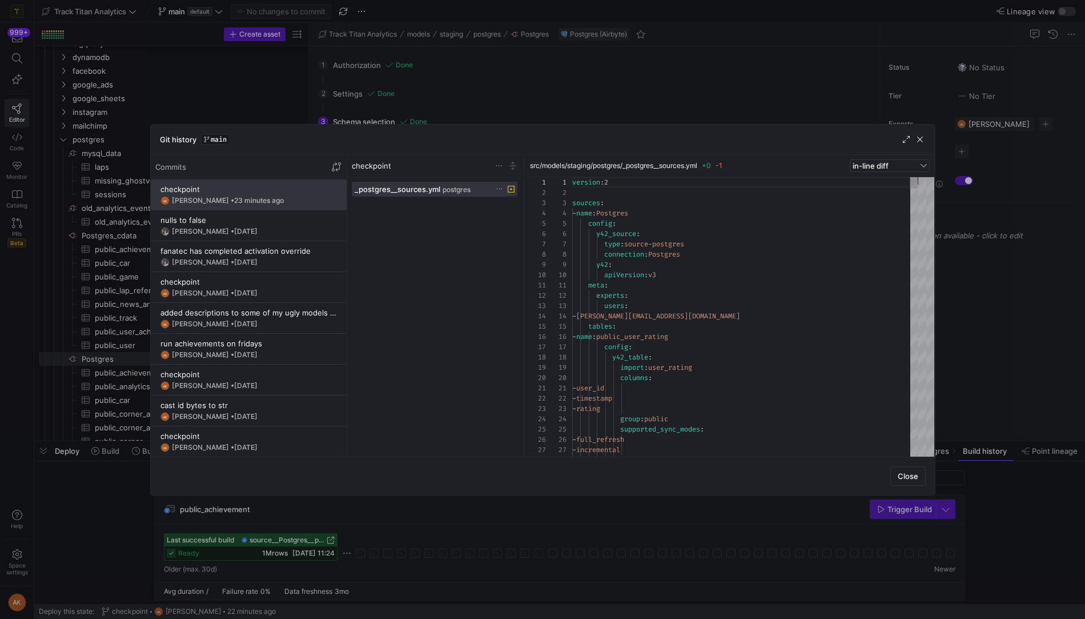
click at [499, 189] on icon at bounding box center [500, 189] width 6 height 1
click at [513, 197] on span "Revert file changes" at bounding box center [542, 201] width 79 height 9
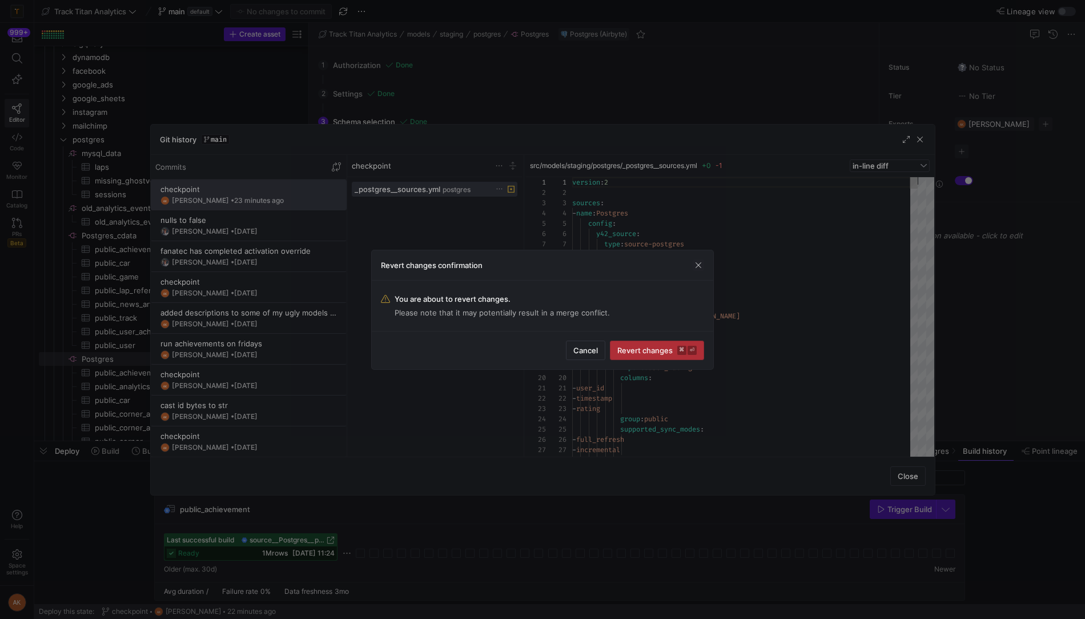
click at [630, 347] on span "Revert changes ⌘ ⏎" at bounding box center [657, 350] width 79 height 9
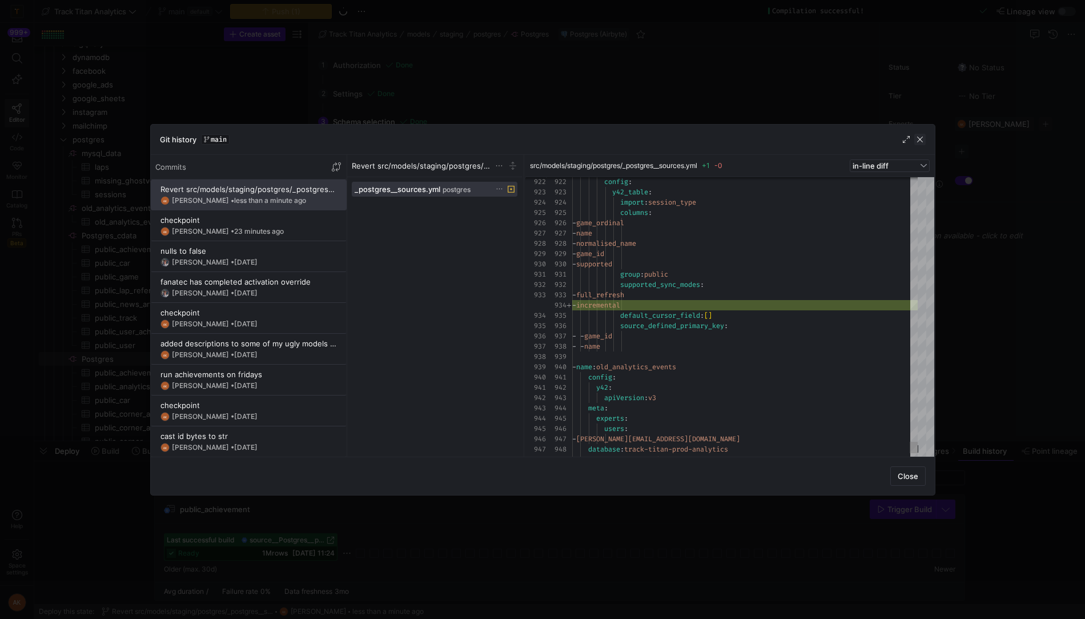
click at [920, 140] on span "button" at bounding box center [920, 139] width 11 height 11
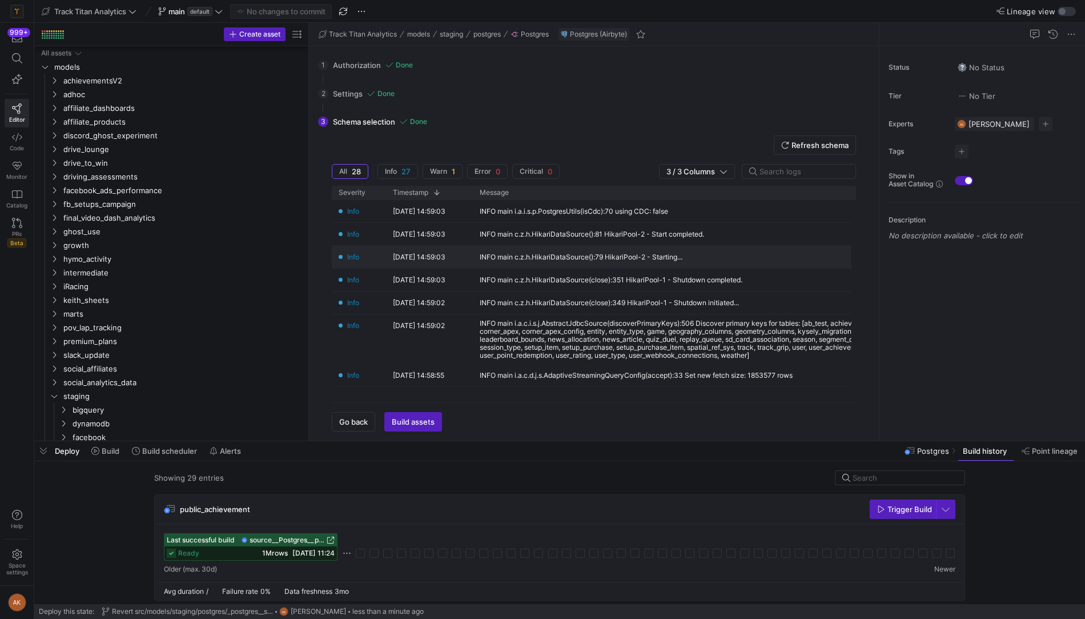
scroll to position [366, 0]
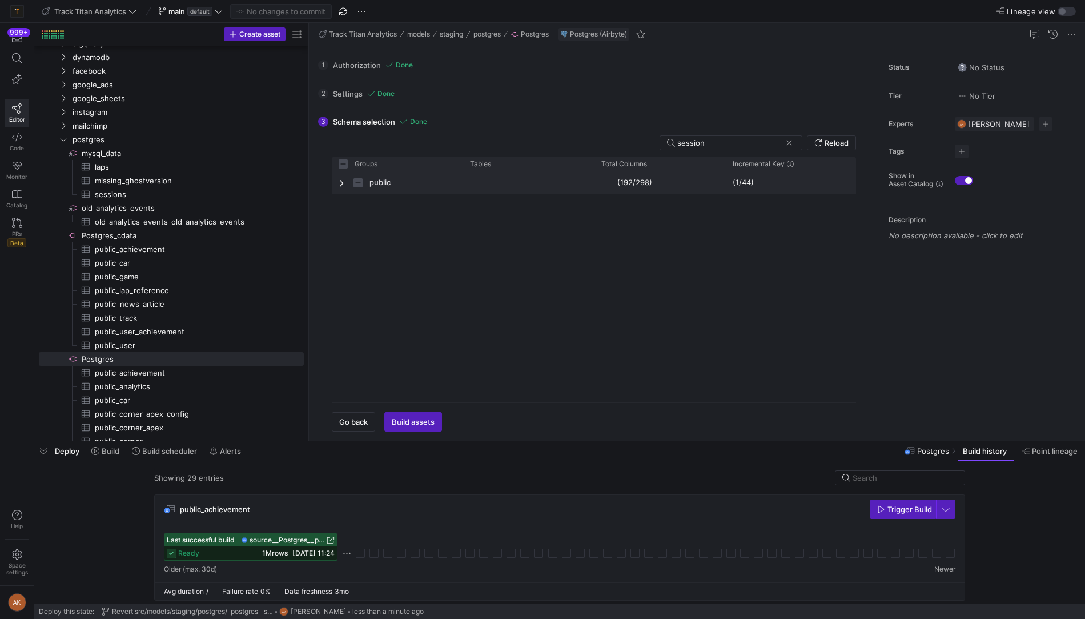
click at [338, 182] on div "public" at bounding box center [397, 182] width 131 height 23
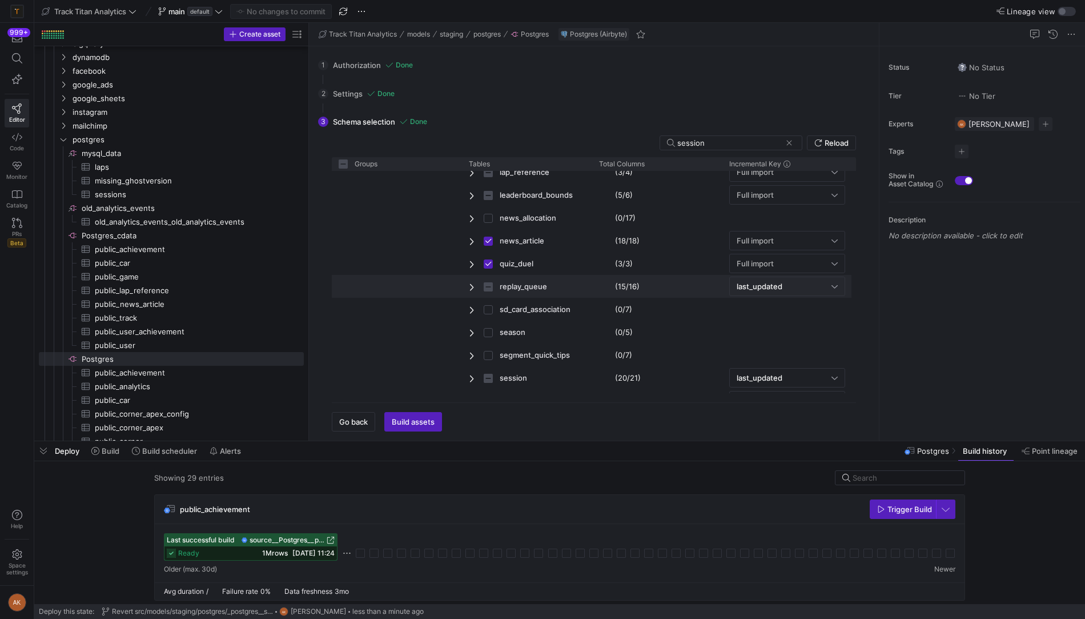
scroll to position [716, 0]
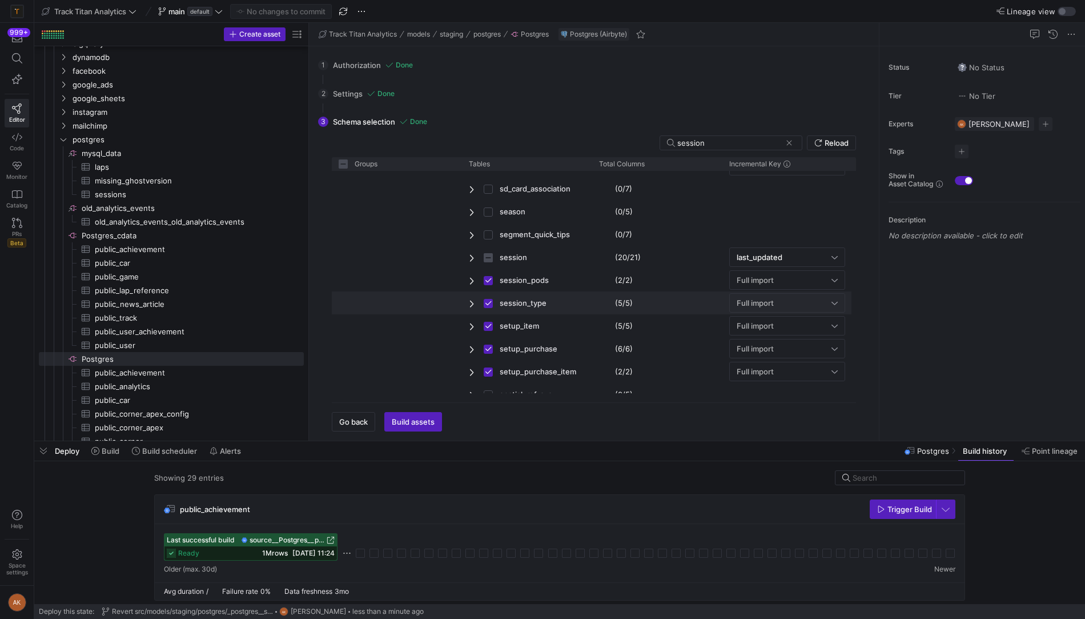
click at [764, 298] on span "Full import" at bounding box center [755, 302] width 37 height 9
click at [787, 163] on div at bounding box center [542, 309] width 1085 height 619
click at [787, 163] on icon at bounding box center [787, 164] width 7 height 7
checkbox input "false"
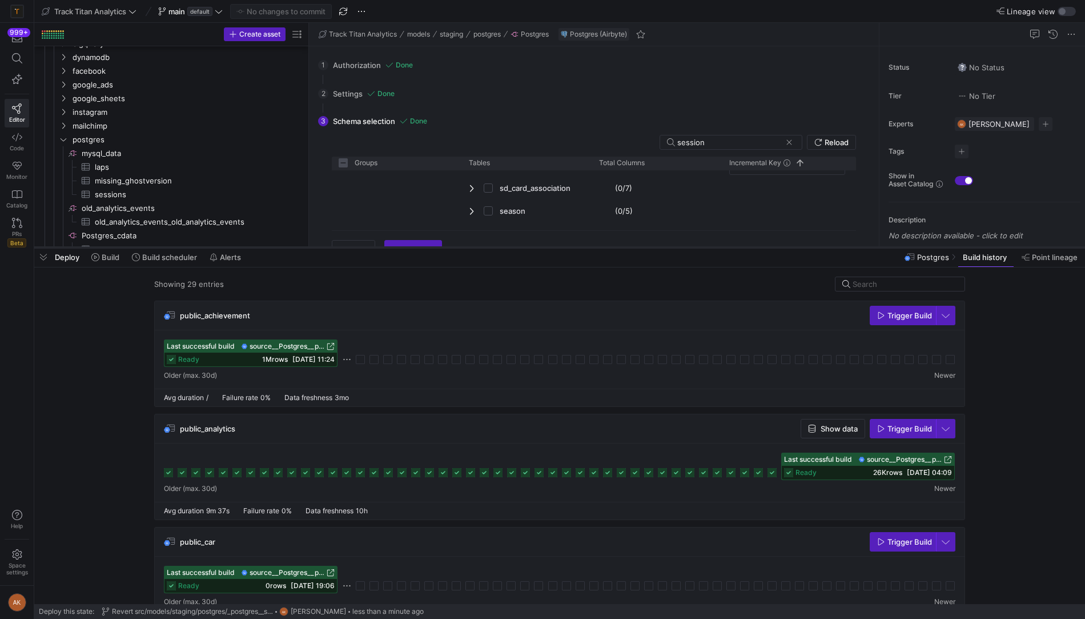
drag, startPoint x: 548, startPoint y: 440, endPoint x: 546, endPoint y: 247, distance: 193.7
click at [546, 247] on div at bounding box center [559, 247] width 1051 height 5
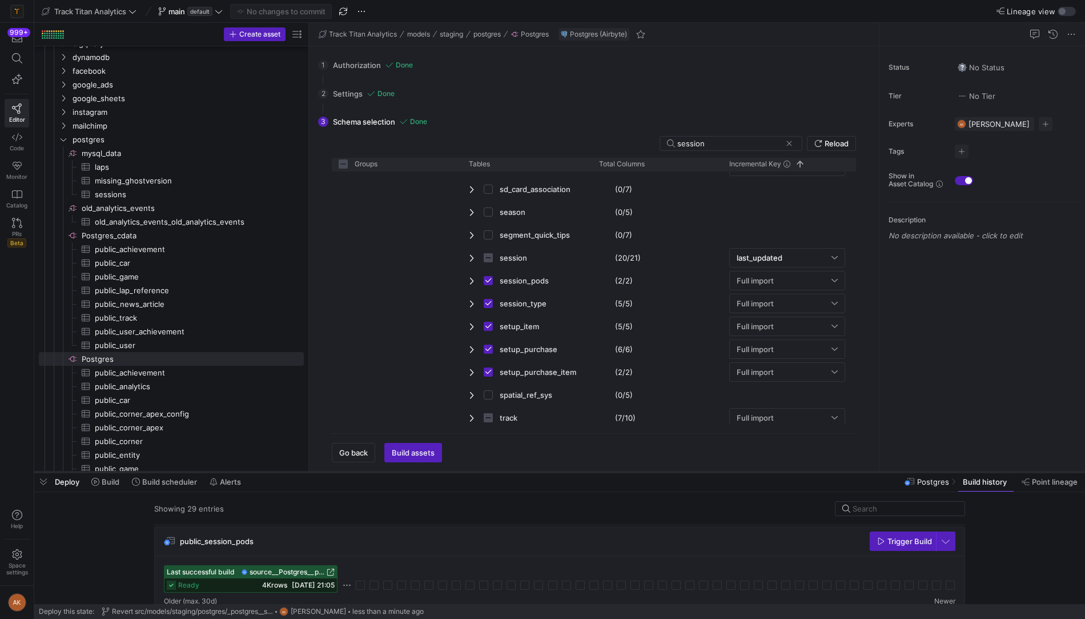
drag, startPoint x: 542, startPoint y: 246, endPoint x: 526, endPoint y: 471, distance: 225.6
click at [526, 472] on div at bounding box center [559, 472] width 1051 height 5
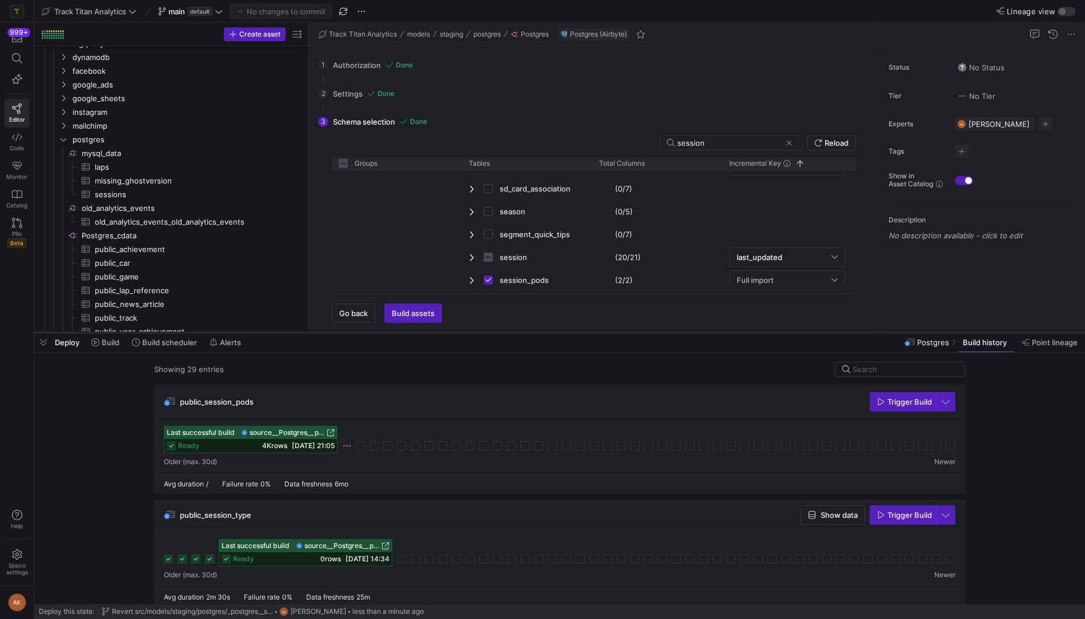
drag, startPoint x: 600, startPoint y: 471, endPoint x: 570, endPoint y: 328, distance: 146.0
click at [570, 330] on div at bounding box center [559, 332] width 1051 height 5
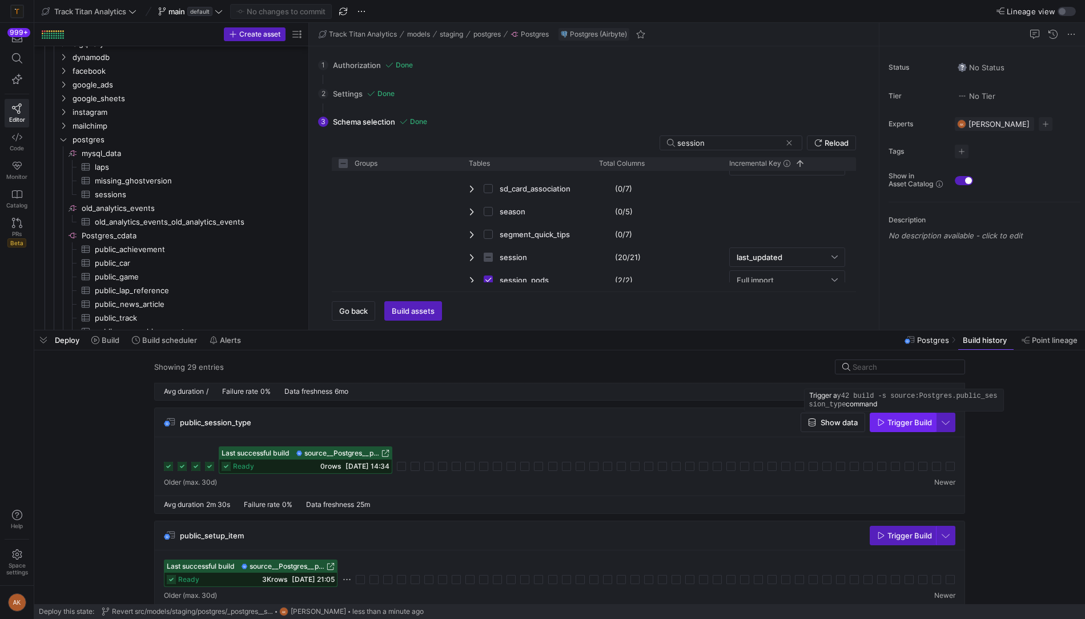
click at [907, 420] on span "Trigger Build" at bounding box center [910, 422] width 45 height 9
click at [838, 276] on div "Press SPACE to deselect this row." at bounding box center [835, 279] width 6 height 9
click at [835, 232] on div at bounding box center [542, 309] width 1085 height 619
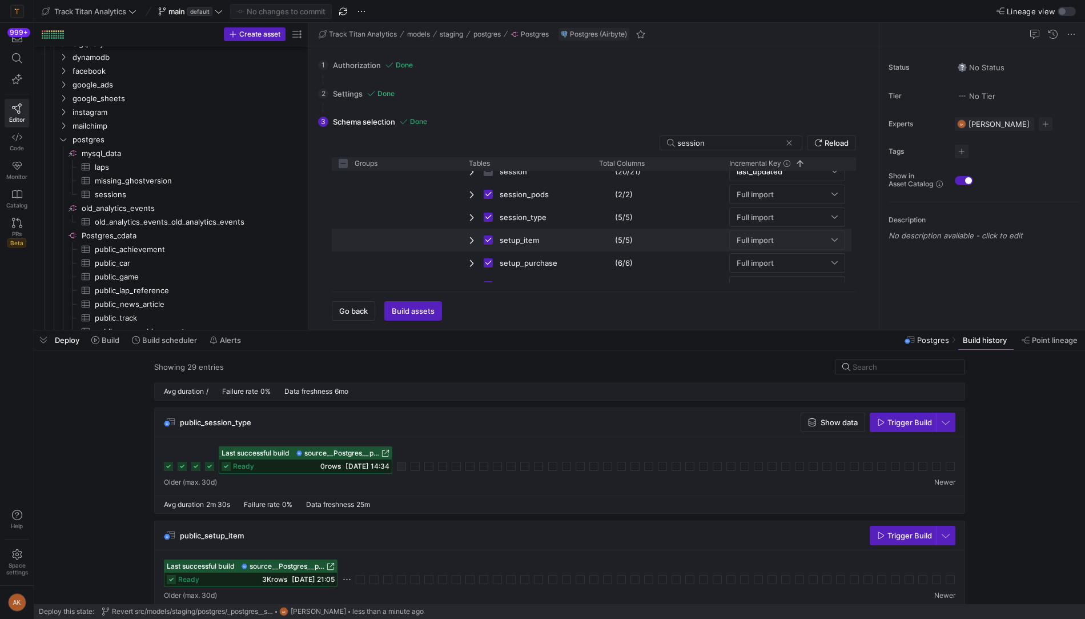
scroll to position [616, 0]
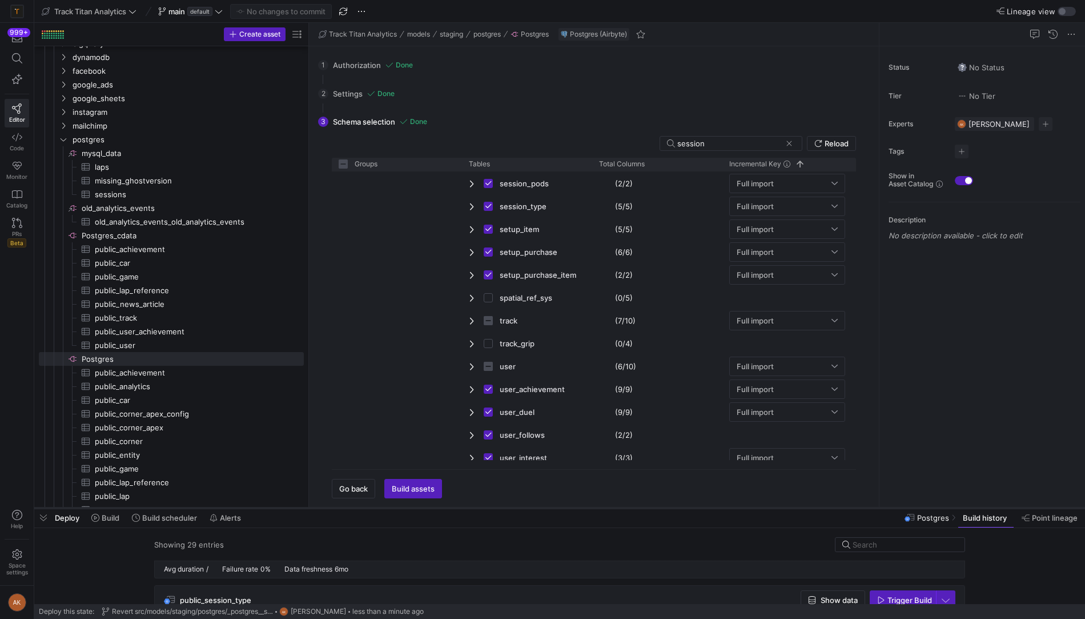
drag, startPoint x: 636, startPoint y: 328, endPoint x: 590, endPoint y: 512, distance: 190.4
click at [590, 510] on div at bounding box center [559, 508] width 1051 height 5
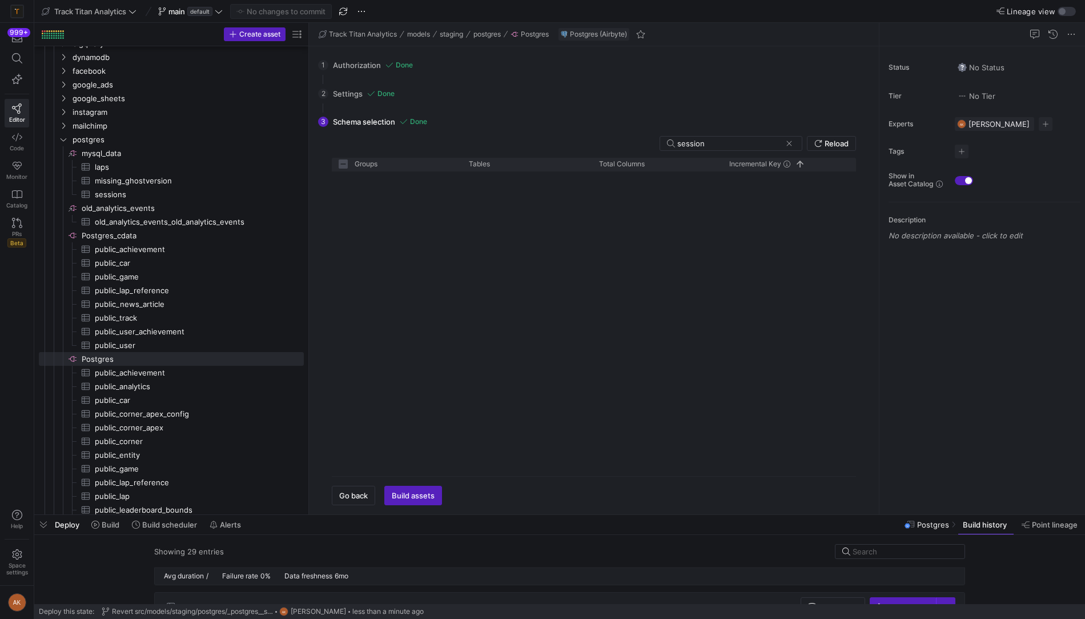
scroll to position [731, 0]
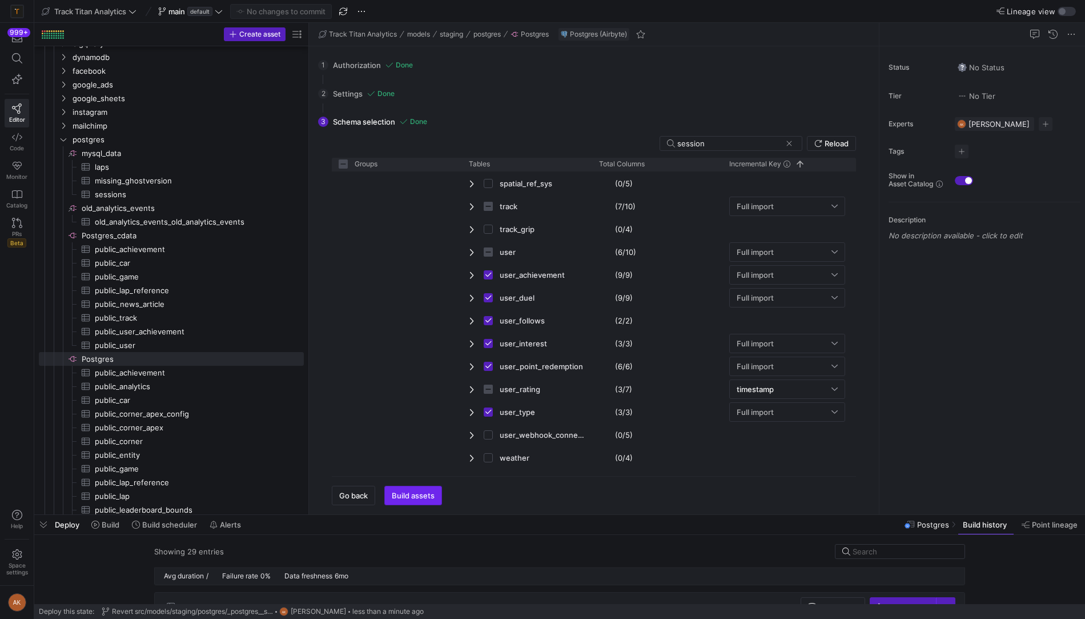
click at [409, 495] on span "Build assets" at bounding box center [413, 495] width 43 height 9
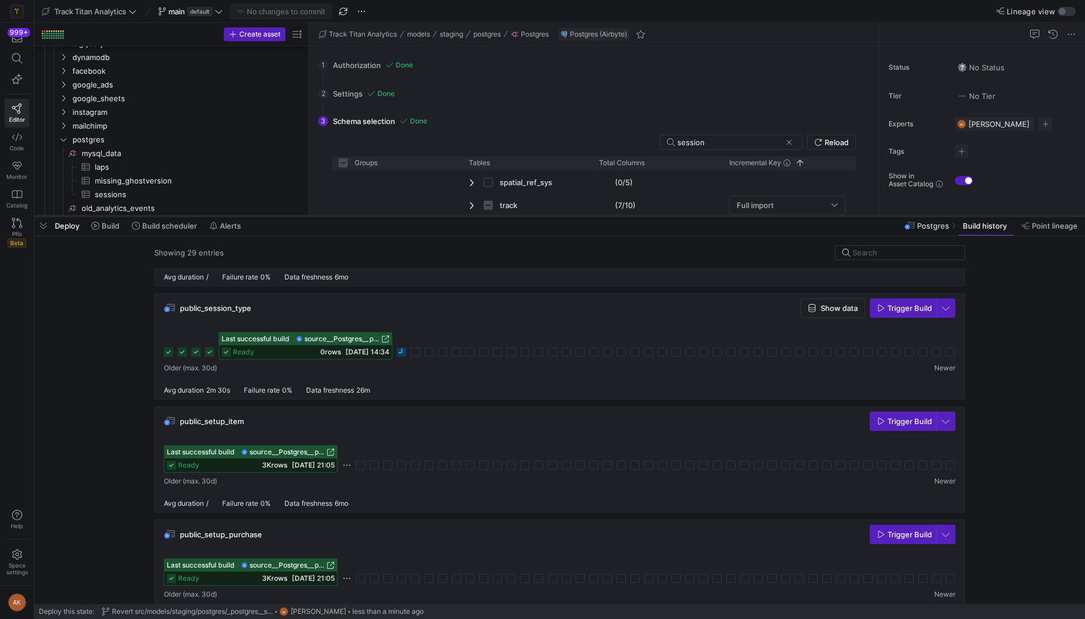
drag, startPoint x: 493, startPoint y: 513, endPoint x: 523, endPoint y: 214, distance: 300.2
click at [523, 214] on div at bounding box center [559, 216] width 1051 height 5
click at [403, 347] on icon at bounding box center [401, 351] width 9 height 9
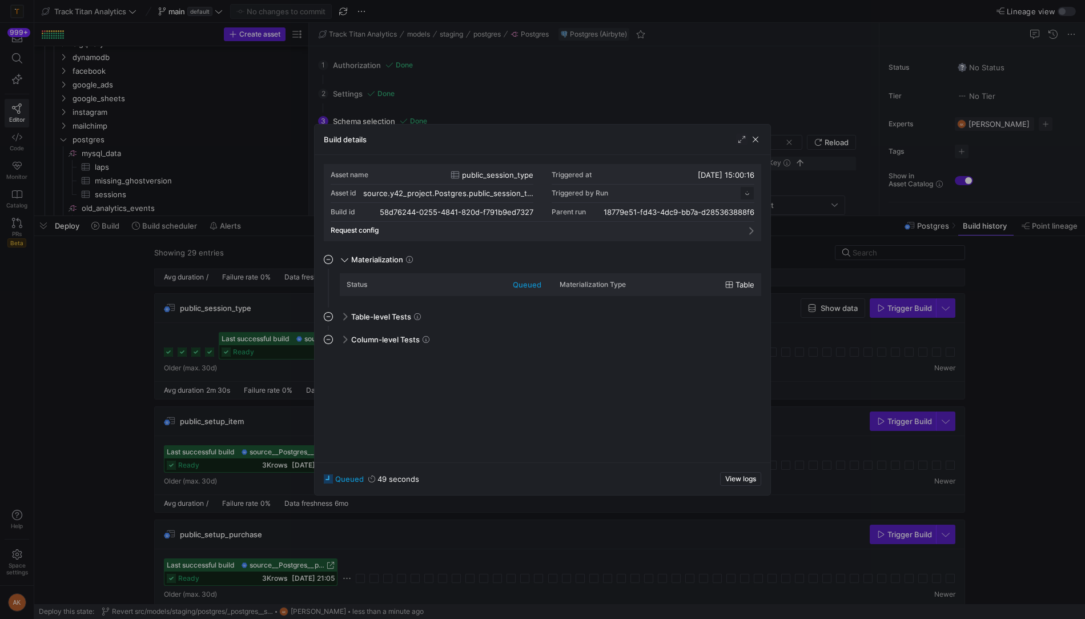
scroll to position [103, 0]
click at [756, 138] on span "button" at bounding box center [755, 139] width 11 height 11
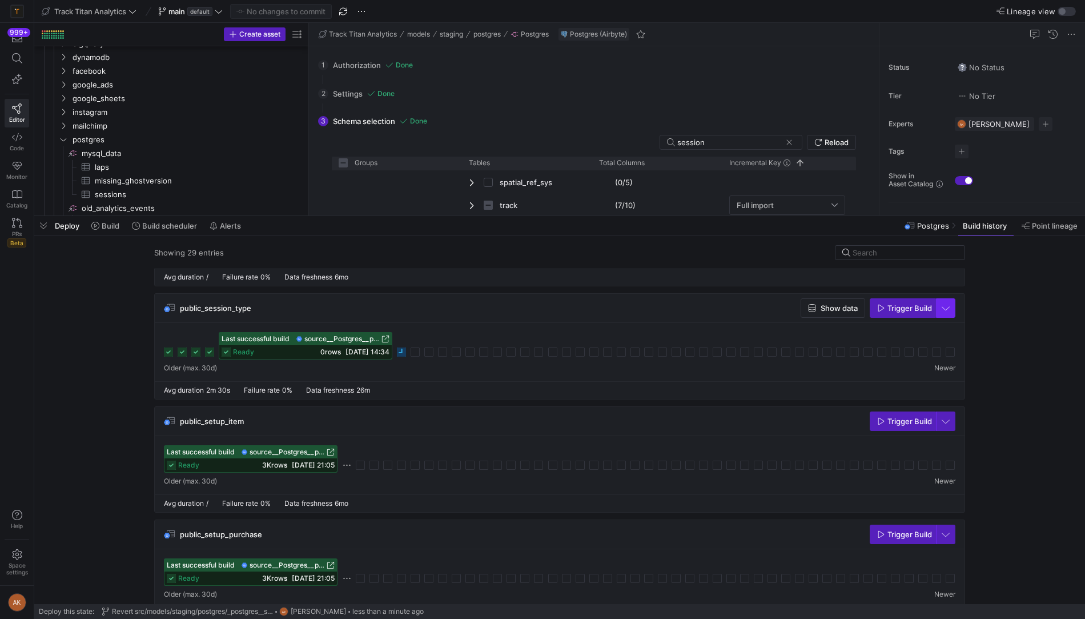
click at [947, 300] on span "button" at bounding box center [946, 308] width 18 height 18
click at [992, 310] on div at bounding box center [542, 309] width 1085 height 619
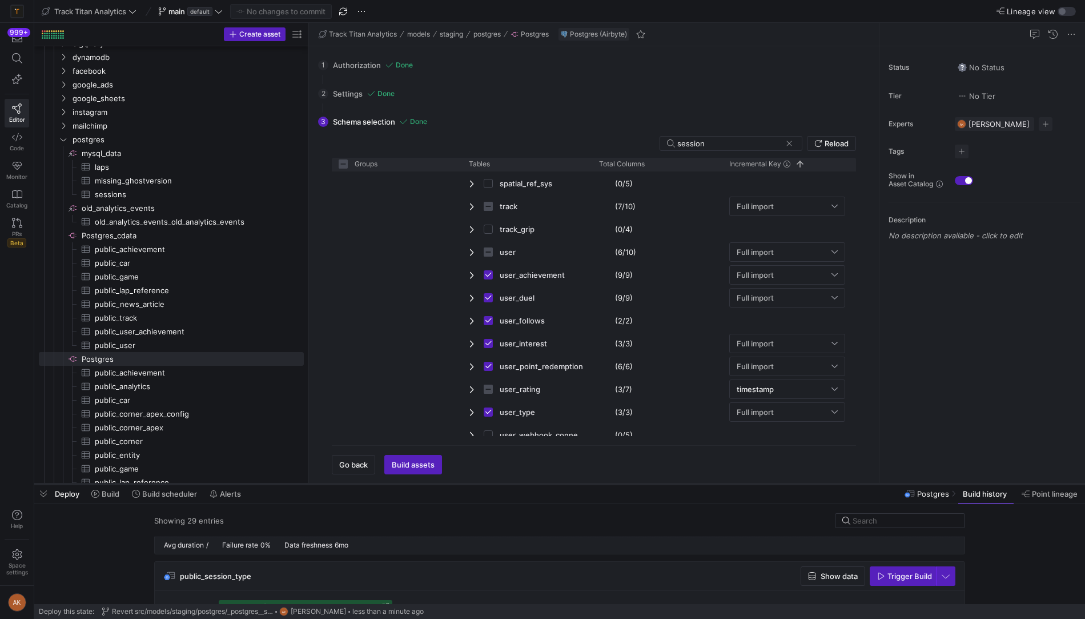
drag, startPoint x: 744, startPoint y: 215, endPoint x: 743, endPoint y: 483, distance: 267.9
click at [743, 483] on div at bounding box center [559, 484] width 1051 height 5
click at [179, 233] on span "Postgres_cdata​​​​​​​​" at bounding box center [192, 235] width 221 height 13
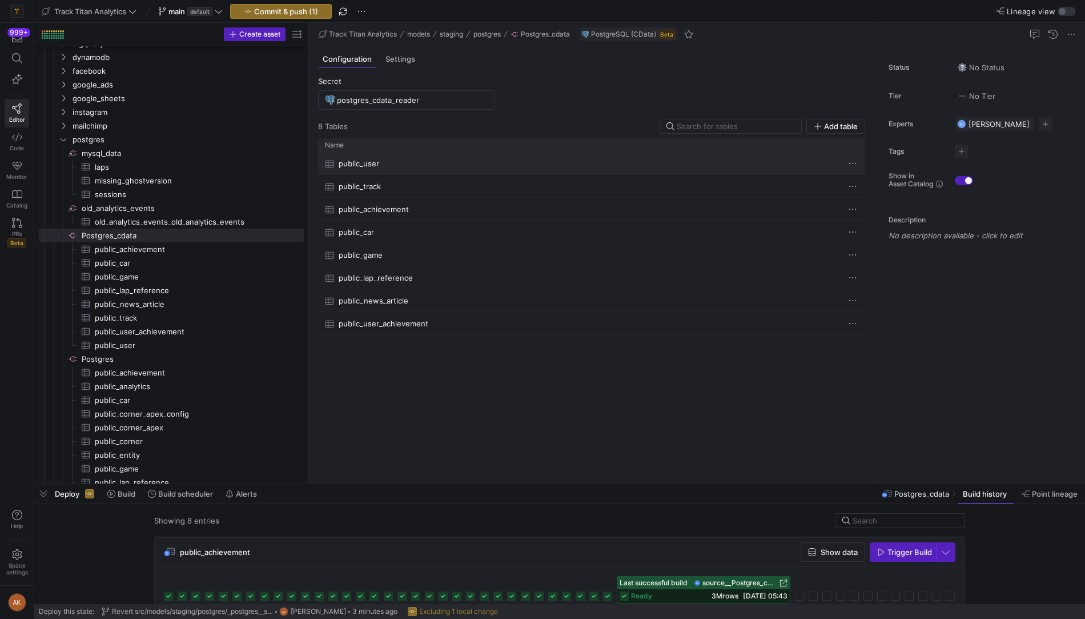
click at [382, 159] on div "public_user" at bounding box center [580, 164] width 511 height 22
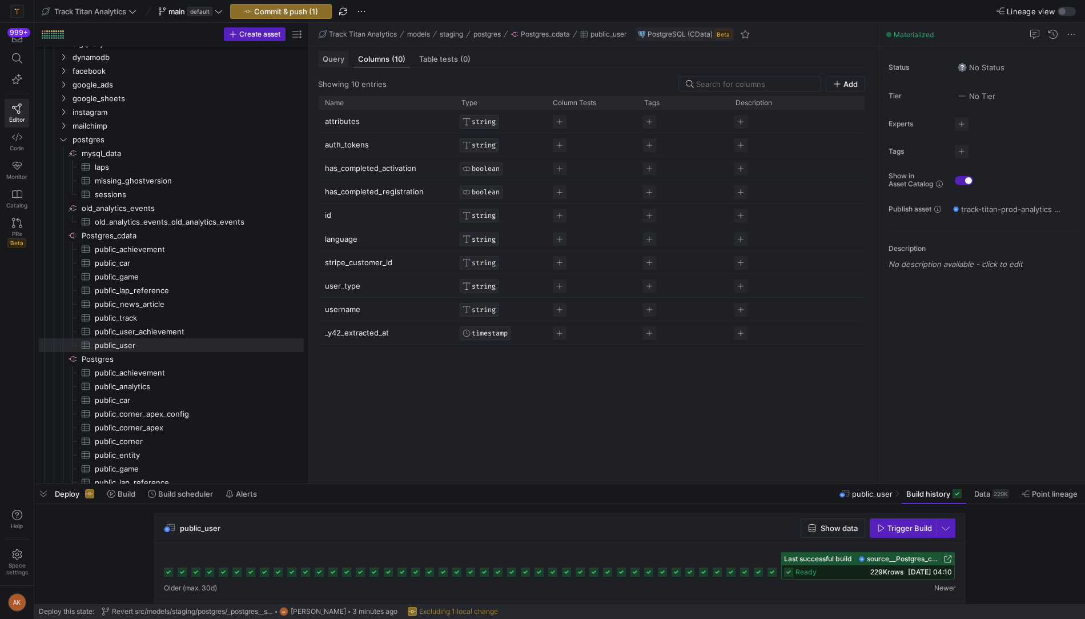
click at [339, 61] on span "Query" at bounding box center [334, 58] width 22 height 7
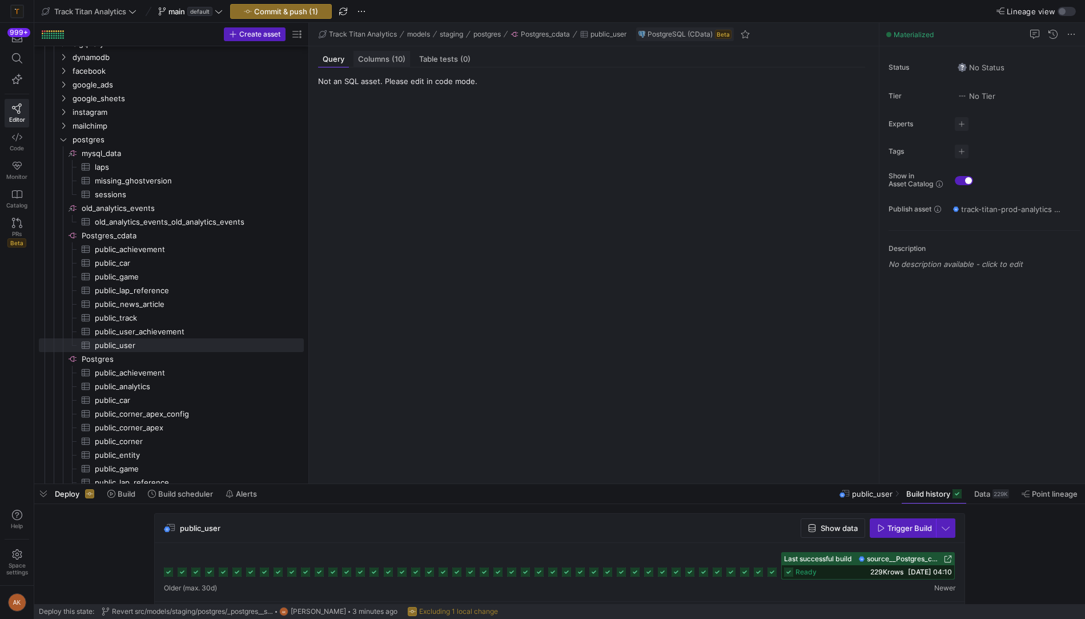
click at [376, 59] on span "Columns (10)" at bounding box center [381, 58] width 47 height 7
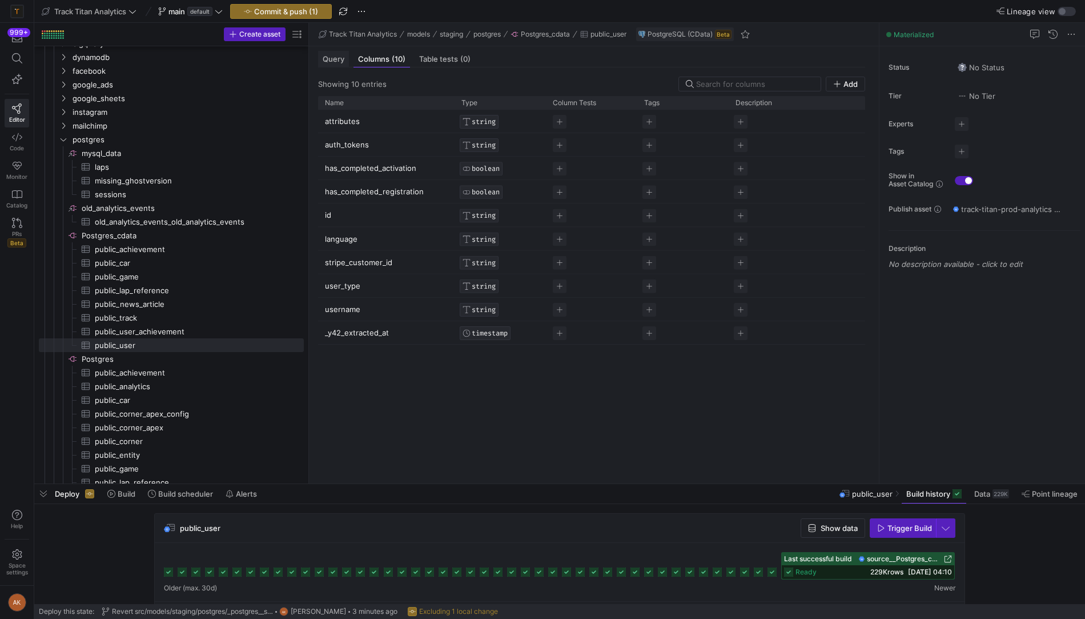
click at [334, 55] on span "Query" at bounding box center [334, 58] width 22 height 7
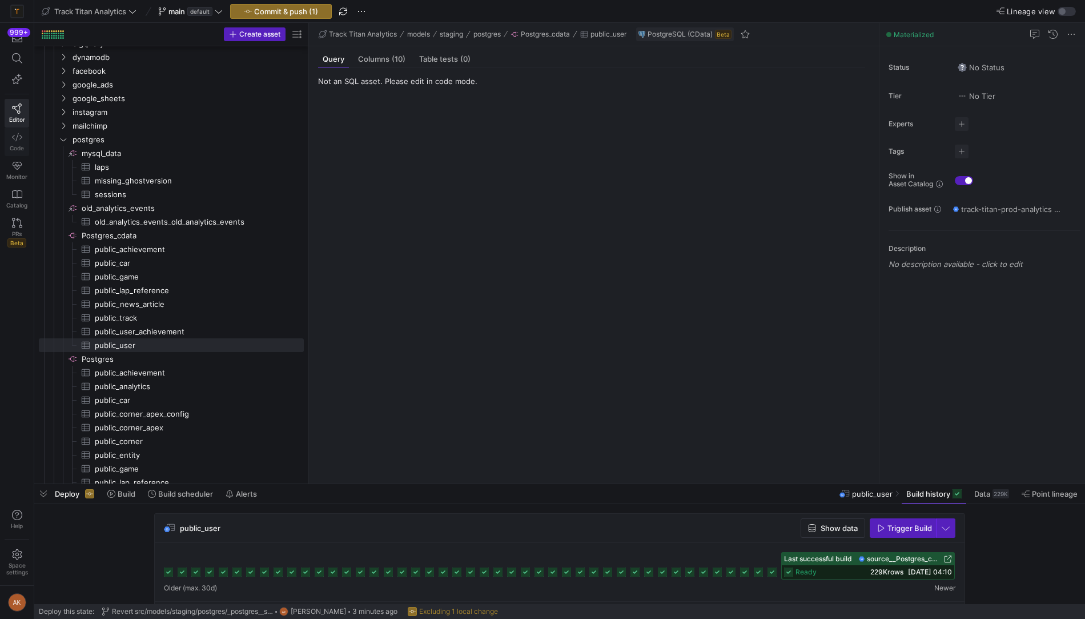
click at [22, 141] on link "Code" at bounding box center [17, 141] width 25 height 29
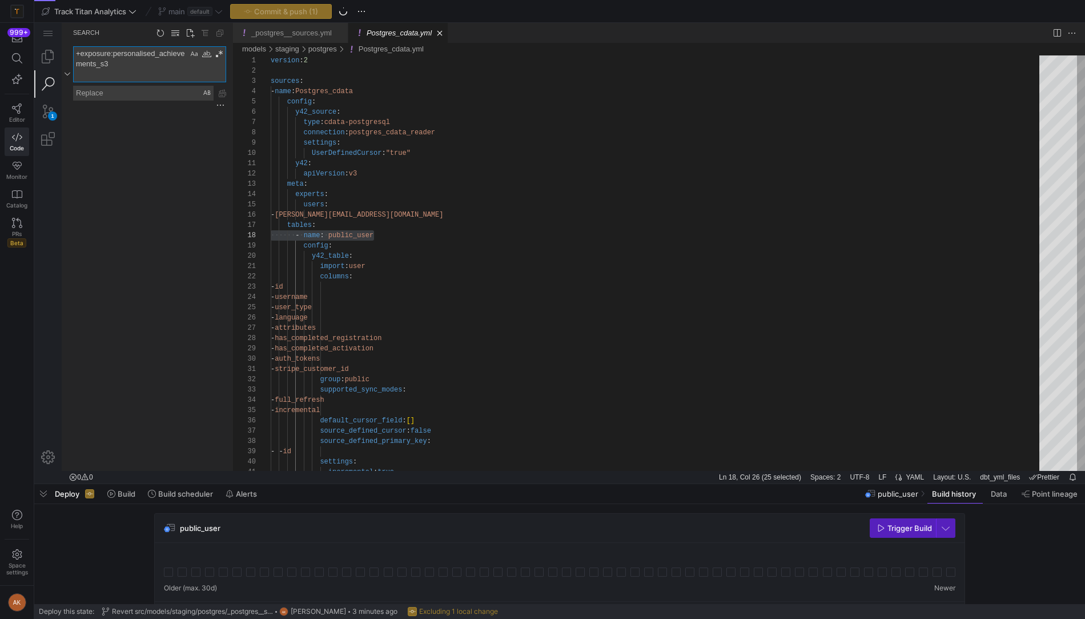
scroll to position [72, 103]
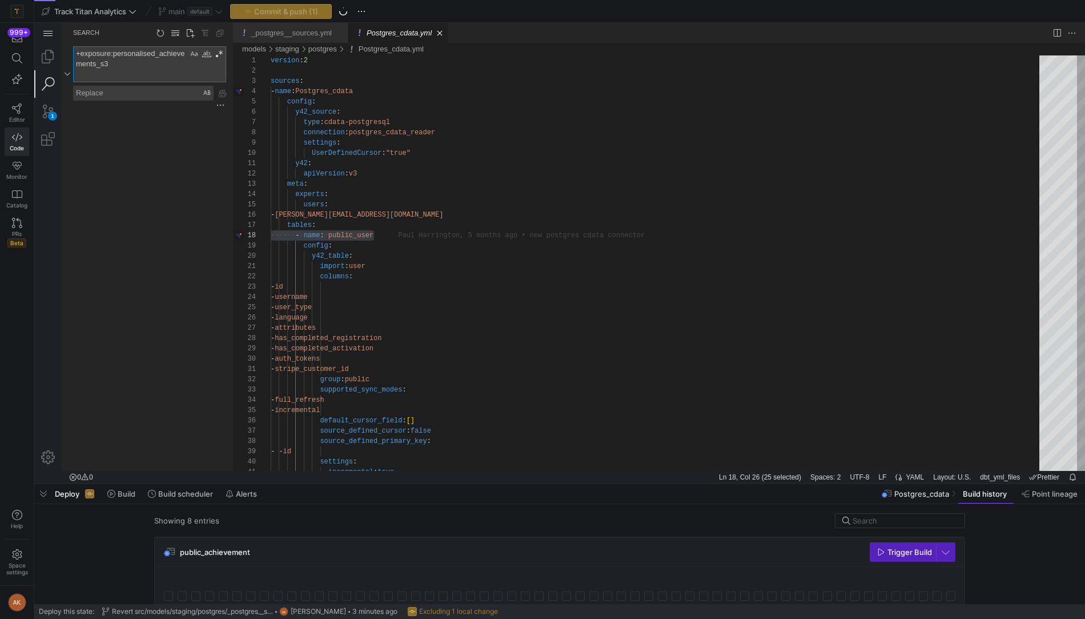
drag, startPoint x: 128, startPoint y: 79, endPoint x: 59, endPoint y: 35, distance: 81.8
click at [59, 34] on div "1 Search Search +exposure:personalised_achievements_s3 +exposure:personalised_a…" at bounding box center [559, 247] width 1051 height 448
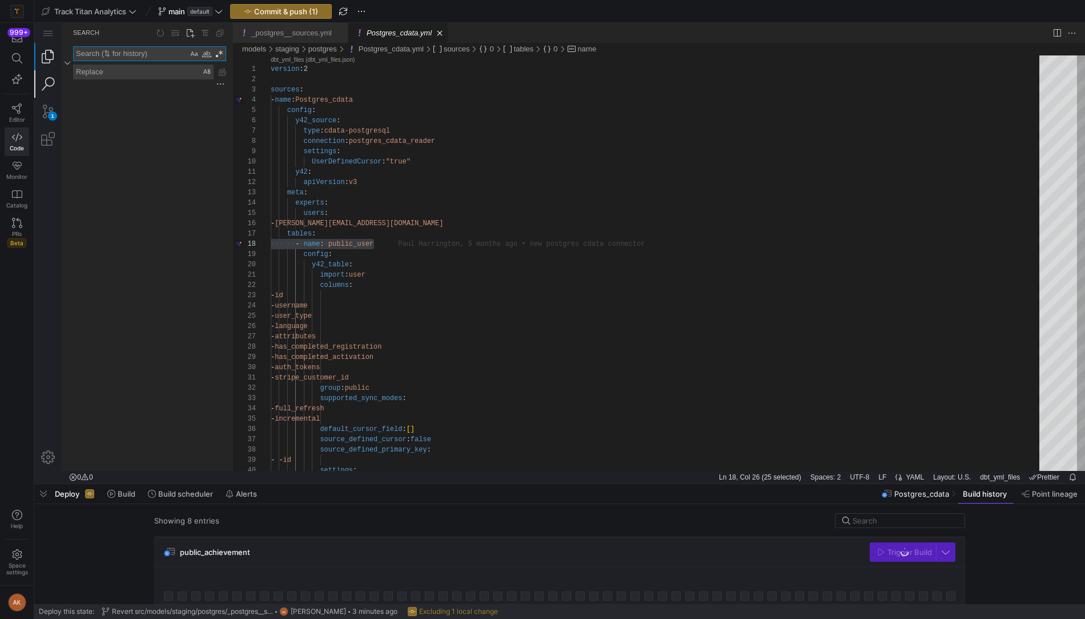
click at [57, 58] on link "Explorer (⇧⌘E)" at bounding box center [47, 56] width 27 height 27
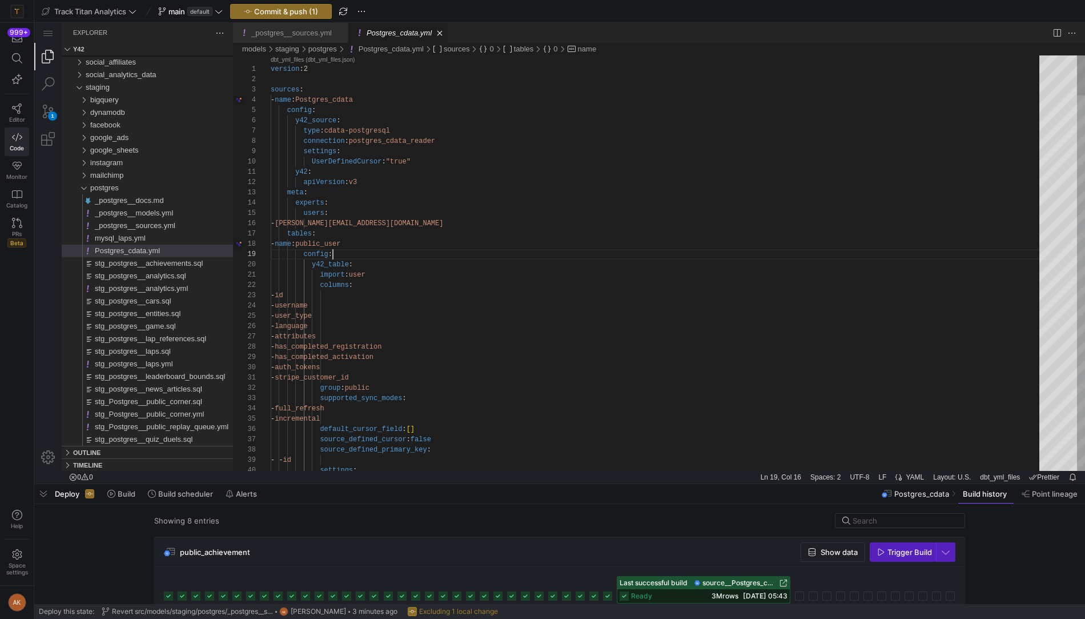
click at [139, 224] on span "_postgres__sources.yml" at bounding box center [135, 225] width 81 height 9
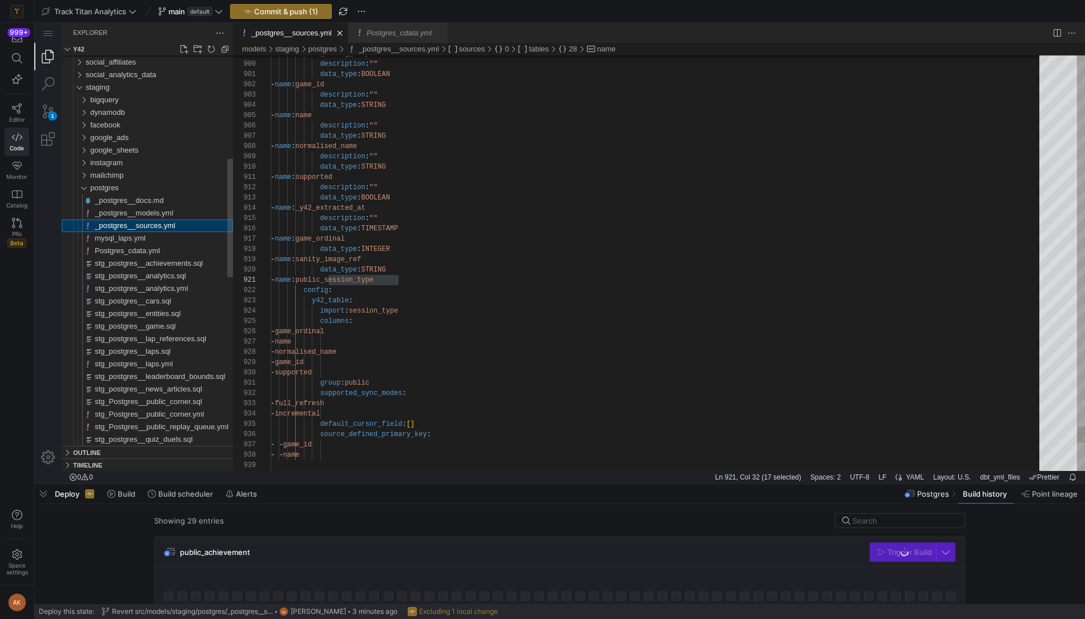
scroll to position [103, 127]
click at [81, 173] on div "mailchimp" at bounding box center [79, 175] width 26 height 13
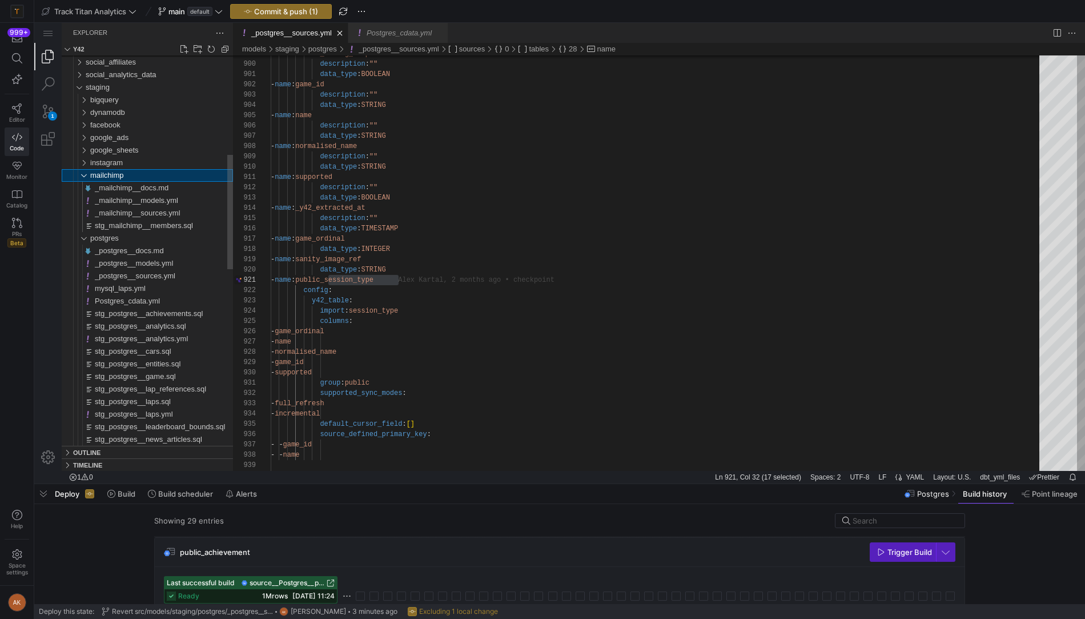
click at [81, 172] on div "mailchimp" at bounding box center [79, 175] width 26 height 13
click at [128, 225] on span "_postgres__sources.yml" at bounding box center [135, 225] width 81 height 9
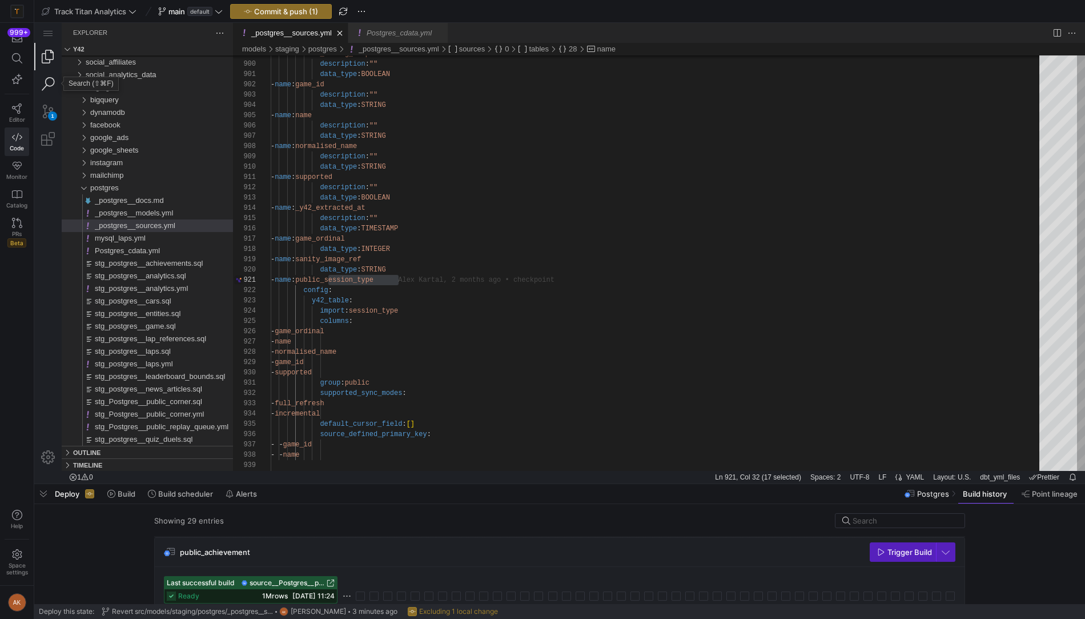
click at [43, 81] on link "Search (⇧⌘F)" at bounding box center [47, 83] width 27 height 27
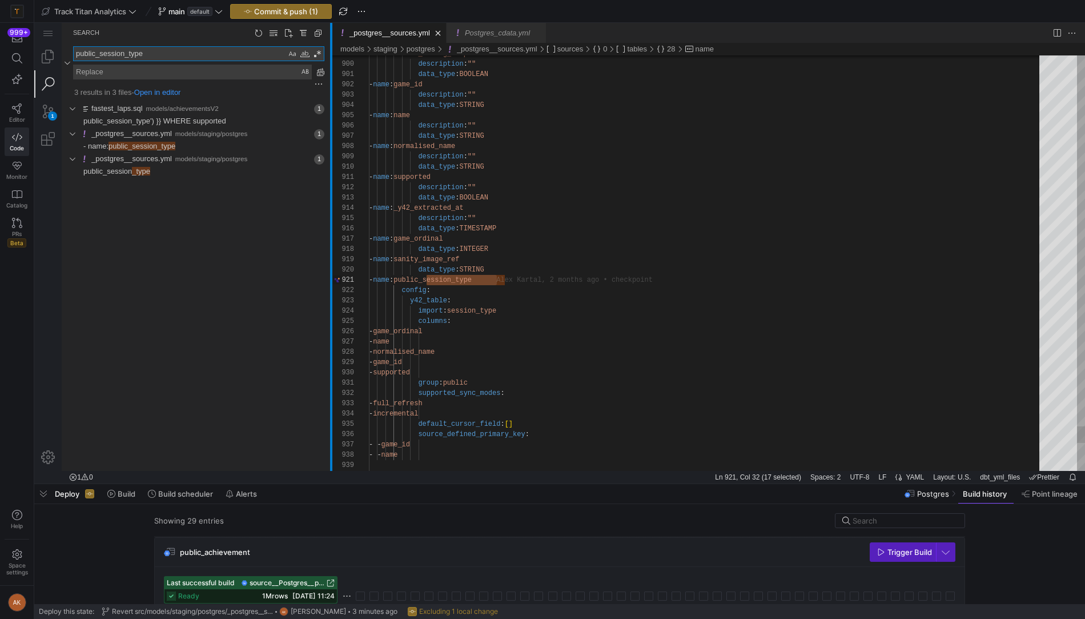
drag, startPoint x: 232, startPoint y: 185, endPoint x: 330, endPoint y: 171, distance: 99.1
click at [330, 171] on div at bounding box center [331, 247] width 2 height 448
type textarea "public_session_type"
click at [223, 146] on span "Found 'public_session_type' at column 16 in line ' - name: public_session_type'" at bounding box center [253, 146] width 156 height 13
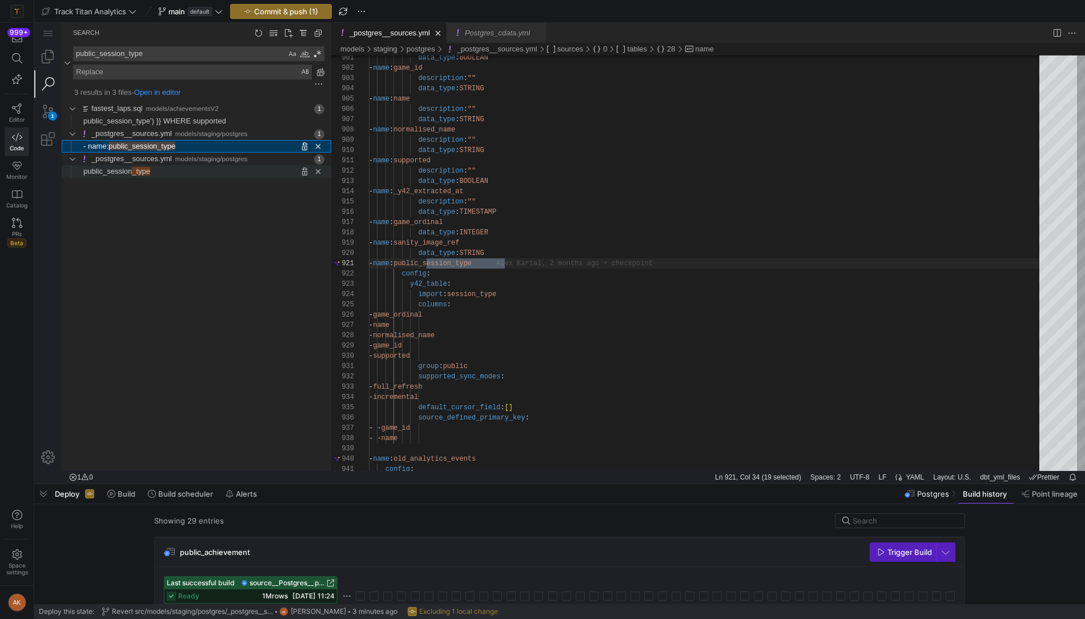
click at [213, 167] on span "Found '_type' at column 16 in line 'public_session_type'" at bounding box center [240, 171] width 181 height 13
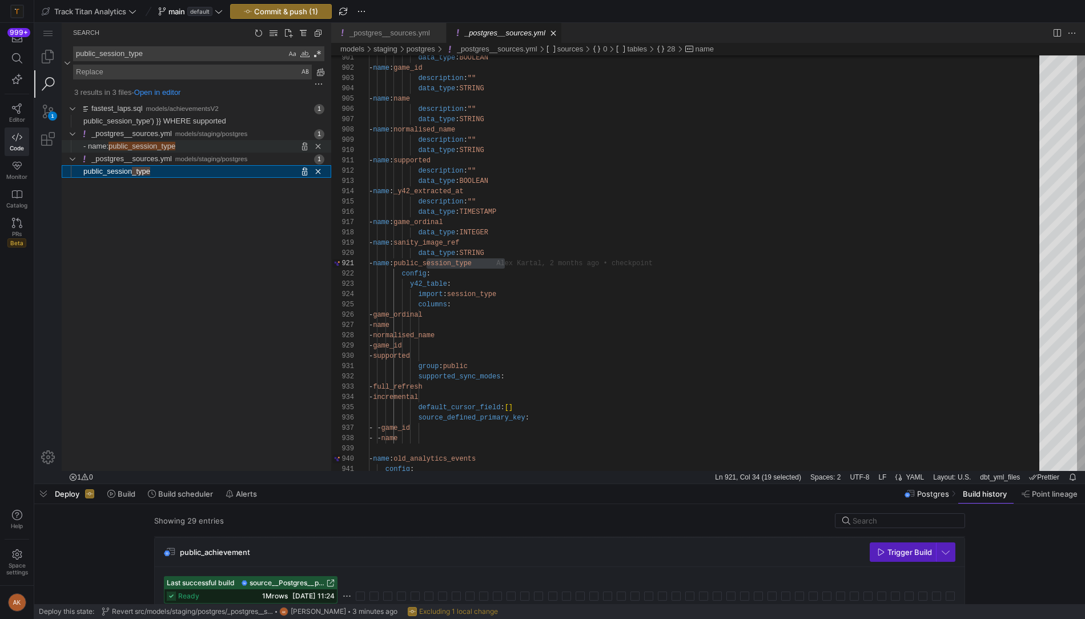
click at [205, 140] on span "Found 'public_session_type' at column 16 in line ' - name: public_session_type'" at bounding box center [253, 146] width 156 height 13
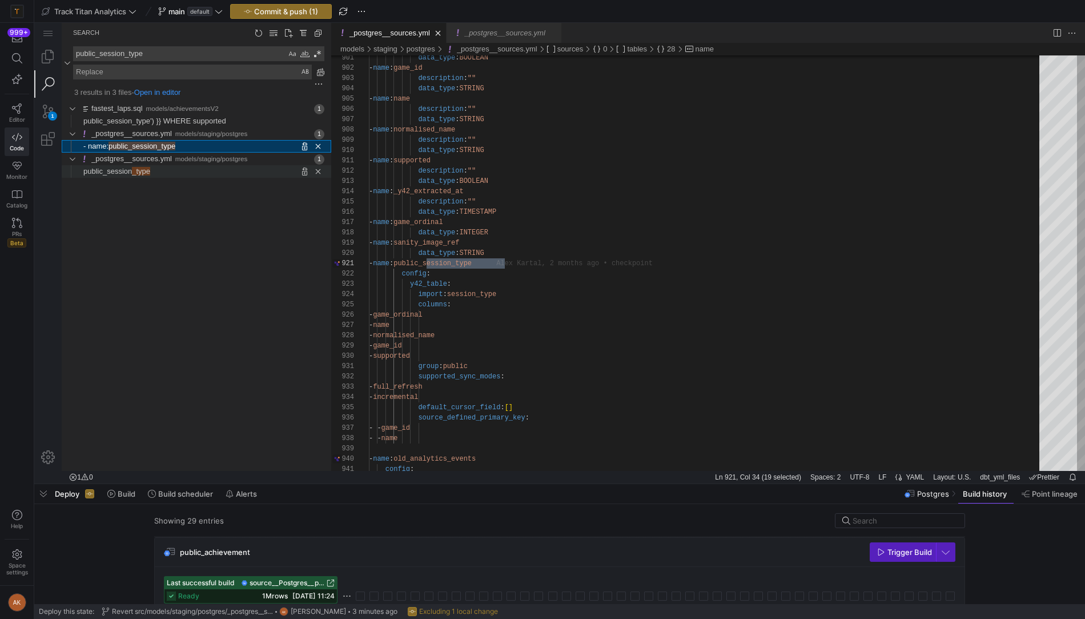
click at [195, 168] on span "Found '_type' at column 16 in line 'public_session_type'" at bounding box center [240, 171] width 181 height 13
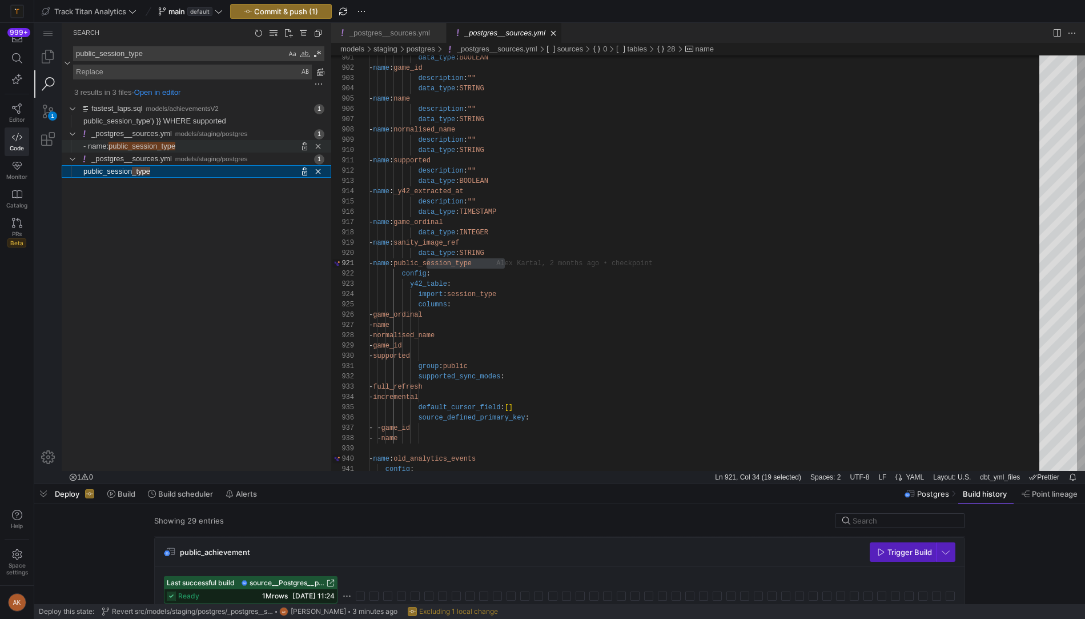
click at [207, 143] on span "Found 'public_session_type' at column 16 in line ' - name: public_session_type'" at bounding box center [253, 146] width 156 height 13
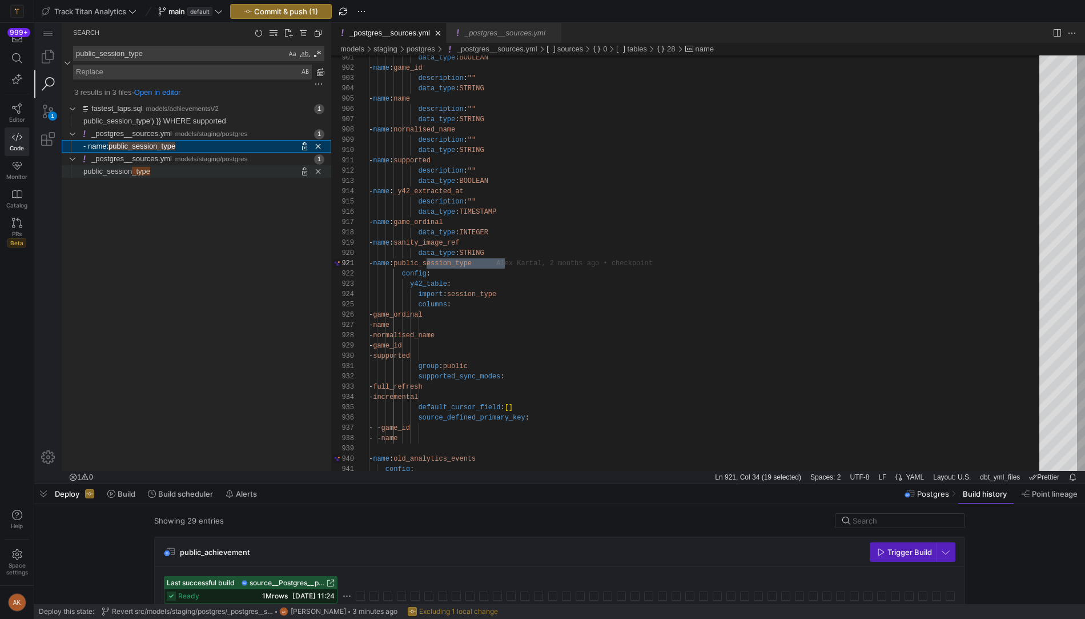
click at [202, 167] on span "Found '_type' at column 16 in line 'public_session_type'" at bounding box center [240, 171] width 181 height 13
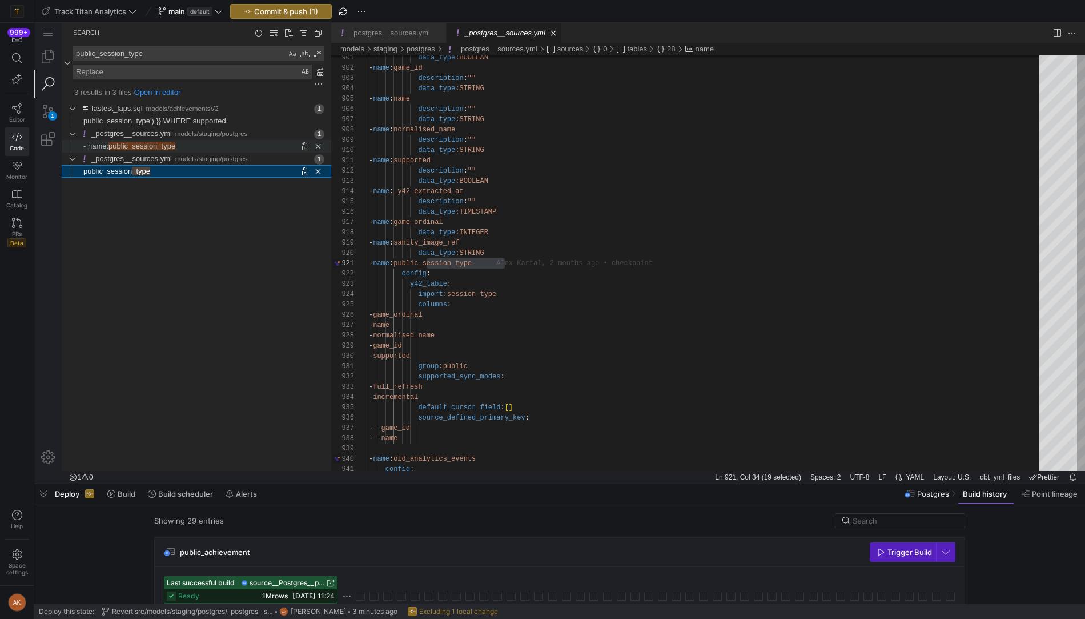
click at [205, 142] on span "Found 'public_session_type' at column 16 in line ' - name: public_session_type'" at bounding box center [253, 146] width 156 height 13
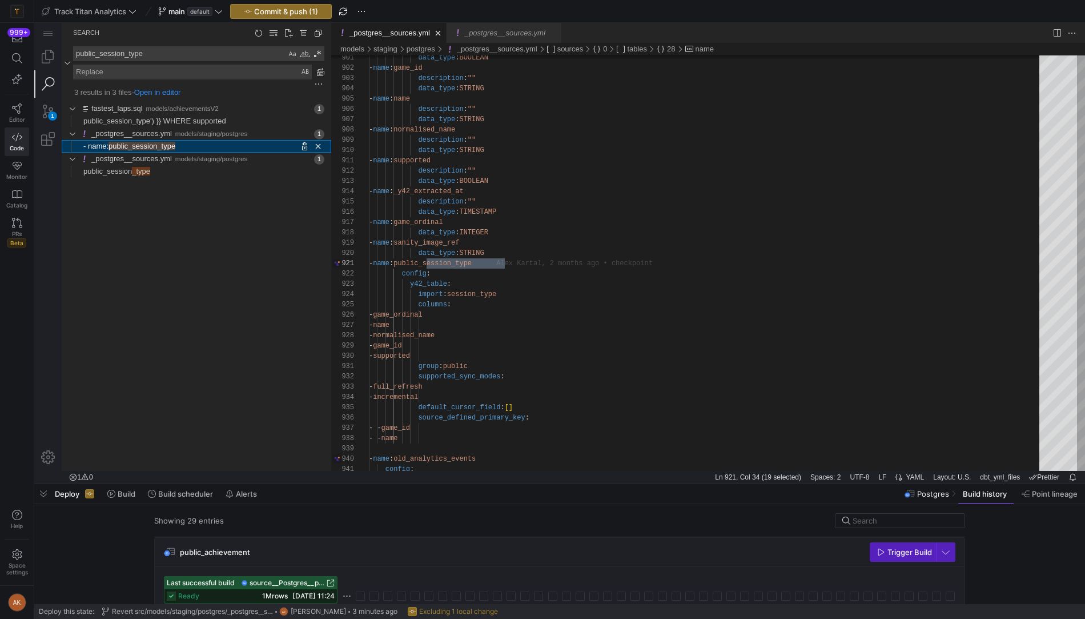
click at [199, 178] on div "fastest_laps.sql models/achievementsV2 1 public_session_type') }} WHERE support…" at bounding box center [197, 286] width 270 height 368
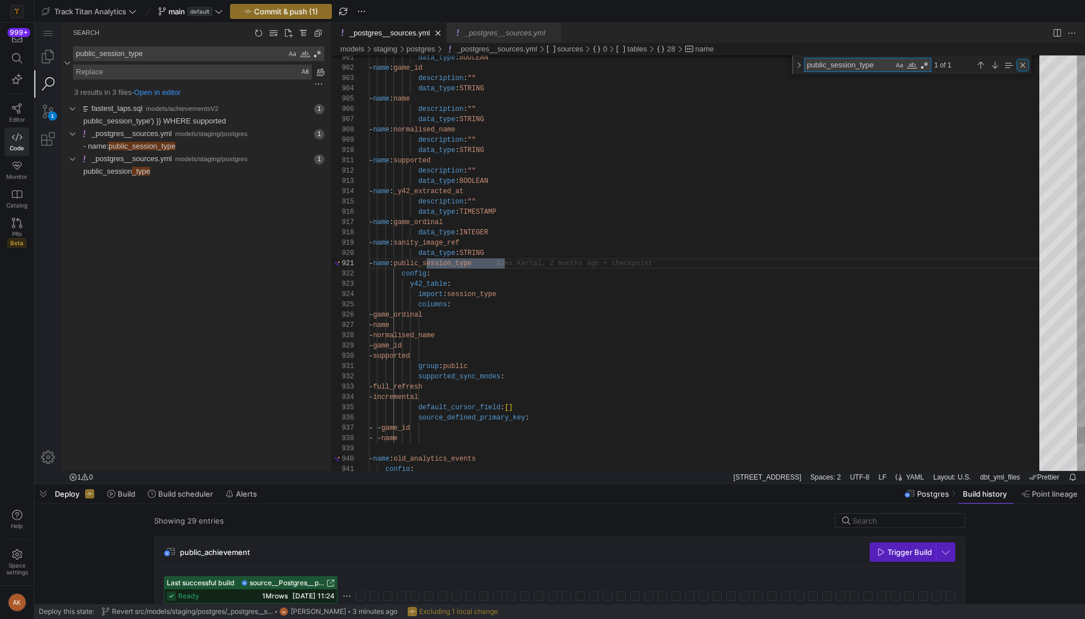
click at [1021, 65] on div "Close (Escape)" at bounding box center [1023, 65] width 13 height 13
drag, startPoint x: 161, startPoint y: 54, endPoint x: 66, endPoint y: 53, distance: 94.8
click at [66, 53] on div "public_session_type public_session_type" at bounding box center [194, 62] width 262 height 33
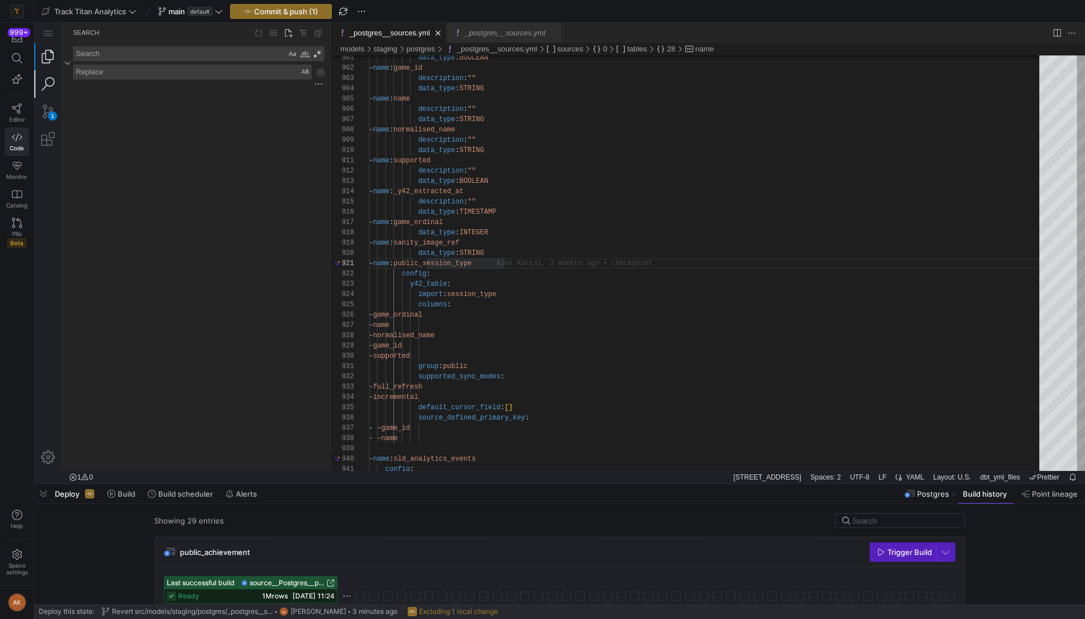
click at [53, 55] on link "Explorer (⇧⌘E)" at bounding box center [47, 56] width 27 height 27
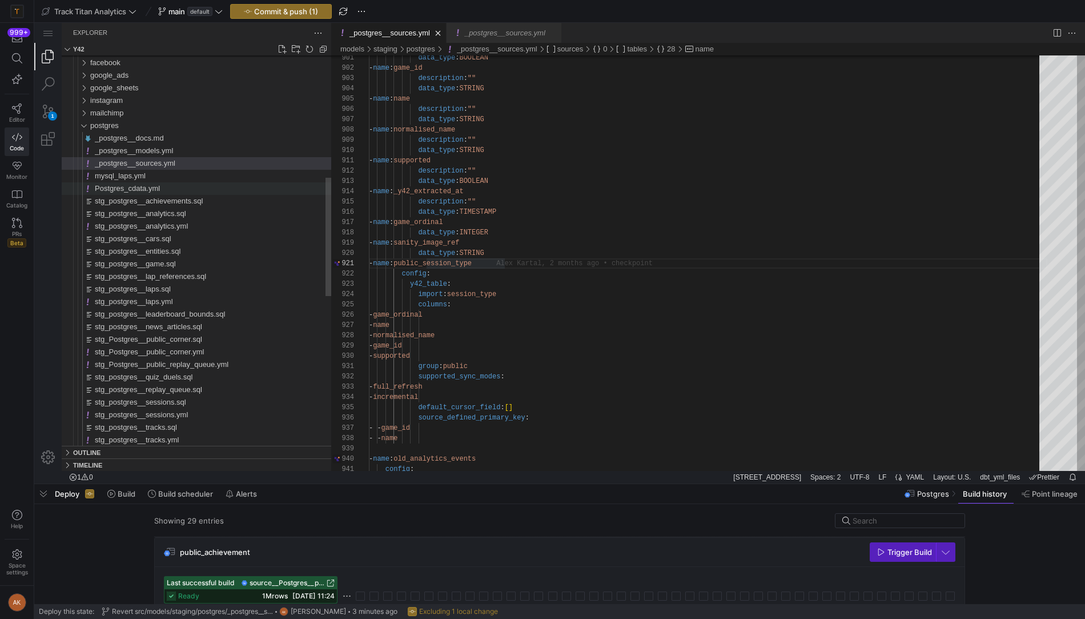
click at [127, 186] on span "Postgres_cdata.yml" at bounding box center [127, 188] width 65 height 9
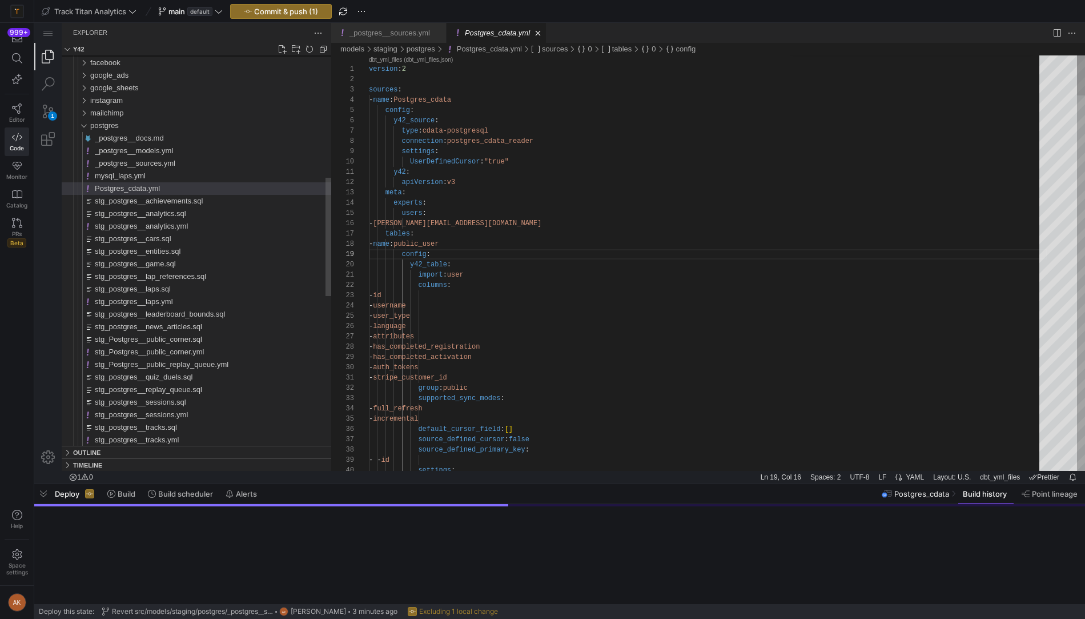
scroll to position [103, 61]
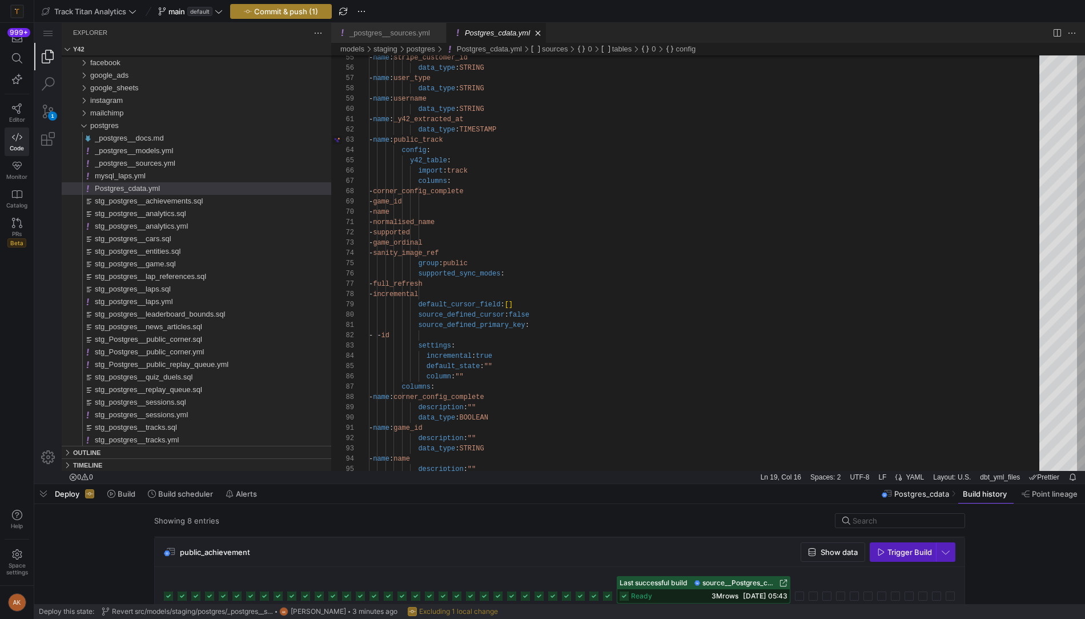
click at [263, 8] on span "Commit & push (1)" at bounding box center [286, 11] width 64 height 9
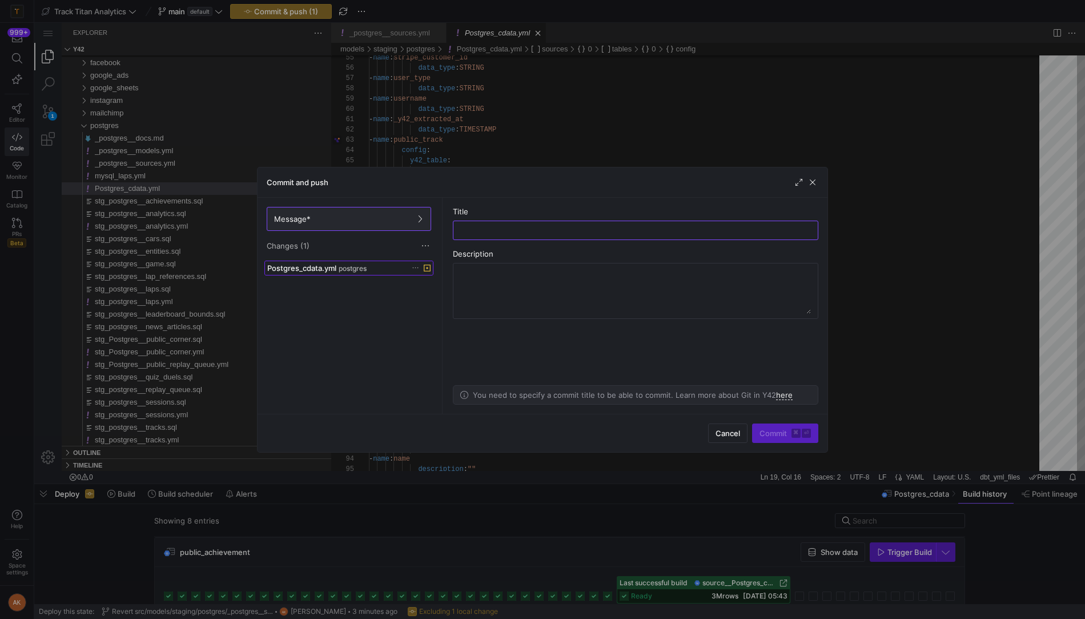
click at [303, 267] on span "Postgres_cdata.yml" at bounding box center [301, 267] width 69 height 9
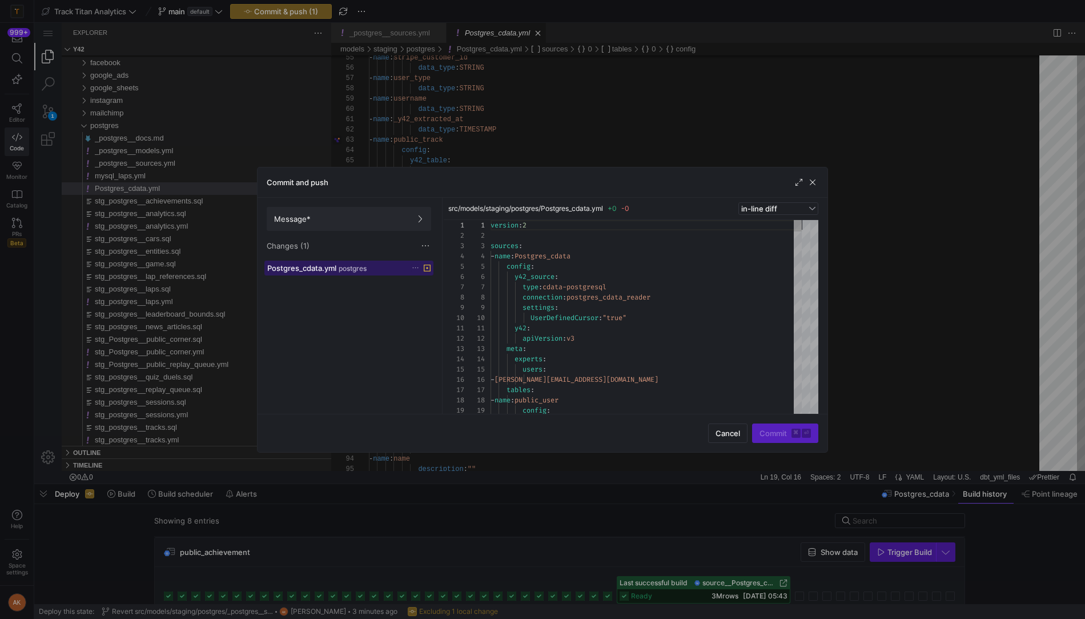
scroll to position [103, 0]
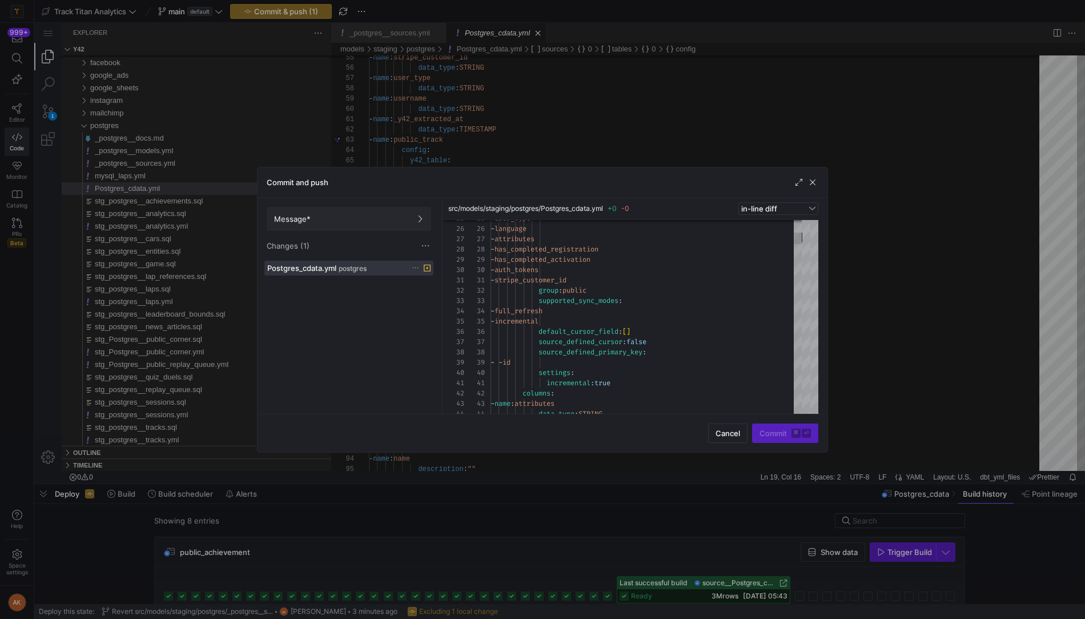
click at [414, 265] on icon at bounding box center [415, 267] width 7 height 7
click at [425, 296] on span "Discard" at bounding box center [432, 298] width 26 height 9
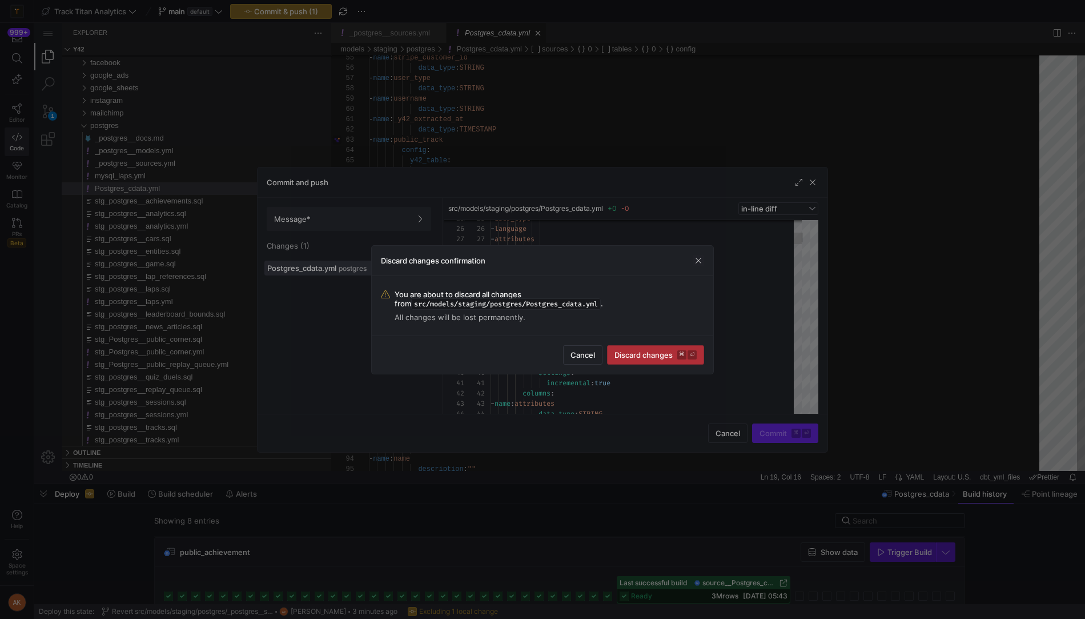
click at [656, 350] on span "Discard changes ⌘ ⏎" at bounding box center [656, 354] width 82 height 9
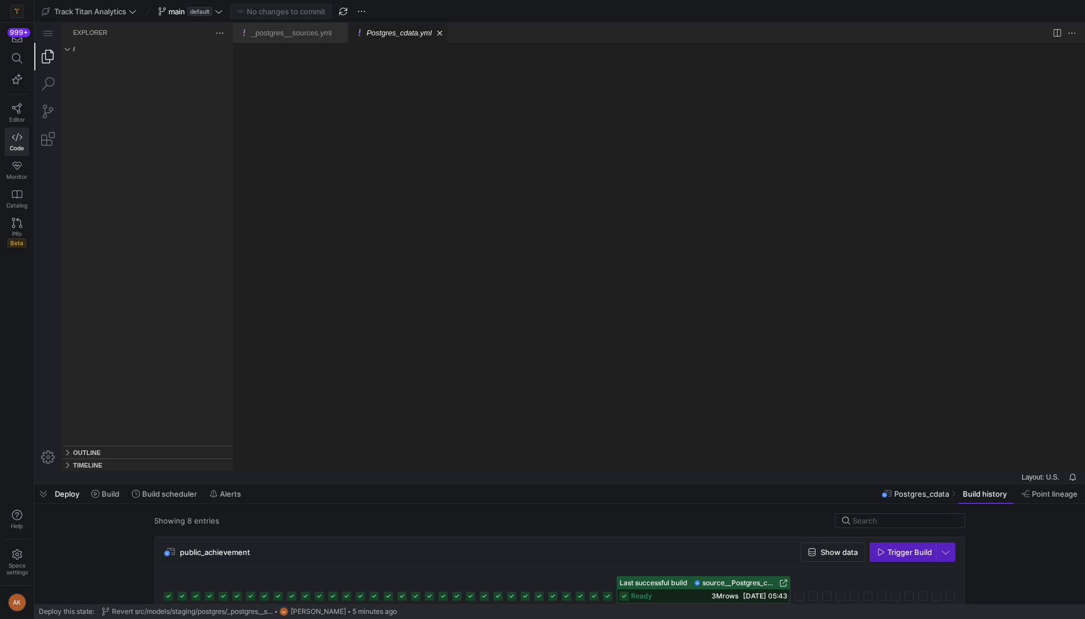
scroll to position [0, 0]
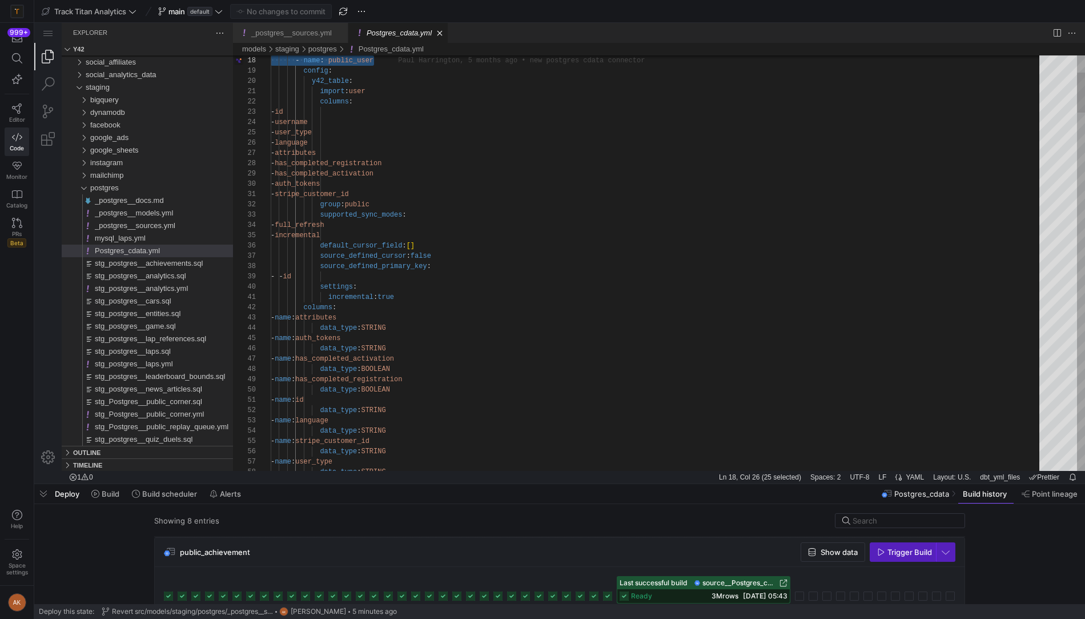
type textarea "- stripe_customer_id group: public supported_sync_modes: - full_refresh - incre…"
click at [17, 106] on icon at bounding box center [17, 108] width 10 height 10
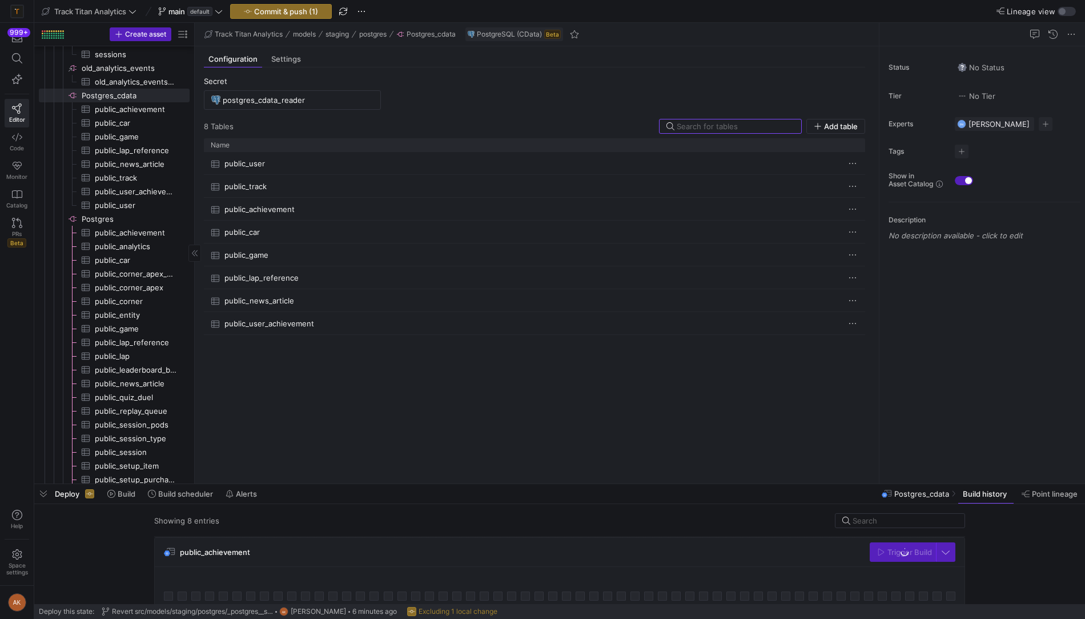
scroll to position [743, 0]
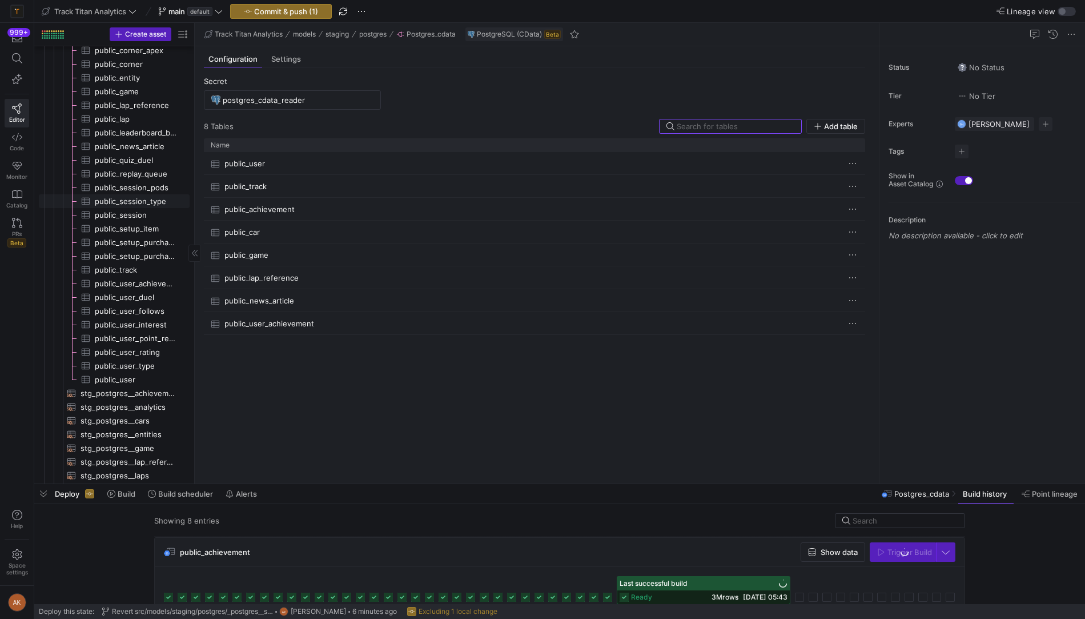
click at [138, 200] on span "public_session_type​​​​​​​​​" at bounding box center [136, 201] width 82 height 13
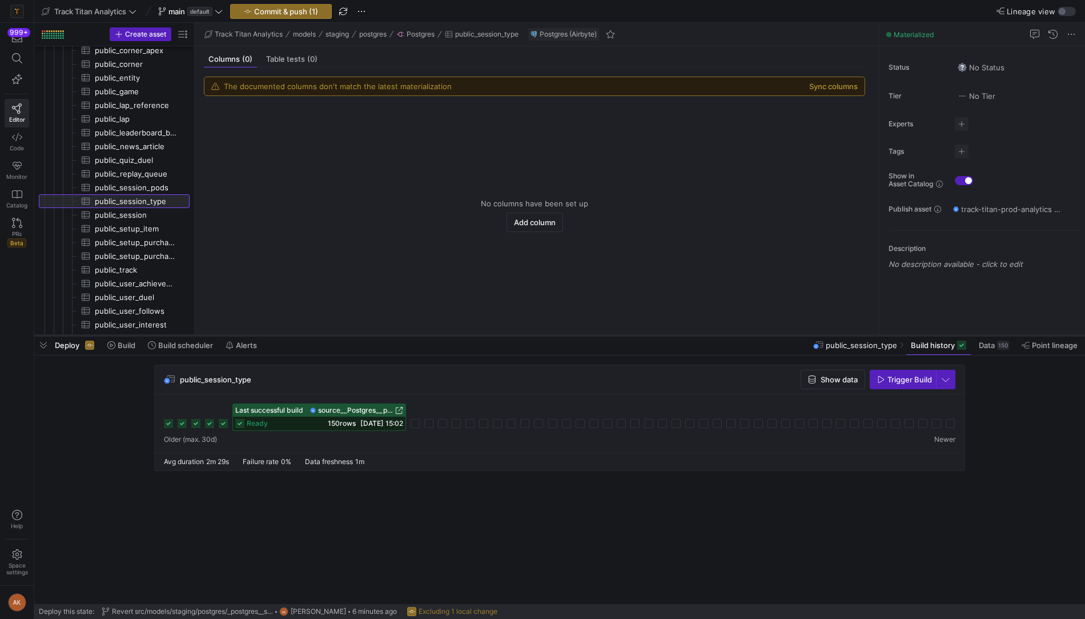
drag, startPoint x: 608, startPoint y: 484, endPoint x: 608, endPoint y: 253, distance: 230.8
click at [608, 333] on div at bounding box center [559, 335] width 1051 height 5
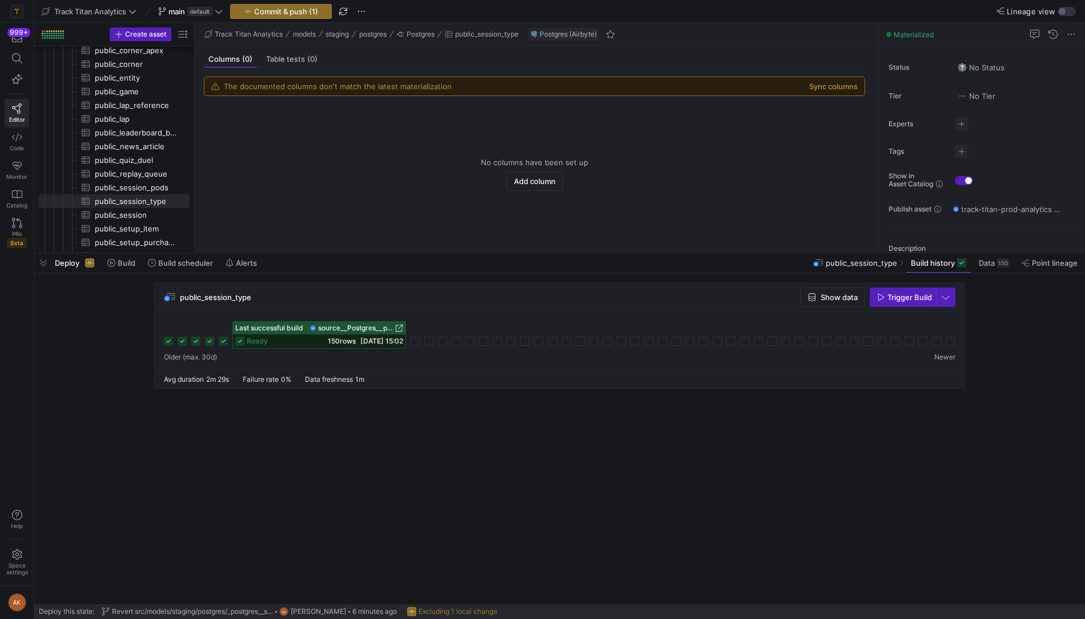
click at [225, 338] on icon at bounding box center [223, 340] width 9 height 9
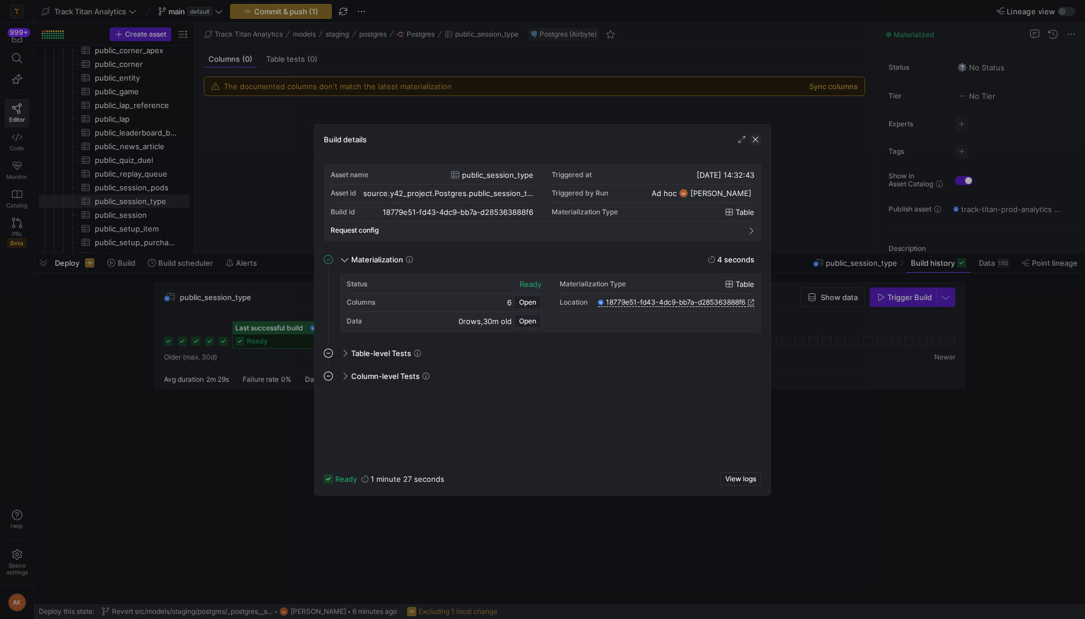
click at [758, 138] on span "button" at bounding box center [755, 139] width 11 height 11
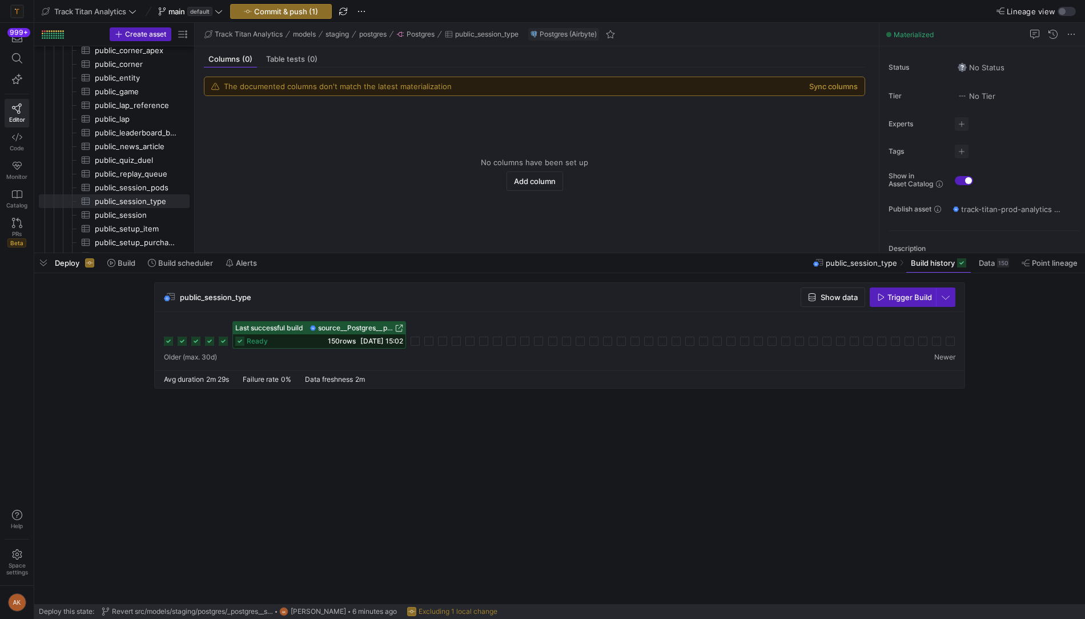
click at [239, 339] on icon at bounding box center [239, 340] width 9 height 9
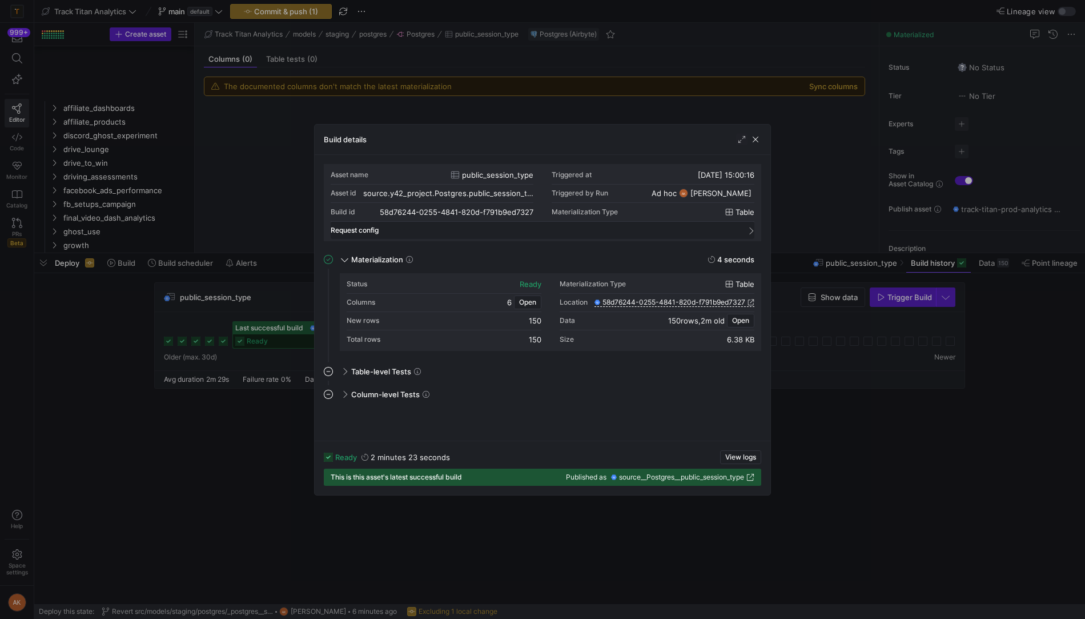
scroll to position [103, 0]
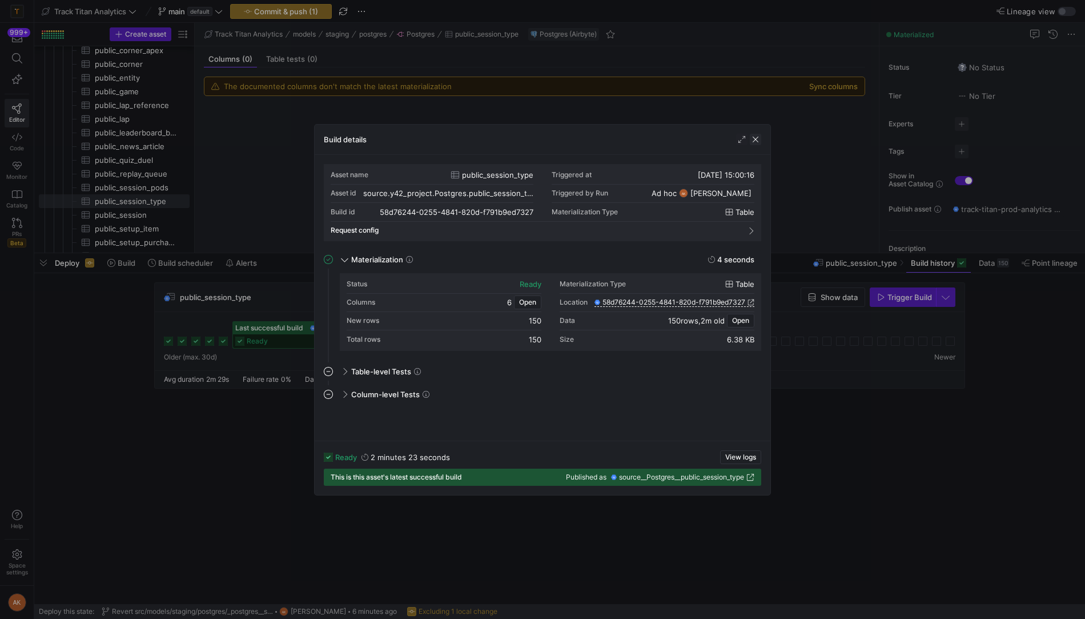
click at [756, 141] on span "button" at bounding box center [755, 139] width 11 height 11
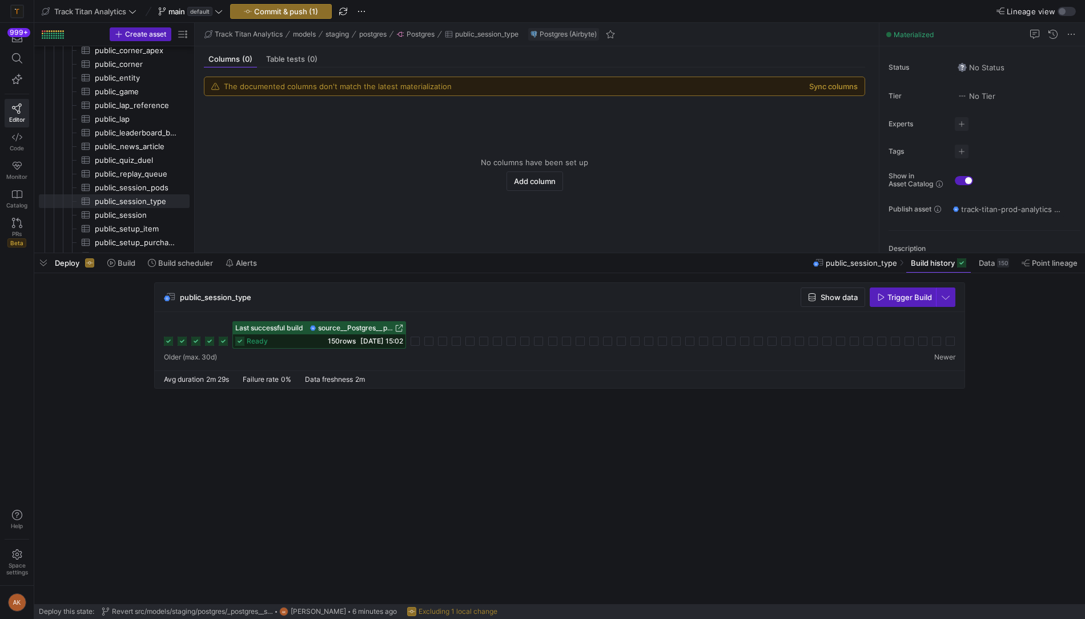
click at [225, 341] on icon at bounding box center [223, 340] width 9 height 9
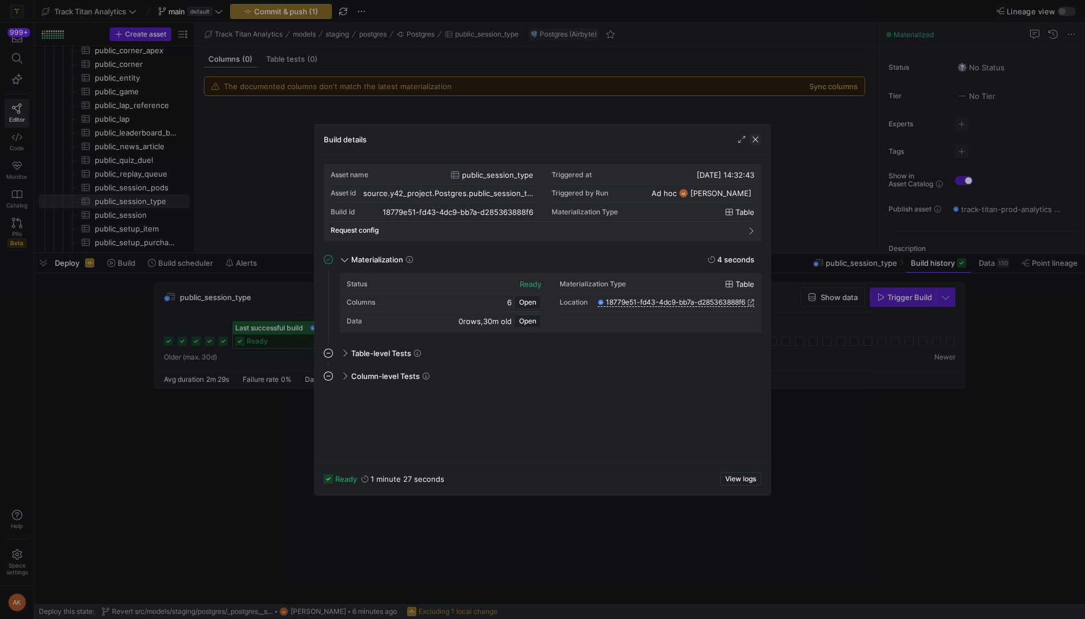
click at [757, 137] on span "button" at bounding box center [755, 139] width 11 height 11
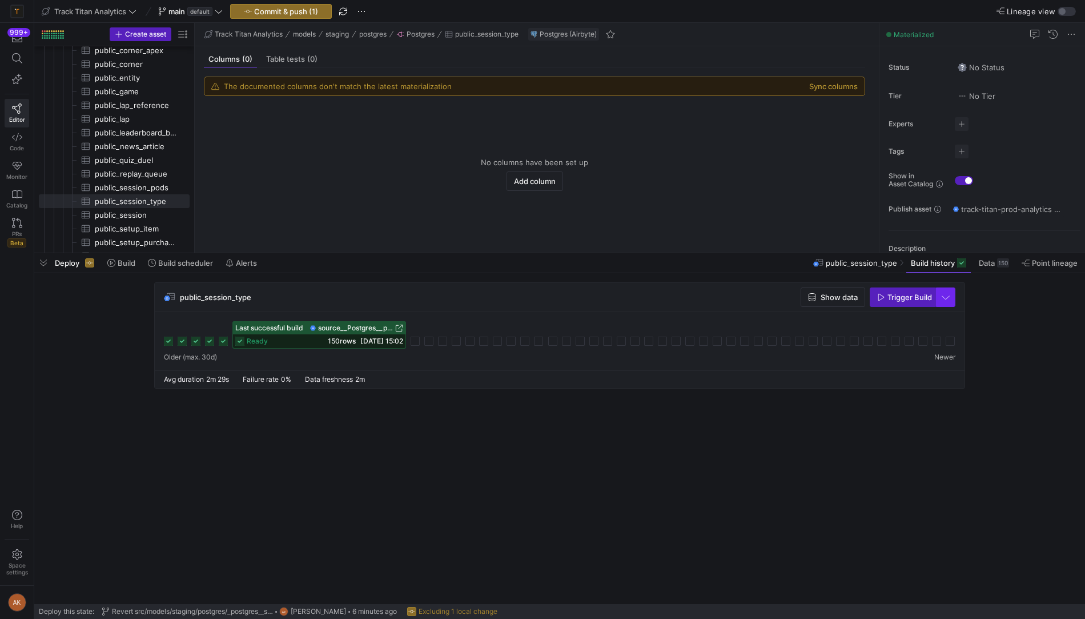
click at [949, 291] on span "button" at bounding box center [946, 297] width 18 height 18
click at [991, 301] on div at bounding box center [542, 309] width 1085 height 619
click at [900, 295] on span "Trigger Build" at bounding box center [910, 296] width 45 height 9
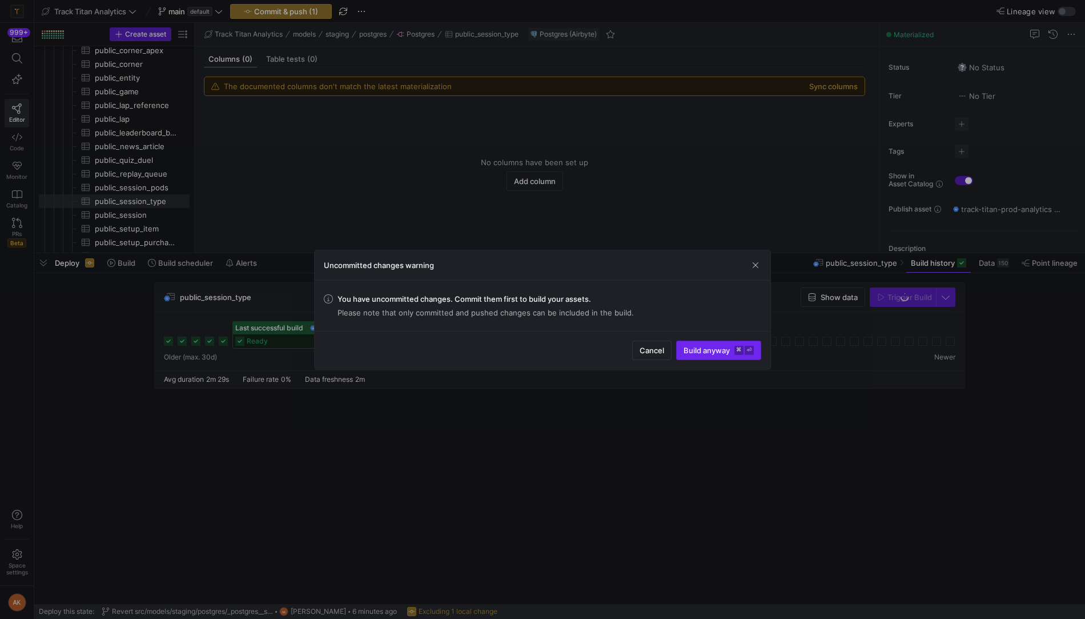
click at [715, 348] on span "Build anyway ⌘ ⏎" at bounding box center [719, 350] width 70 height 9
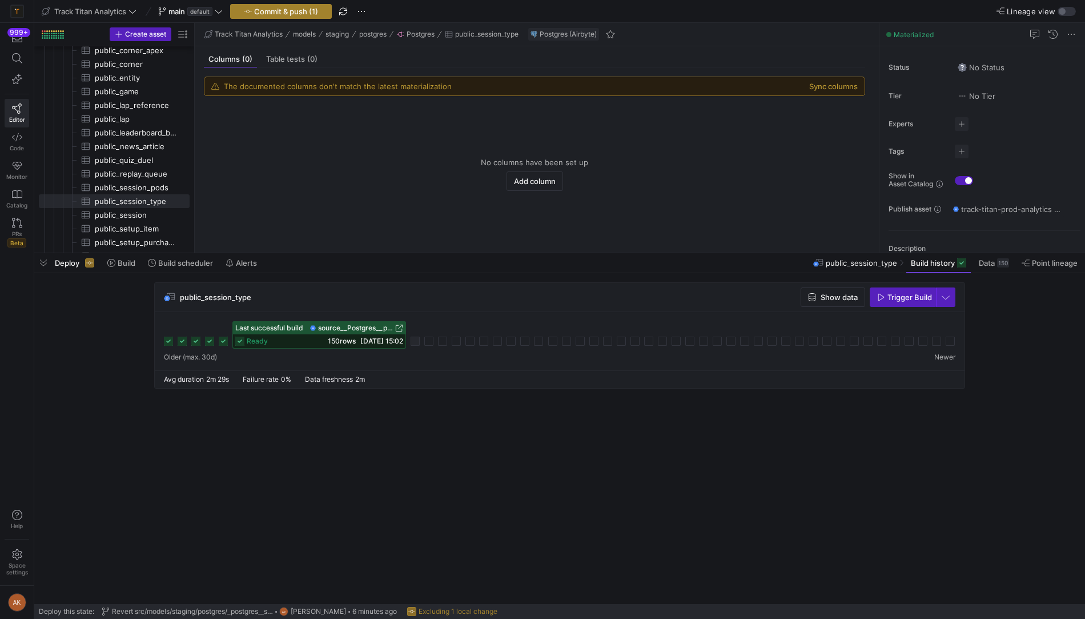
click at [292, 10] on span "Commit & push (1)" at bounding box center [286, 11] width 64 height 9
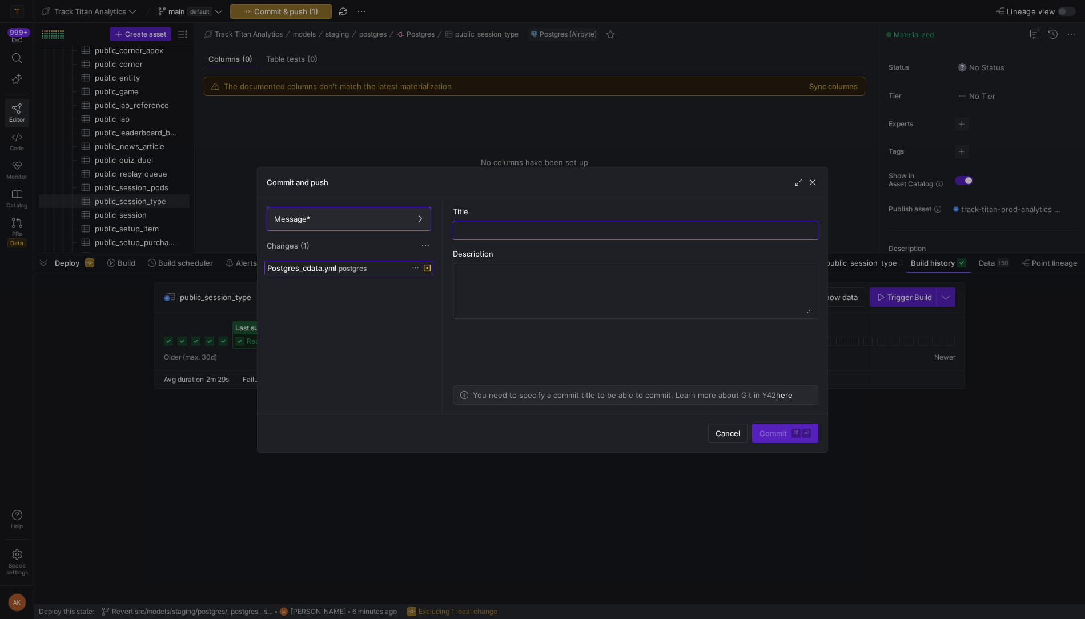
click at [389, 267] on div "Postgres_cdata.yml postgres" at bounding box center [336, 267] width 138 height 9
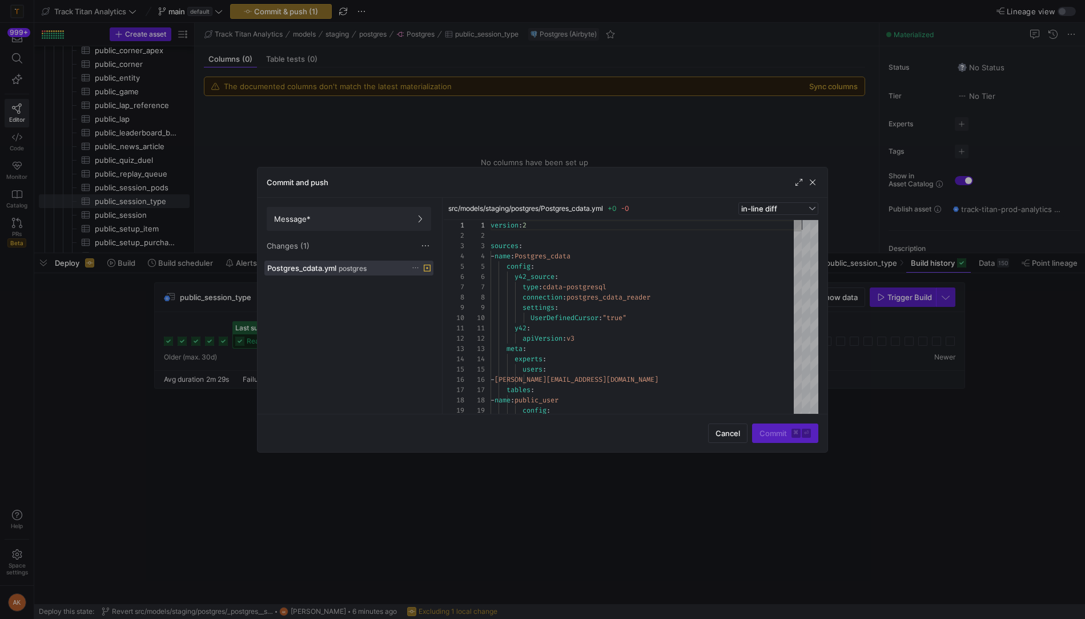
click at [417, 266] on icon at bounding box center [415, 267] width 7 height 7
click at [428, 295] on span "Discard" at bounding box center [432, 298] width 26 height 9
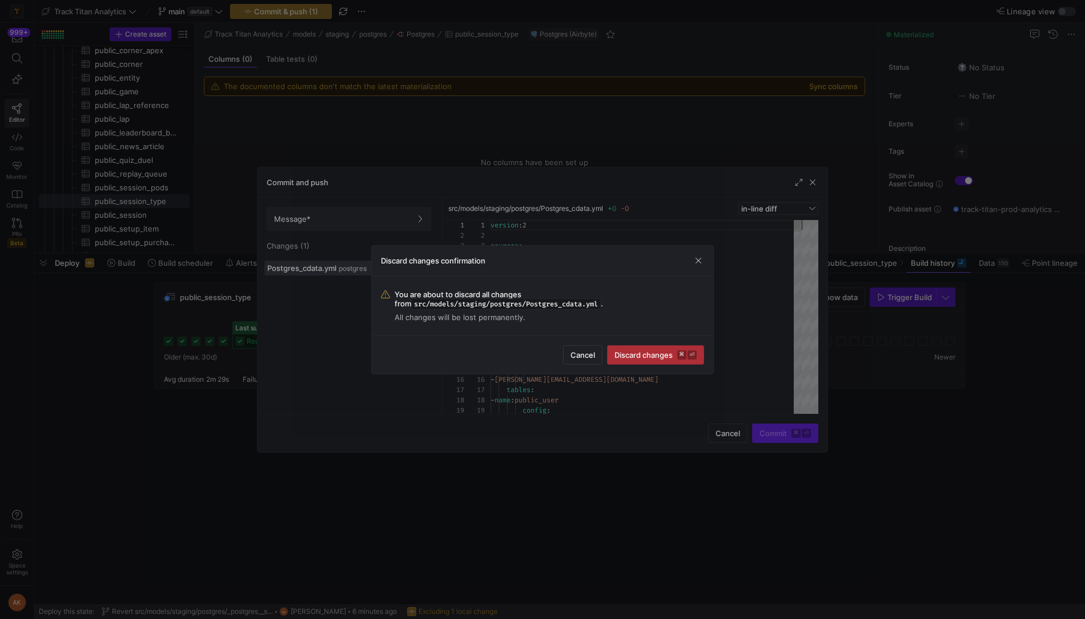
click at [647, 351] on span "Discard changes ⌘ ⏎" at bounding box center [656, 354] width 82 height 9
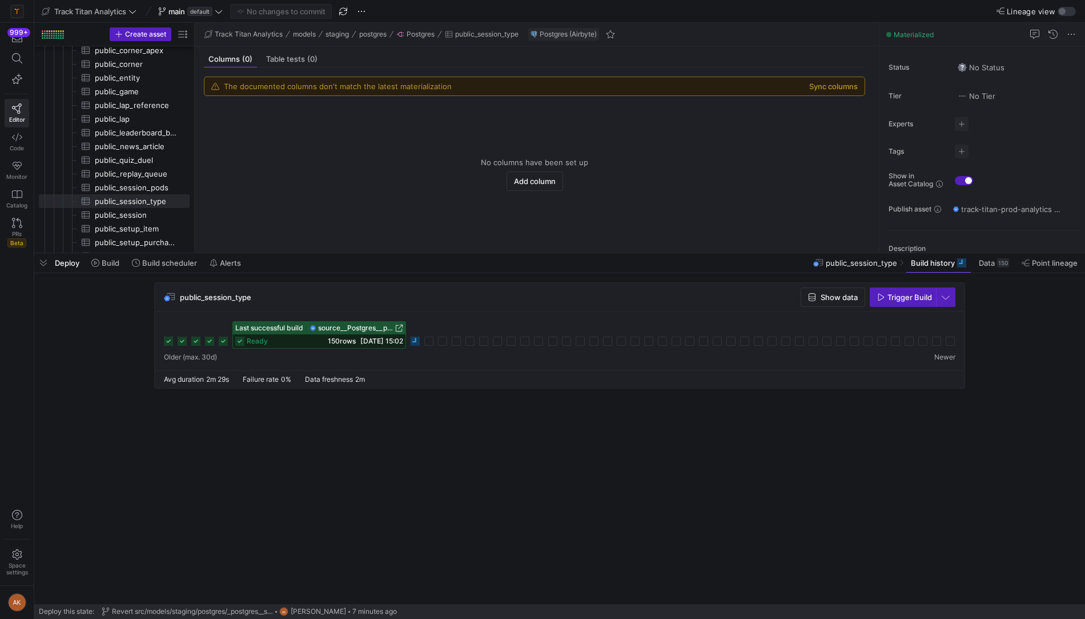
click at [174, 341] on div "Last successful build source__Postgres__public_session_type ready 150 rows [DAT…" at bounding box center [560, 334] width 792 height 27
click at [169, 341] on icon at bounding box center [168, 340] width 9 height 9
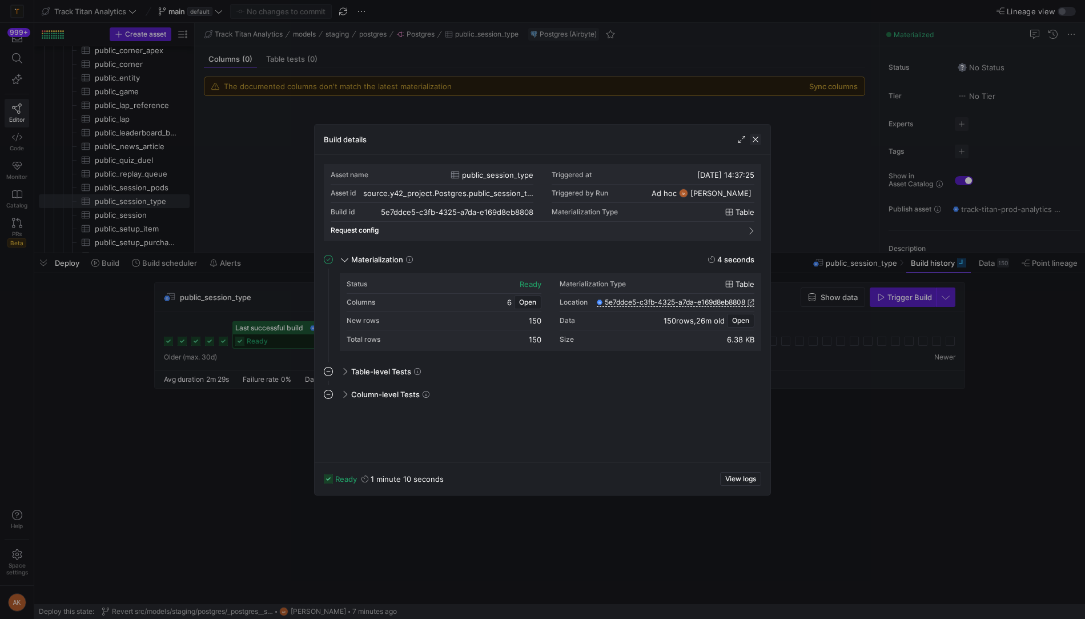
click at [756, 139] on span "button" at bounding box center [755, 139] width 11 height 11
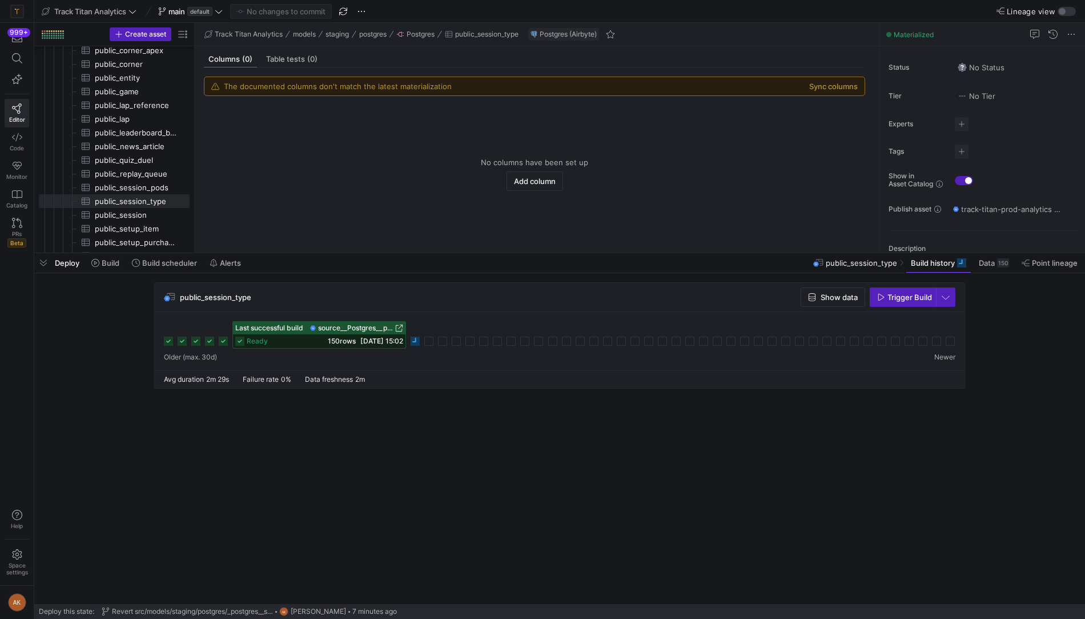
click at [618, 440] on cdk-virtual-scroll-viewport "public_session_type Show data Trigger Build Last successful build source__Postg…" at bounding box center [559, 443] width 1051 height 322
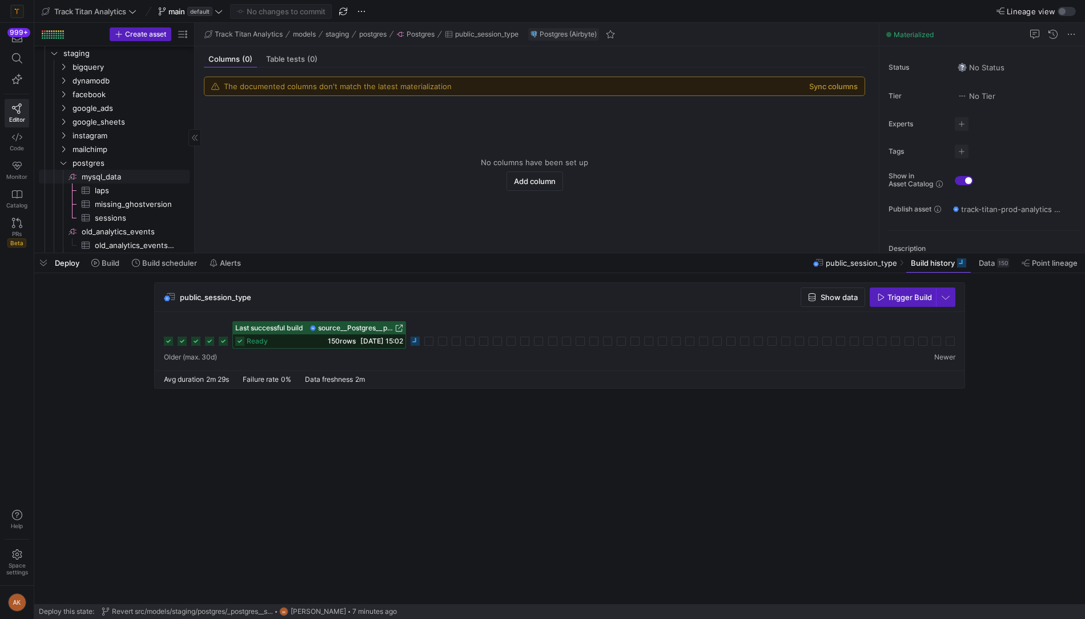
scroll to position [0, 0]
click at [135, 163] on span "postgres" at bounding box center [117, 164] width 88 height 13
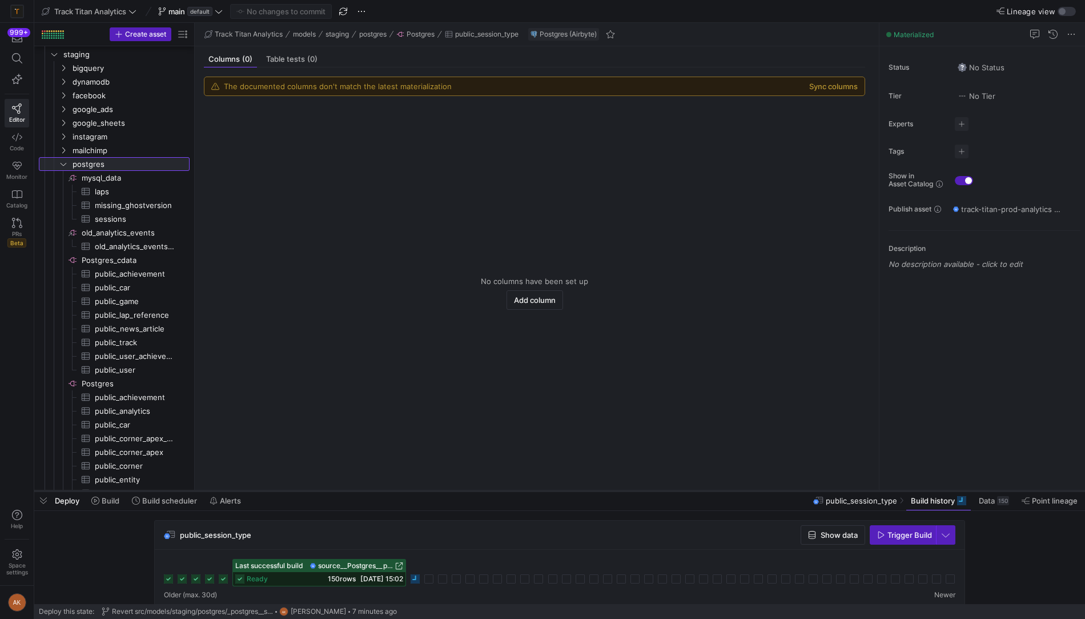
drag, startPoint x: 120, startPoint y: 252, endPoint x: 138, endPoint y: 492, distance: 241.2
click at [138, 492] on div at bounding box center [559, 490] width 1051 height 5
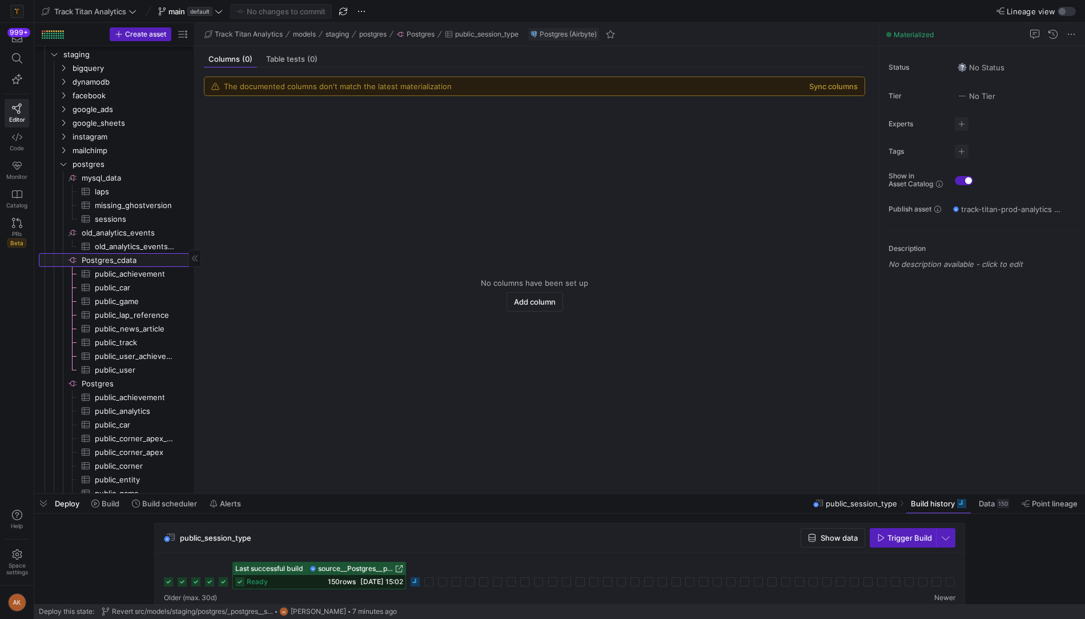
click at [121, 255] on span "Postgres_cdata​​​​​​​​" at bounding box center [135, 260] width 106 height 13
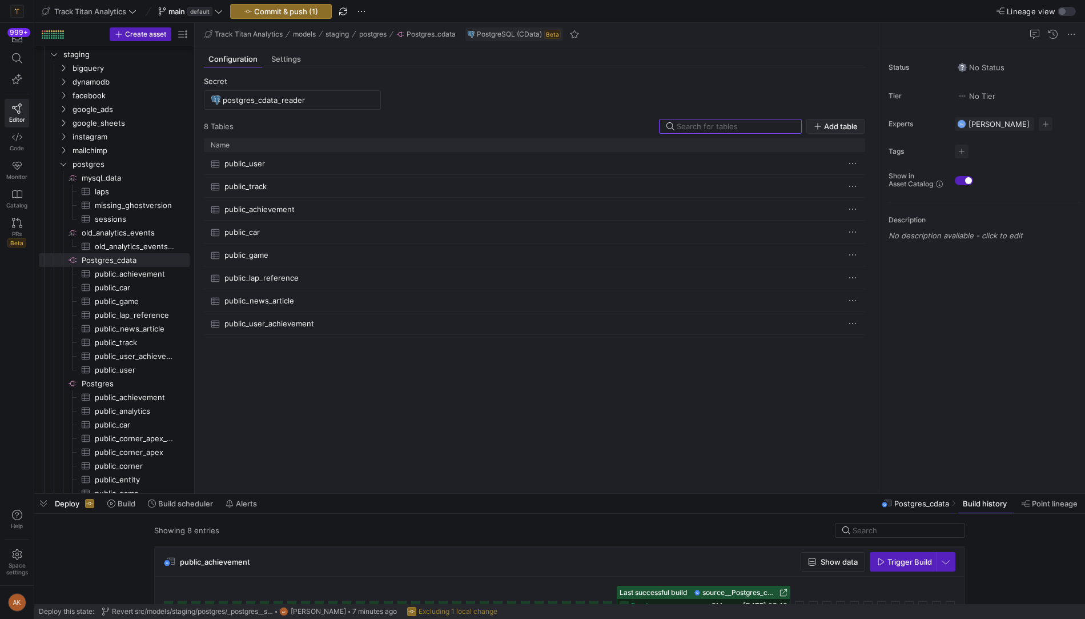
click at [841, 119] on span "button" at bounding box center [836, 126] width 58 height 14
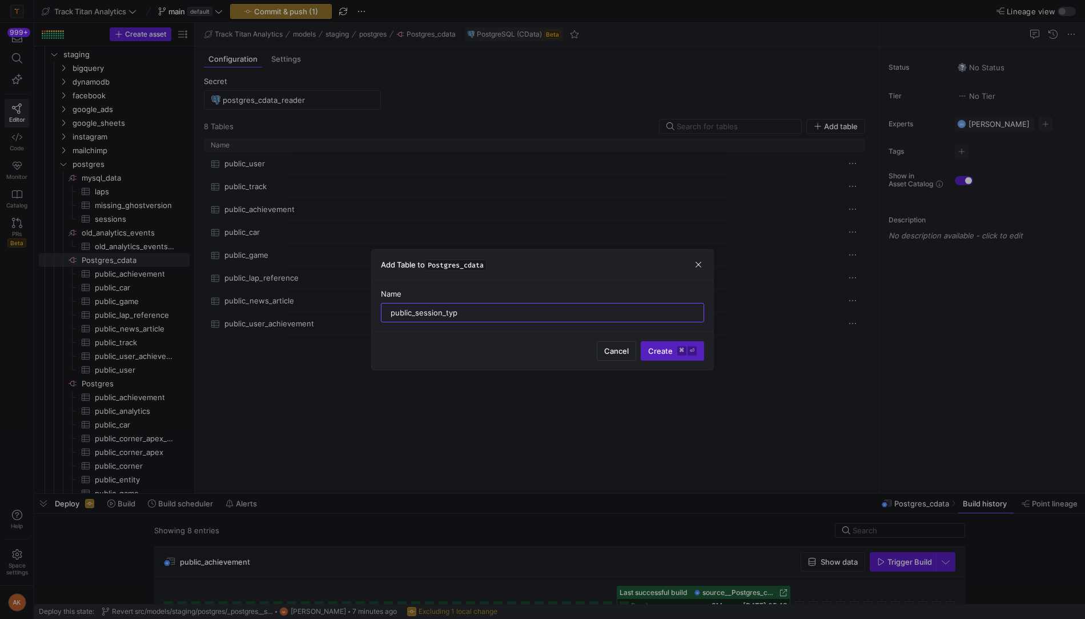
type input "public_session_type"
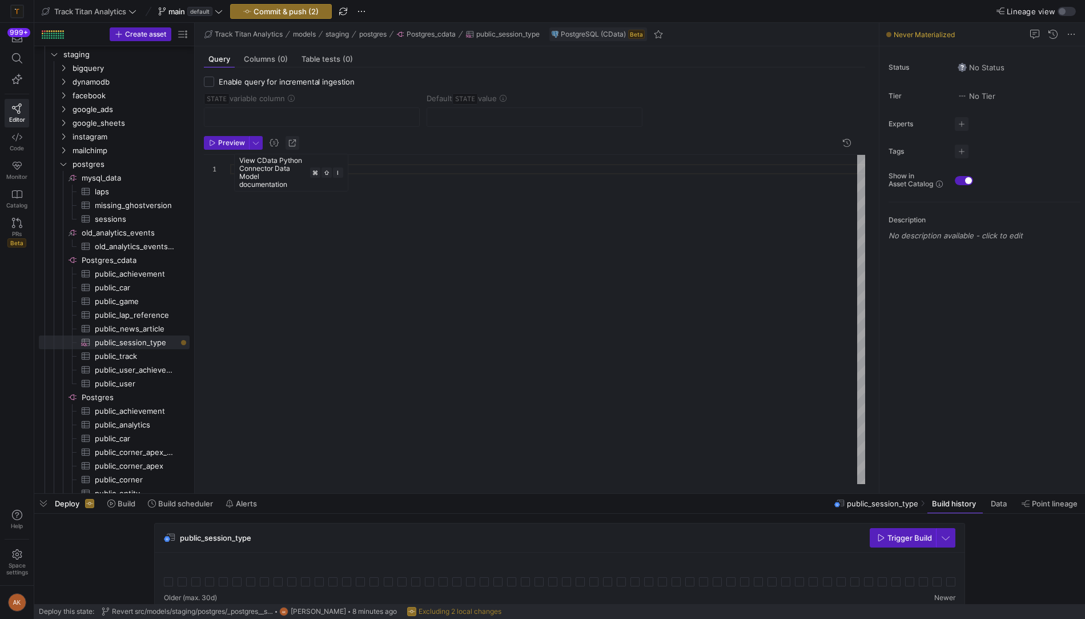
click at [291, 140] on span "button" at bounding box center [293, 143] width 14 height 14
click at [384, 273] on div at bounding box center [547, 320] width 635 height 330
click at [221, 142] on span "Preview" at bounding box center [231, 143] width 27 height 8
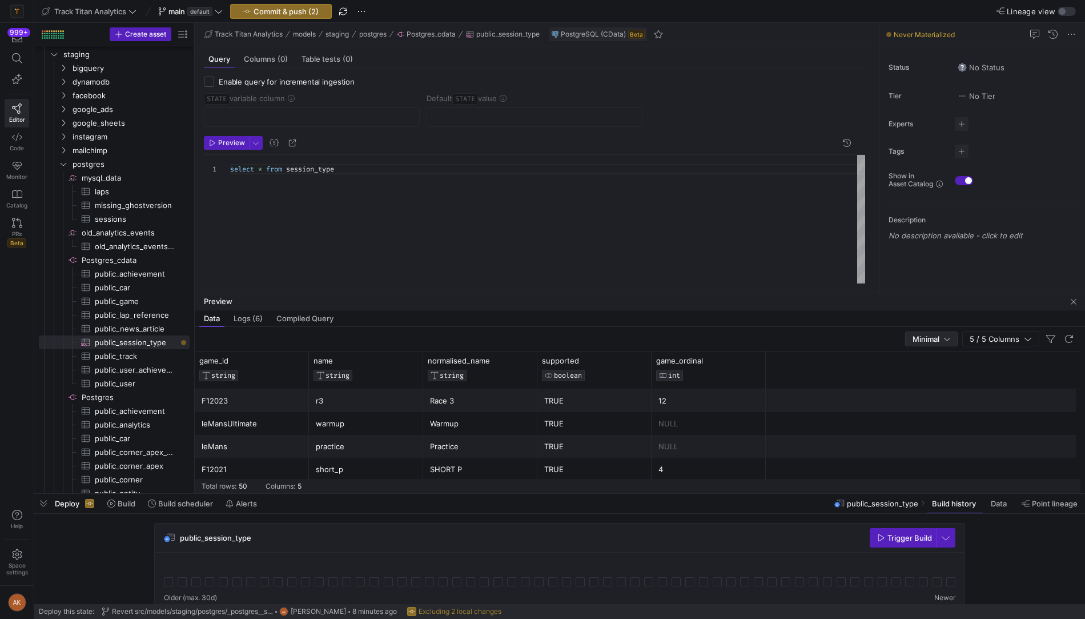
click at [925, 336] on span "Minimal" at bounding box center [926, 338] width 27 height 9
click at [875, 332] on div at bounding box center [542, 309] width 1085 height 619
click at [267, 170] on div "select * from session_type" at bounding box center [547, 220] width 635 height 130
click at [319, 315] on span "Compiled Query" at bounding box center [304, 318] width 57 height 7
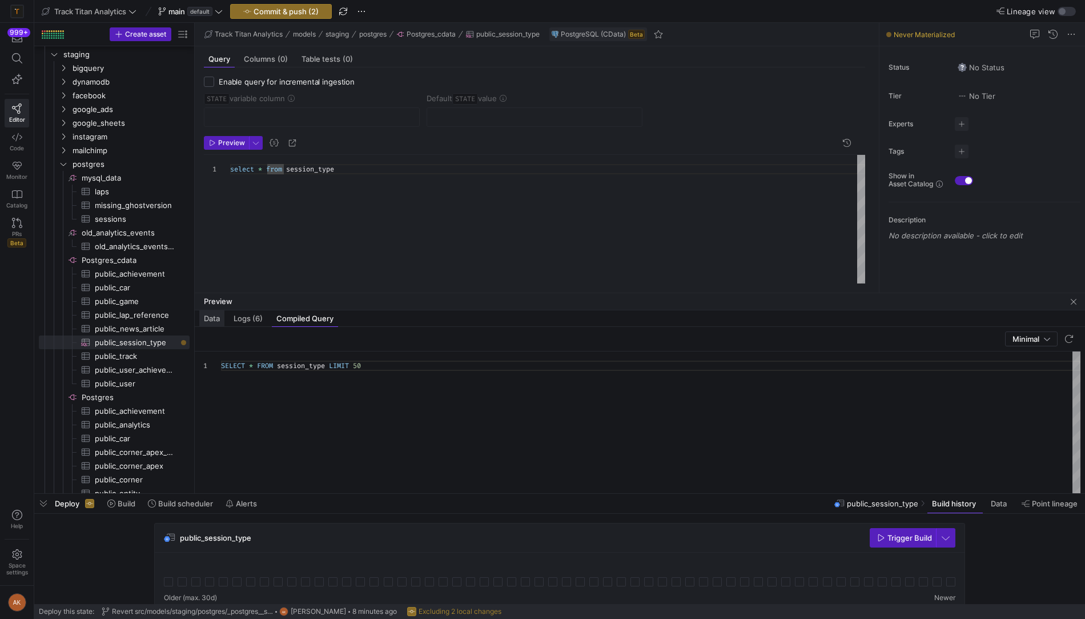
click at [207, 321] on span "Data" at bounding box center [212, 318] width 16 height 7
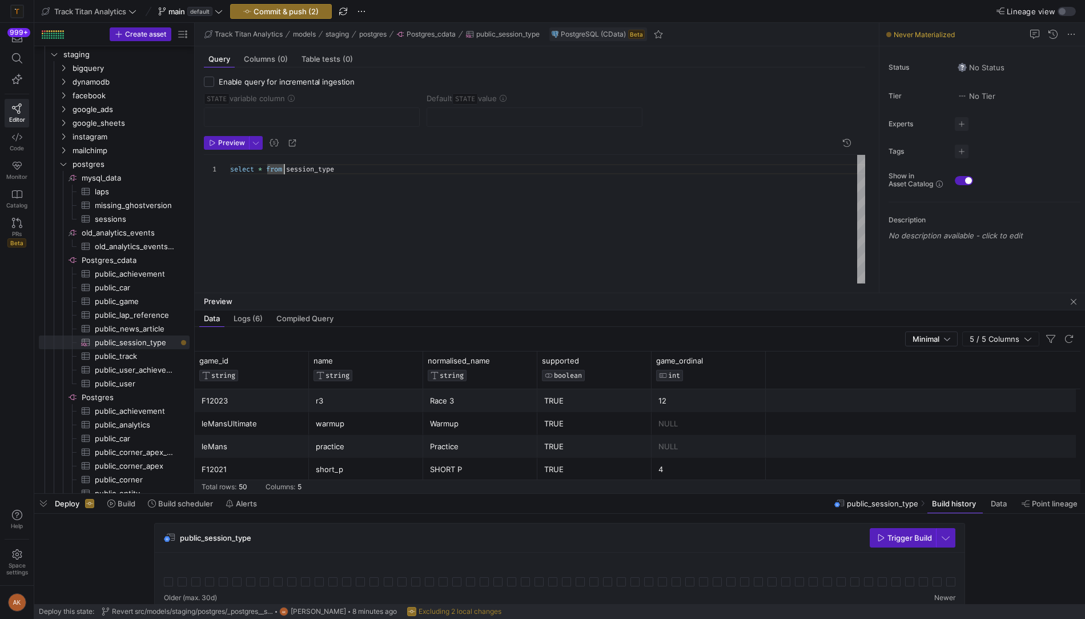
click at [283, 164] on div "select * from session_type" at bounding box center [547, 220] width 635 height 130
drag, startPoint x: 268, startPoint y: 168, endPoint x: 276, endPoint y: 167, distance: 8.0
click at [268, 167] on div "select * from session_type" at bounding box center [547, 220] width 635 height 130
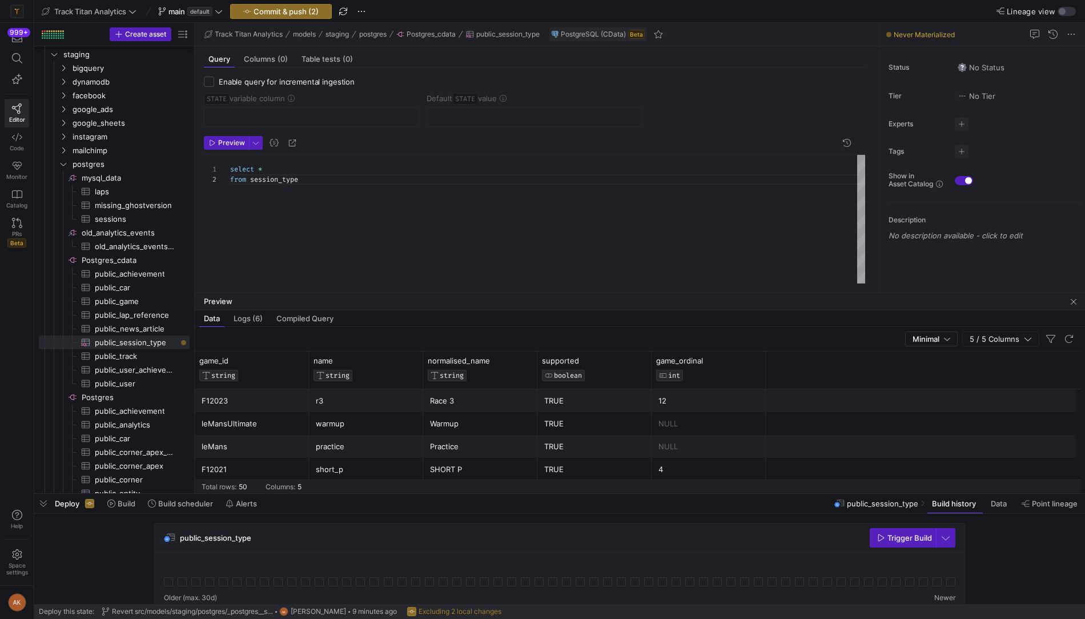
click at [298, 170] on div "select * from session_type" at bounding box center [547, 220] width 635 height 130
type textarea "select game_id , name , normalised_name , supported , game_ordinal from session…"
click at [323, 234] on div "select game_id , name , normalised_name , supported , game_ordinal from session…" at bounding box center [547, 220] width 635 height 130
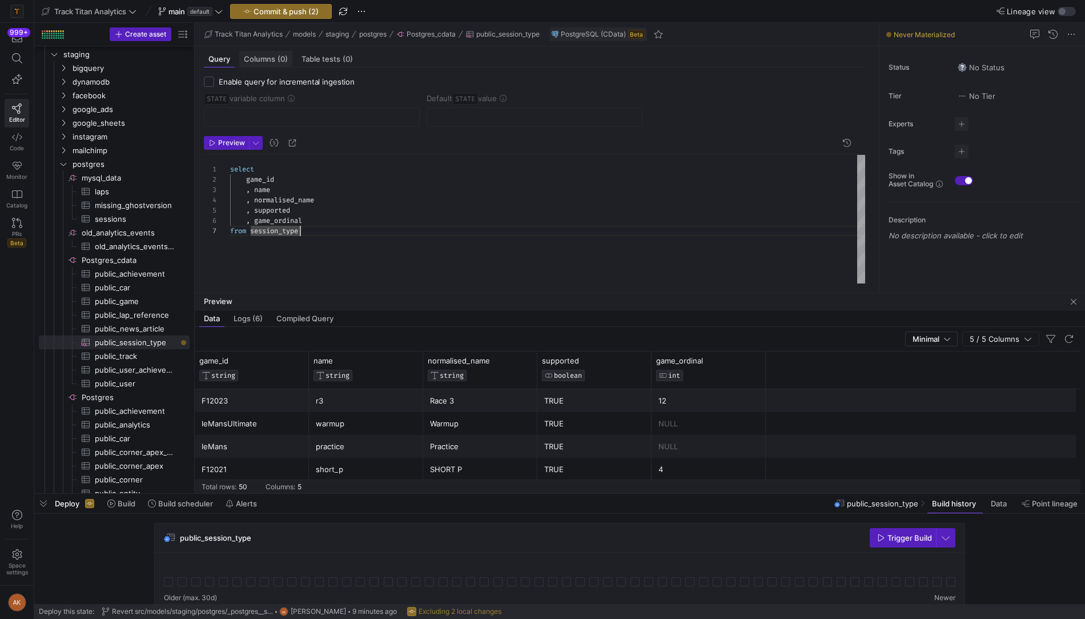
click at [268, 55] on span "Columns (0)" at bounding box center [266, 58] width 44 height 7
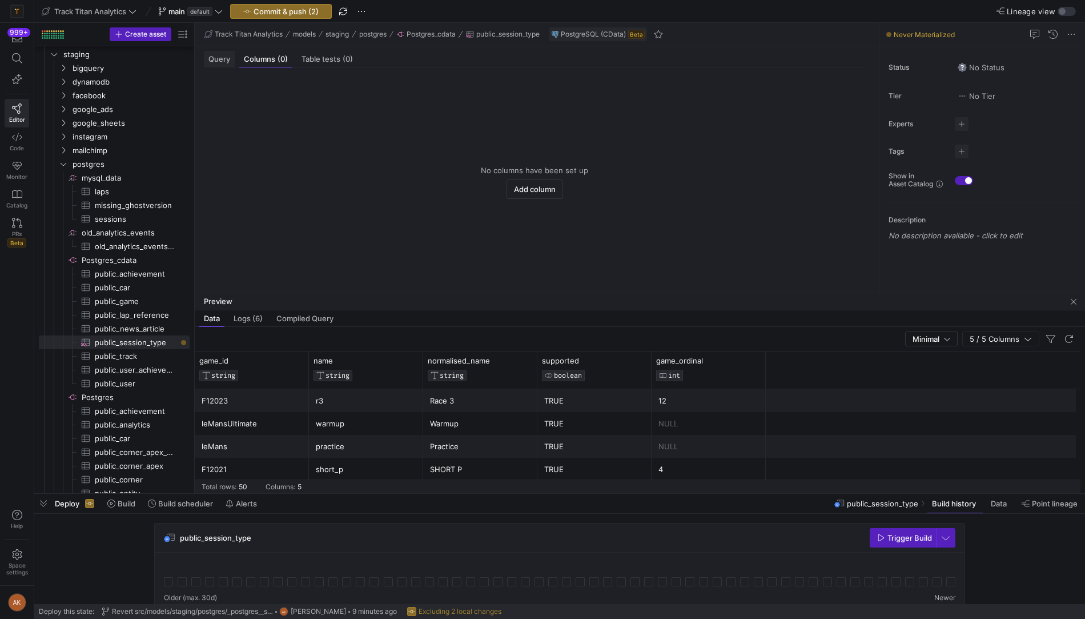
click at [221, 58] on span "Query" at bounding box center [220, 58] width 22 height 7
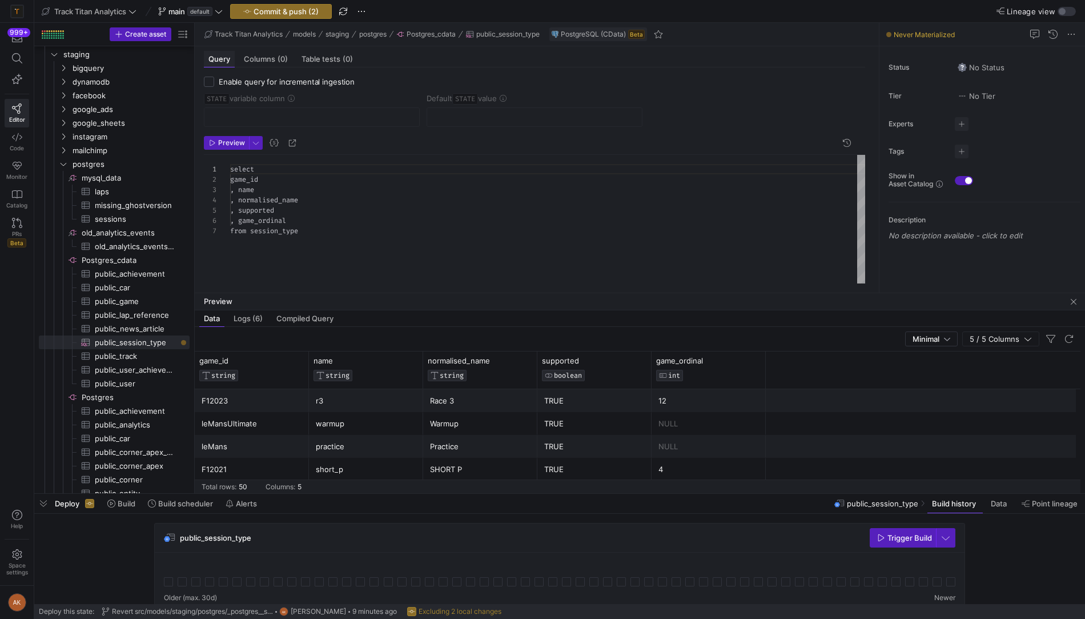
scroll to position [61, 0]
click at [212, 12] on span "default" at bounding box center [199, 11] width 25 height 9
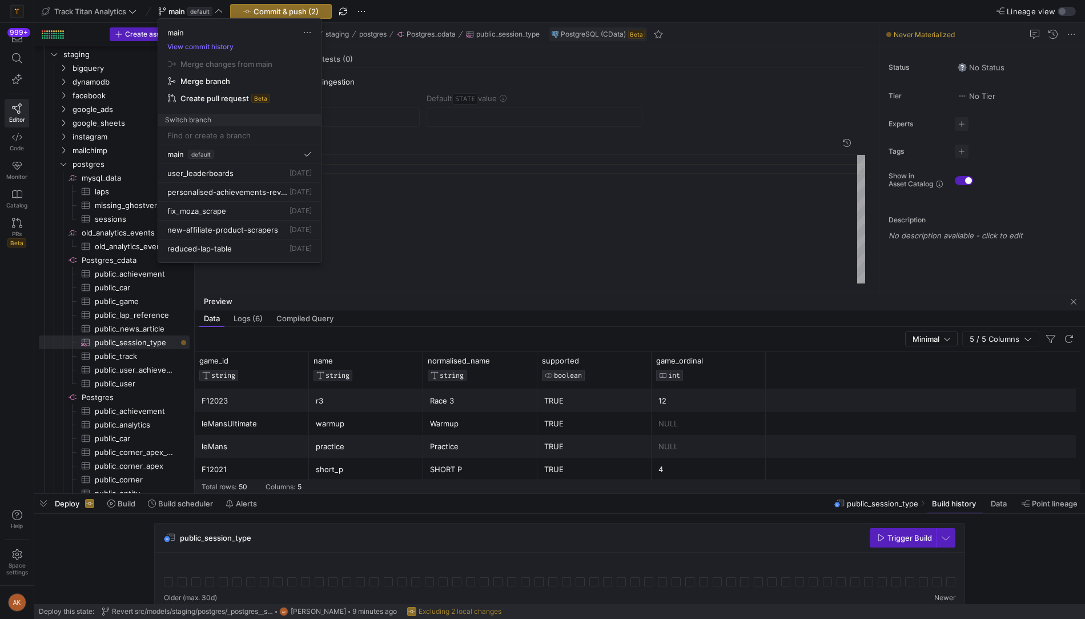
click at [434, 209] on div at bounding box center [542, 309] width 1085 height 619
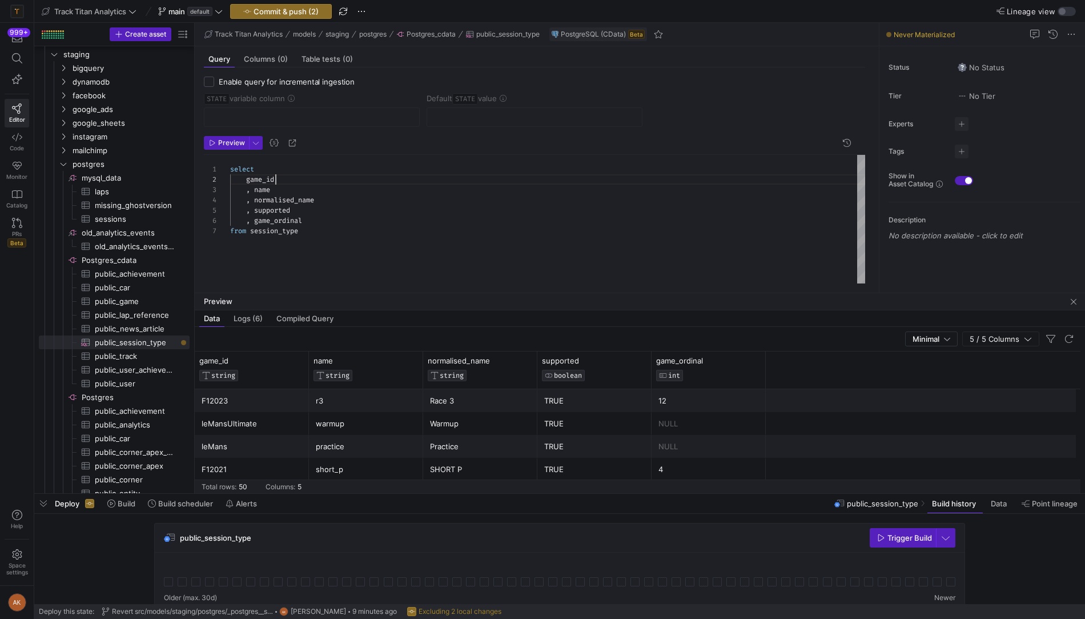
click at [374, 179] on div "select game_id , name , normalised_name , supported , game_ordinal from session…" at bounding box center [547, 220] width 635 height 130
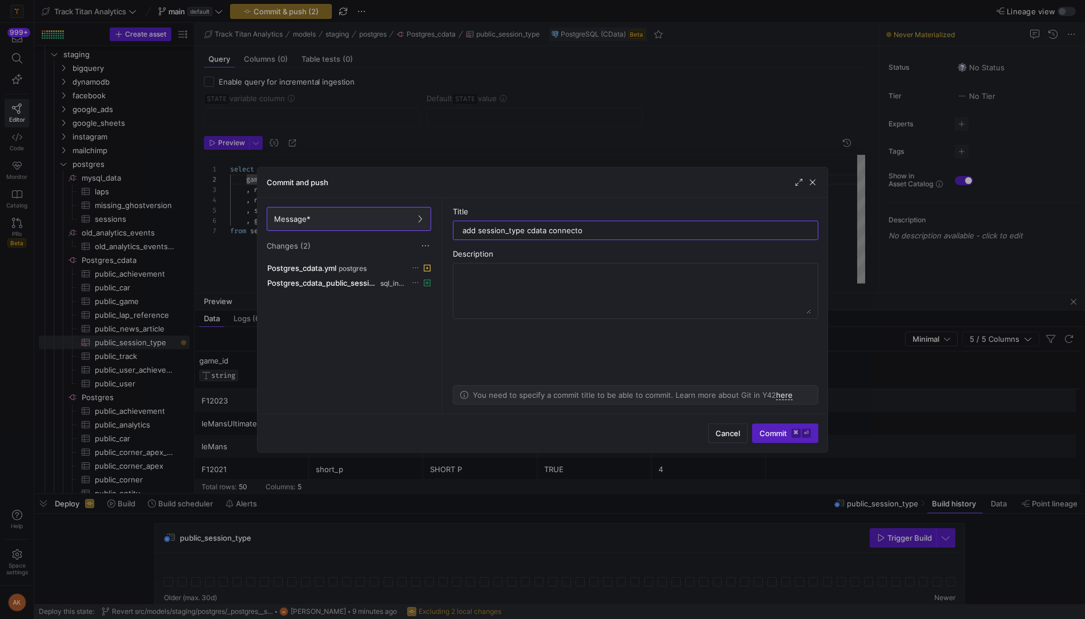
type input "add session_type cdata connector"
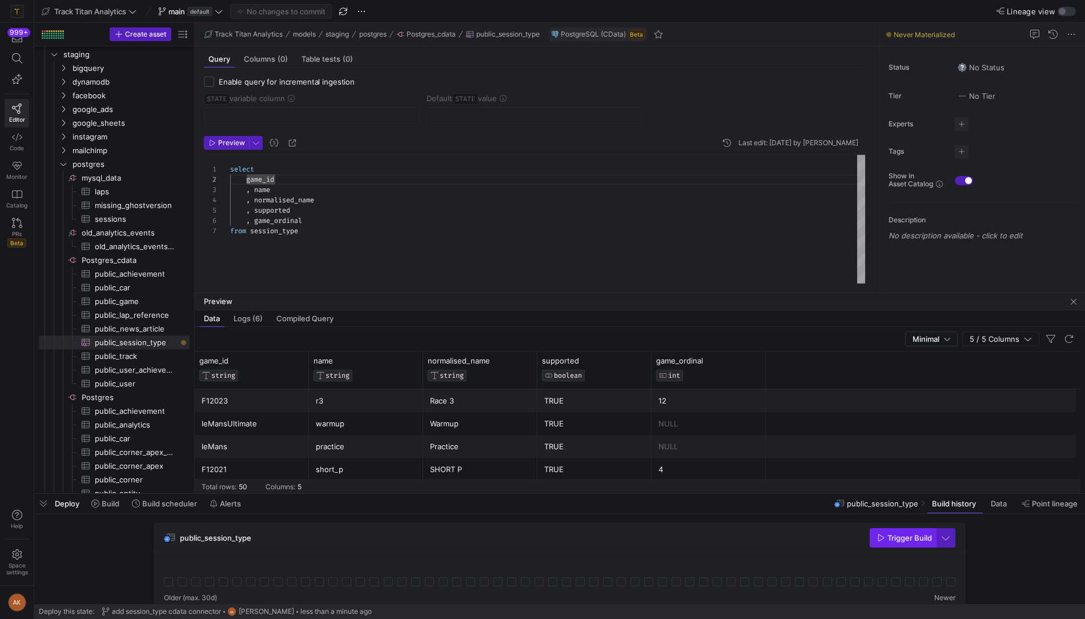
click at [895, 540] on span "Trigger Build" at bounding box center [910, 537] width 45 height 9
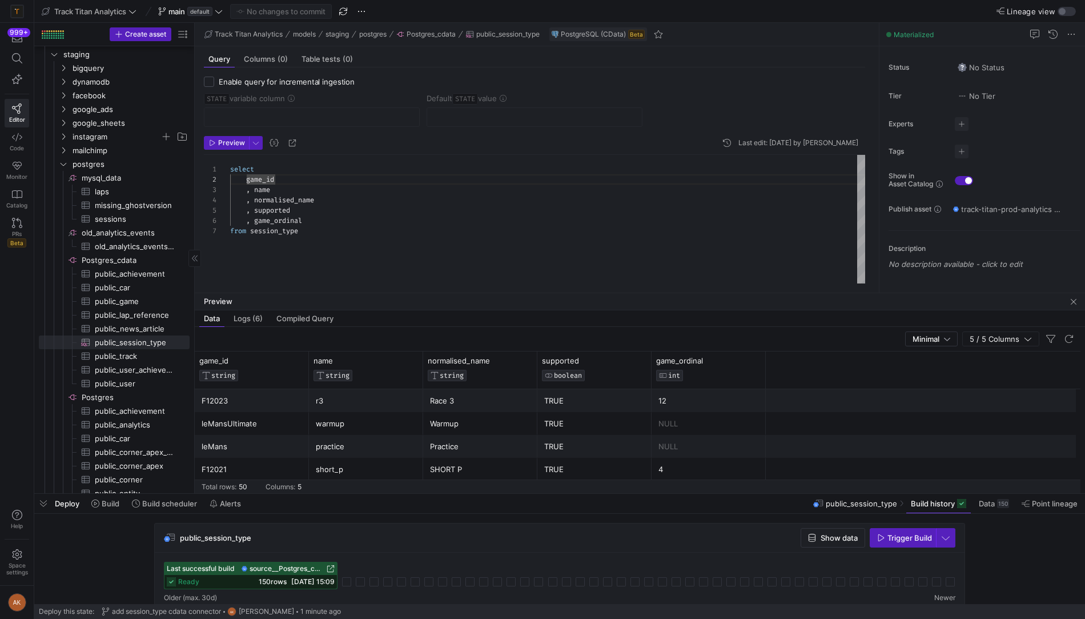
scroll to position [0, 0]
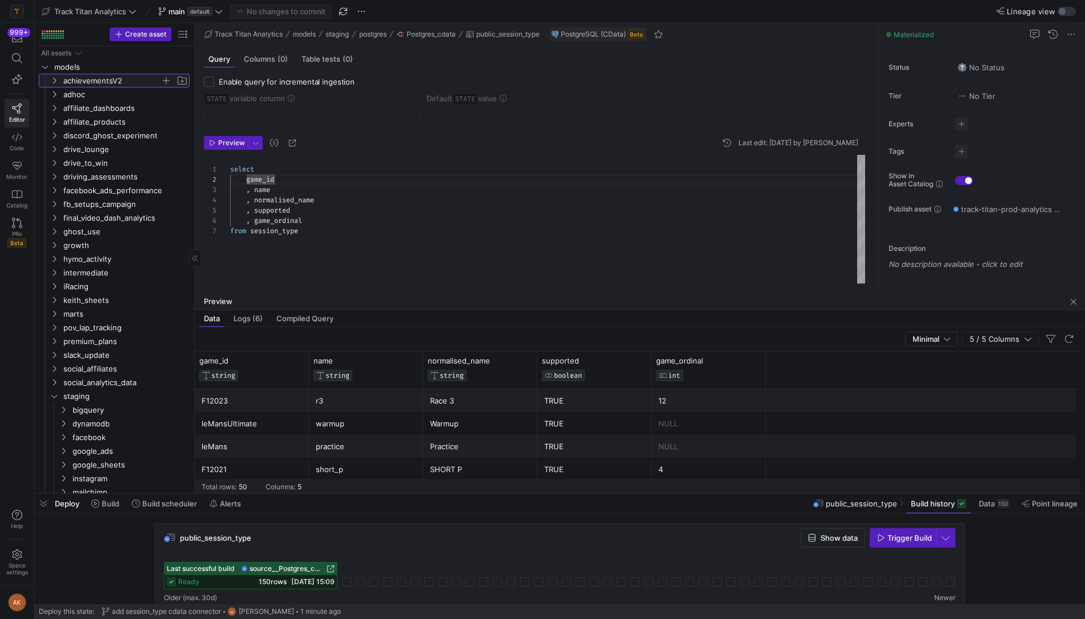
click at [66, 82] on span "achievementsV2" at bounding box center [111, 80] width 97 height 13
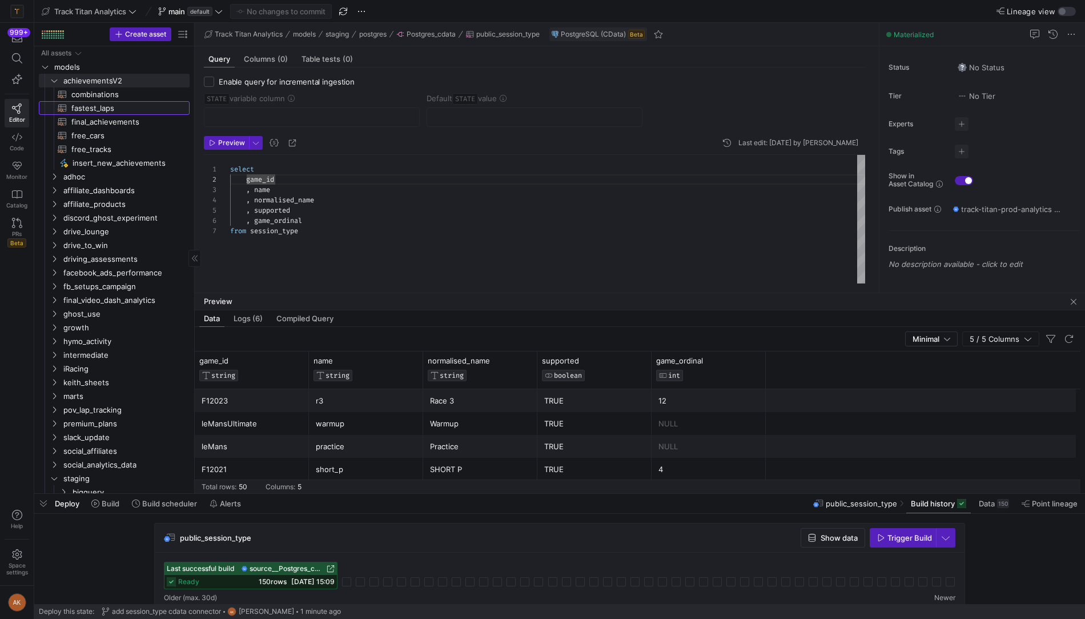
click at [95, 108] on span "fastest_laps​​​​​​​​​​" at bounding box center [123, 108] width 105 height 13
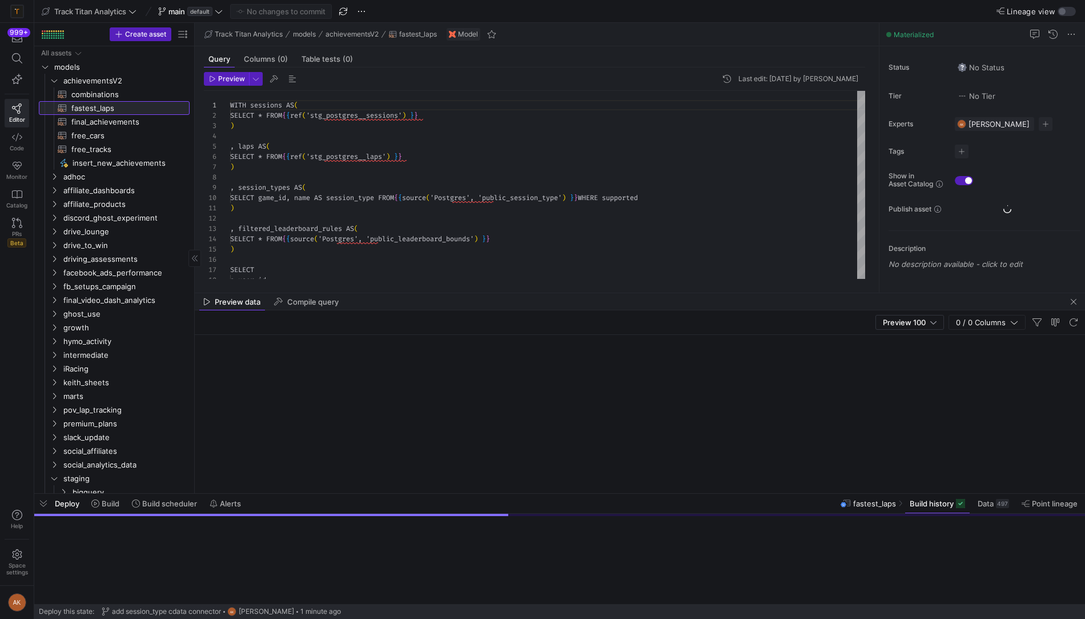
scroll to position [103, 0]
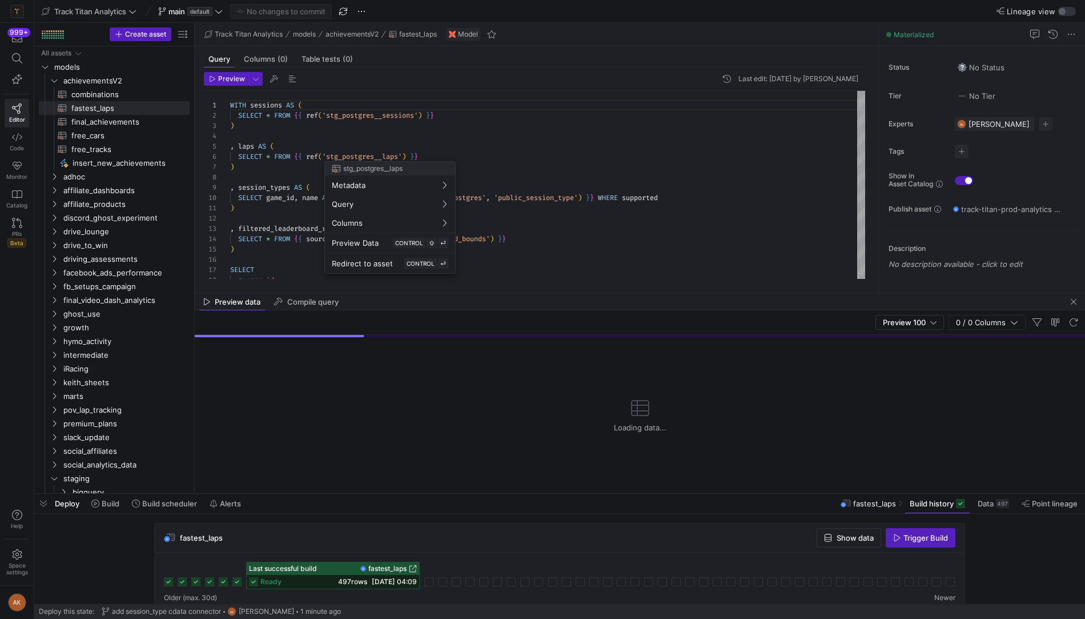
click at [506, 144] on div at bounding box center [542, 309] width 1085 height 619
click at [471, 152] on div "WITH sessions AS ( SELECT * FROM { { ref ( 'stg_postgres__sessions' ) } } ) , l…" at bounding box center [547, 265] width 635 height 348
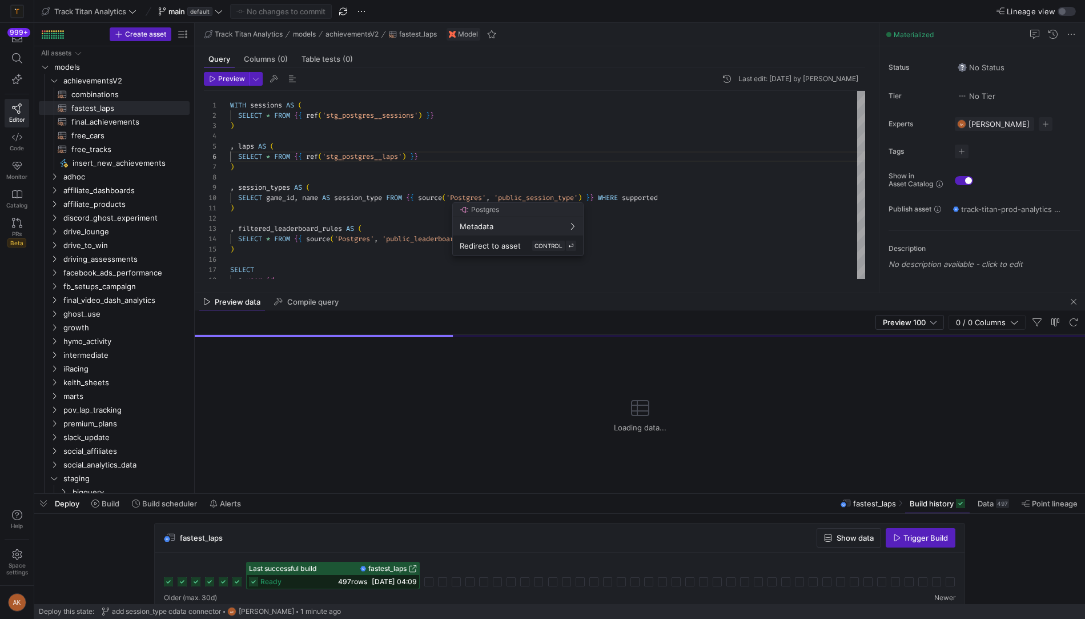
click at [489, 197] on div at bounding box center [542, 309] width 1085 height 619
click at [489, 196] on div at bounding box center [542, 309] width 1085 height 619
click at [489, 196] on div "WITH sessions AS ( SELECT * FROM { { ref ( 'stg_postgres__sessions' ) } } ) , l…" at bounding box center [547, 265] width 635 height 348
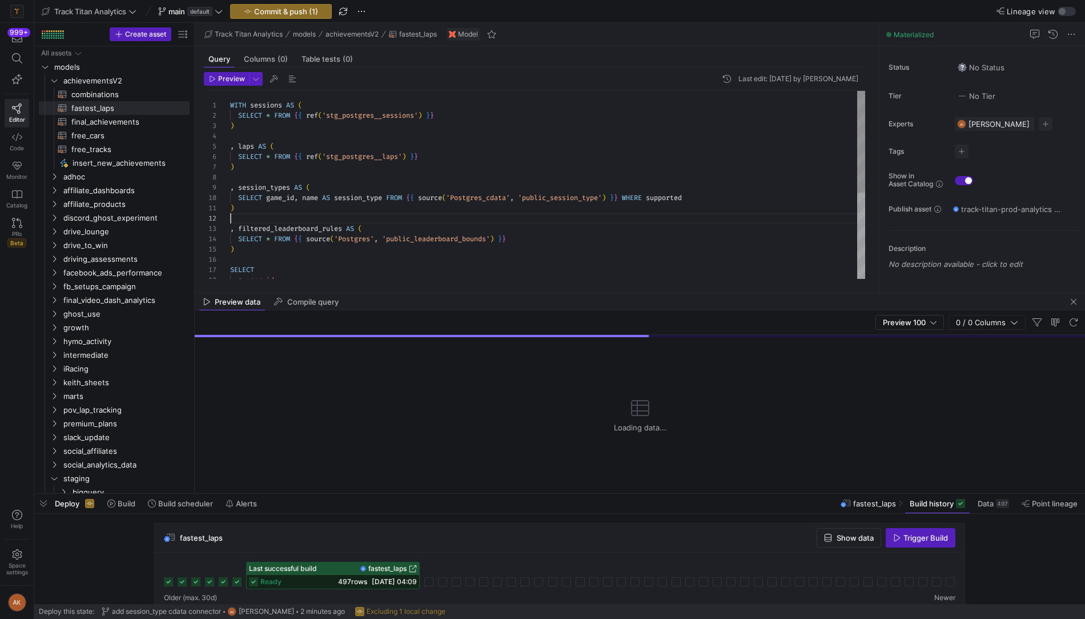
scroll to position [10, 0]
click at [722, 214] on div "WITH sessions AS ( SELECT * FROM { { ref ( 'stg_postgres__sessions' ) } } ) , l…" at bounding box center [547, 265] width 635 height 348
type textarea ") , filtered_leaderboard_rules AS ( SELECT * FROM {{ source('Postgres', 'public…"
click at [42, 508] on span "button" at bounding box center [43, 503] width 18 height 19
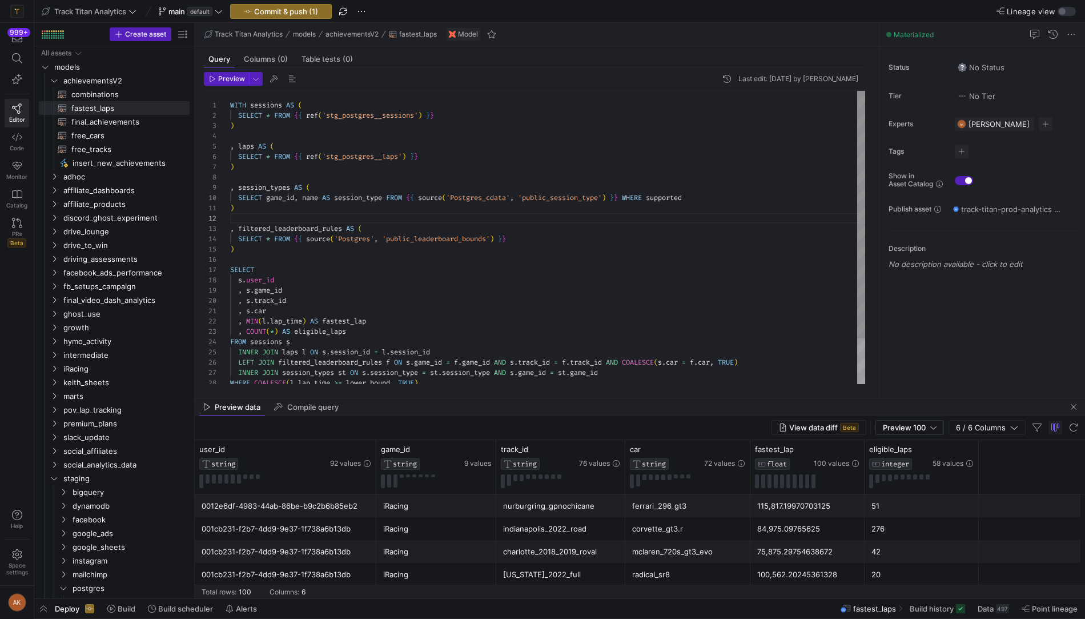
click at [435, 220] on div "WITH sessions AS ( SELECT * FROM { { ref ( 'stg_postgres__sessions' ) } } ) , l…" at bounding box center [547, 265] width 635 height 348
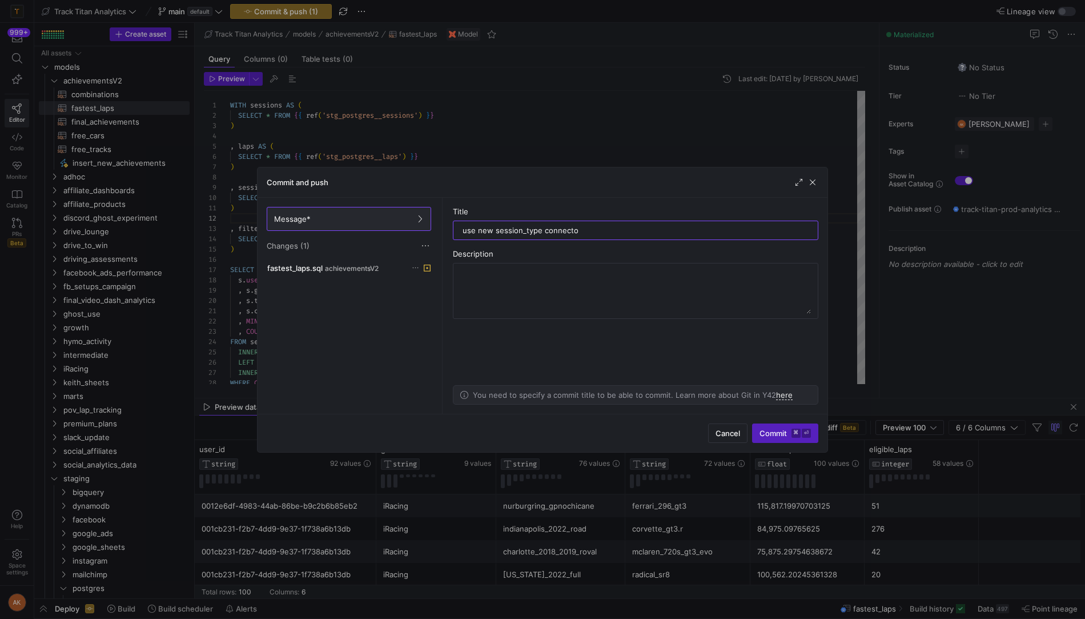
type input "use new session_type connector"
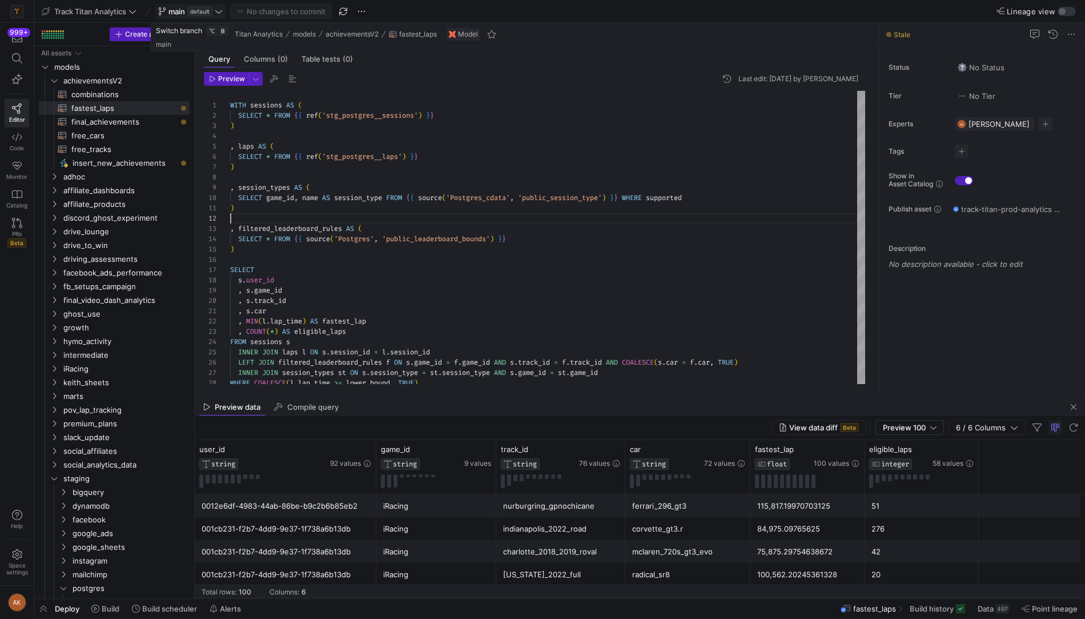
click at [204, 9] on span "default" at bounding box center [199, 11] width 25 height 9
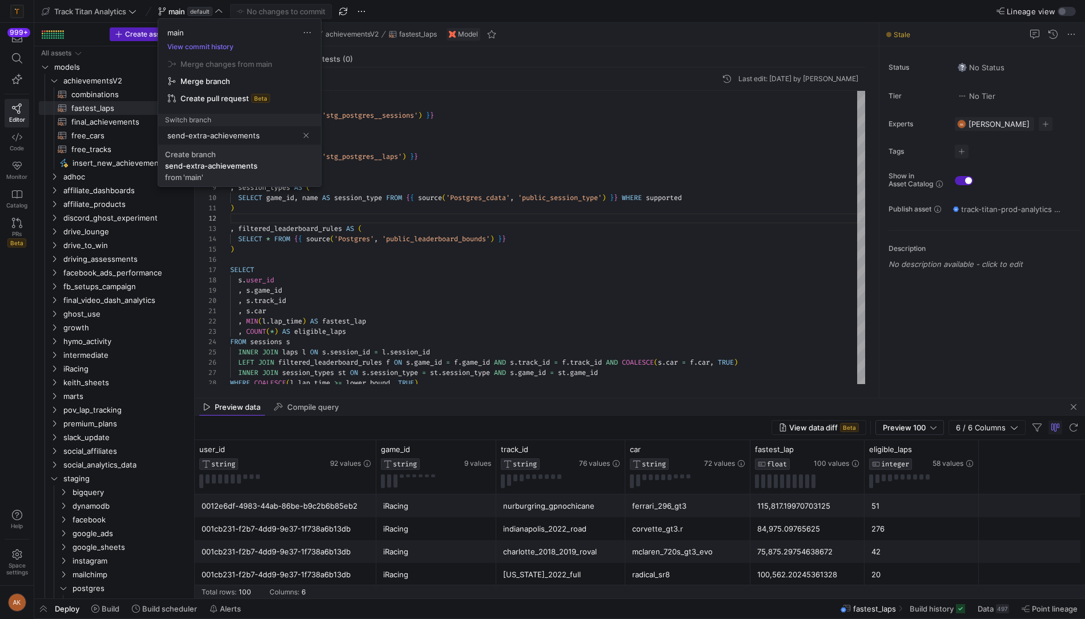
type input "send-extra-achievements"
click at [257, 165] on span "Create branch send-extra-achievements from 'main'" at bounding box center [239, 166] width 149 height 32
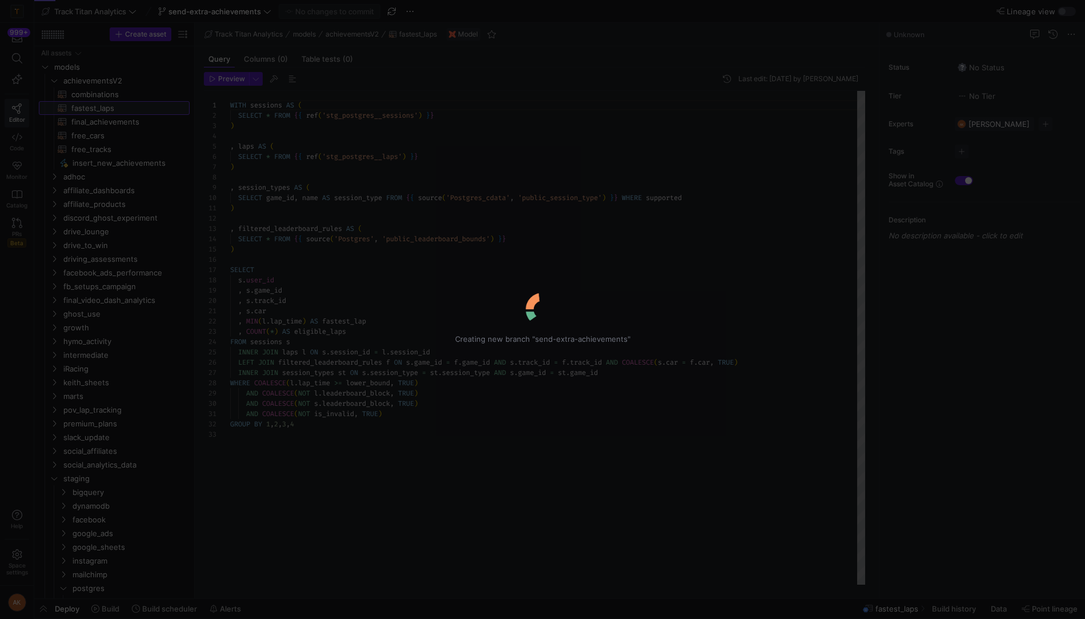
scroll to position [103, 0]
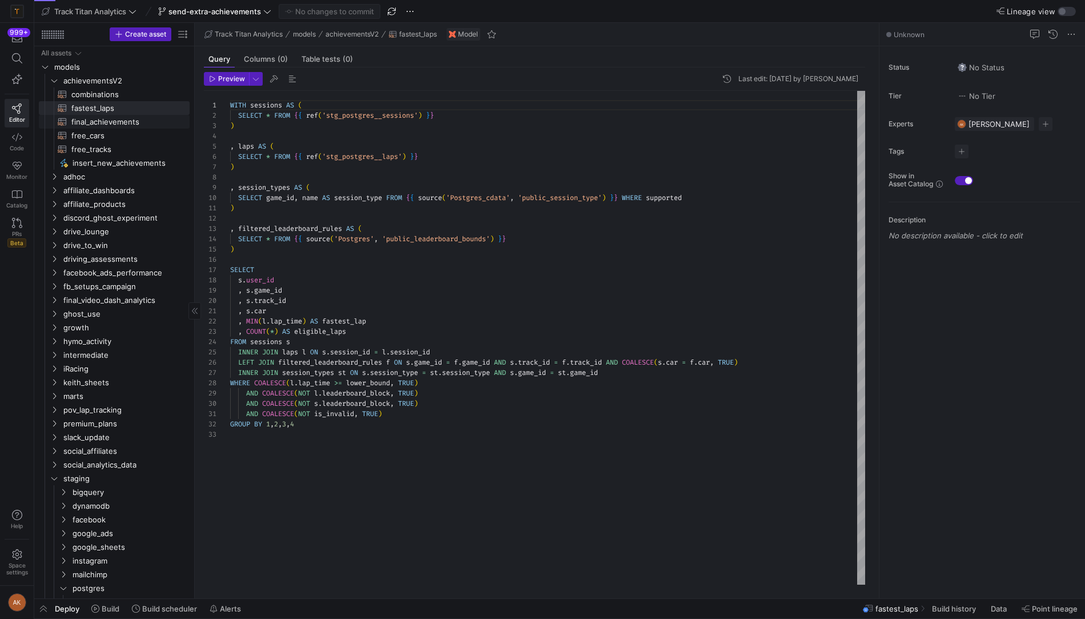
click at [118, 118] on span "final_achievements​​​​​​​​​​" at bounding box center [123, 121] width 105 height 13
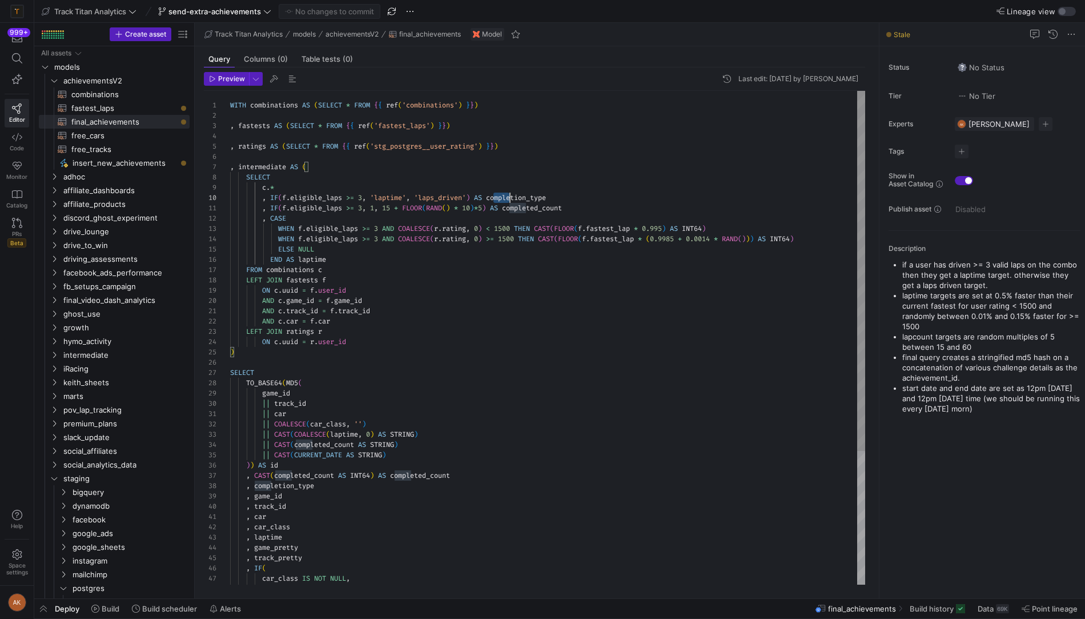
scroll to position [93, 324]
drag, startPoint x: 493, startPoint y: 195, endPoint x: 564, endPoint y: 195, distance: 71.4
click at [564, 195] on div ", IF ( f . eligible_laps >= 3 , 'laptime' , 'laps_driven' ) AS completion_type" at bounding box center [547, 198] width 635 height 10
click at [538, 346] on div "FROM combinations c LEFT JOIN fastests f ON c . uuid = f . user_id AND c . game…" at bounding box center [547, 430] width 635 height 678
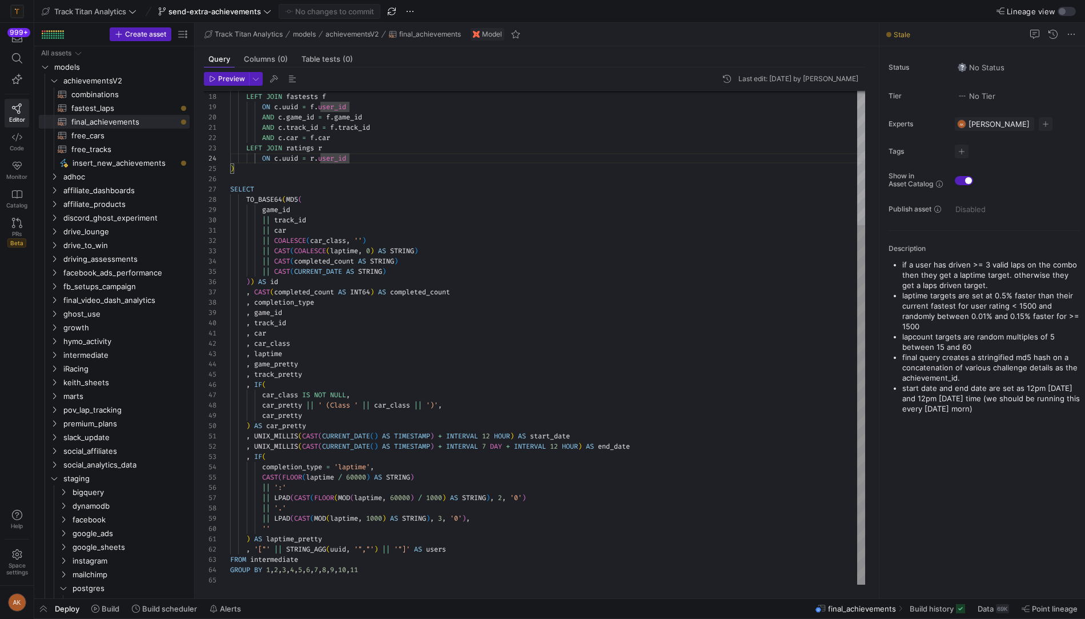
click at [376, 555] on div "FROM combinations c LEFT JOIN fastests f ON c . uuid = f . user_id AND c . game…" at bounding box center [547, 246] width 635 height 678
click at [544, 394] on div "FROM combinations c LEFT JOIN fastests f ON c . uuid = f . user_id AND c . game…" at bounding box center [547, 251] width 635 height 688
click at [121, 83] on span "achievementsV2" at bounding box center [111, 80] width 97 height 13
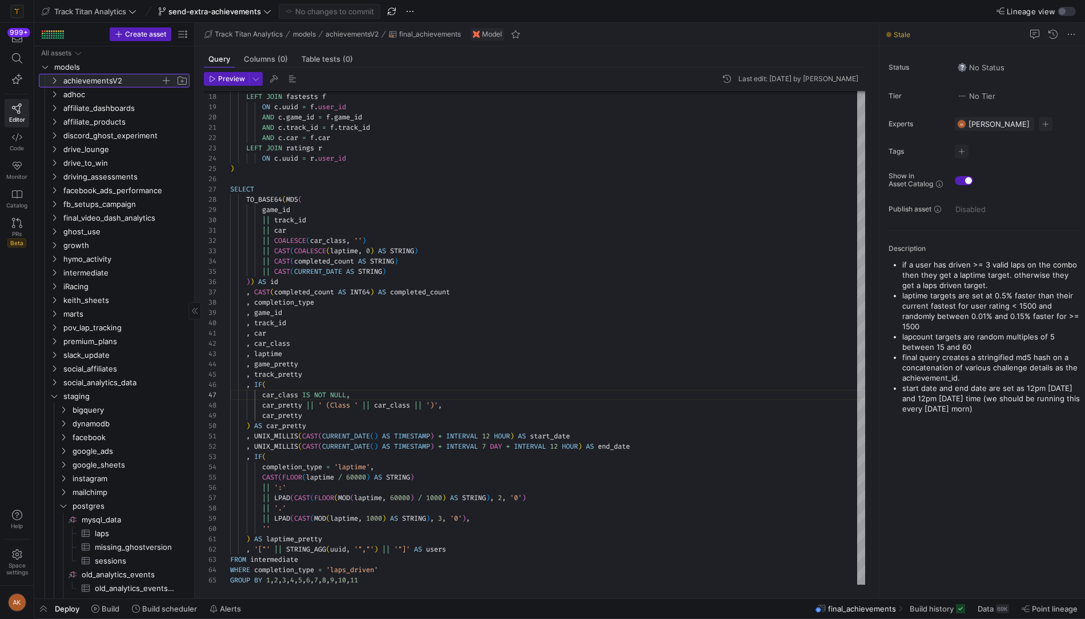
click at [117, 81] on span "achievementsV2" at bounding box center [111, 80] width 97 height 13
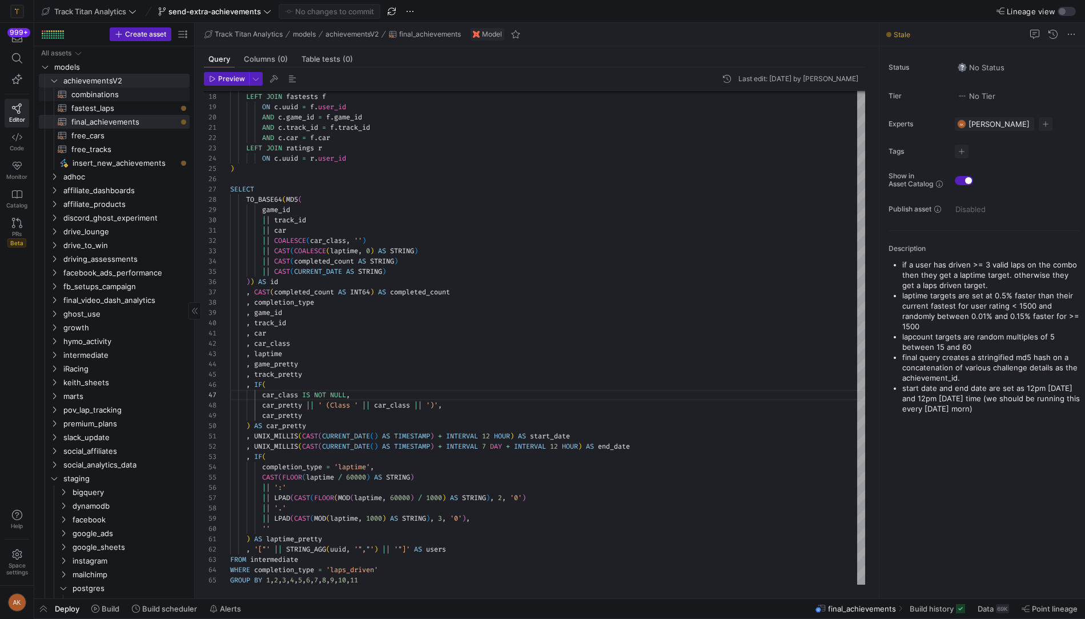
click at [111, 95] on span "combinations​​​​​​​​​​" at bounding box center [123, 94] width 105 height 13
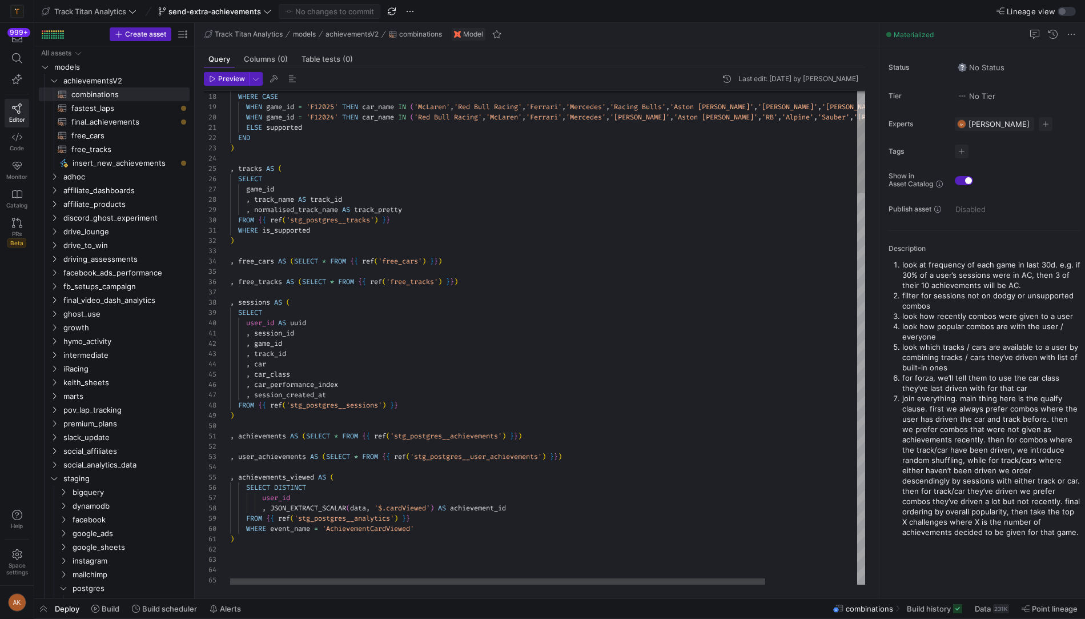
type textarea "WHERE is_supported ) , free_cars AS (SELECT * FROM {{ ref('free_cars') }}) , fr…"
type textarea "s"
type textarea "SELECT uuid , MAX(game_id) AS game_id , SUM(game_sessions) AS game_sessions FRO…"
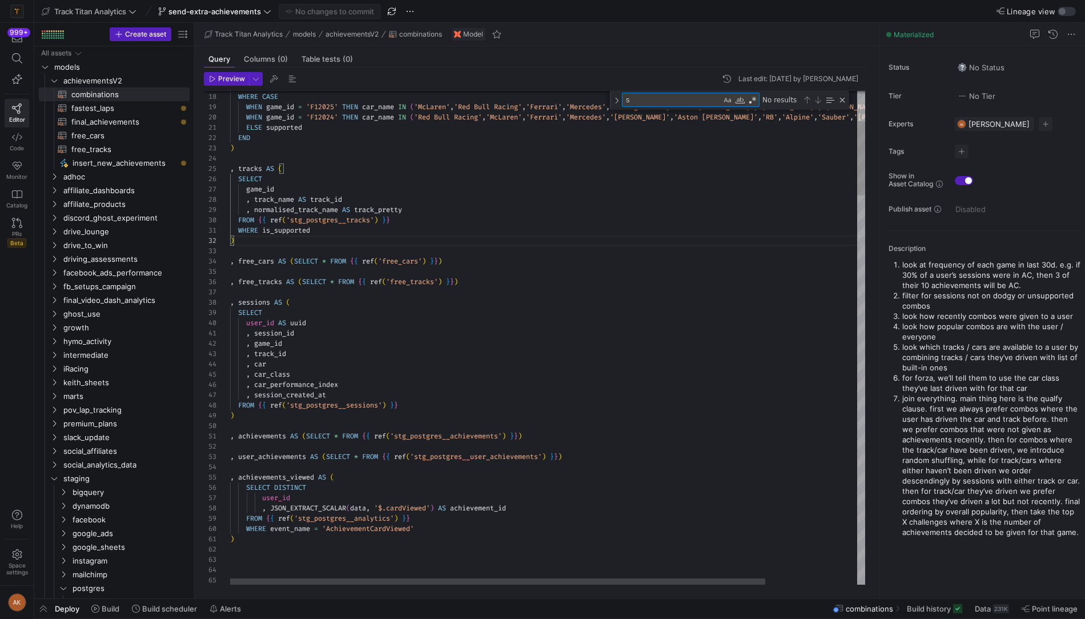
type textarea "su"
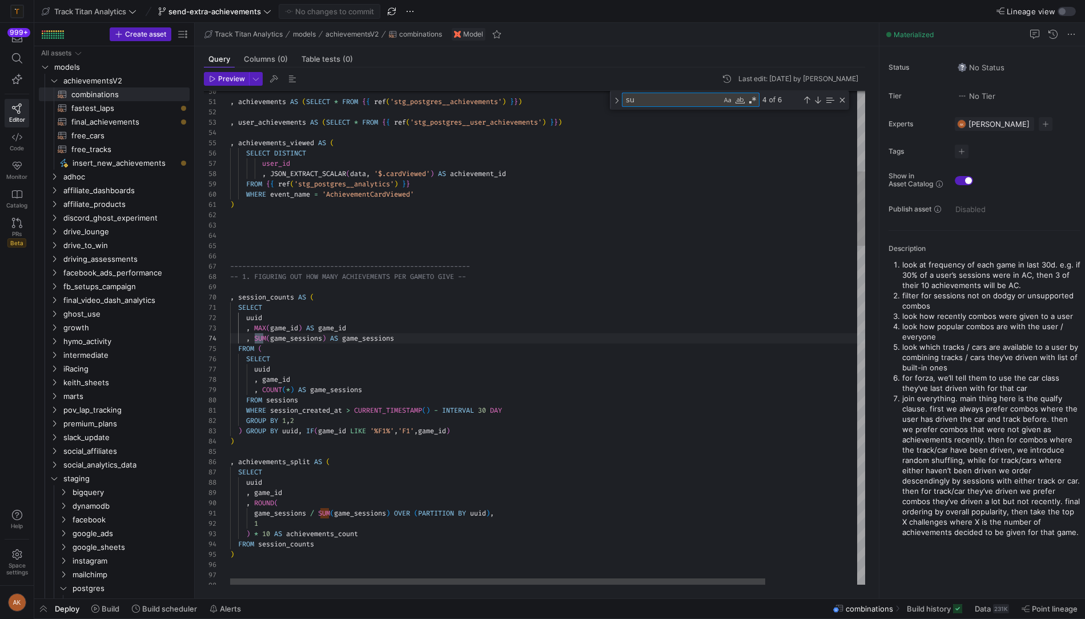
type textarea "--------------------- -- 0. INPUT TABLES -- WITH games AS ( SELECT game_id , ga…"
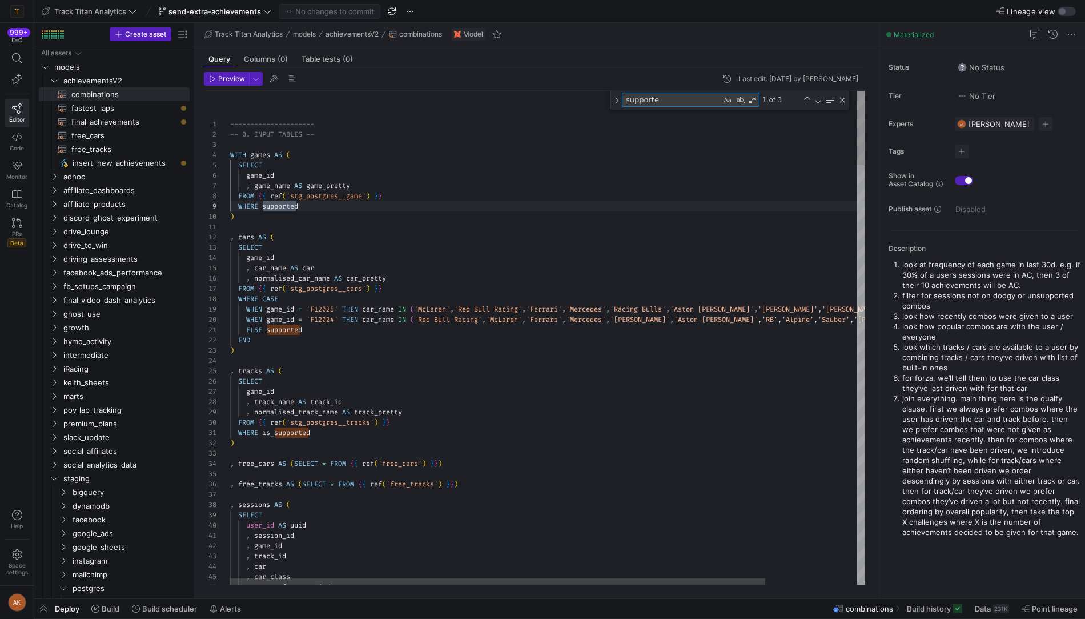
type textarea "supported"
type textarea "WHERE is_supported ) , free_cars AS (SELECT * FROM {{ ref('free_cars') }}) , fr…"
type textarea "session"
type textarea ", session_id , game_id , track_id , car , car_class , car_performance_index , s…"
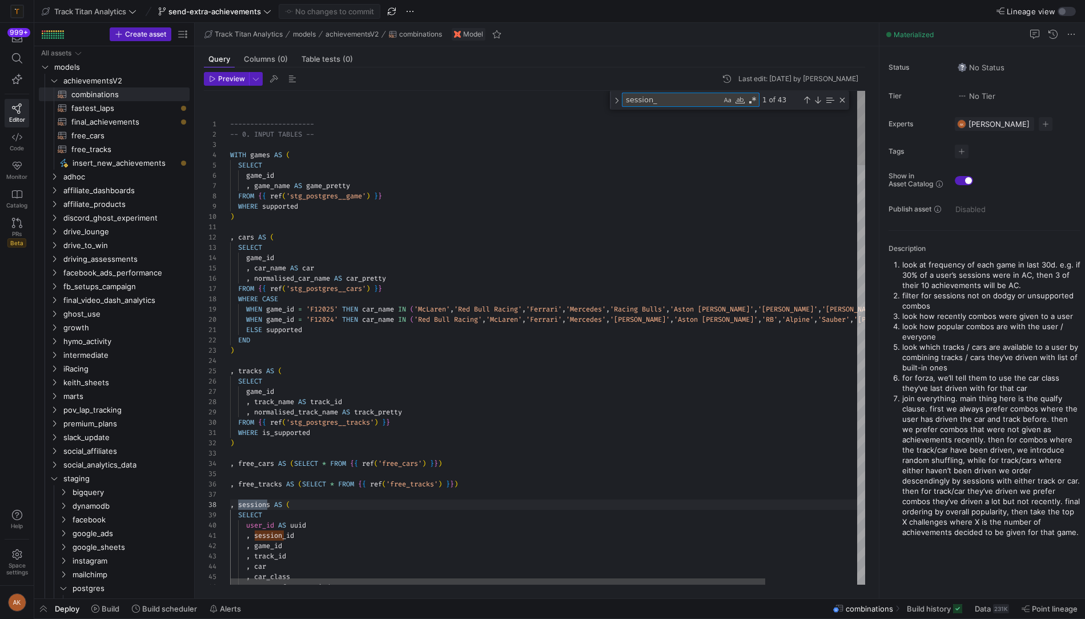
scroll to position [103, 58]
type textarea "session_ty"
click at [93, 110] on span "fastest_laps​​​​​​​​​​" at bounding box center [123, 108] width 105 height 13
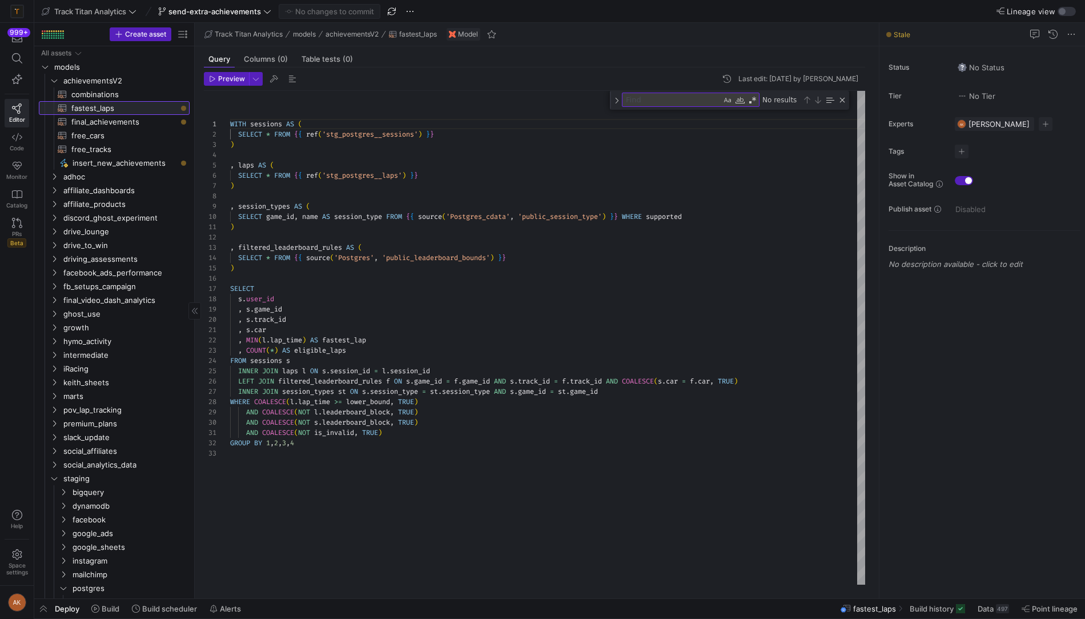
scroll to position [103, 0]
click at [931, 607] on span "Build history" at bounding box center [932, 608] width 44 height 9
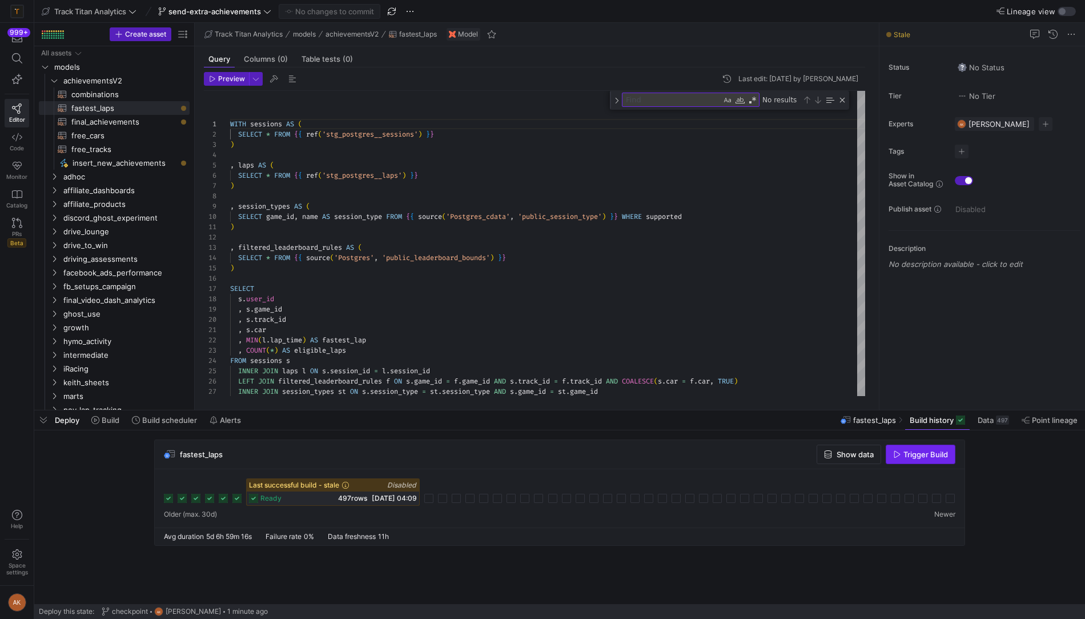
click at [913, 452] on span "Trigger Build" at bounding box center [926, 454] width 45 height 9
click at [1039, 502] on div "fastest_laps Show data Trigger Build Last successful build - stale Disabled rea…" at bounding box center [557, 495] width 1047 height 113
click at [125, 94] on span "combinations​​​​​​​​​​" at bounding box center [123, 94] width 105 height 13
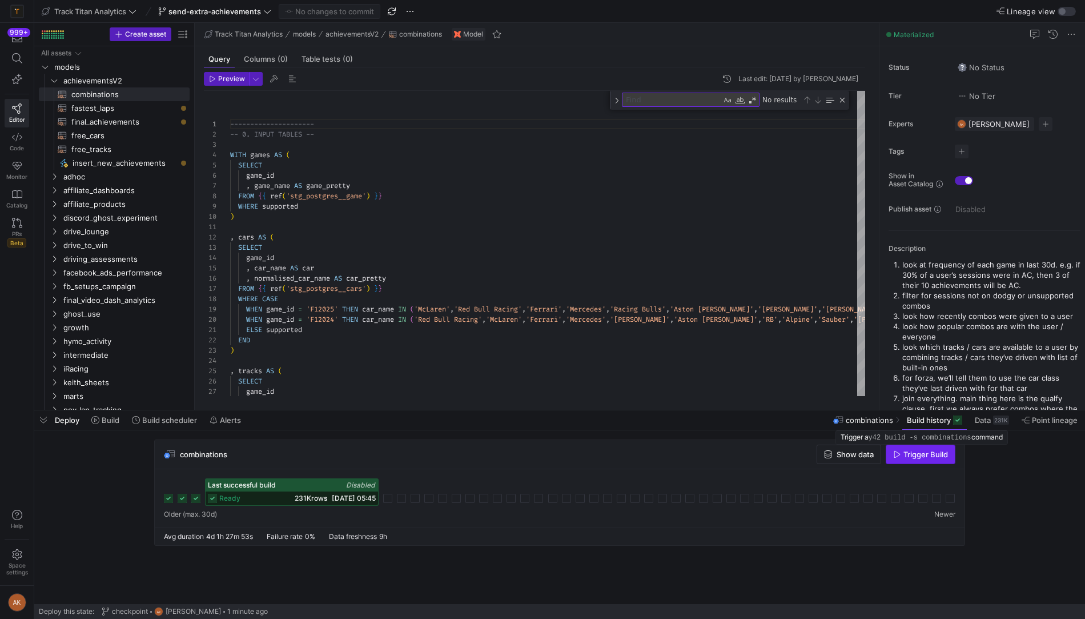
click at [910, 455] on span "Trigger Build" at bounding box center [926, 454] width 45 height 9
click at [124, 106] on span "fastest_laps​​​​​​​​​​" at bounding box center [123, 108] width 105 height 13
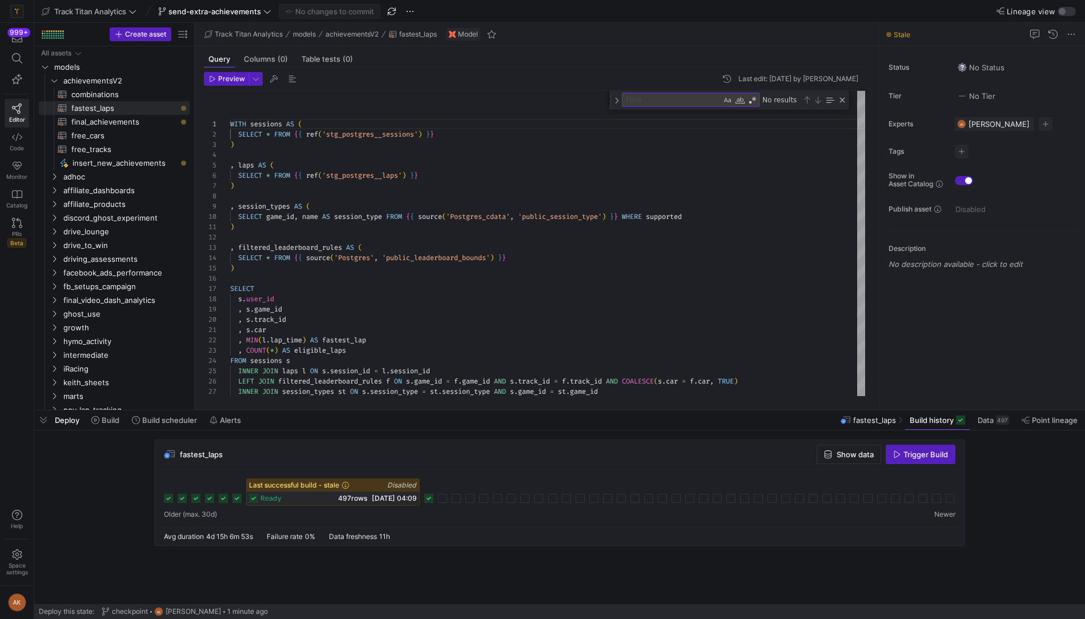
click at [430, 499] on icon at bounding box center [428, 498] width 9 height 9
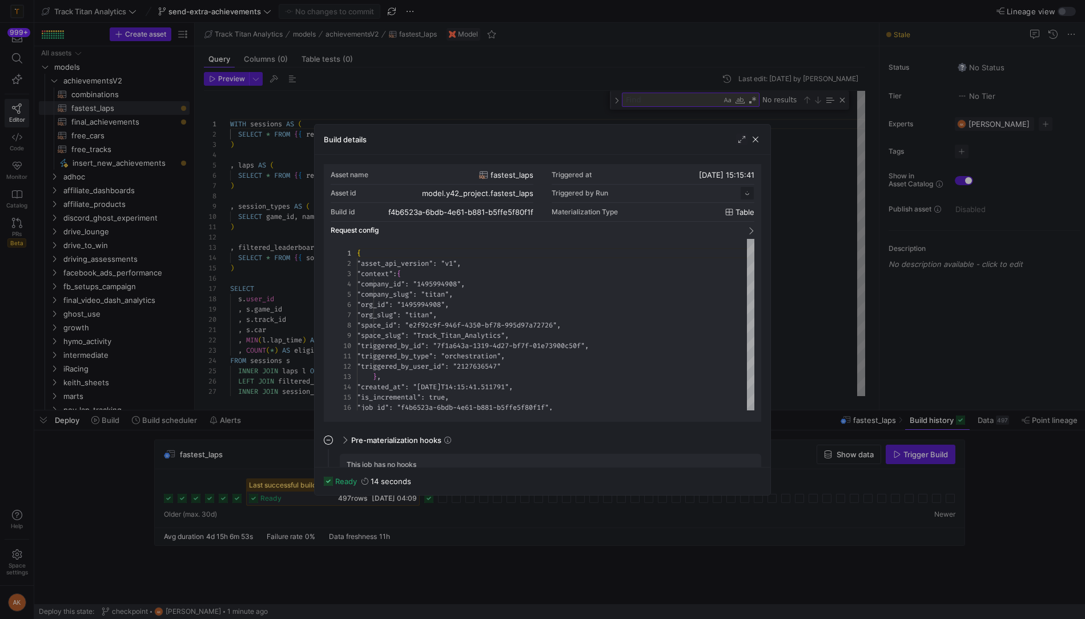
scroll to position [103, 0]
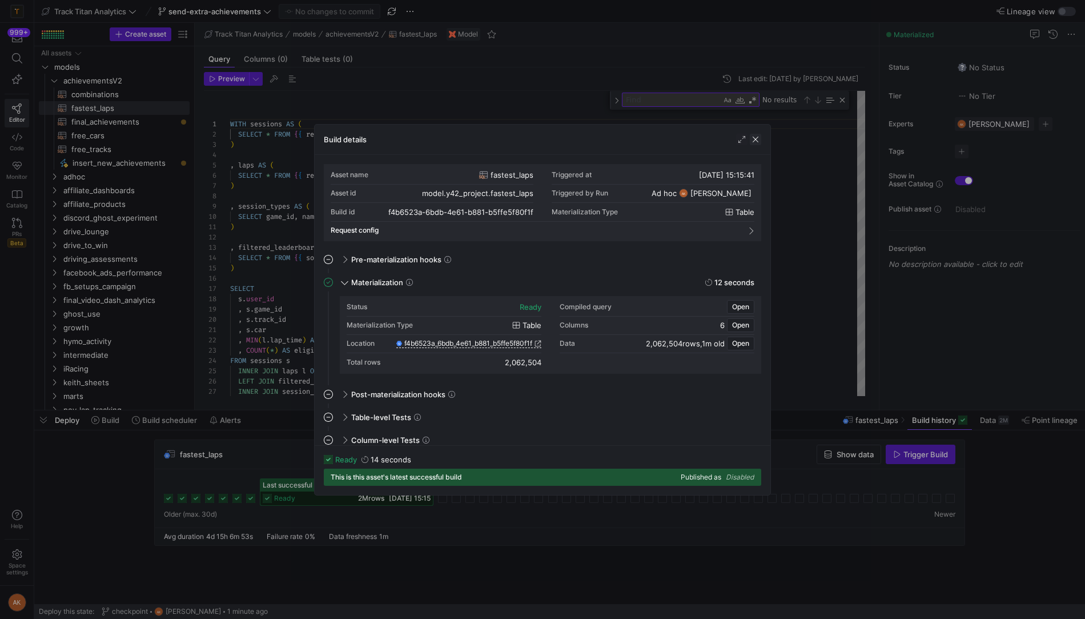
click at [752, 139] on span "button" at bounding box center [755, 139] width 11 height 11
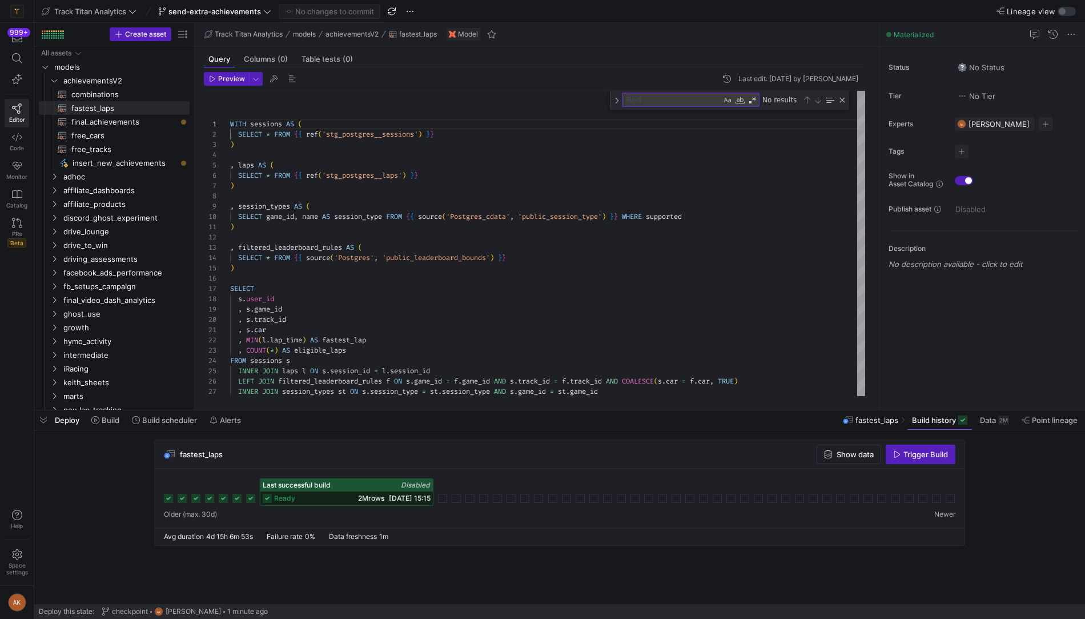
click at [237, 500] on icon at bounding box center [237, 498] width 9 height 9
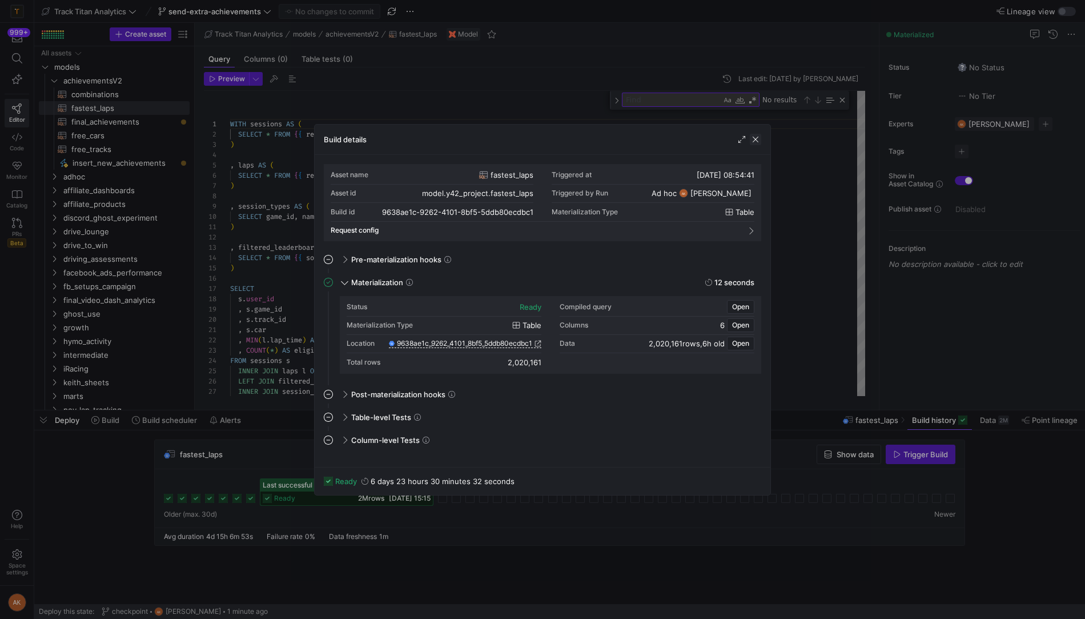
click at [756, 141] on span "button" at bounding box center [755, 139] width 11 height 11
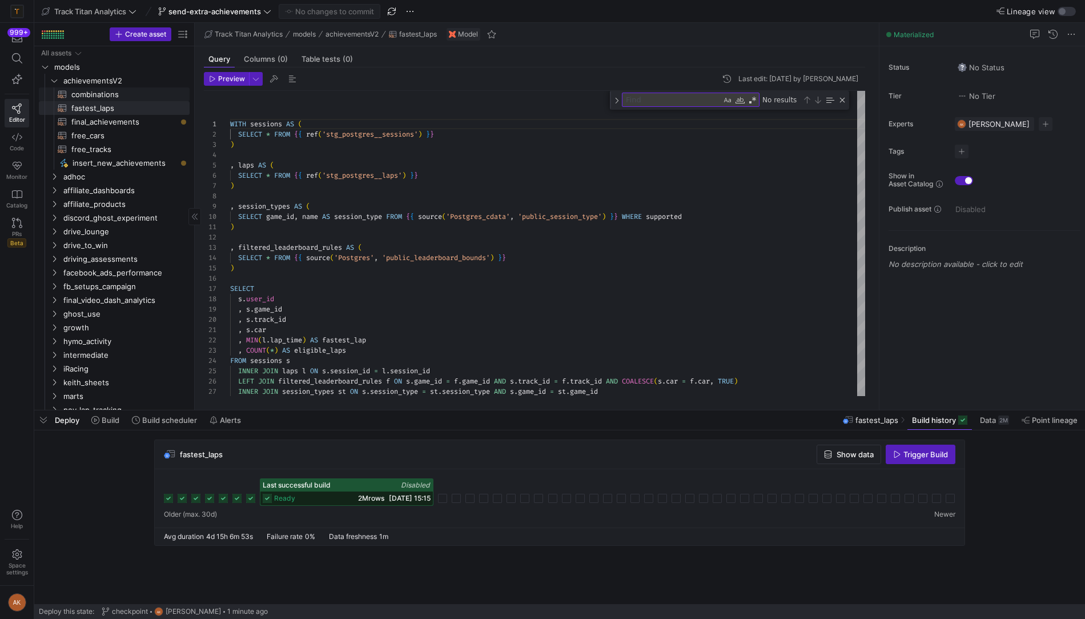
click at [102, 95] on span "combinations​​​​​​​​​​" at bounding box center [123, 94] width 105 height 13
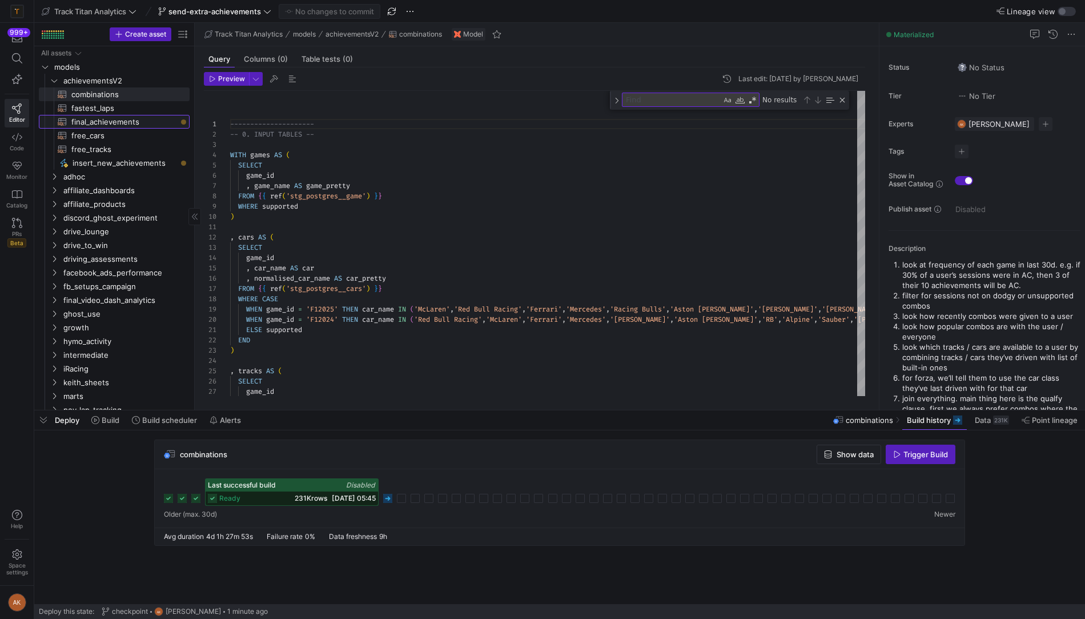
click at [127, 123] on span "final_achievements​​​​​​​​​​" at bounding box center [123, 121] width 105 height 13
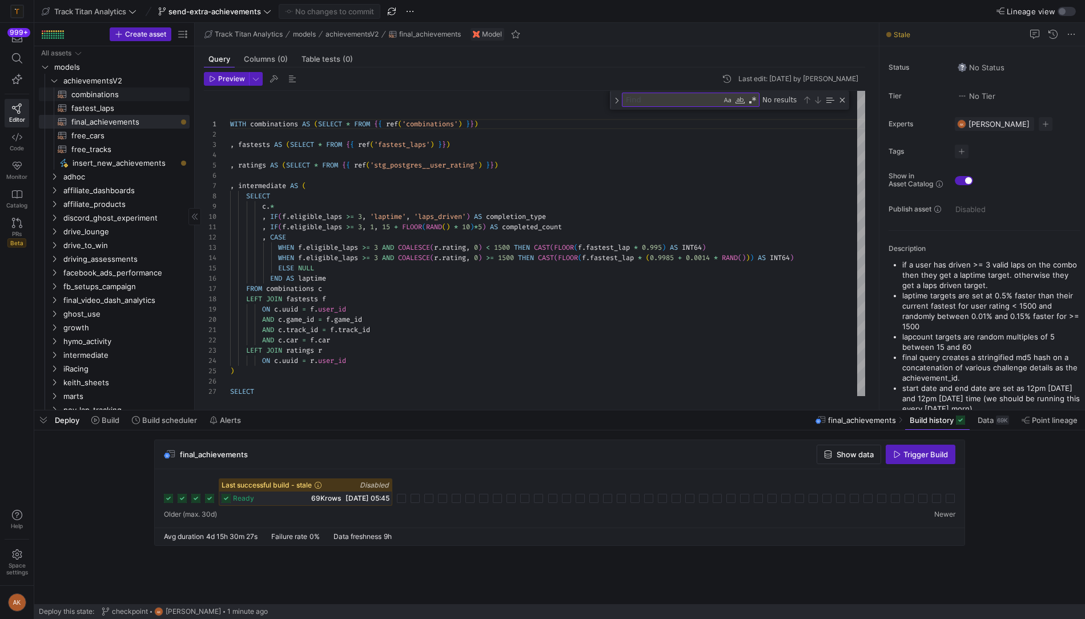
click at [121, 92] on span "combinations​​​​​​​​​​" at bounding box center [123, 94] width 105 height 13
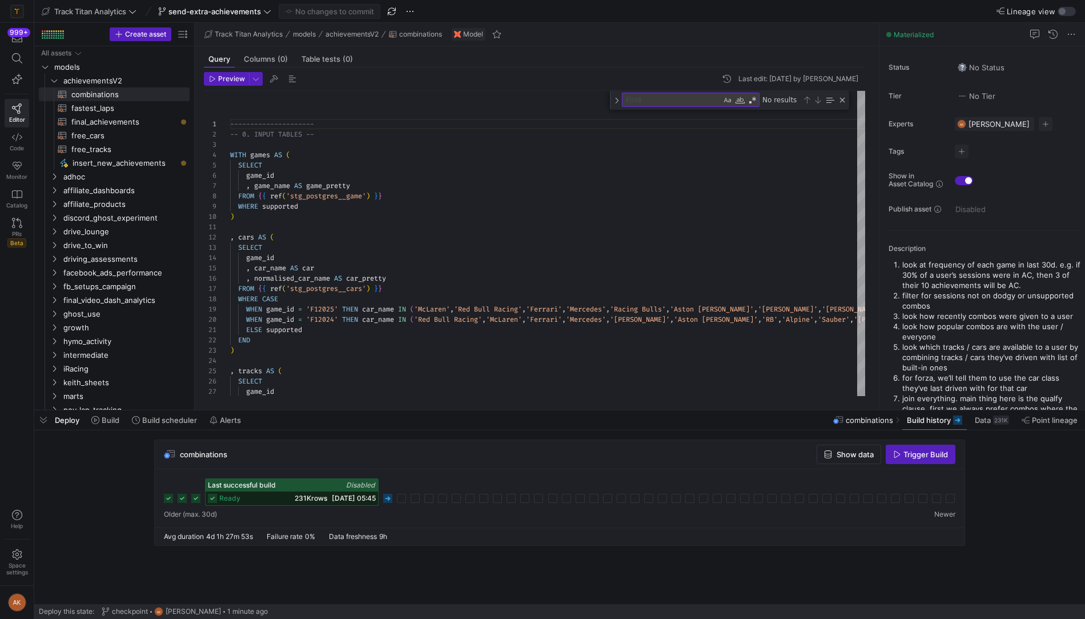
click at [387, 496] on icon at bounding box center [387, 498] width 9 height 9
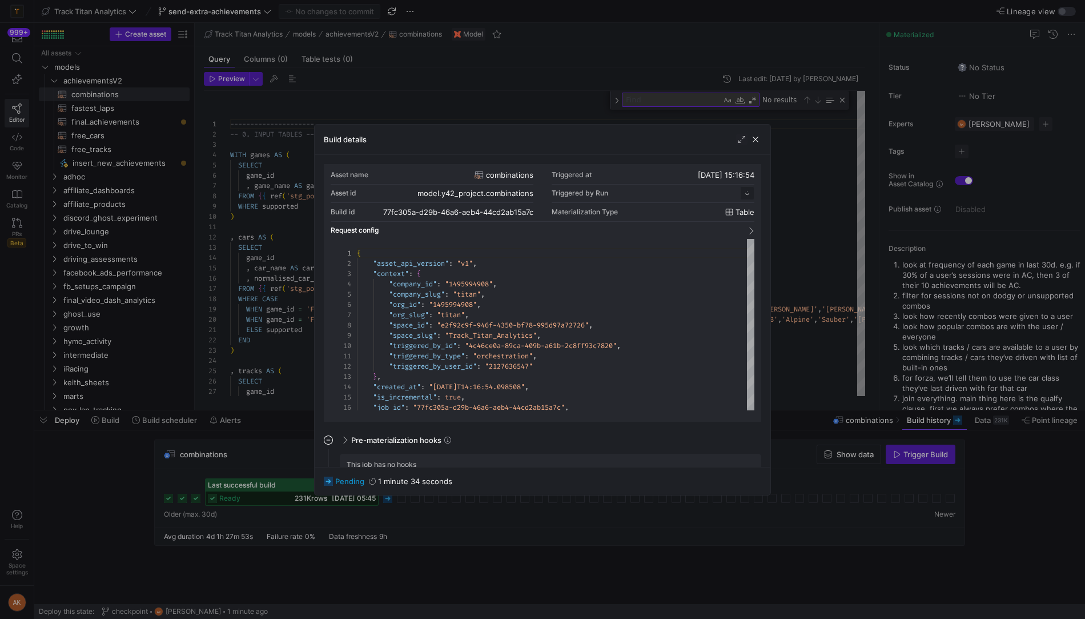
scroll to position [103, 0]
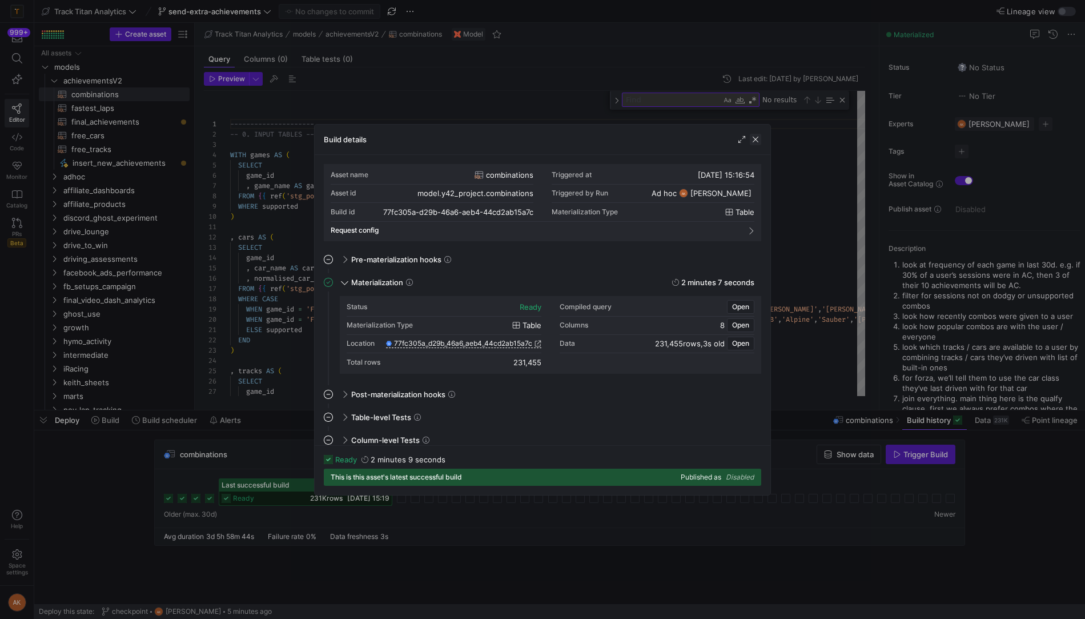
click at [759, 139] on span "button" at bounding box center [755, 139] width 11 height 11
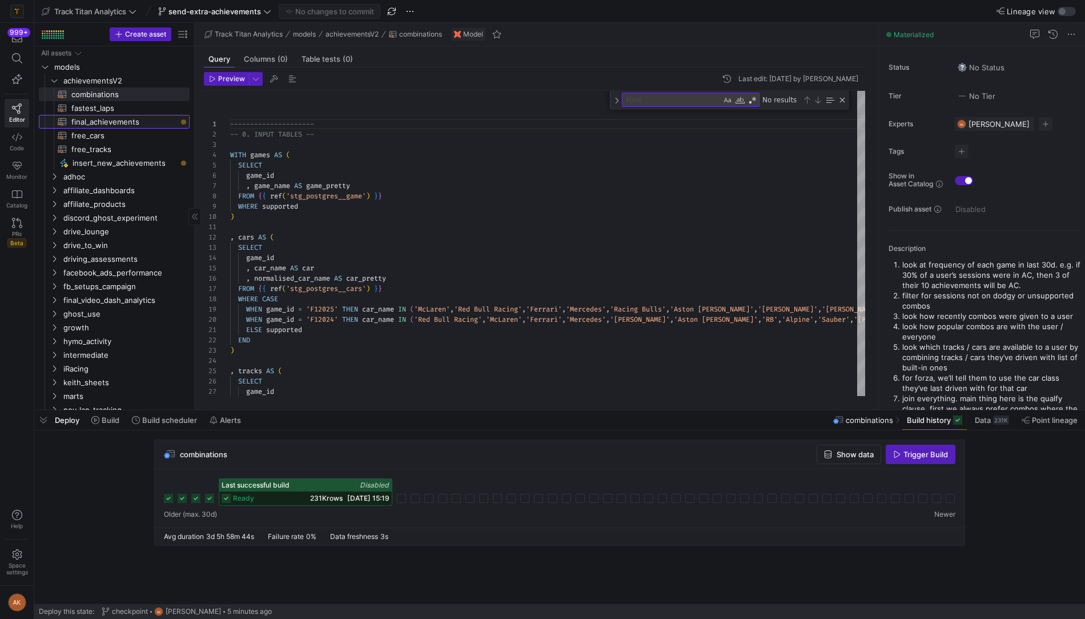
click at [128, 119] on span "final_achievements​​​​​​​​​​" at bounding box center [123, 121] width 105 height 13
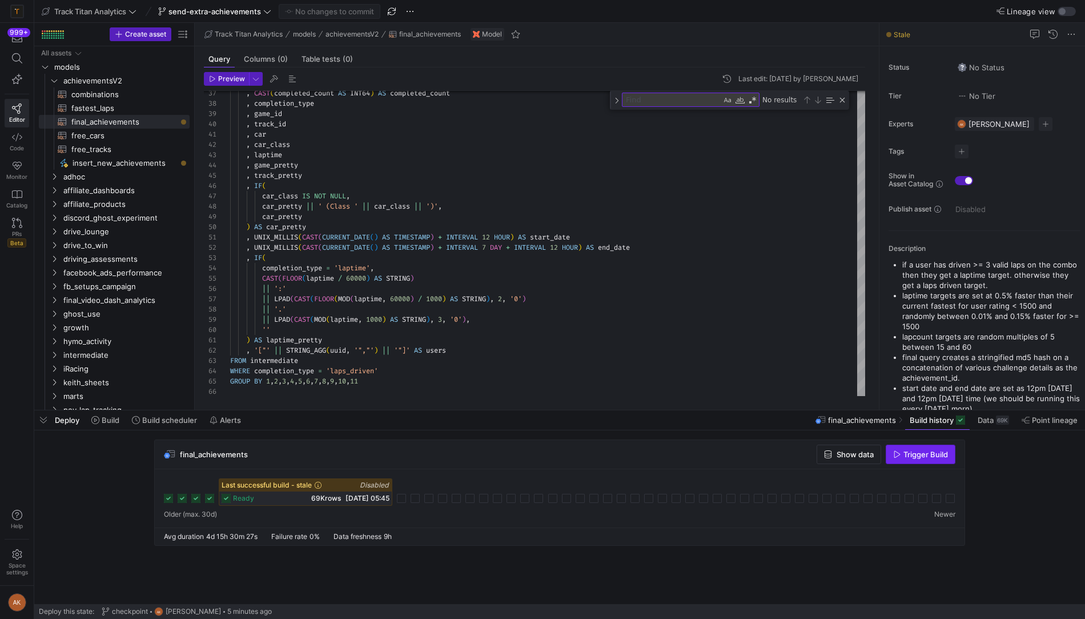
click at [900, 459] on span "button" at bounding box center [921, 454] width 69 height 18
click at [988, 424] on span "Data" at bounding box center [987, 419] width 16 height 9
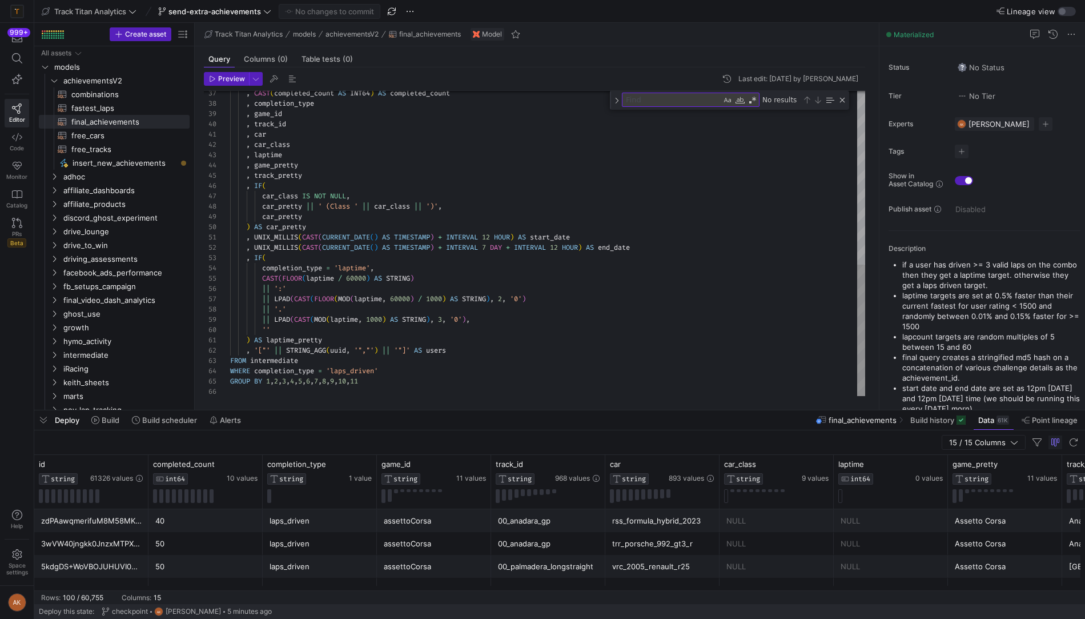
click at [346, 368] on div ", CAST ( completed_count AS INT64 ) AS completed_count , completion_type , game…" at bounding box center [547, 43] width 635 height 707
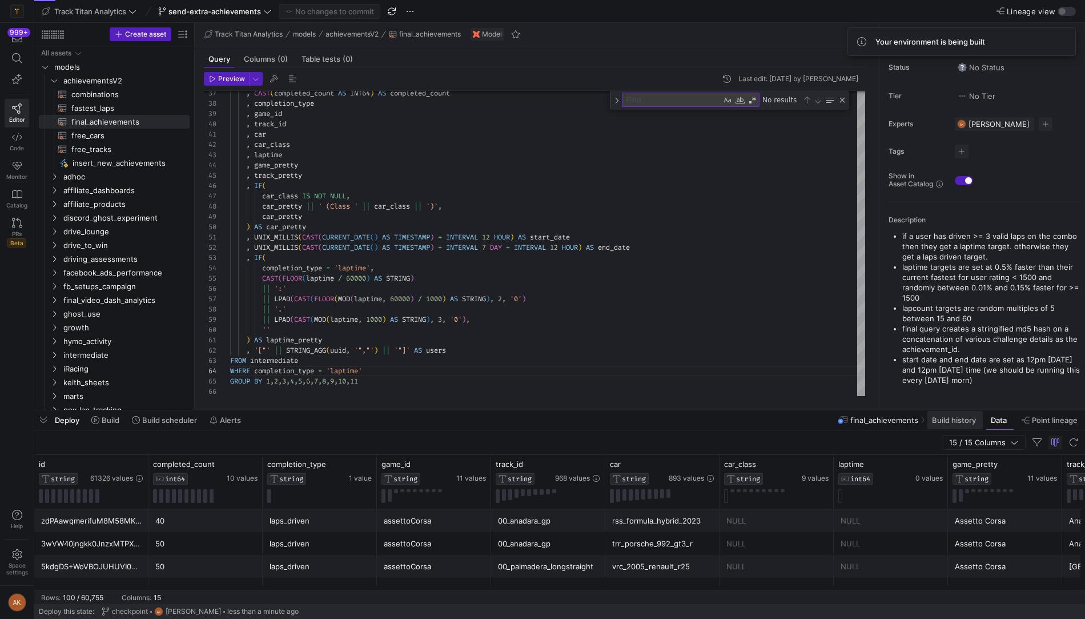
click at [945, 419] on span "Build history" at bounding box center [954, 419] width 44 height 9
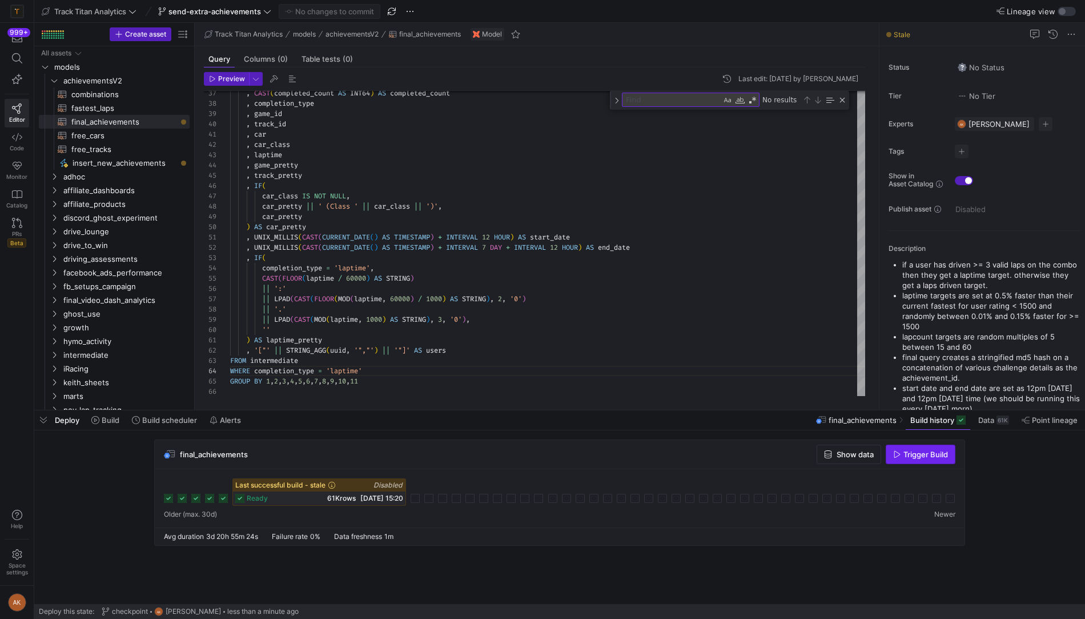
click at [942, 458] on span "button" at bounding box center [921, 454] width 69 height 18
click at [988, 458] on div "final_achievements Show data Trigger Build Last successful build - stale Disabl…" at bounding box center [557, 495] width 1047 height 113
click at [124, 90] on span "combinations​​​​​​​​​​" at bounding box center [123, 94] width 105 height 13
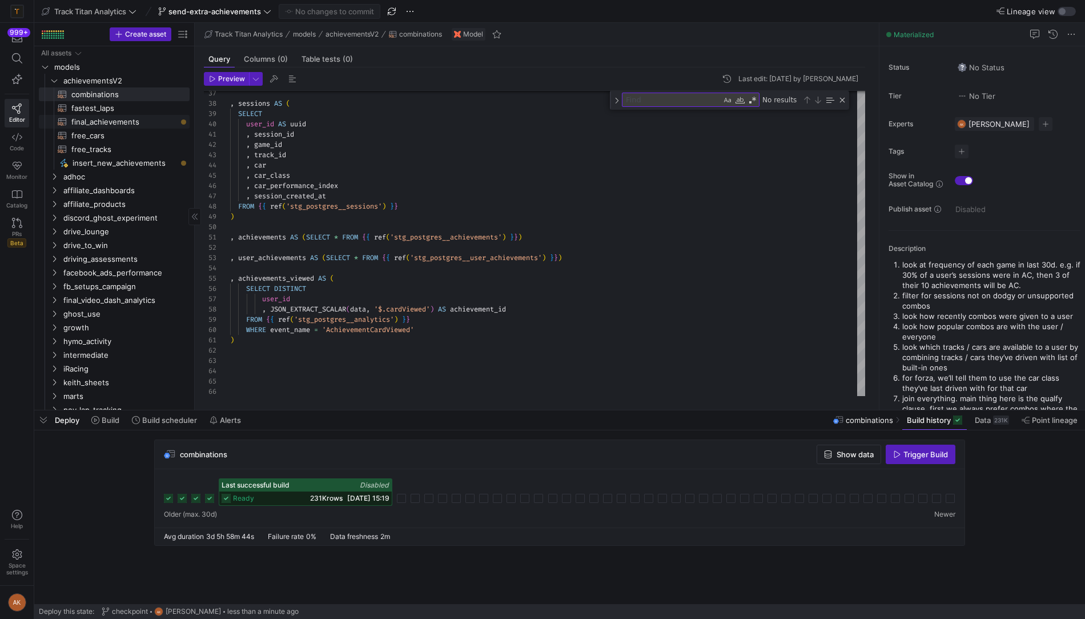
click at [121, 120] on span "final_achievements​​​​​​​​​​" at bounding box center [123, 121] width 105 height 13
type textarea "WITH combinations AS (SELECT * FROM {{ ref('combinations') }}) , fastests AS (S…"
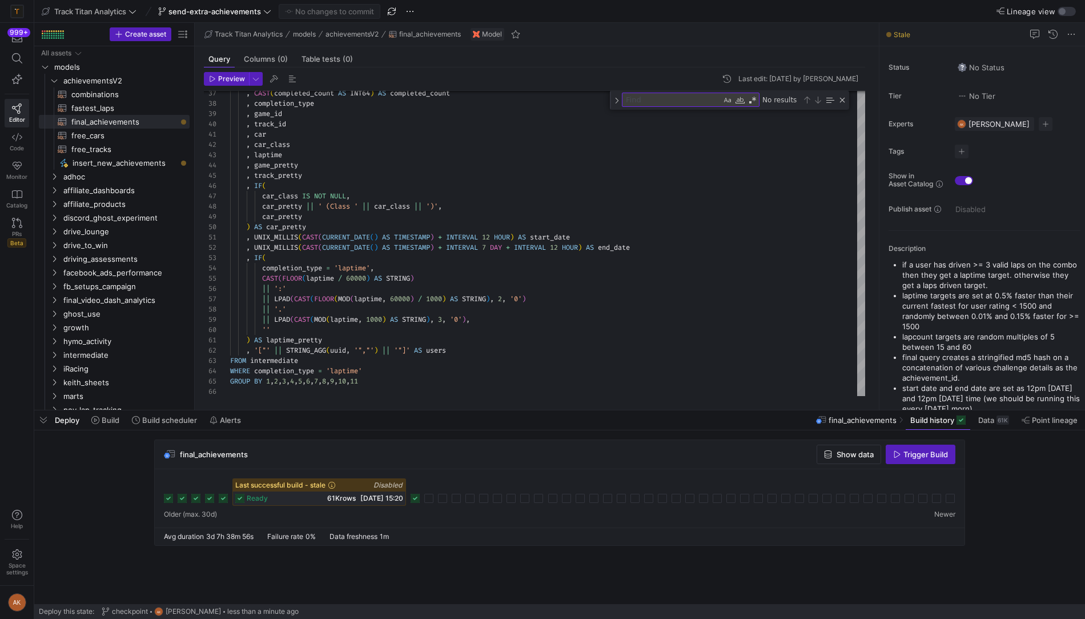
click at [415, 498] on rect at bounding box center [415, 498] width 9 height 9
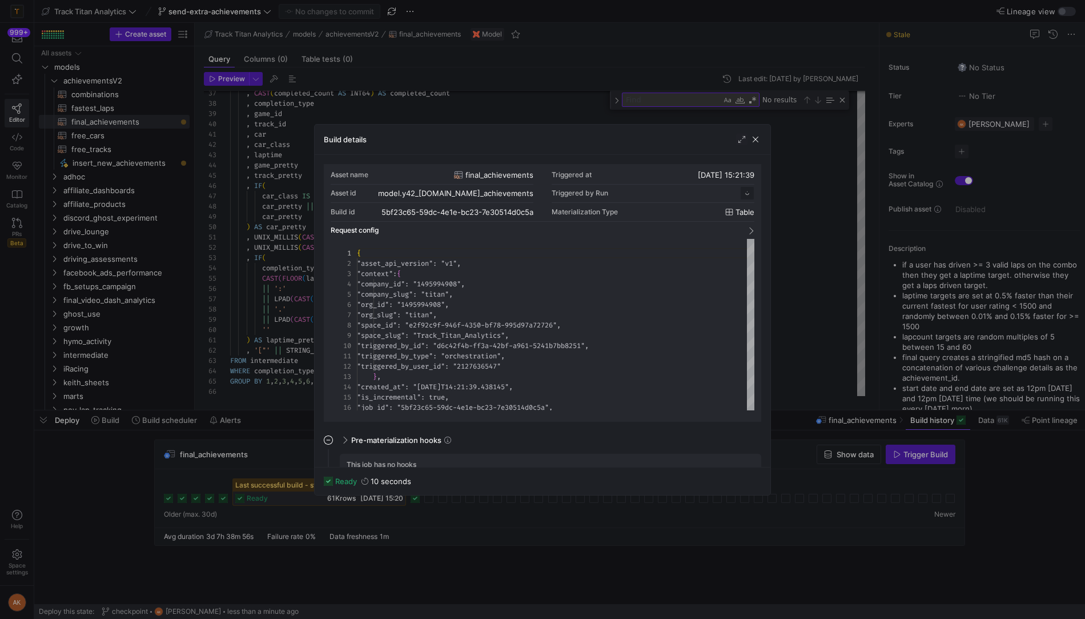
scroll to position [103, 0]
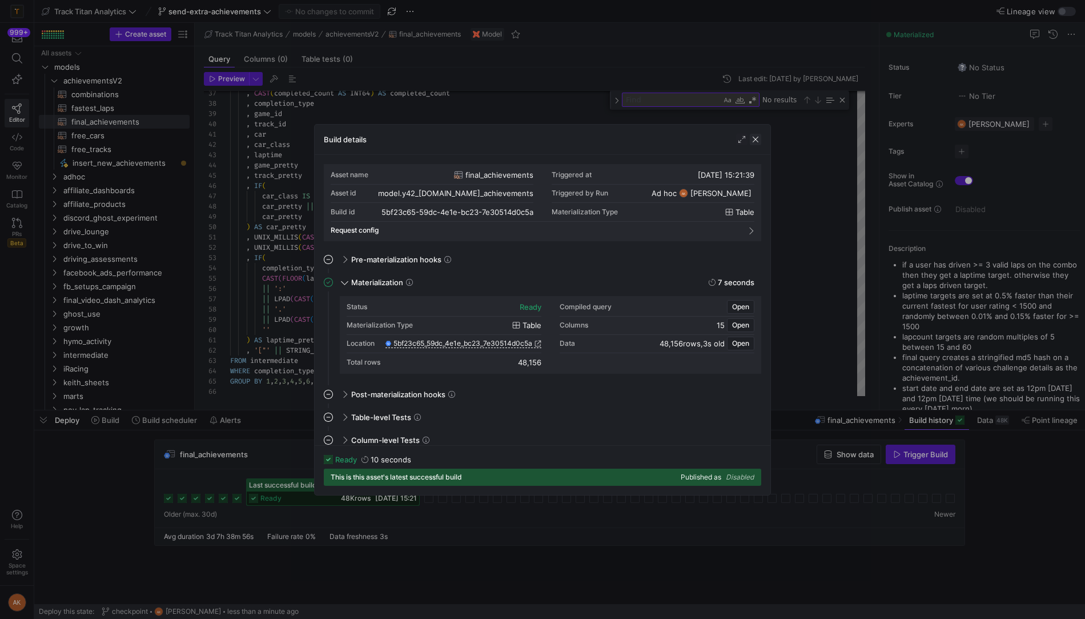
click at [758, 141] on span "button" at bounding box center [755, 139] width 11 height 11
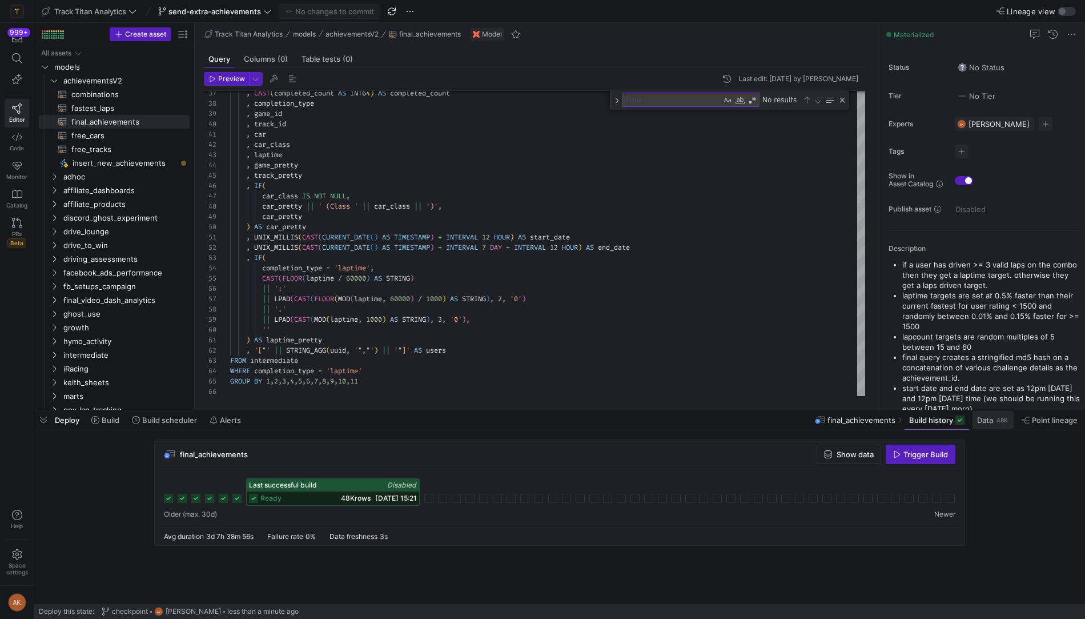
click at [990, 422] on span "Data" at bounding box center [985, 419] width 16 height 9
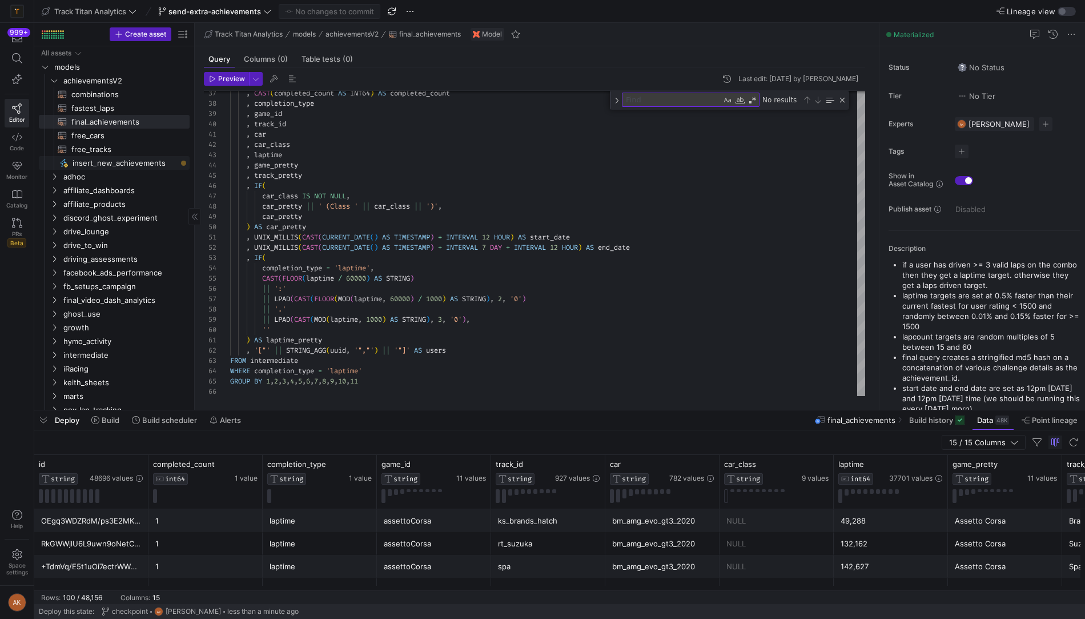
click at [113, 163] on span "insert_new_achievements​​​​​" at bounding box center [125, 163] width 104 height 13
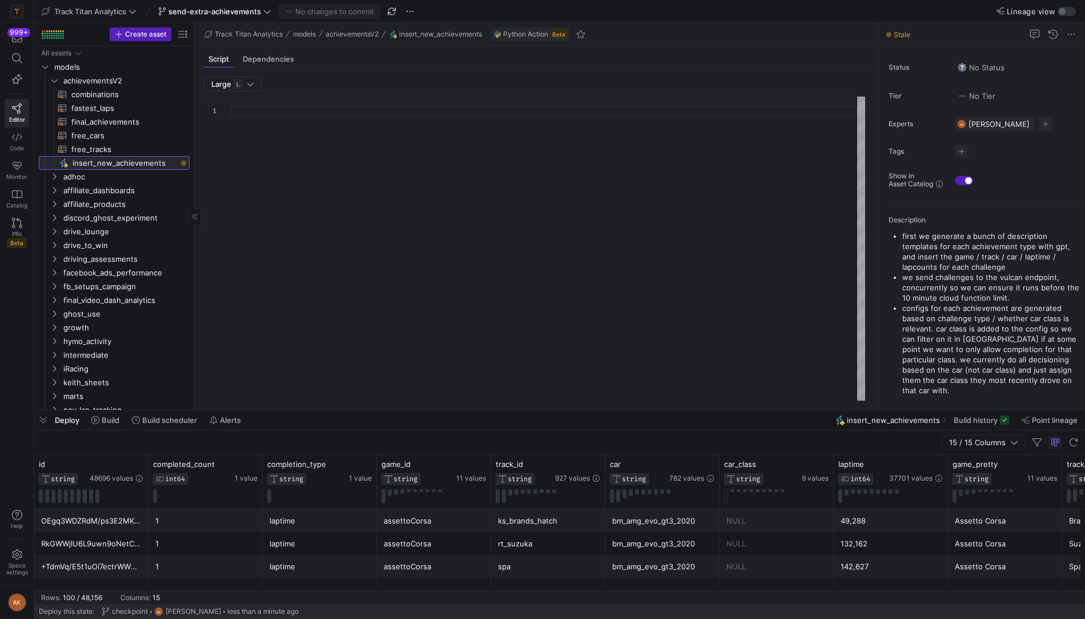
type textarea "import json import logging import pandas as pd import requests from y42.v1.deco…"
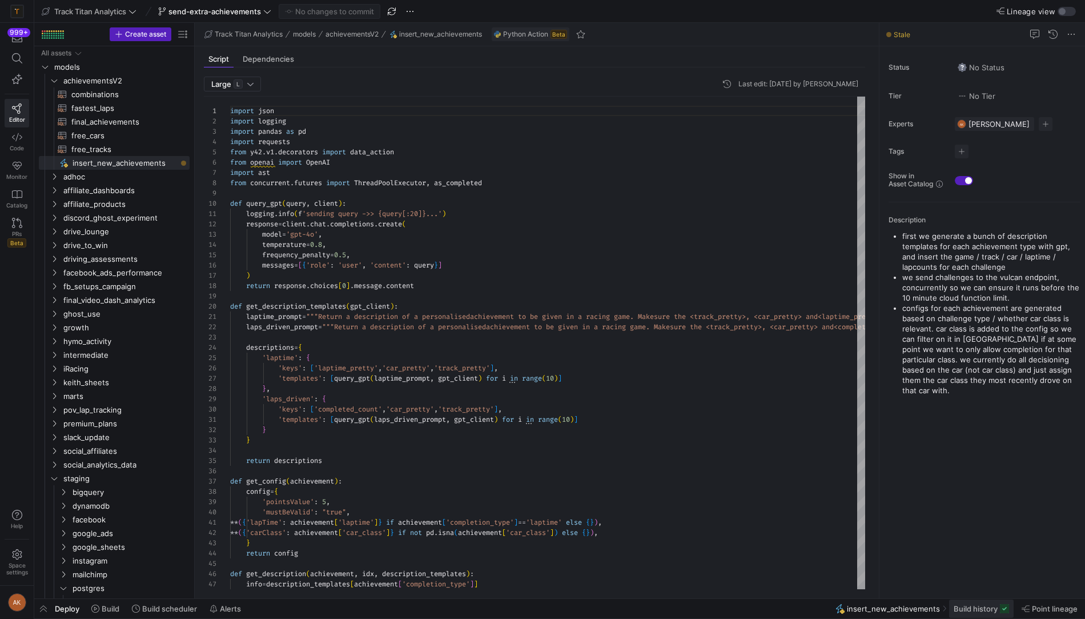
click at [985, 607] on span "Build history" at bounding box center [976, 608] width 44 height 9
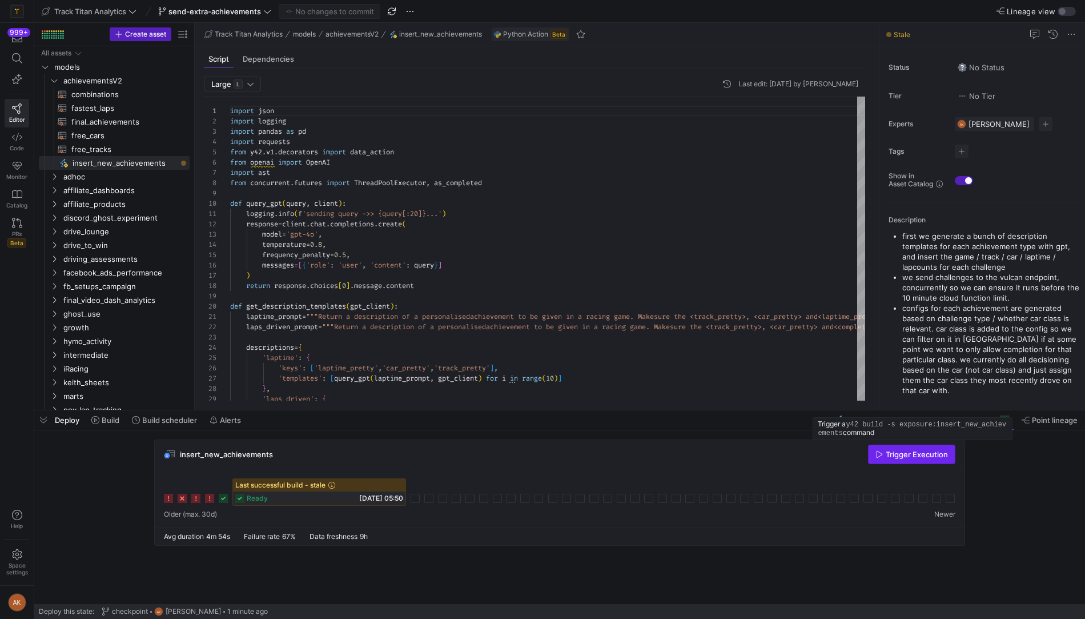
click at [911, 451] on span "Trigger Execution" at bounding box center [917, 454] width 62 height 9
click at [413, 498] on icon at bounding box center [415, 498] width 9 height 9
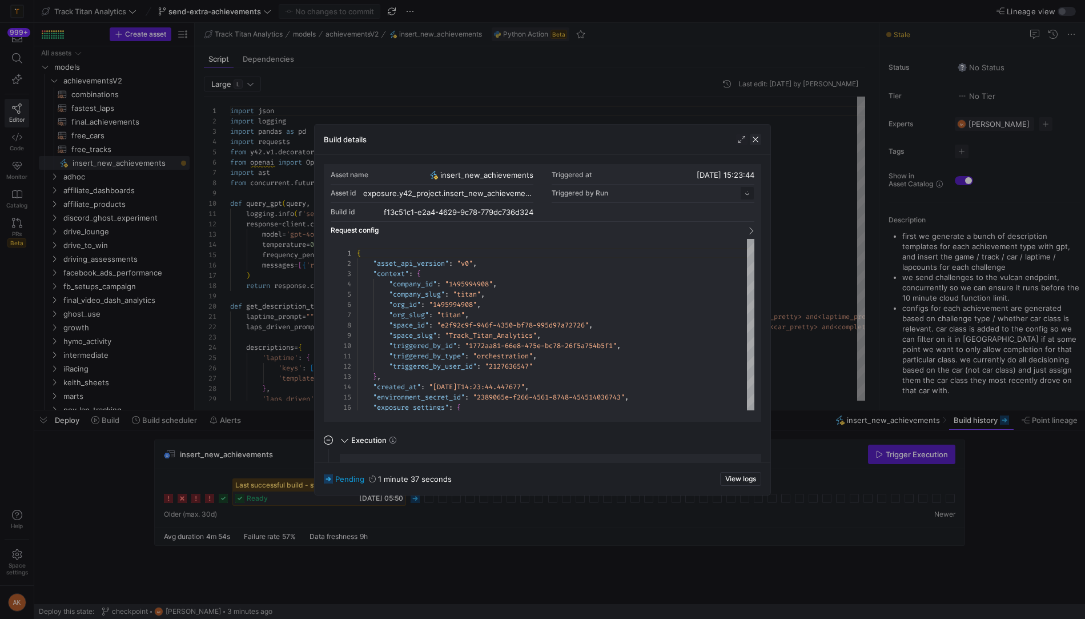
scroll to position [103, 0]
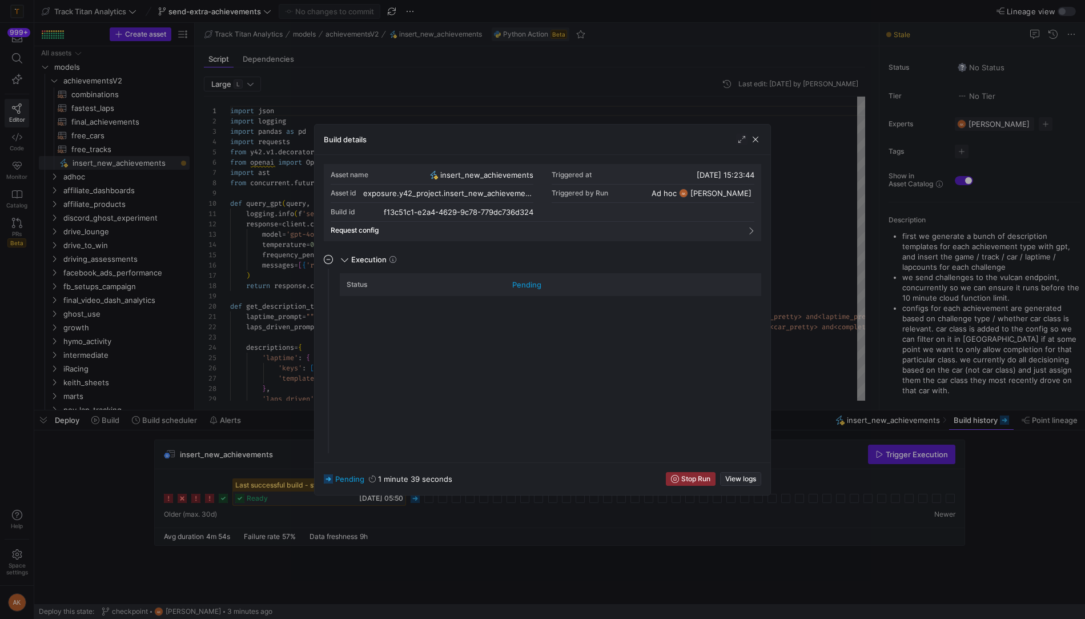
click at [740, 480] on span "View logs" at bounding box center [741, 479] width 31 height 8
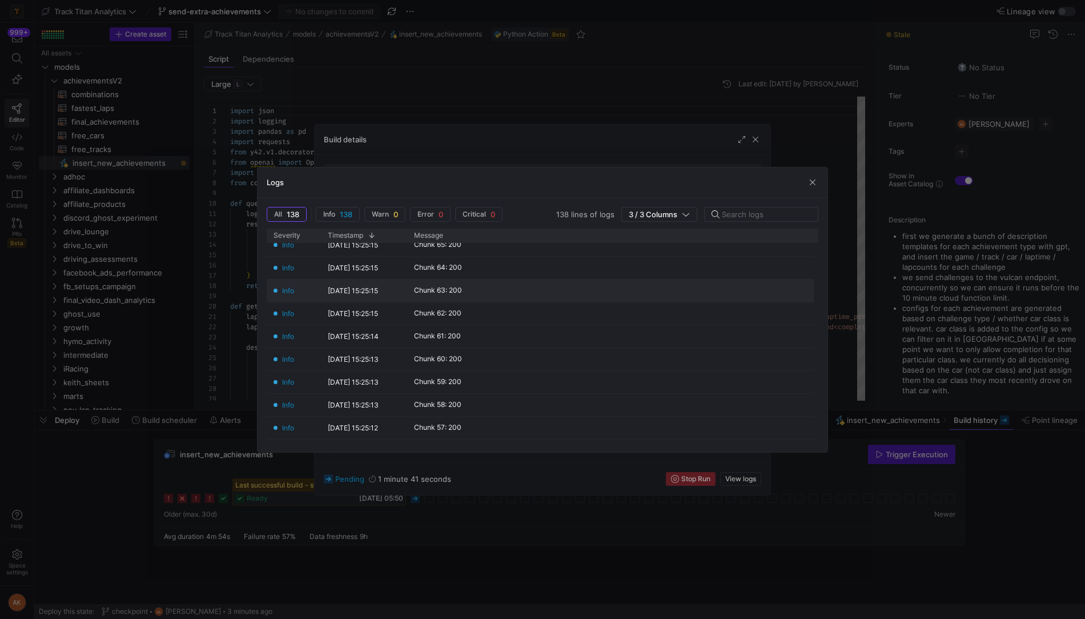
scroll to position [652, 0]
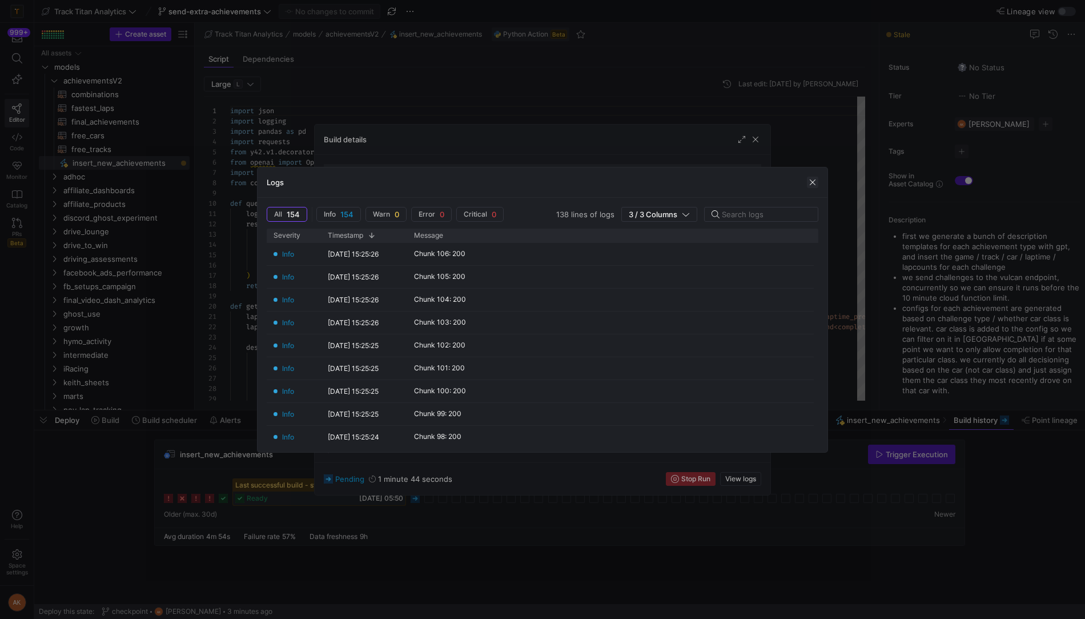
click at [817, 186] on span "button" at bounding box center [812, 182] width 11 height 11
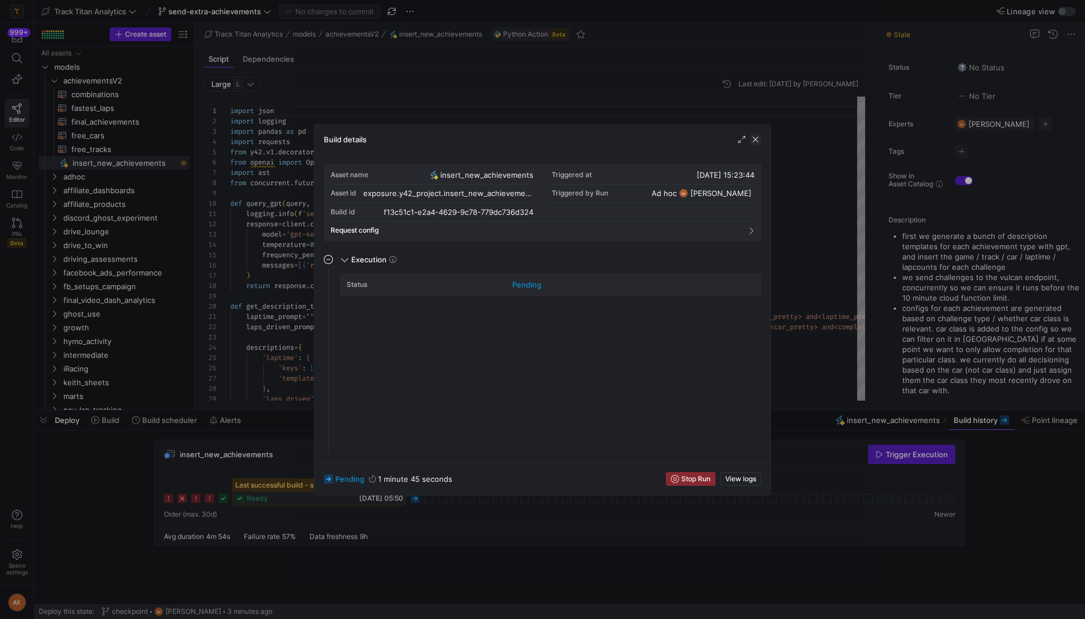
click at [755, 139] on span "button" at bounding box center [755, 139] width 11 height 11
